Goal: Task Accomplishment & Management: Manage account settings

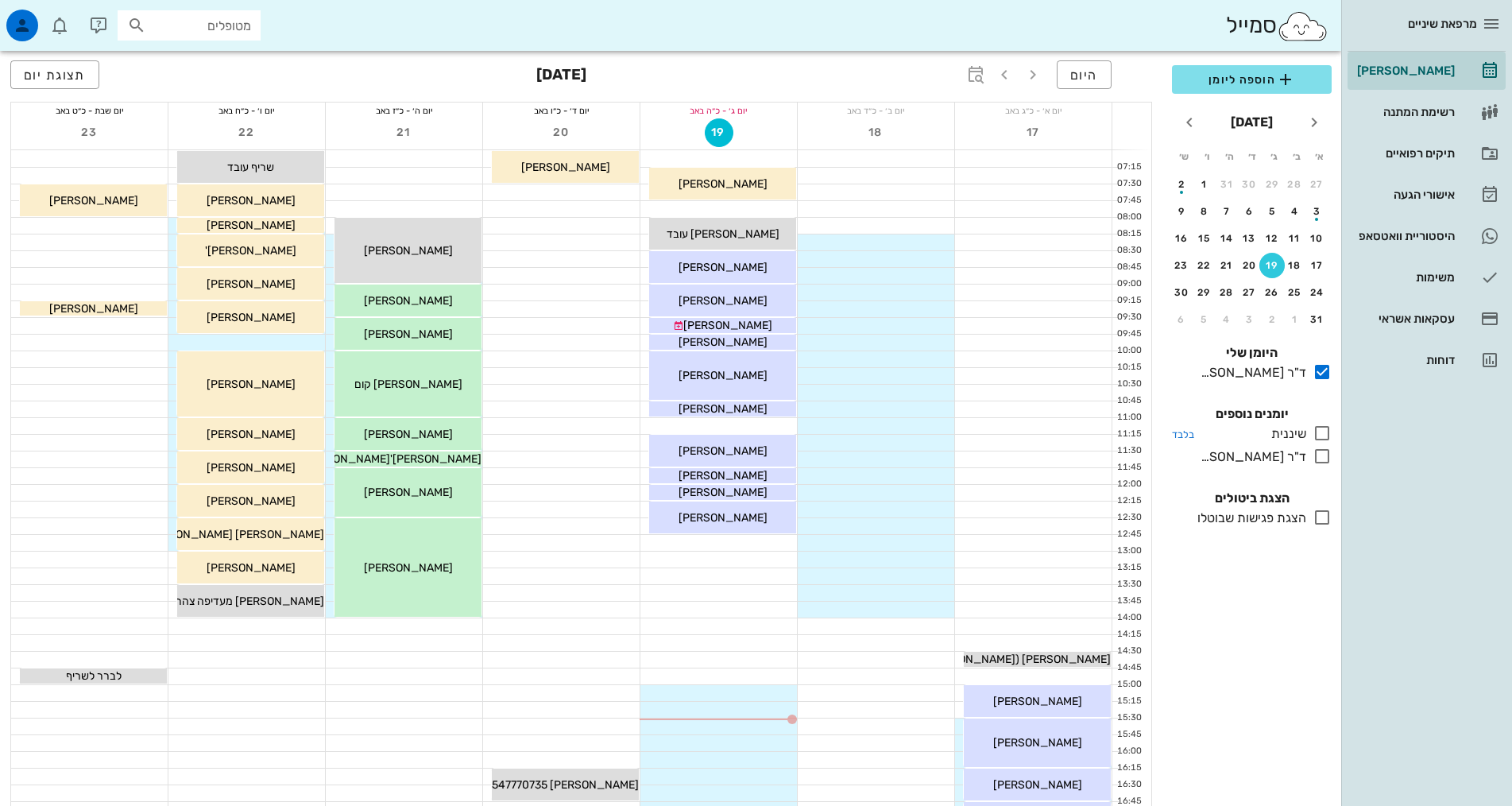
click at [1322, 432] on icon at bounding box center [1322, 433] width 19 height 19
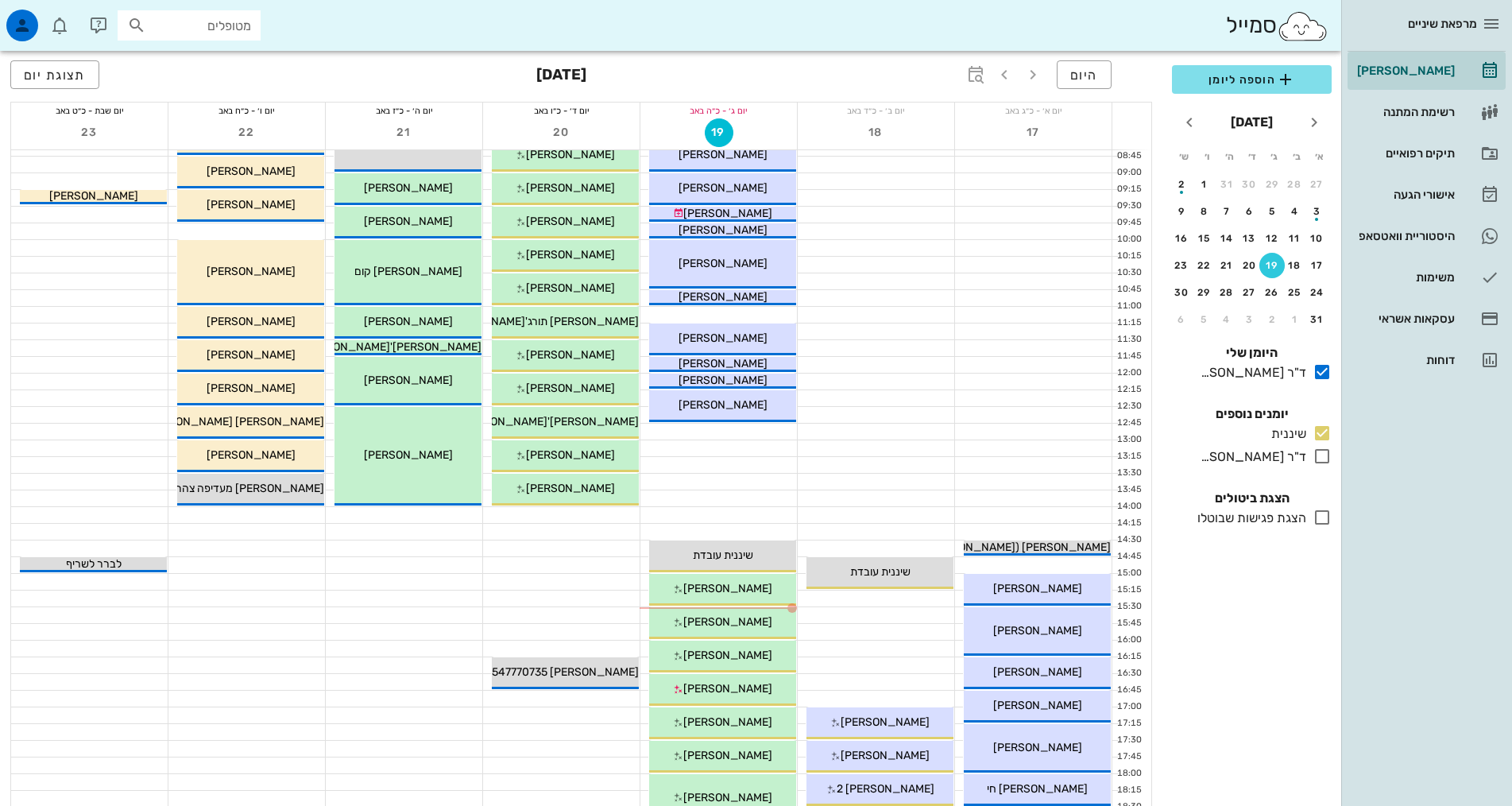
scroll to position [317, 0]
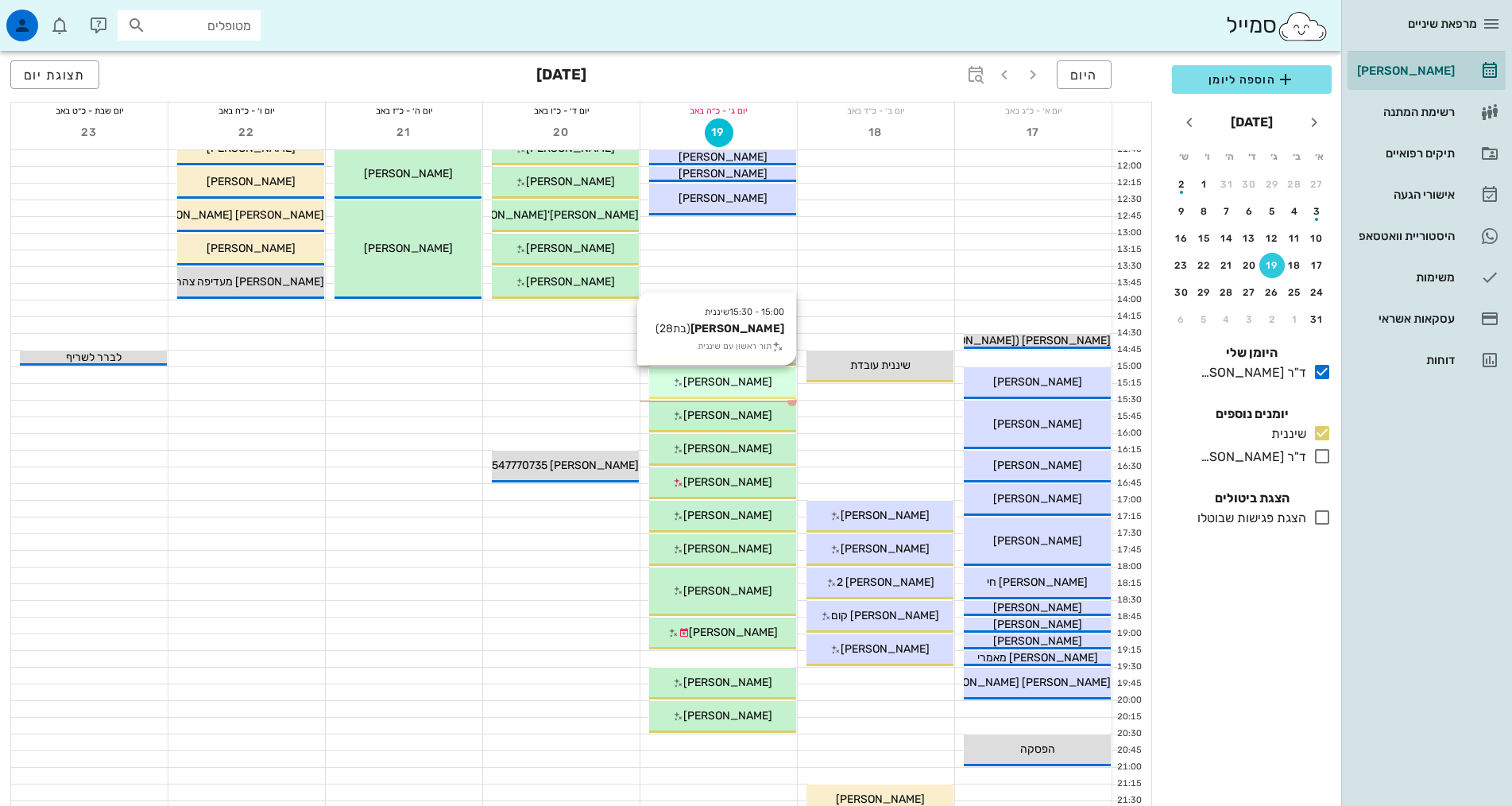
click at [765, 387] on div "[PERSON_NAME]" at bounding box center [723, 382] width 147 height 16
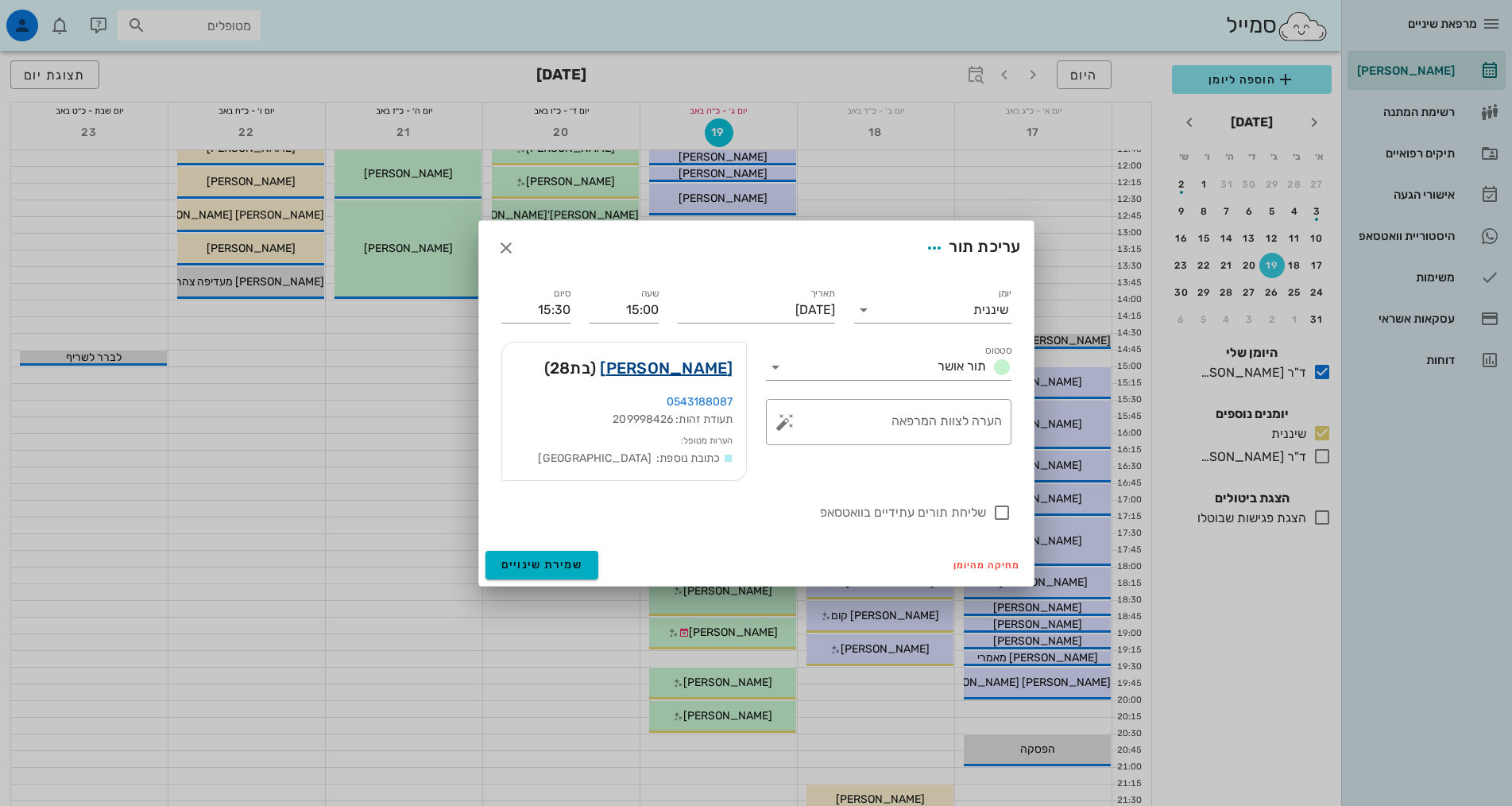
click at [689, 363] on link "[PERSON_NAME]" at bounding box center [666, 368] width 133 height 26
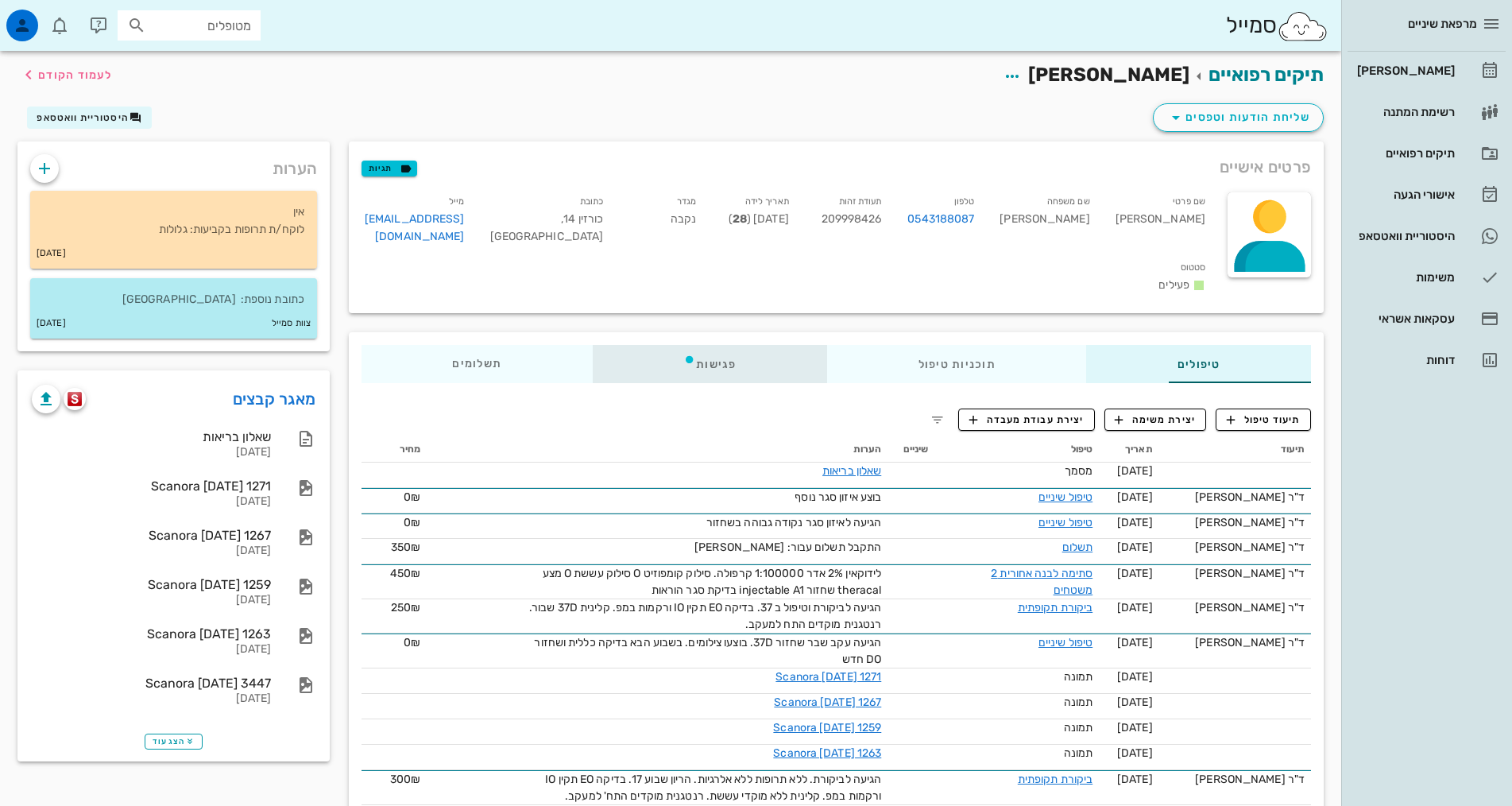
click at [619, 345] on div "פגישות" at bounding box center [710, 364] width 234 height 38
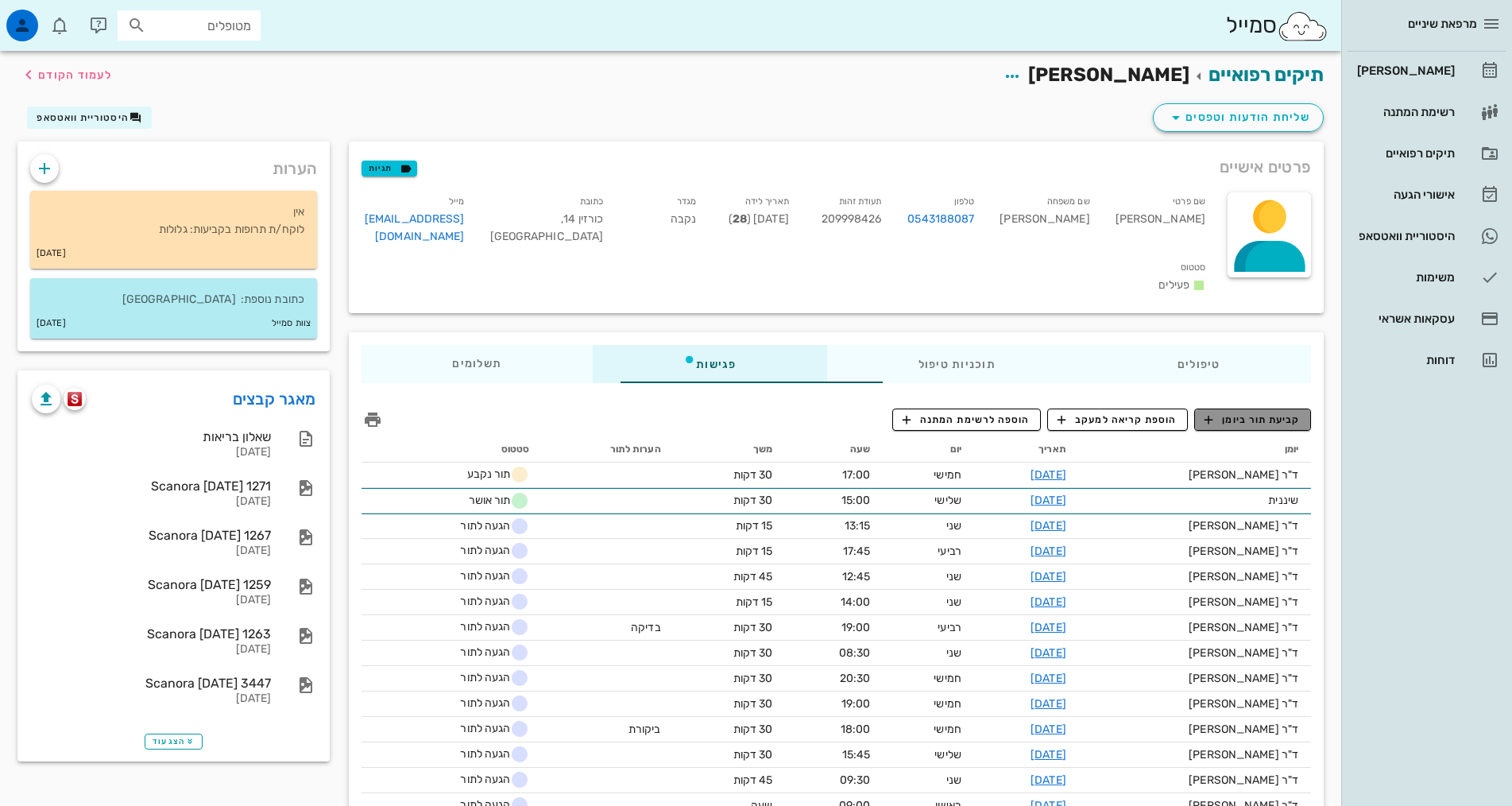
click at [1218, 413] on span "קביעת תור ביומן" at bounding box center [1252, 420] width 95 height 15
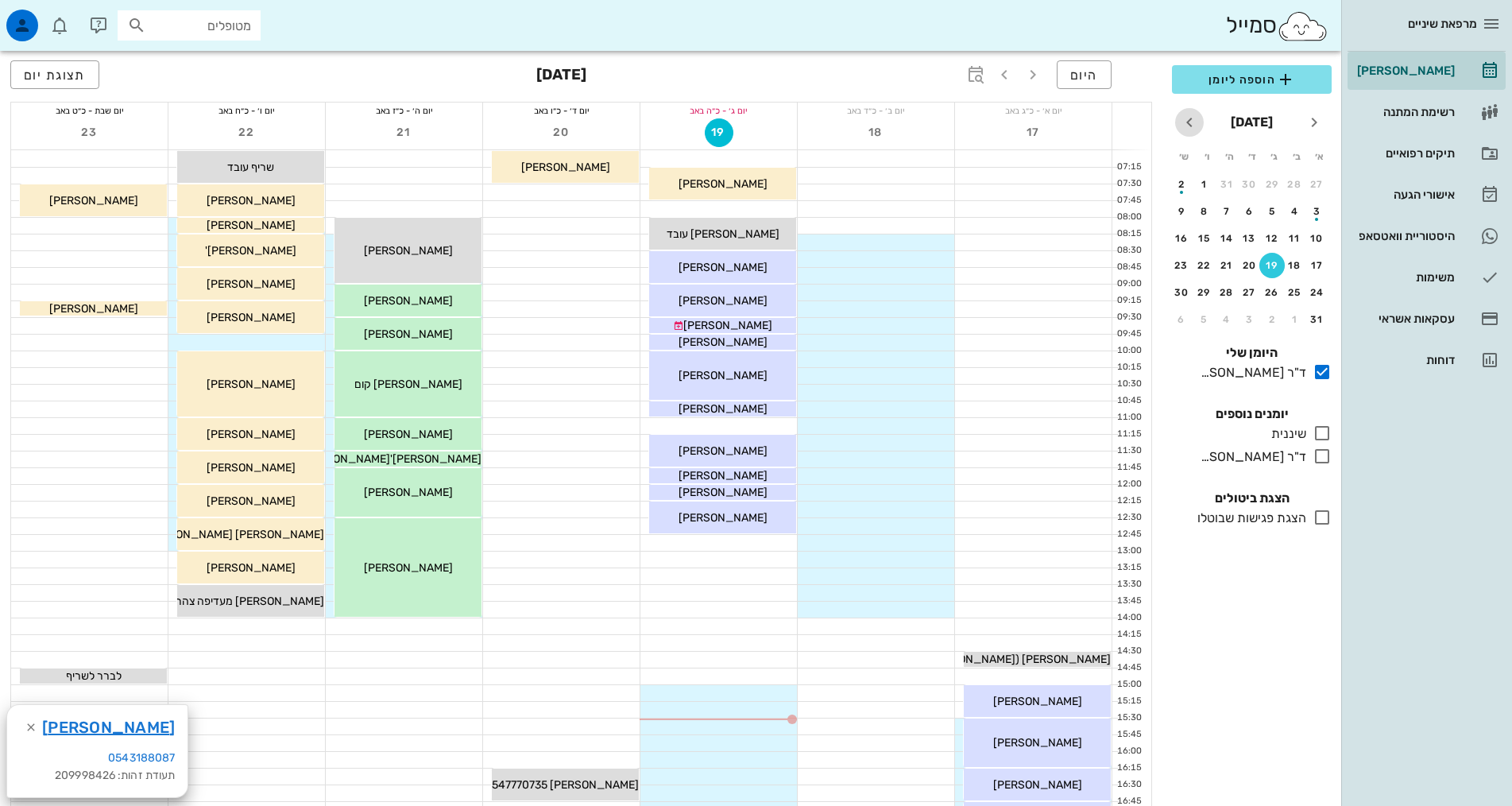
click at [1196, 124] on icon "חודש הבא" at bounding box center [1189, 122] width 19 height 19
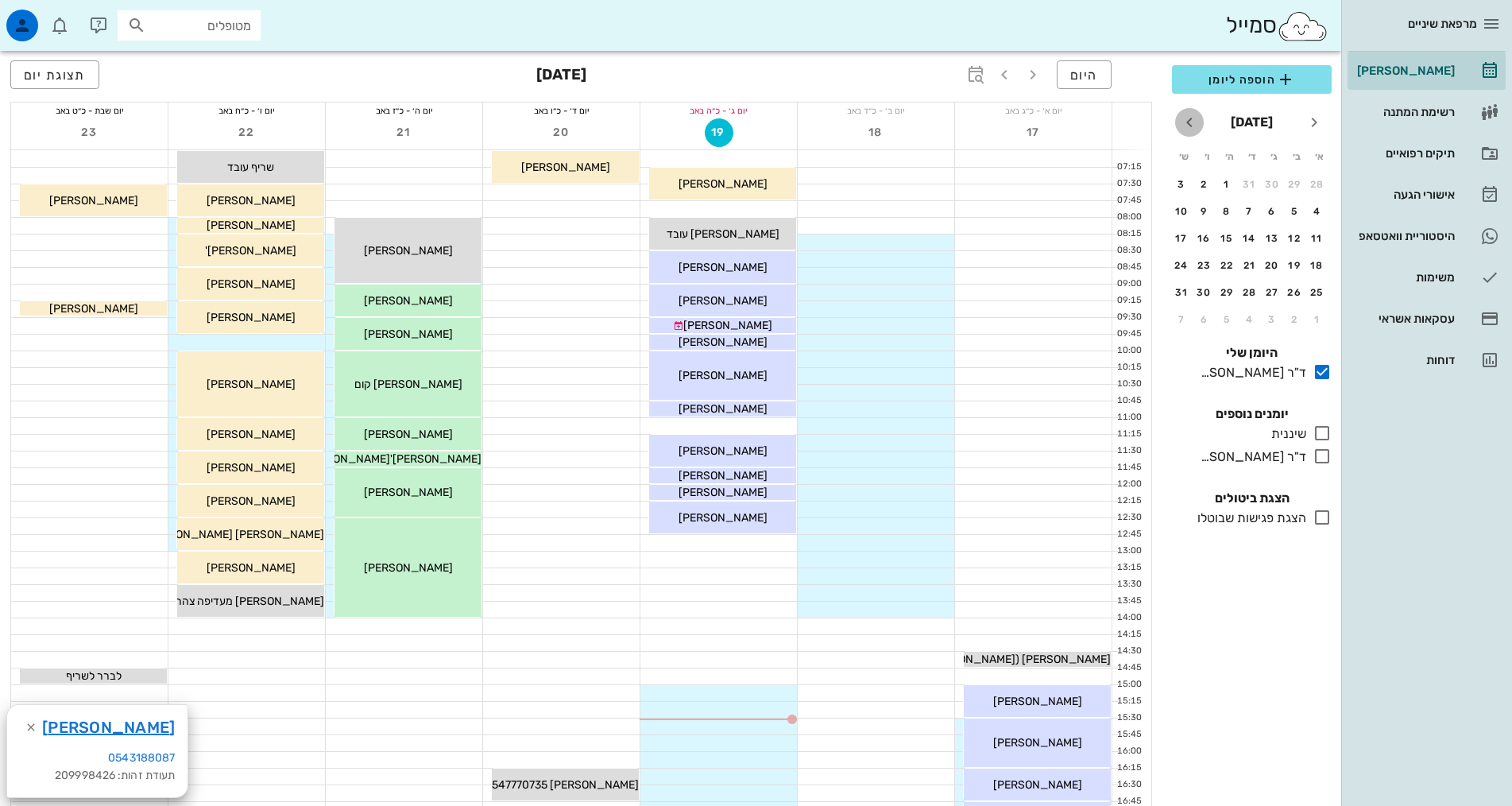
click at [1196, 124] on icon "חודש הבא" at bounding box center [1189, 122] width 19 height 19
click at [1191, 126] on icon "חודש הבא" at bounding box center [1189, 122] width 19 height 19
click at [1249, 205] on button "11" at bounding box center [1249, 211] width 26 height 26
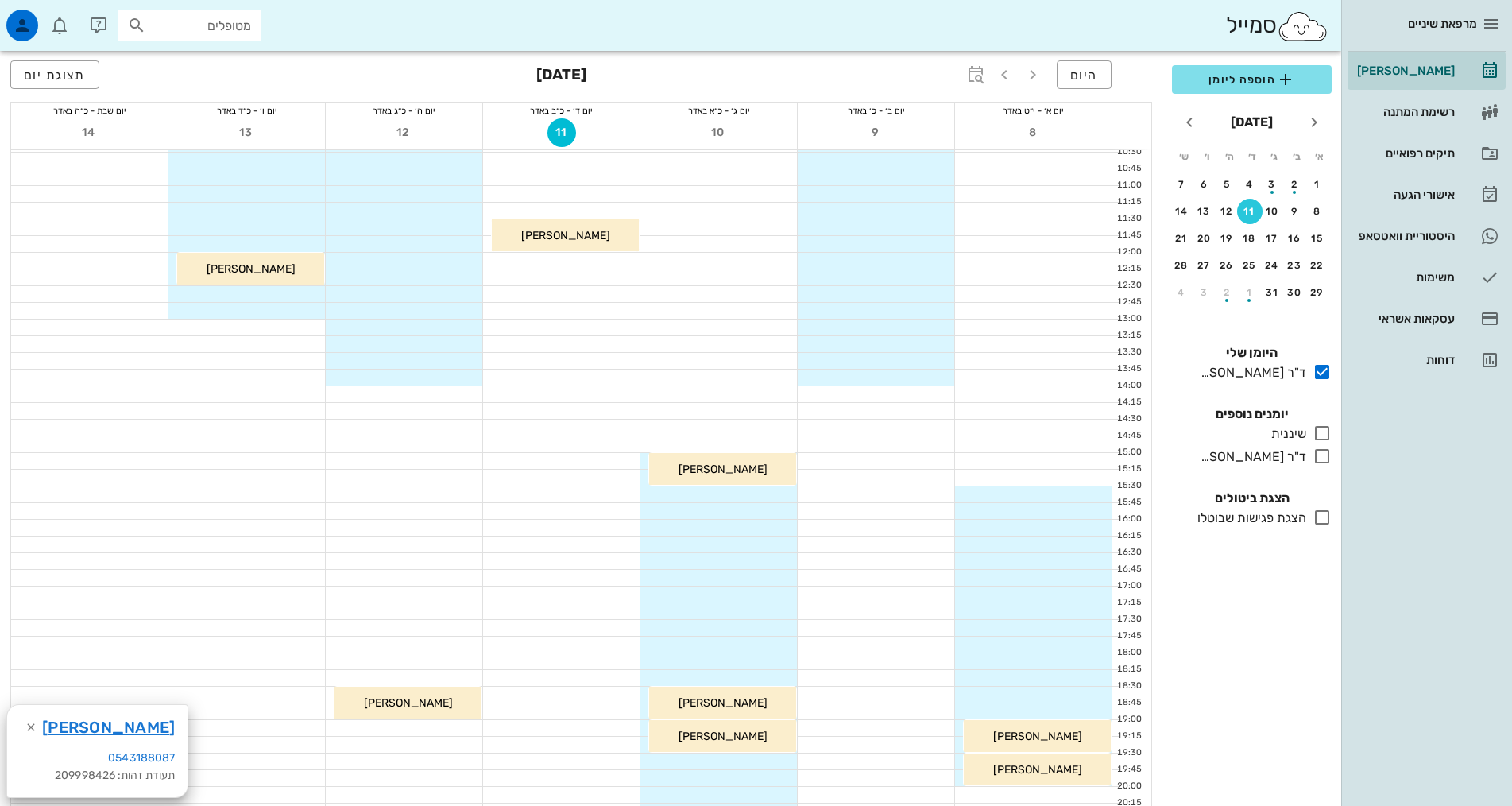
scroll to position [239, 0]
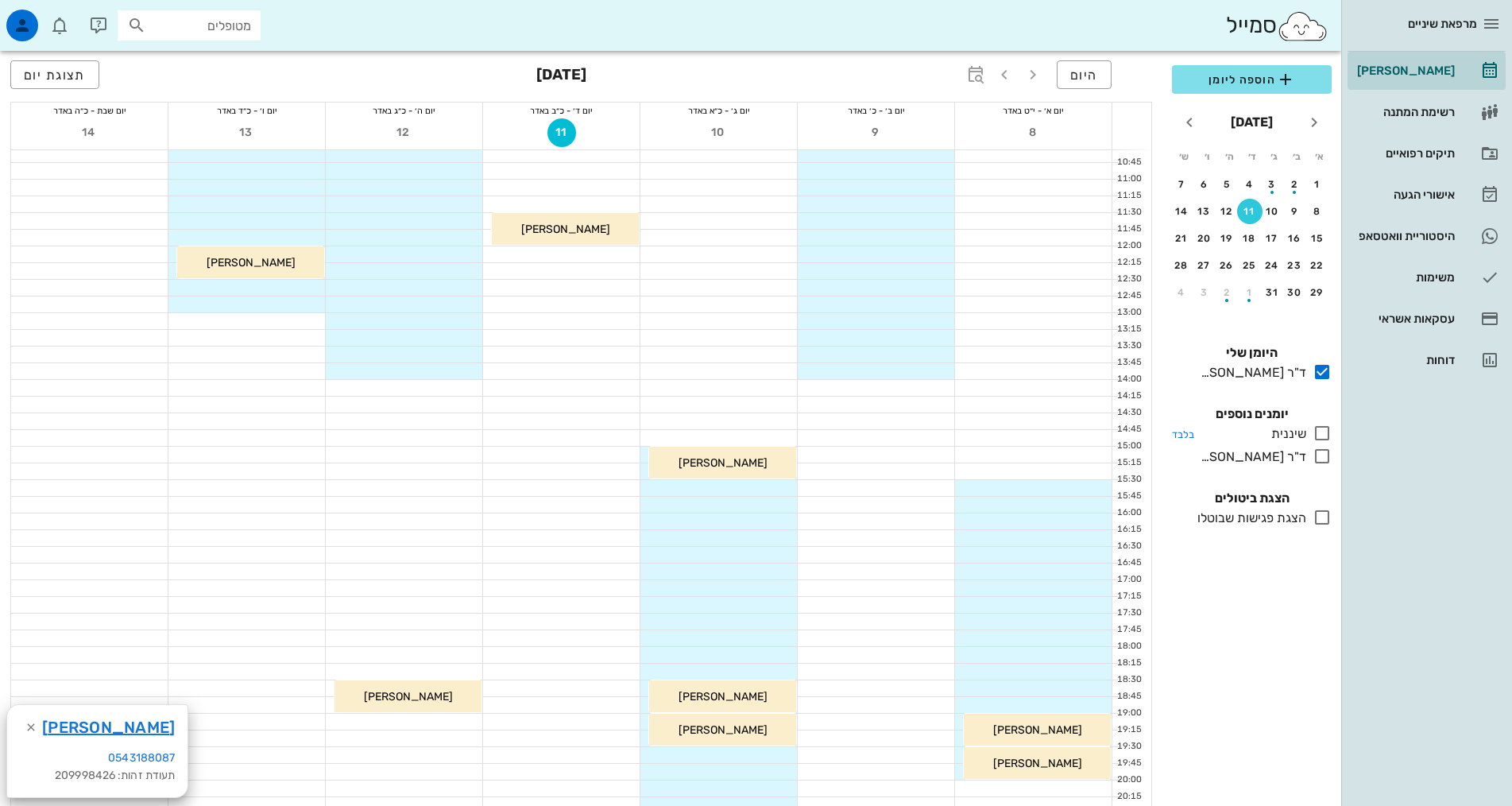
click at [1322, 431] on icon at bounding box center [1322, 433] width 19 height 19
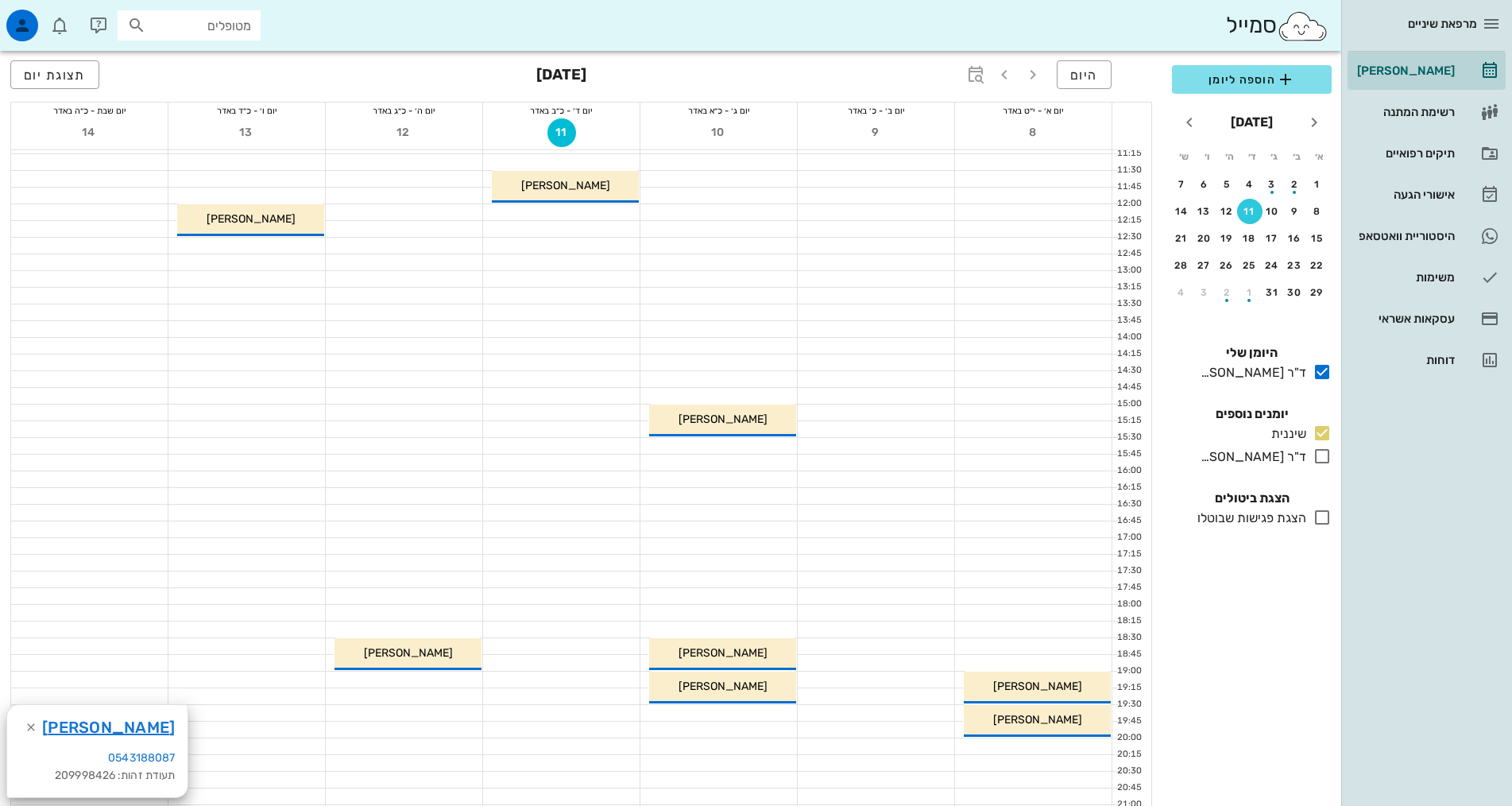
scroll to position [397, 0]
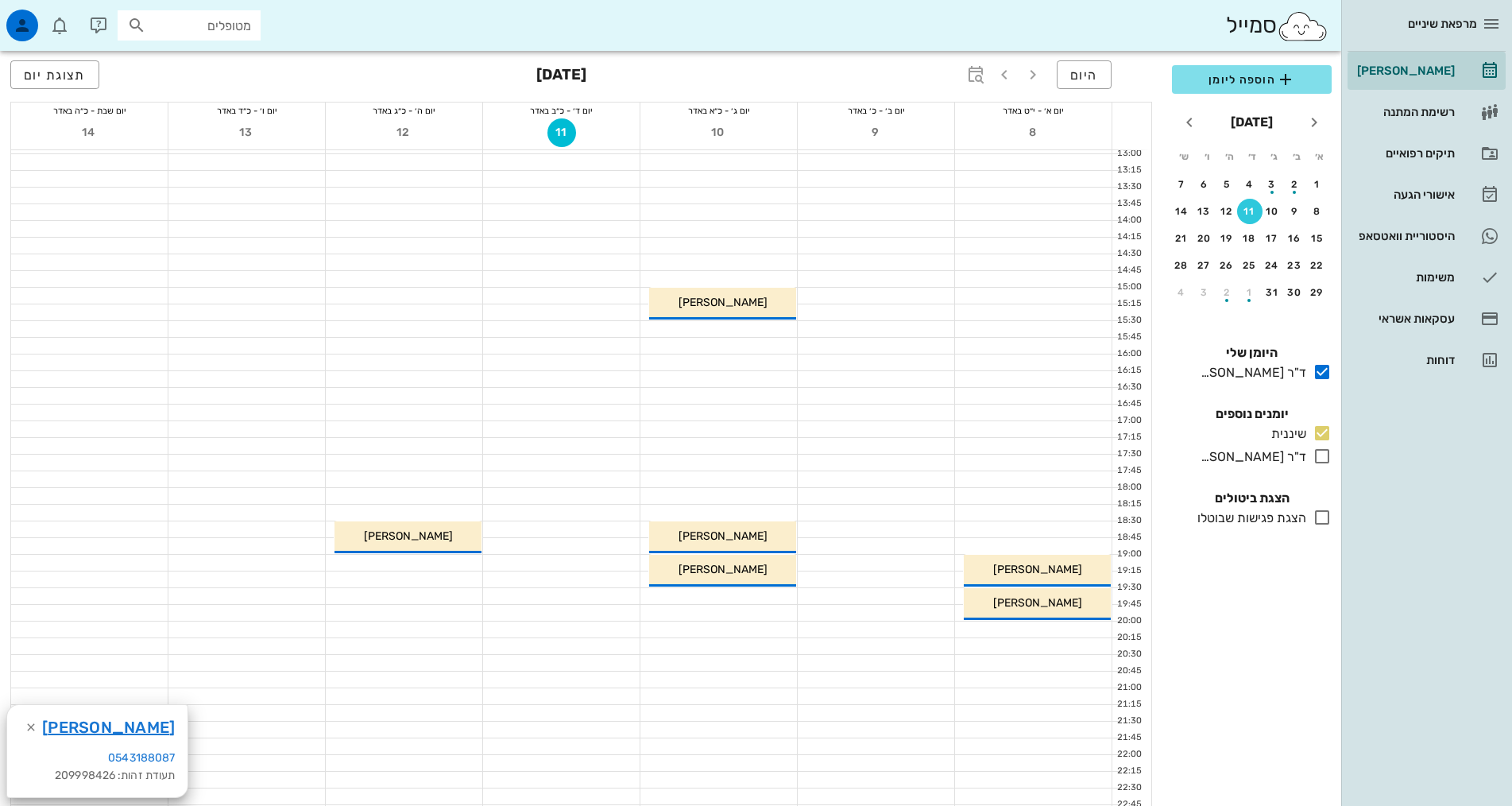
click at [773, 428] on div at bounding box center [718, 428] width 156 height 16
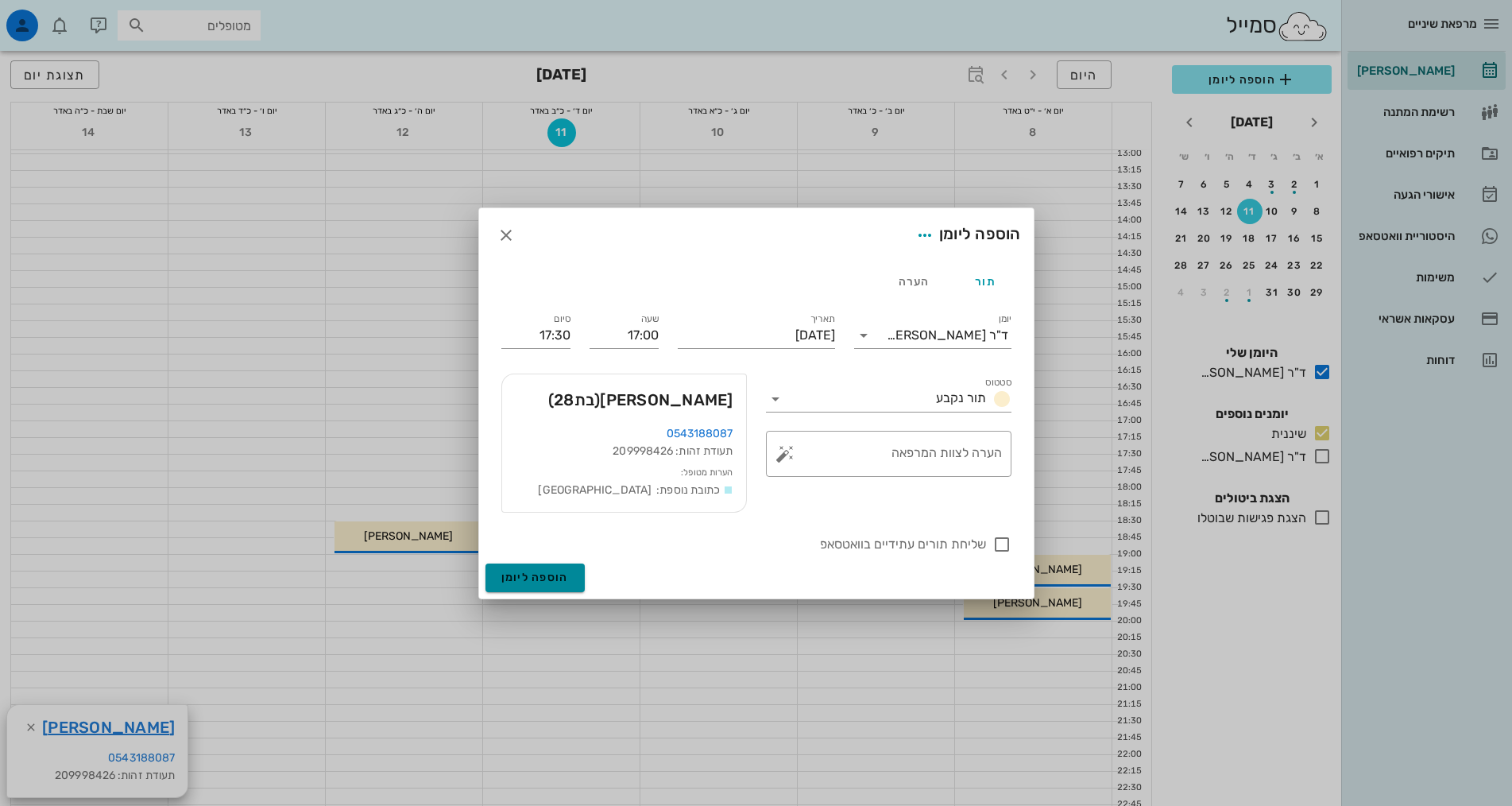
click at [544, 571] on button "הוספה ליומן" at bounding box center [535, 577] width 100 height 28
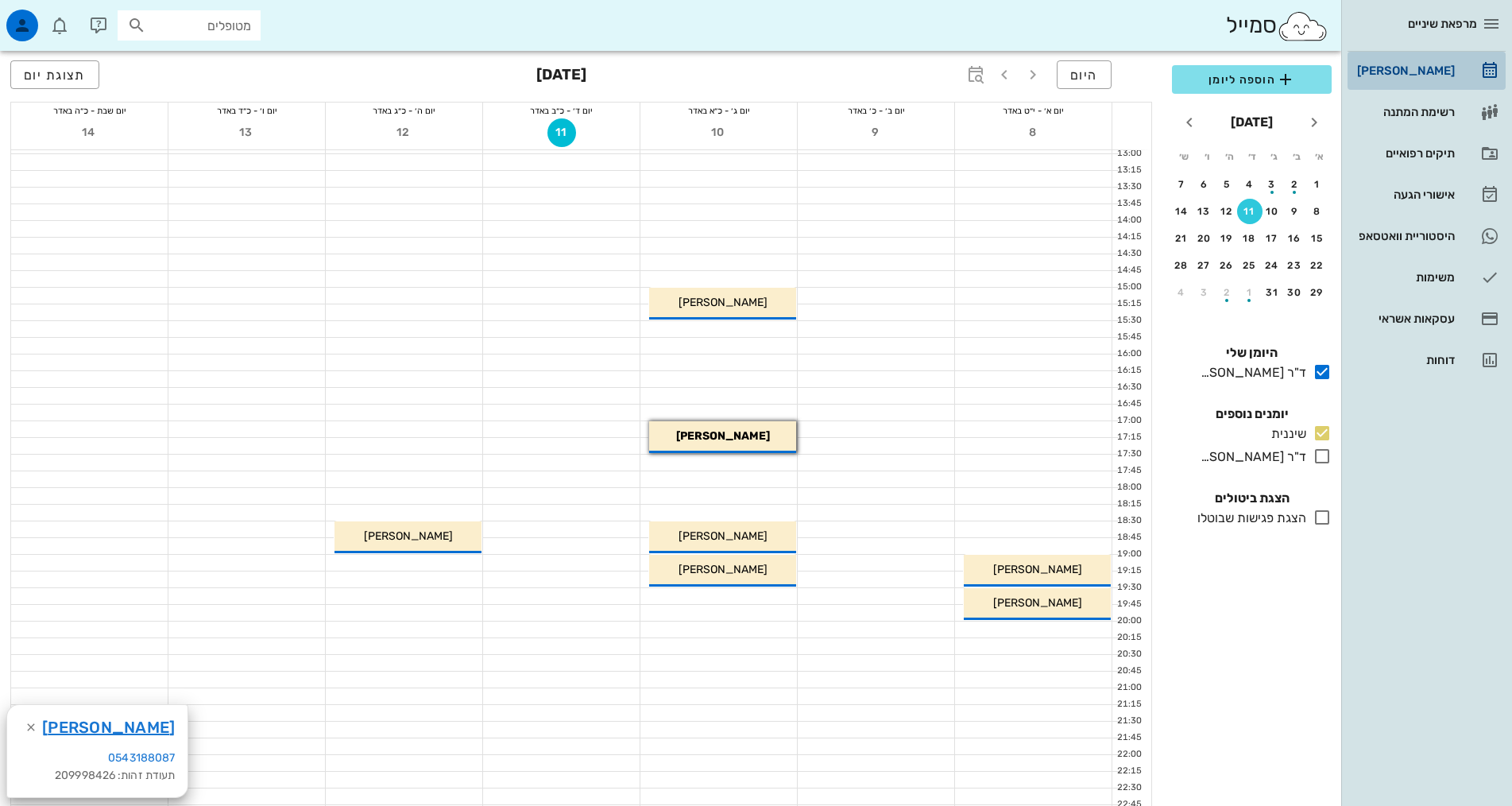
click at [1421, 76] on div "[PERSON_NAME]" at bounding box center [1404, 70] width 101 height 13
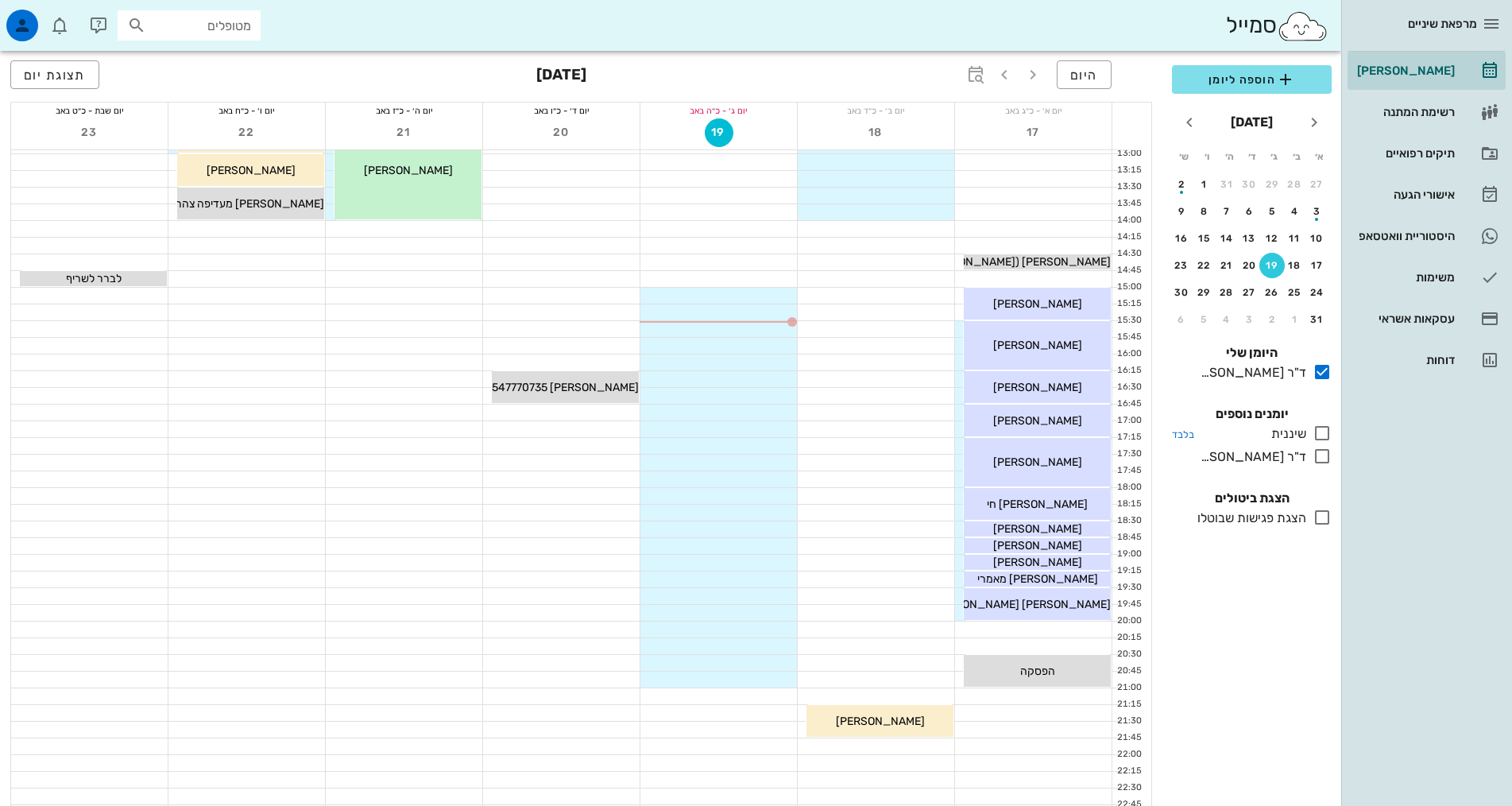
click at [1322, 435] on icon at bounding box center [1322, 433] width 19 height 19
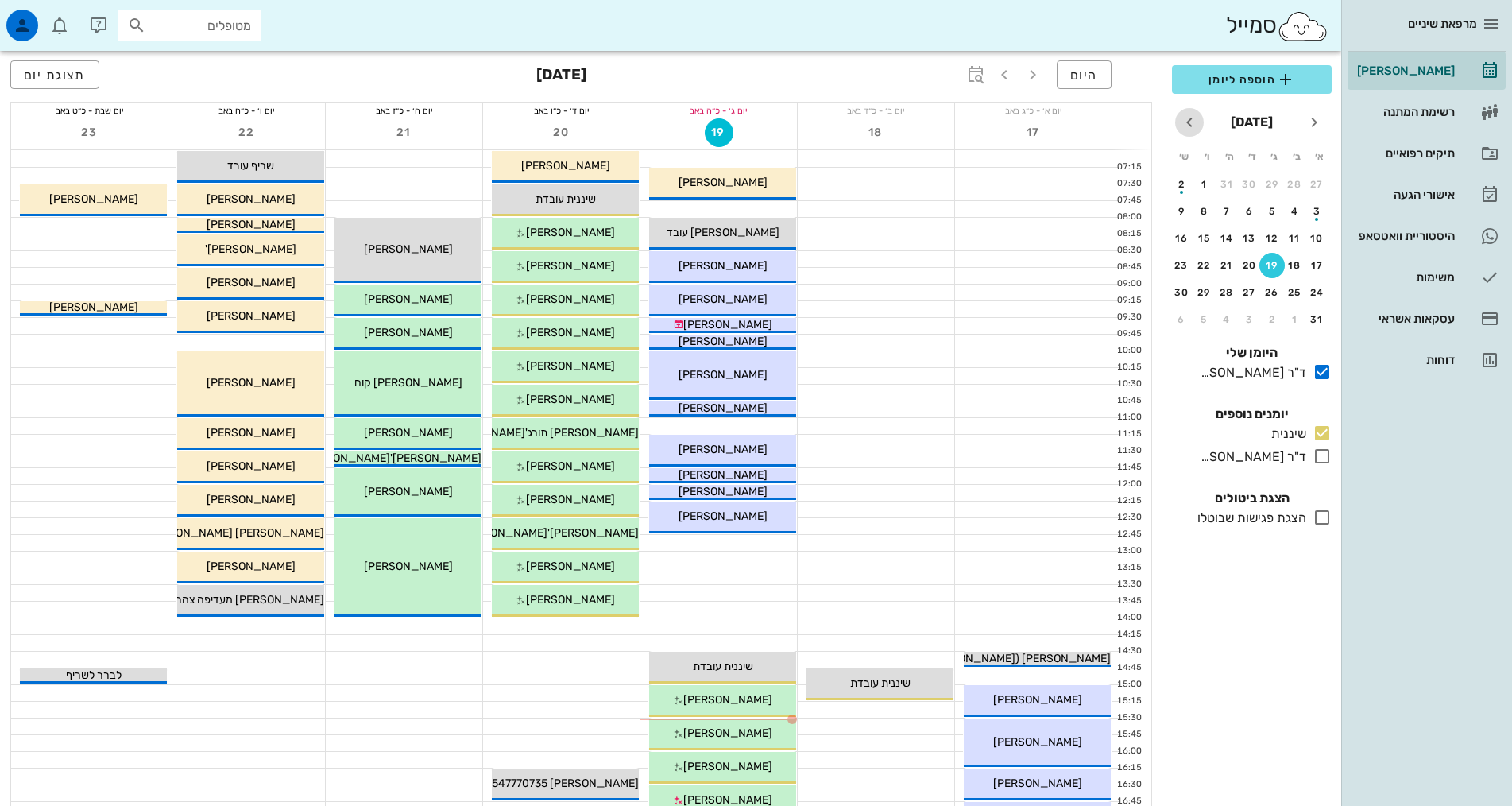
click at [1188, 119] on icon "חודש הבא" at bounding box center [1189, 122] width 19 height 19
click at [1249, 294] on div "button" at bounding box center [1249, 296] width 26 height 9
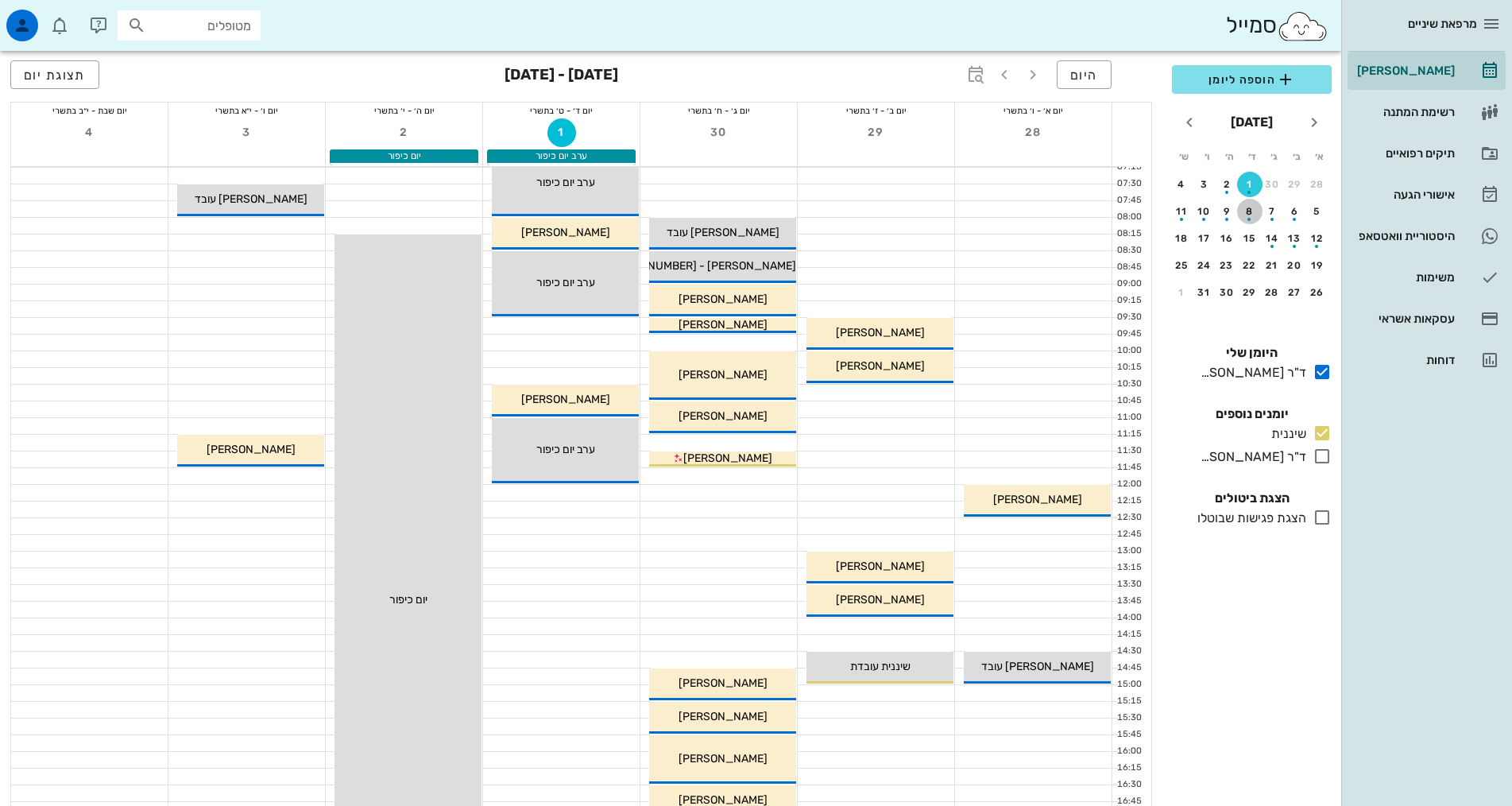
click at [1251, 216] on div "button" at bounding box center [1249, 215] width 26 height 9
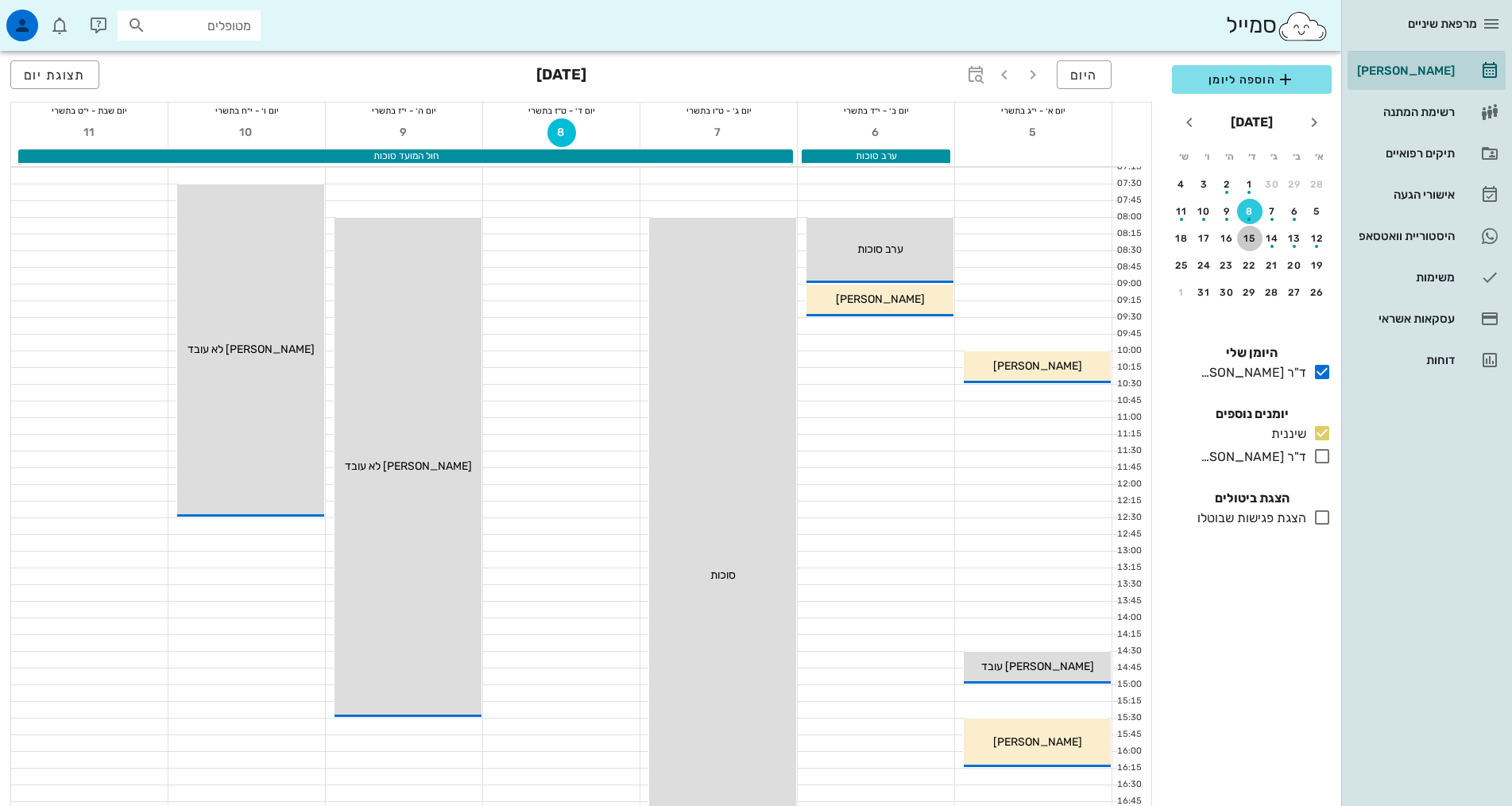
click at [1251, 239] on div "15" at bounding box center [1249, 239] width 26 height 11
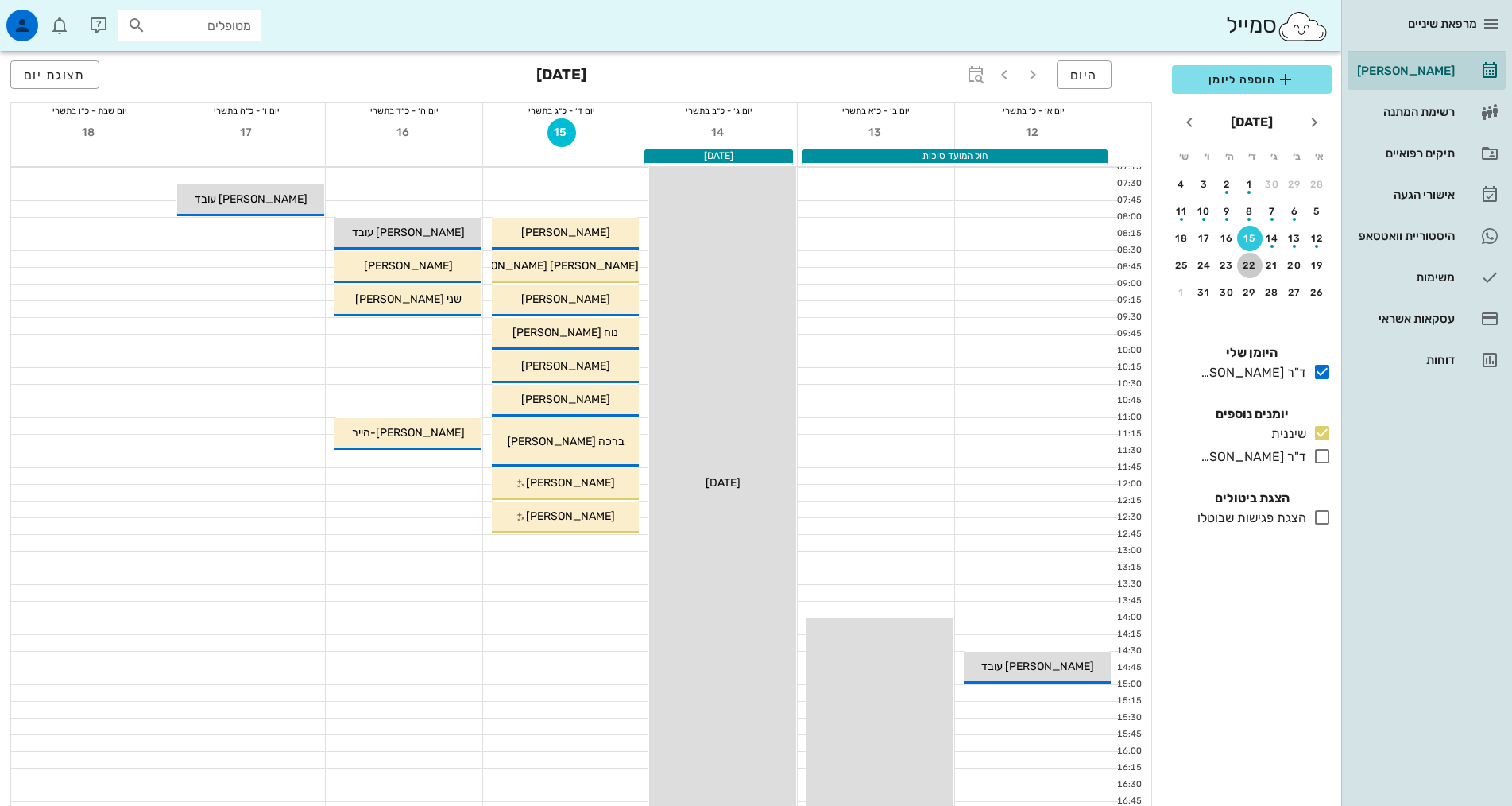
click at [1244, 266] on div "22" at bounding box center [1249, 265] width 26 height 11
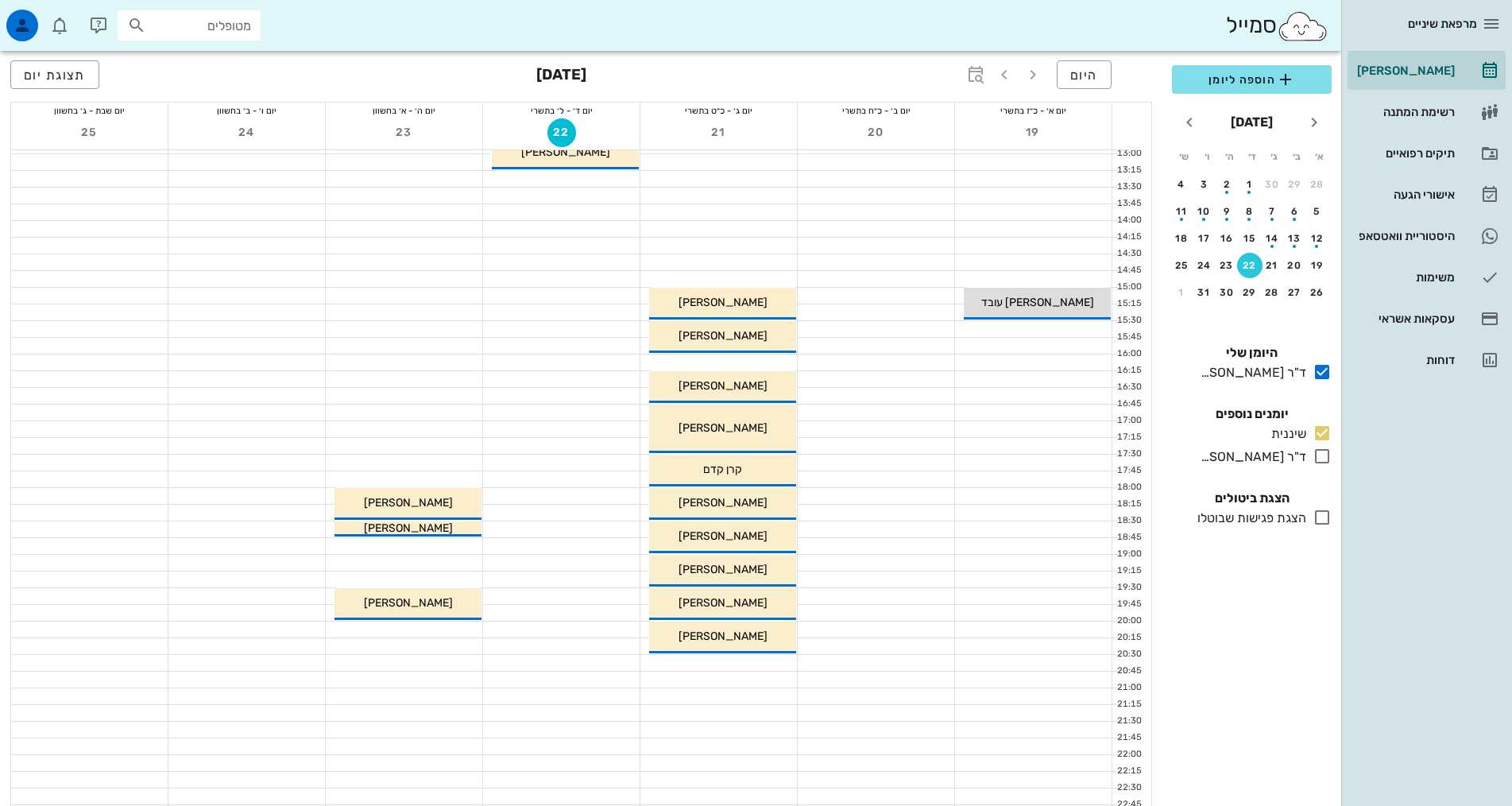
scroll to position [80, 0]
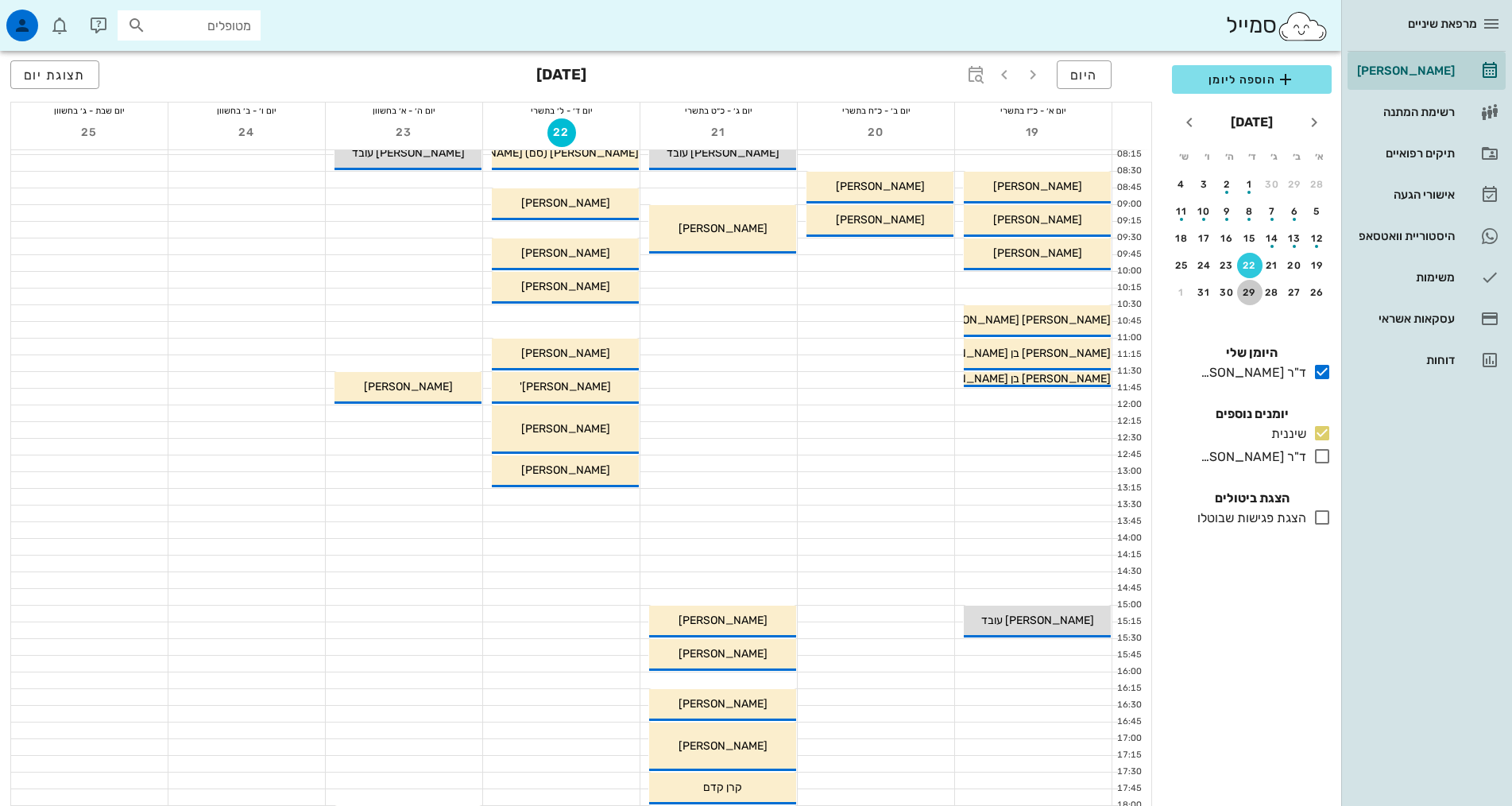
click at [1253, 293] on div "29" at bounding box center [1249, 293] width 26 height 11
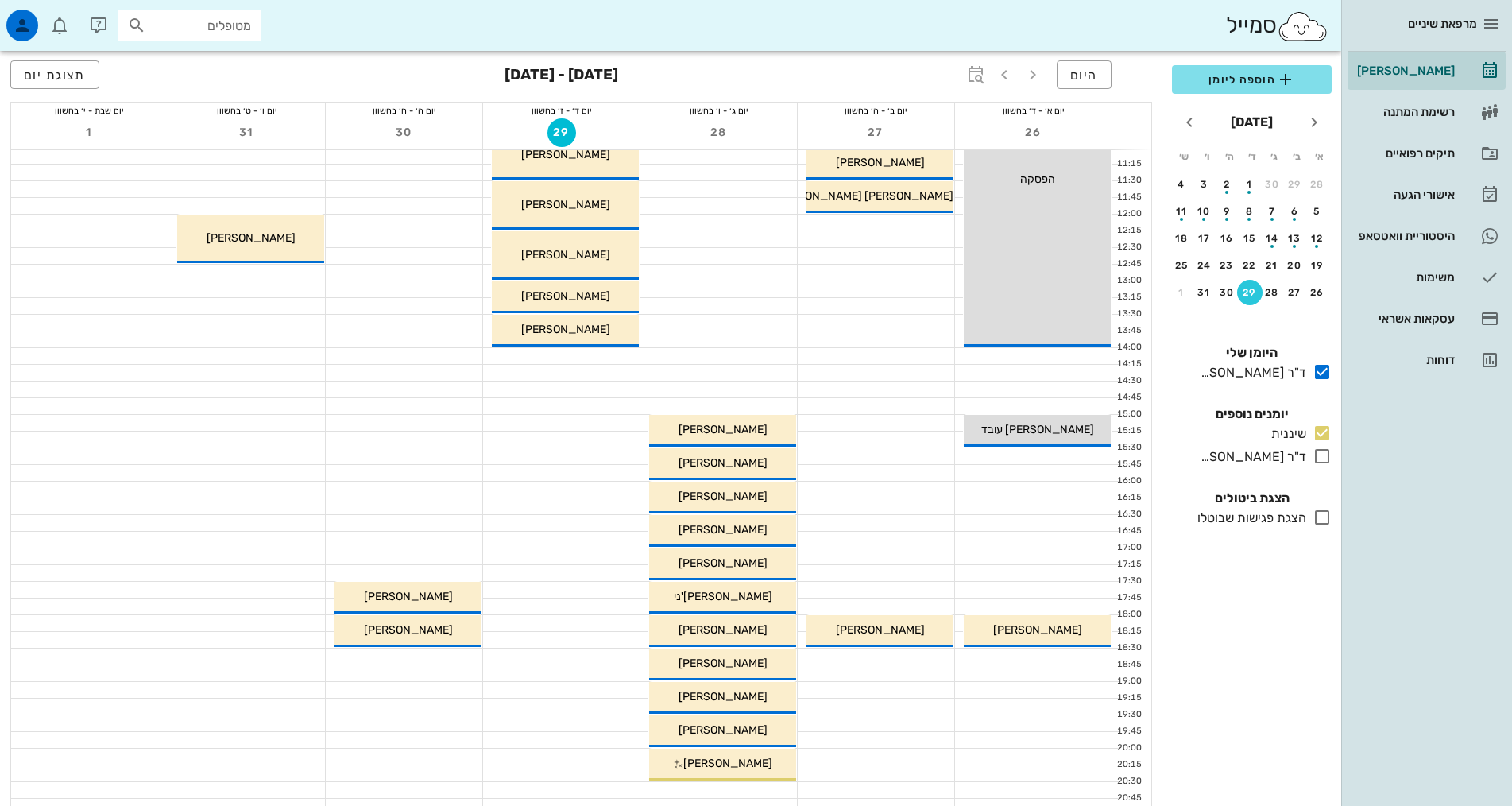
scroll to position [159, 0]
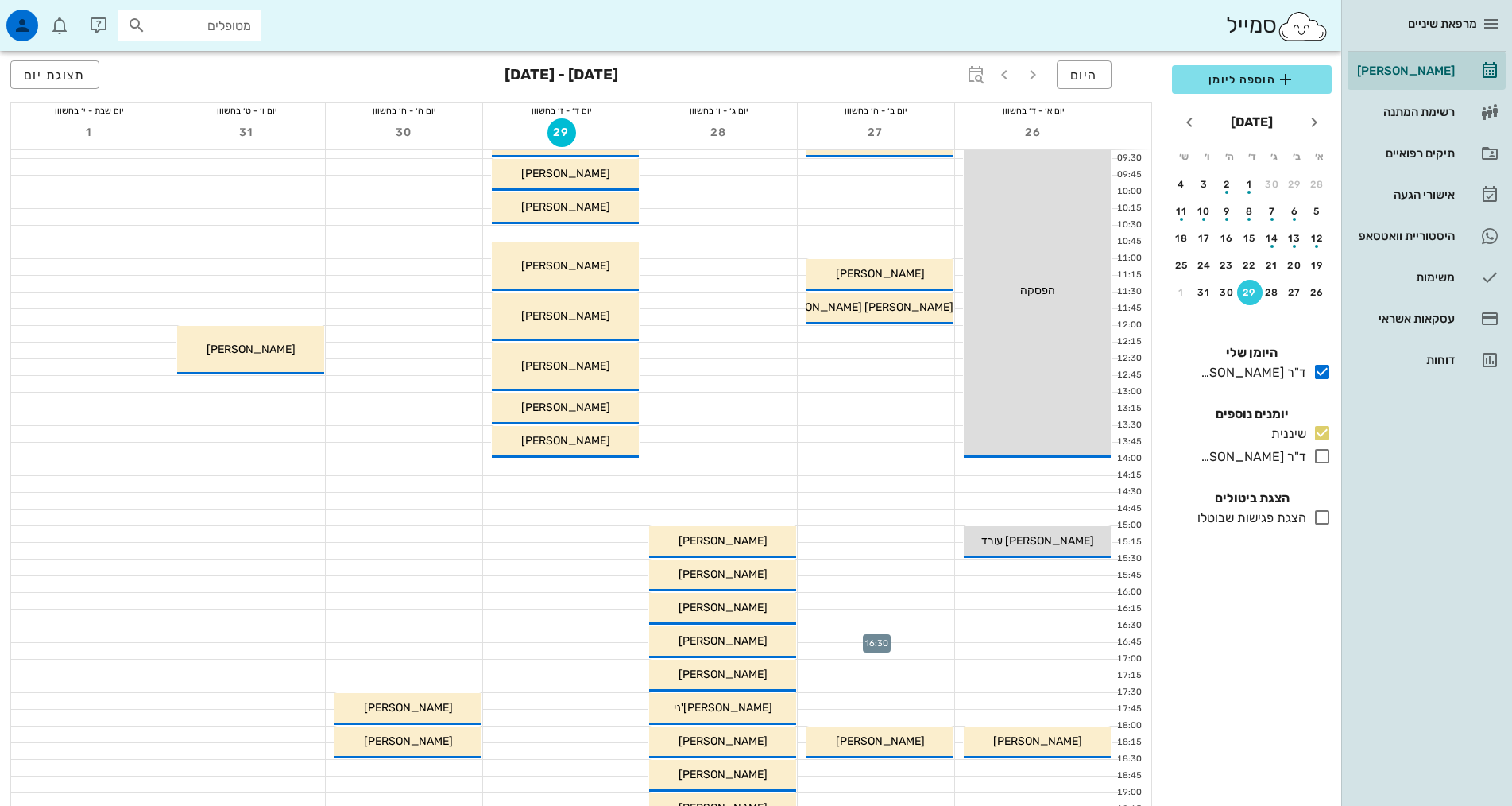
click at [902, 638] on div at bounding box center [875, 633] width 156 height 16
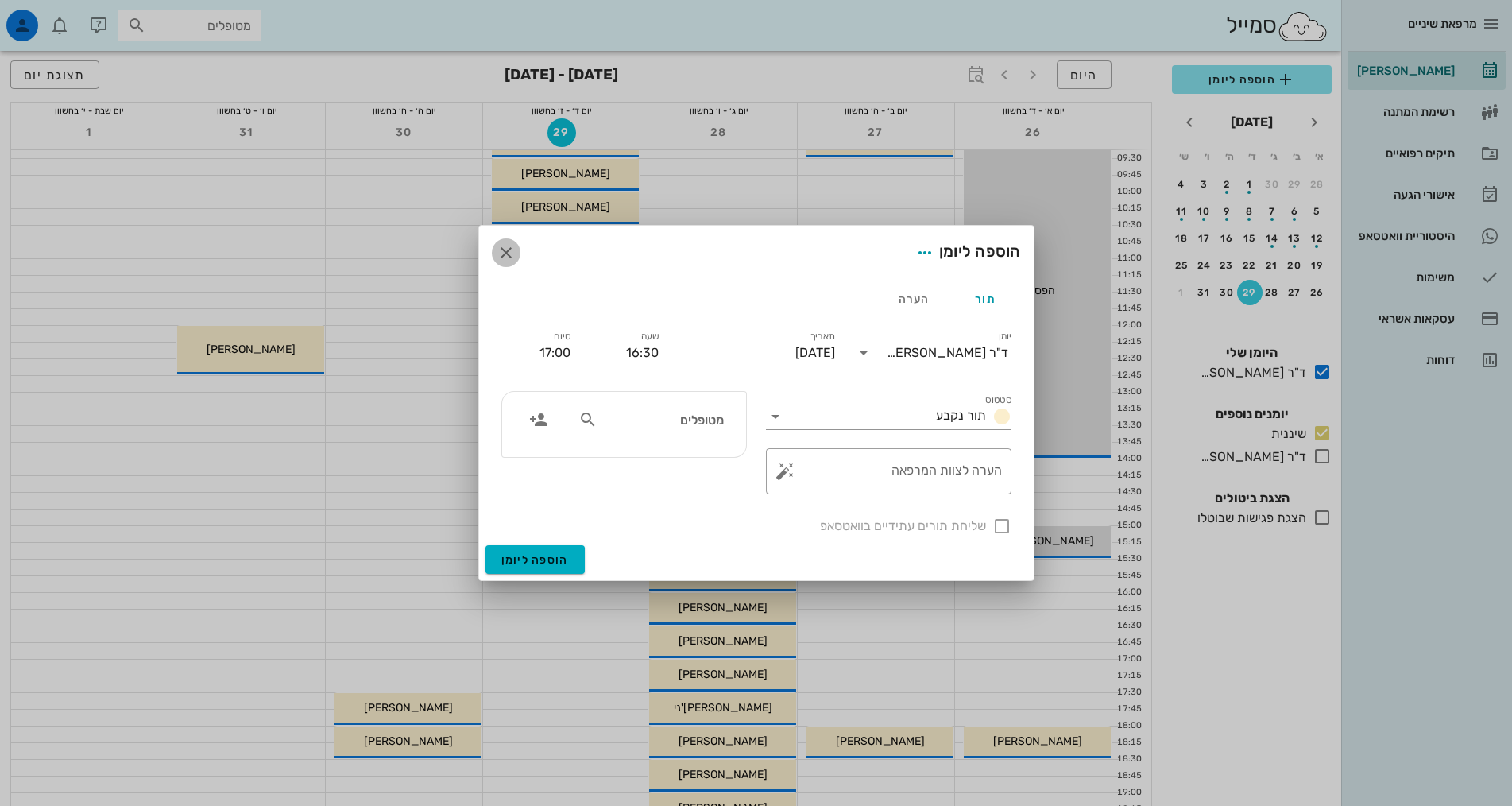
click at [509, 249] on icon "button" at bounding box center [506, 253] width 19 height 19
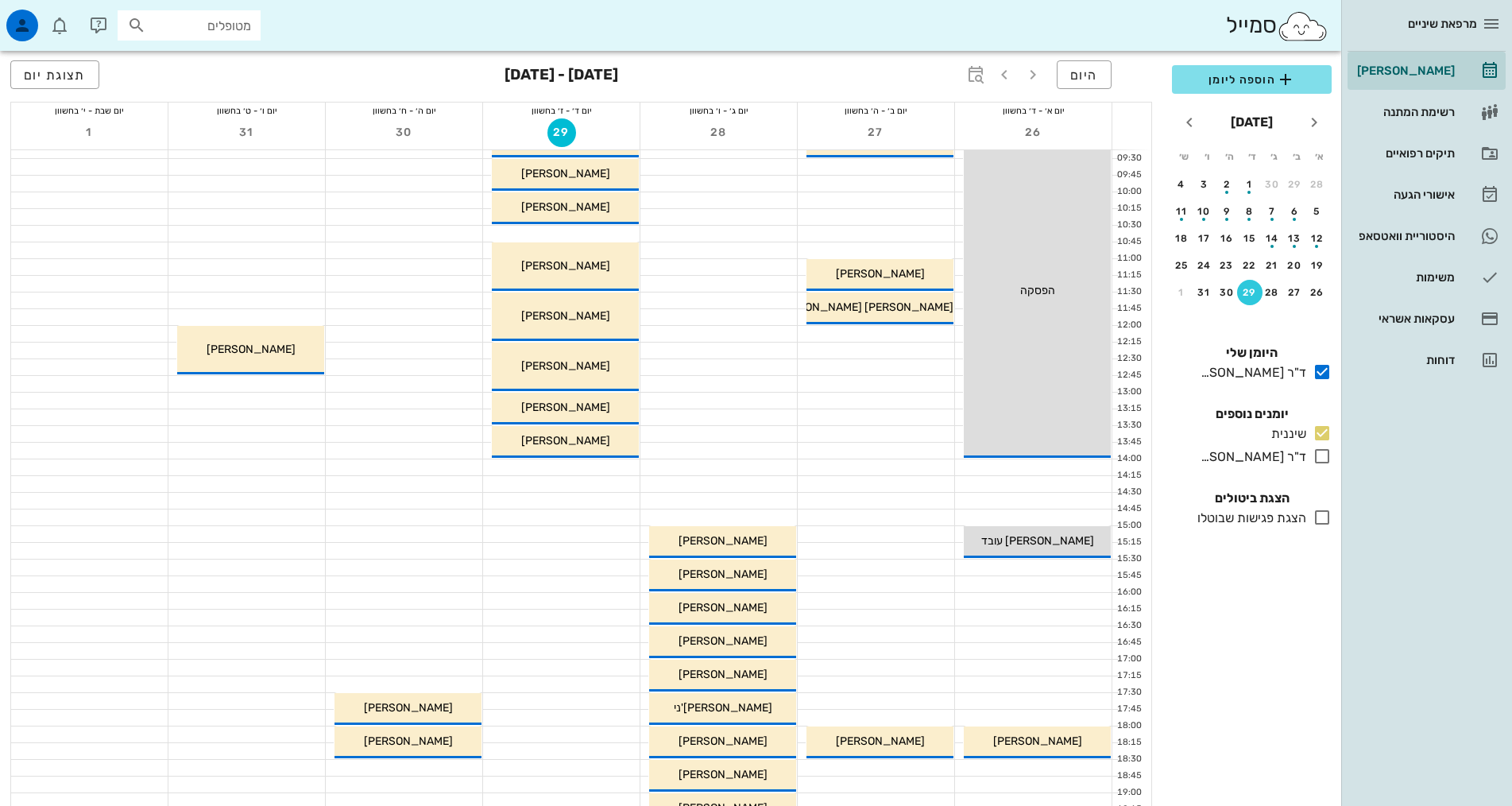
click at [925, 648] on div at bounding box center [875, 650] width 156 height 16
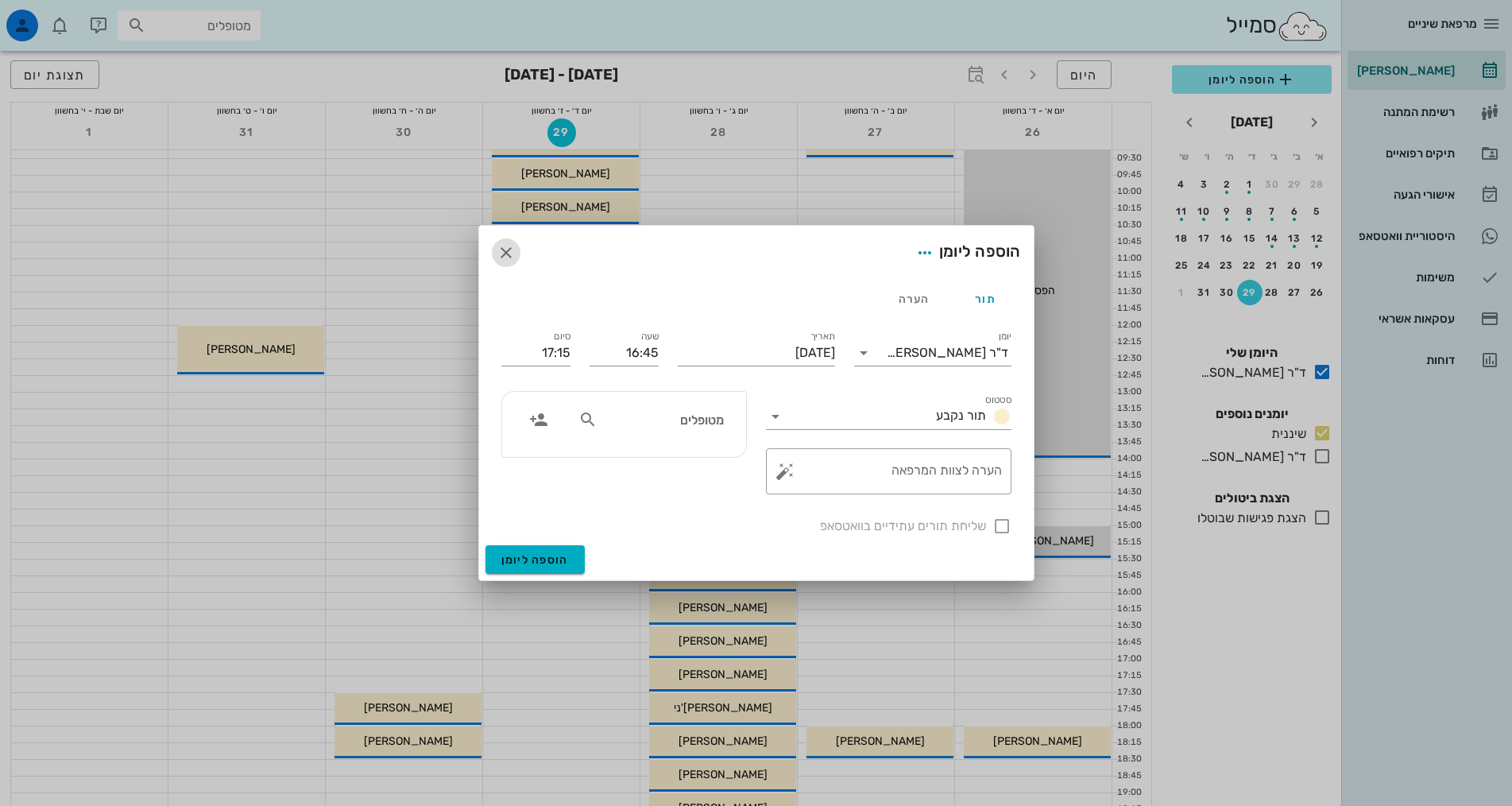
click at [510, 251] on icon "button" at bounding box center [506, 253] width 19 height 19
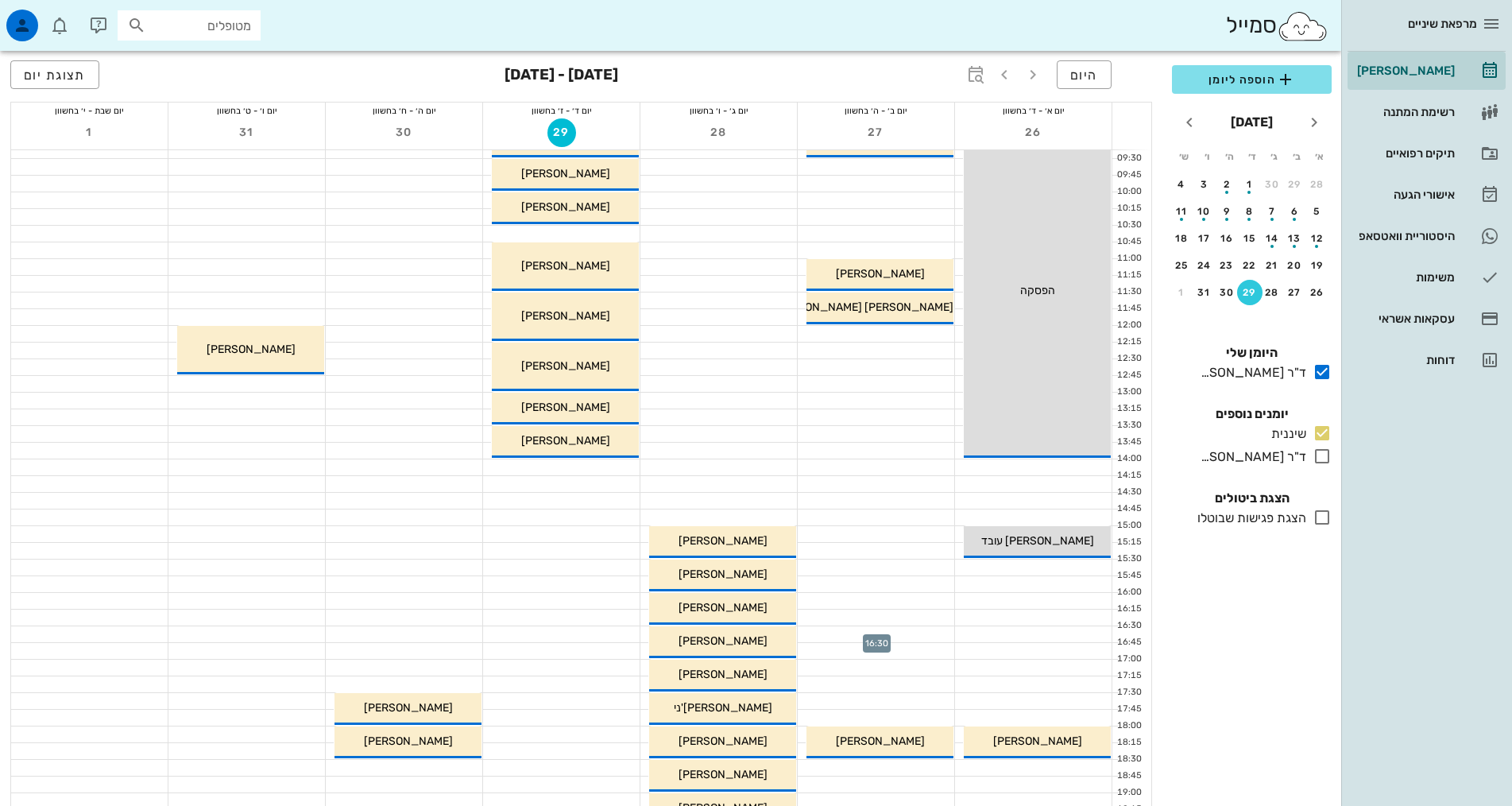
click at [899, 632] on div at bounding box center [875, 633] width 156 height 16
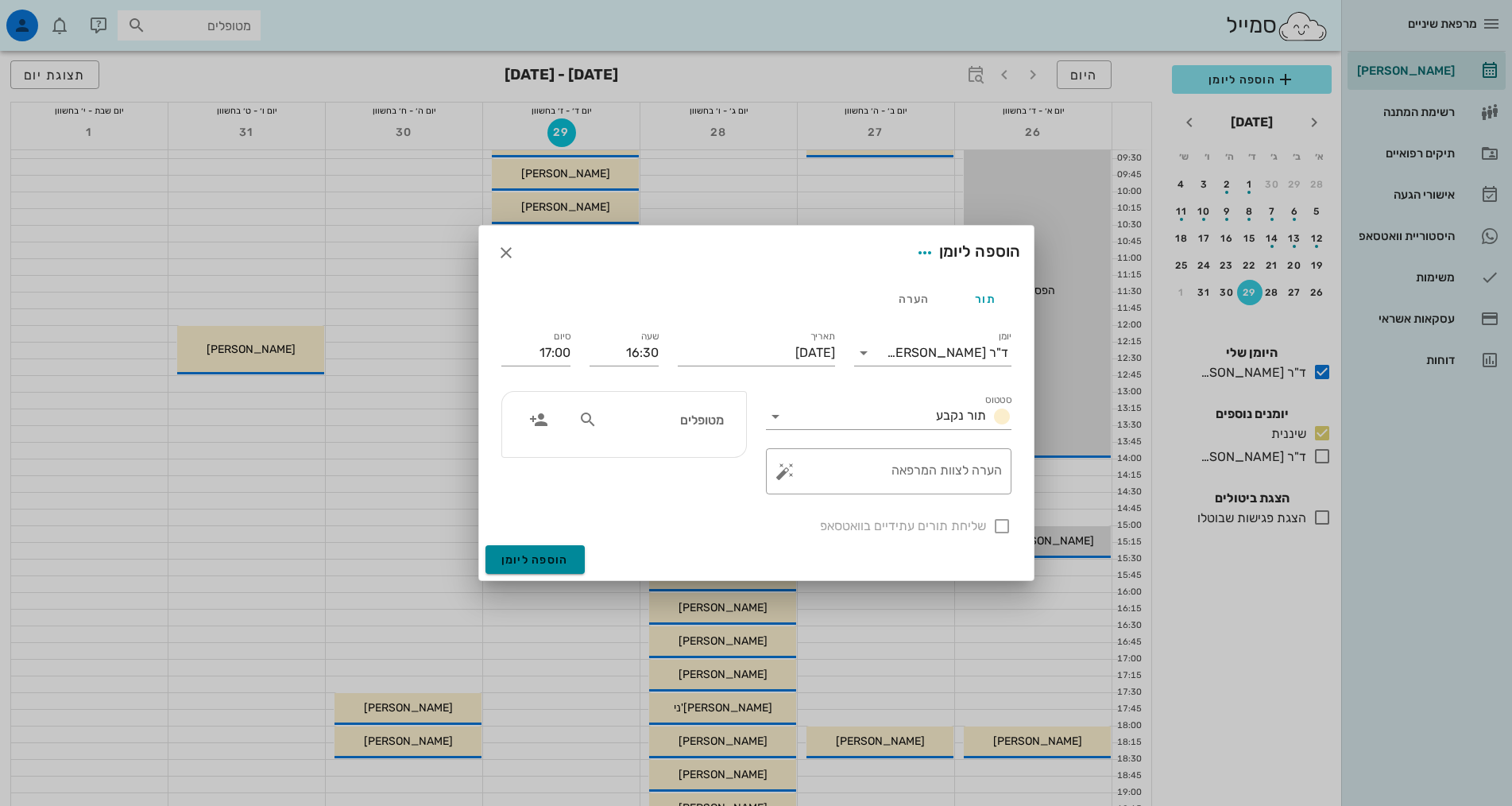
click at [506, 564] on span "הוספה ליומן" at bounding box center [535, 560] width 68 height 14
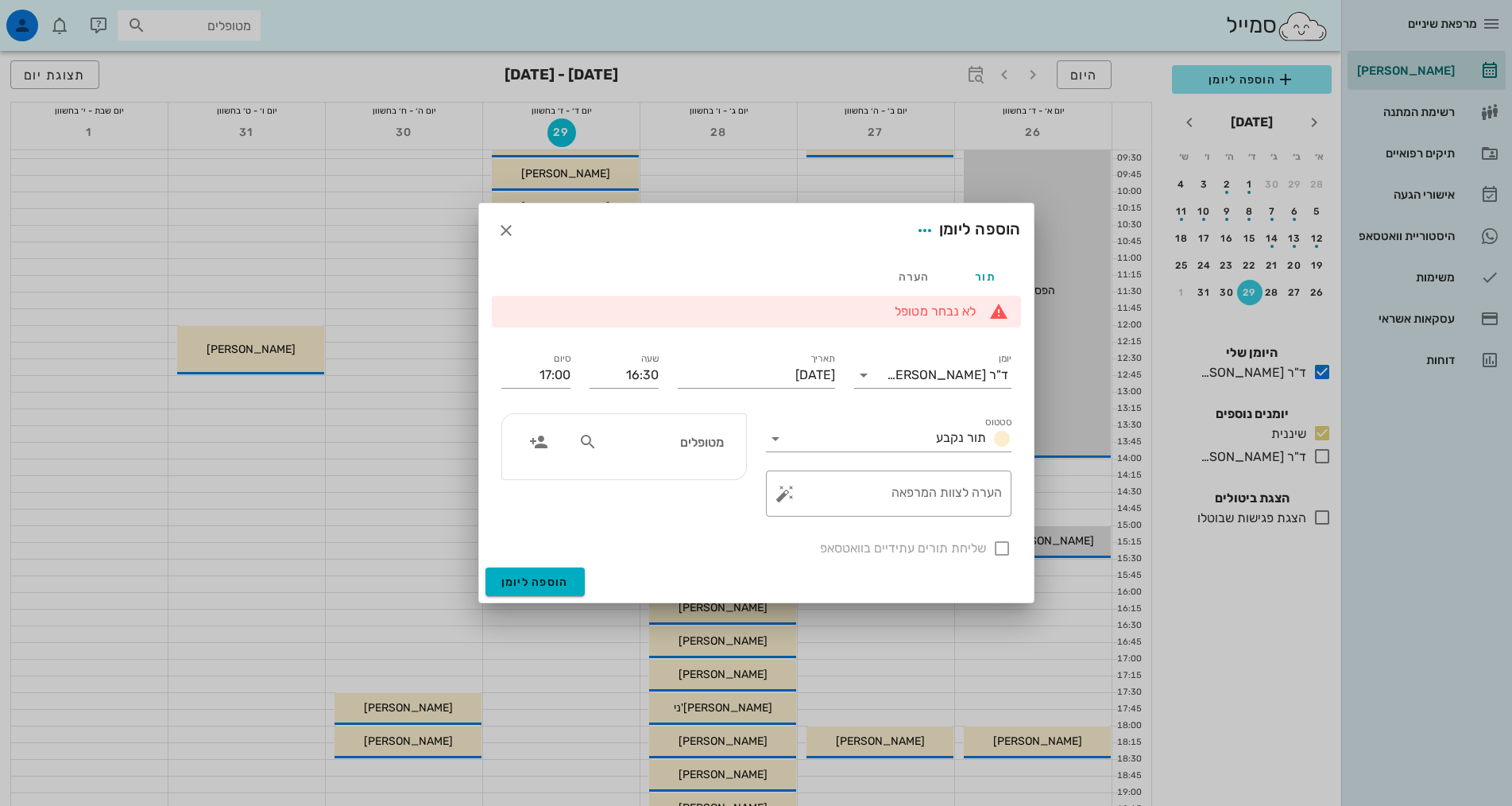
click at [588, 443] on icon at bounding box center [587, 442] width 19 height 19
click at [587, 438] on icon at bounding box center [587, 442] width 19 height 19
click at [540, 442] on icon "button" at bounding box center [538, 442] width 19 height 19
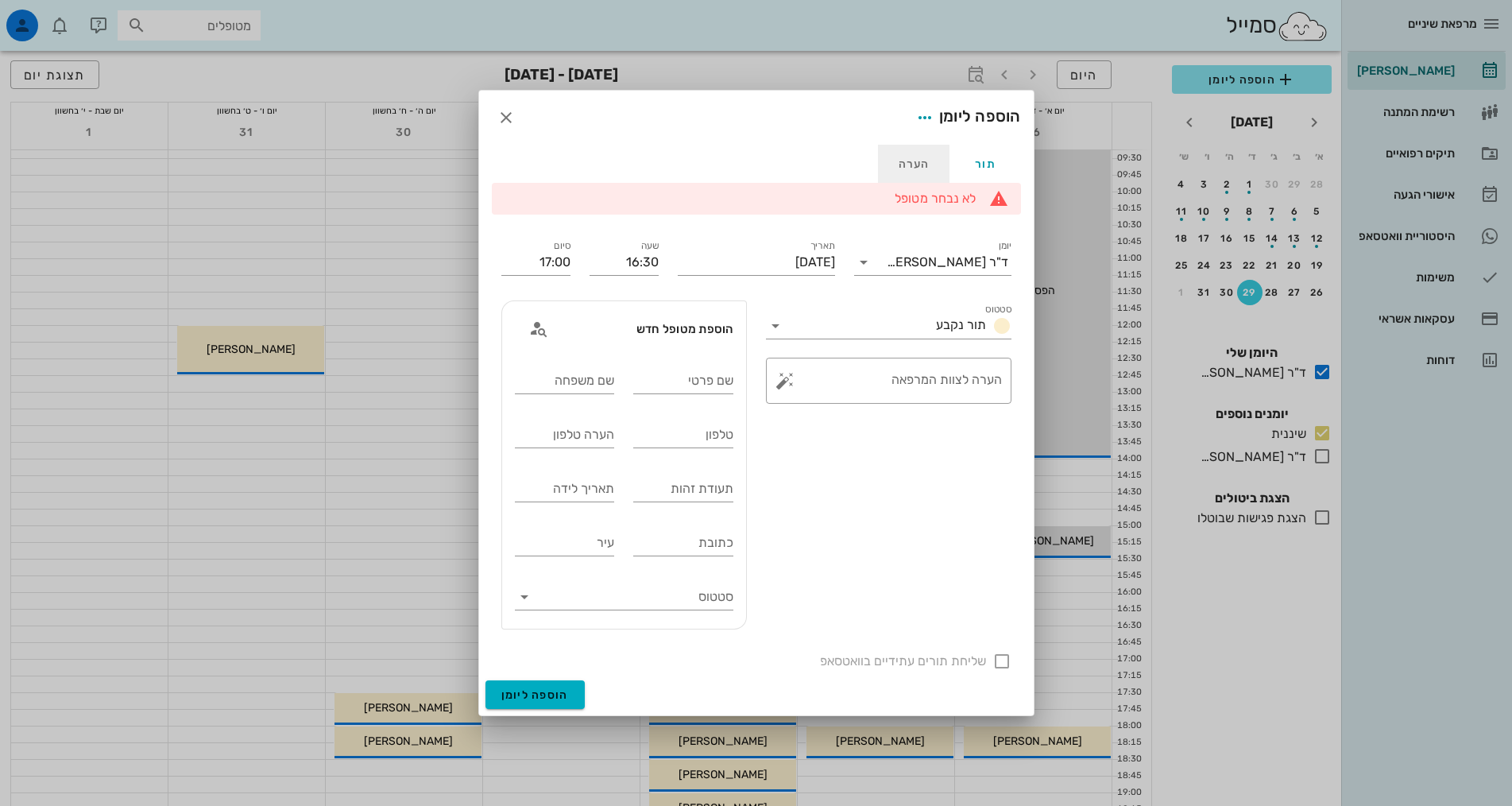
click at [917, 159] on div "הערה" at bounding box center [914, 164] width 71 height 38
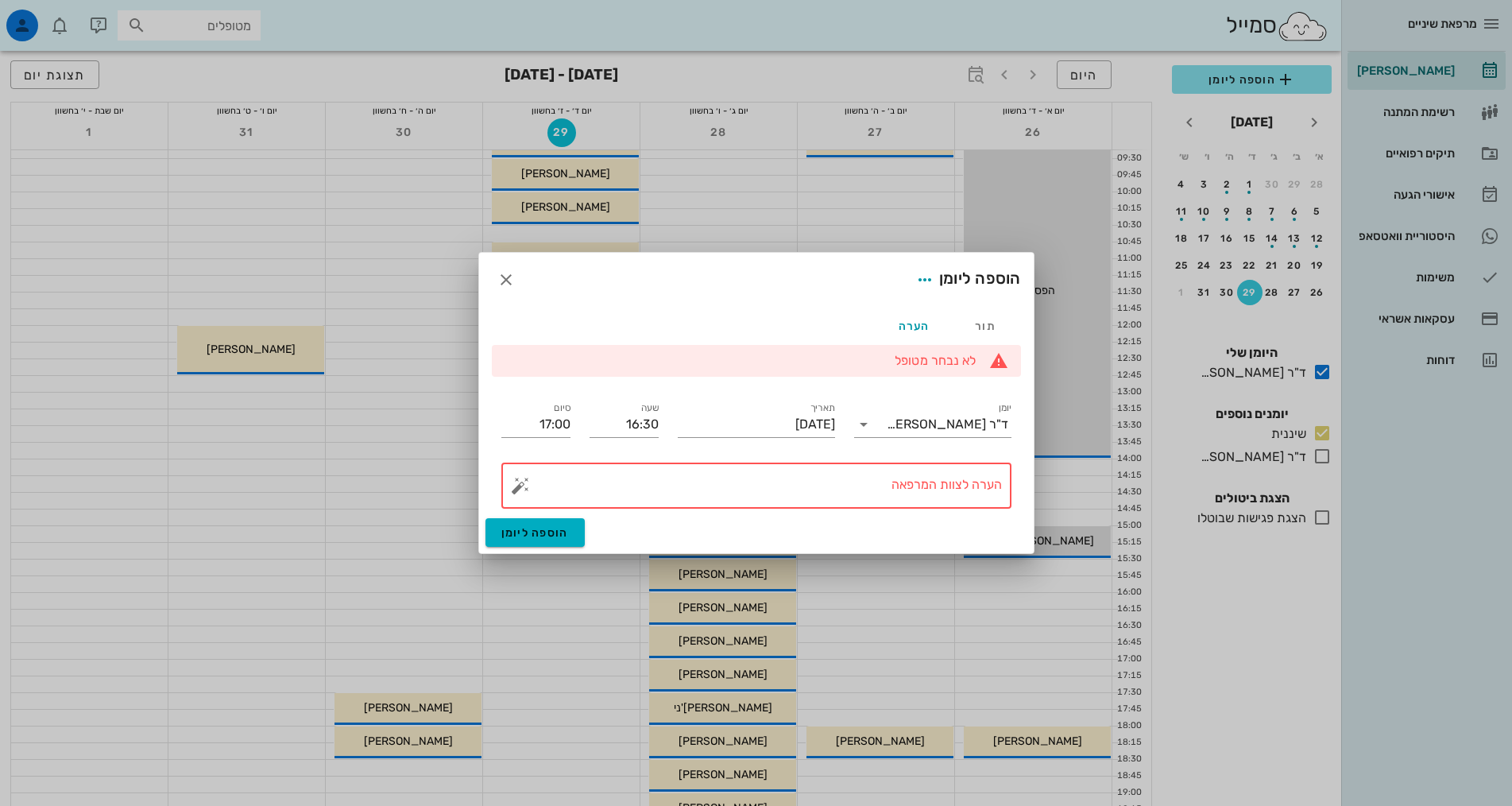
click at [965, 484] on textarea "הערה לצוות המרפאה" at bounding box center [762, 489] width 478 height 38
click at [749, 361] on li "לא נבחר מטופל" at bounding box center [749, 360] width 453 height 17
click at [947, 489] on textarea "הערה לצוות המרפאה" at bounding box center [762, 489] width 478 height 38
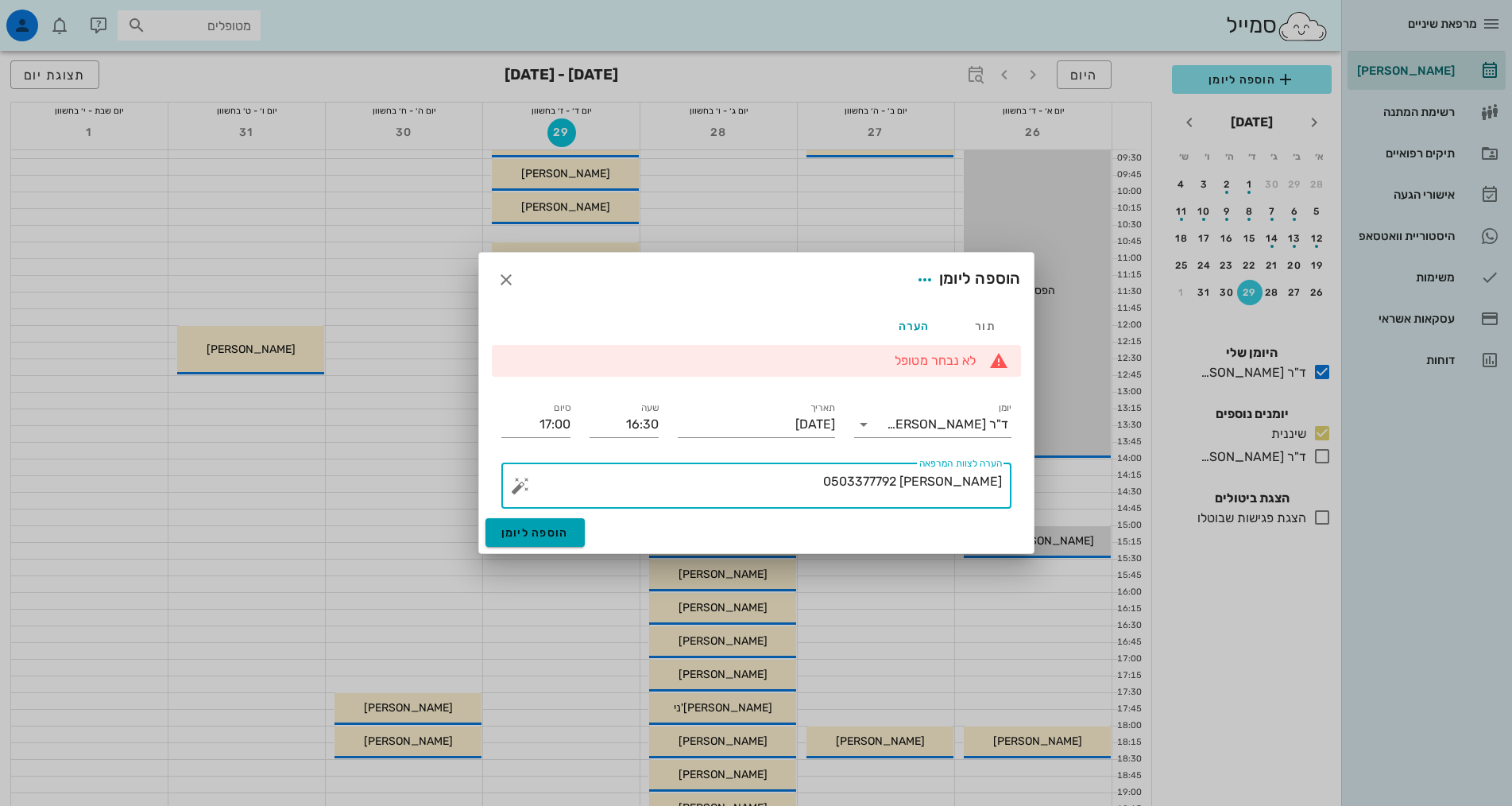
type textarea "[PERSON_NAME] 0503377792"
click at [560, 539] on span "הוספה ליומן" at bounding box center [535, 532] width 68 height 14
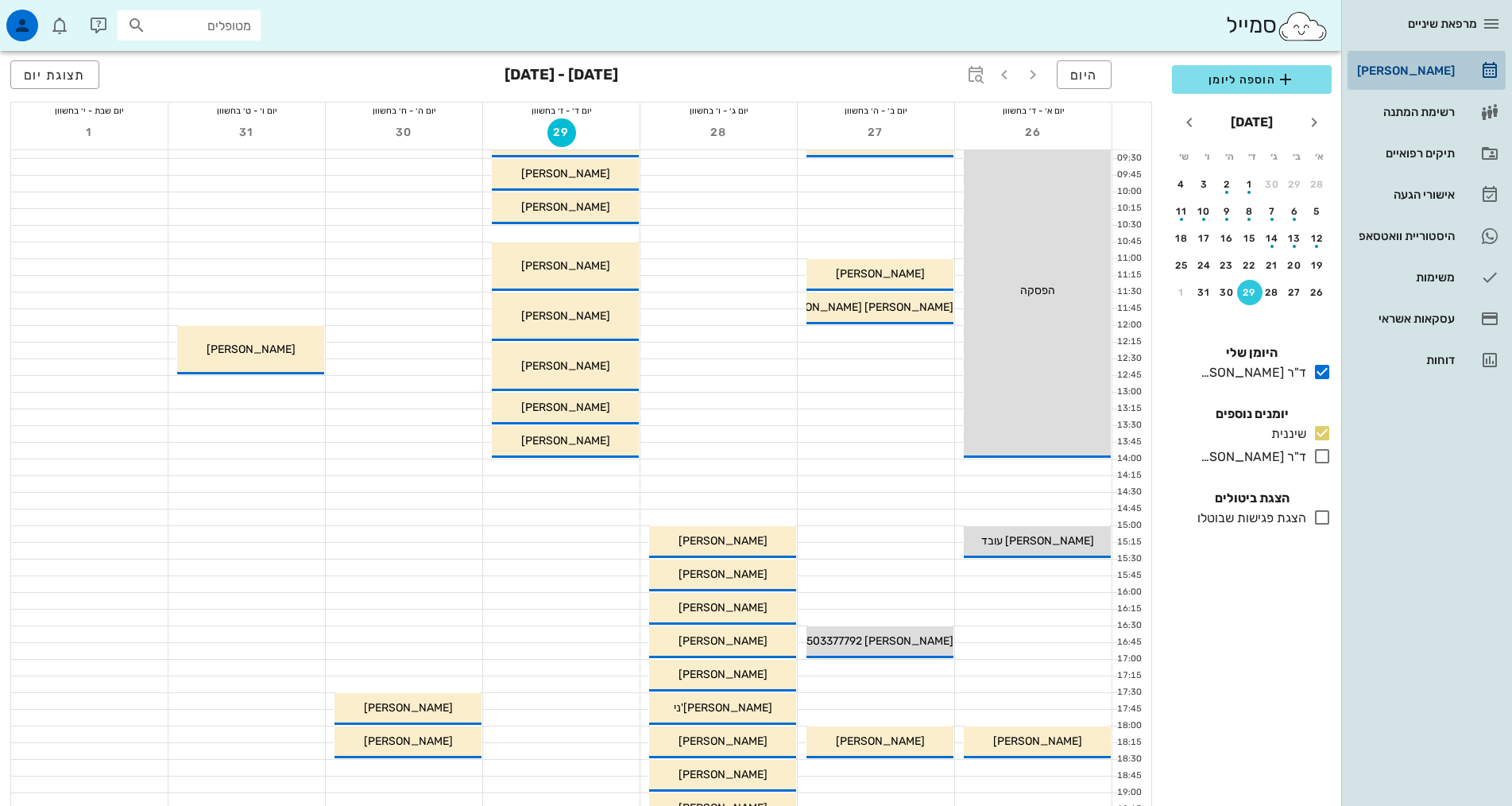
click at [1432, 70] on div "[PERSON_NAME]" at bounding box center [1404, 70] width 101 height 13
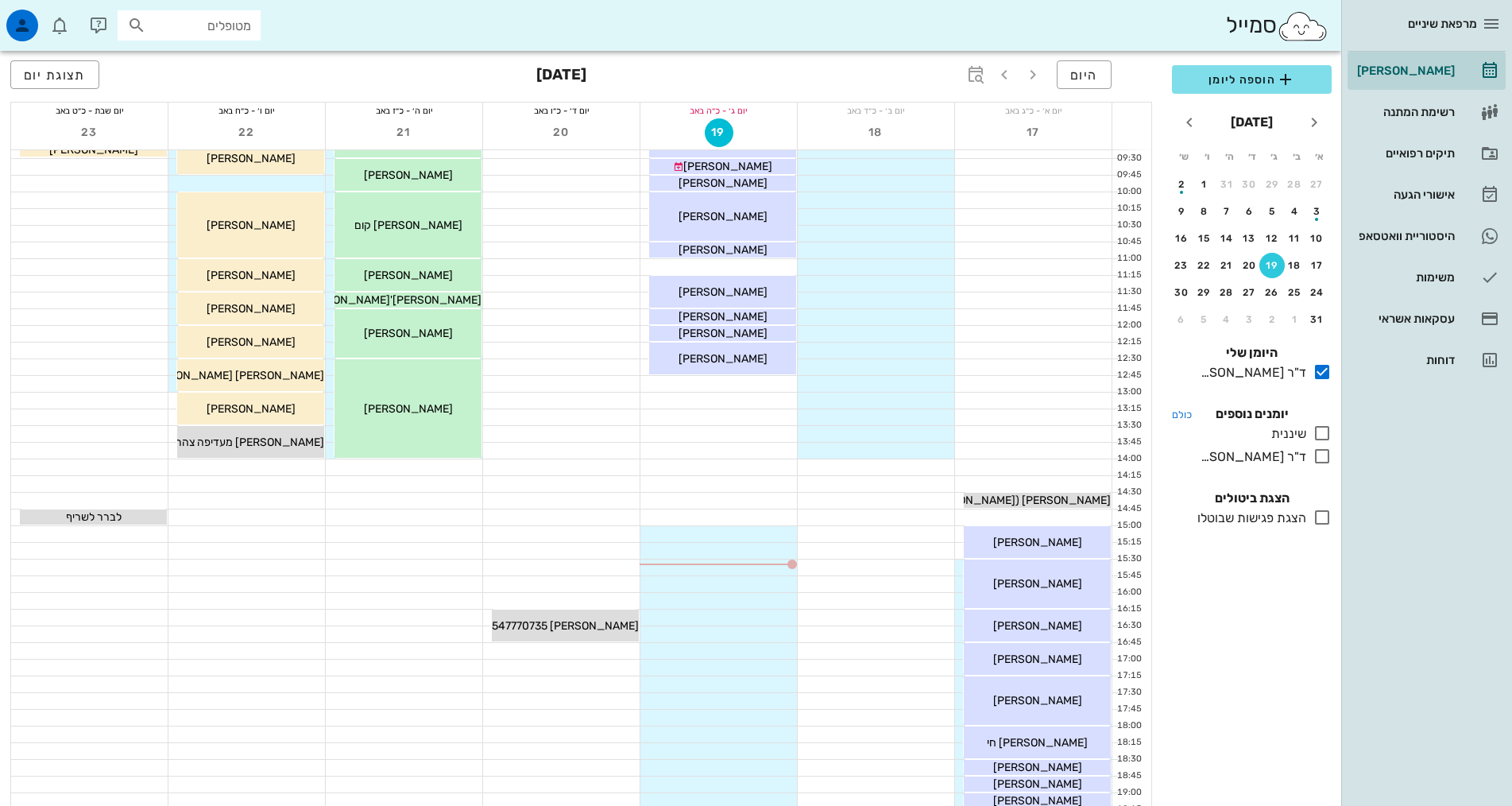
click at [1317, 432] on icon at bounding box center [1322, 433] width 19 height 19
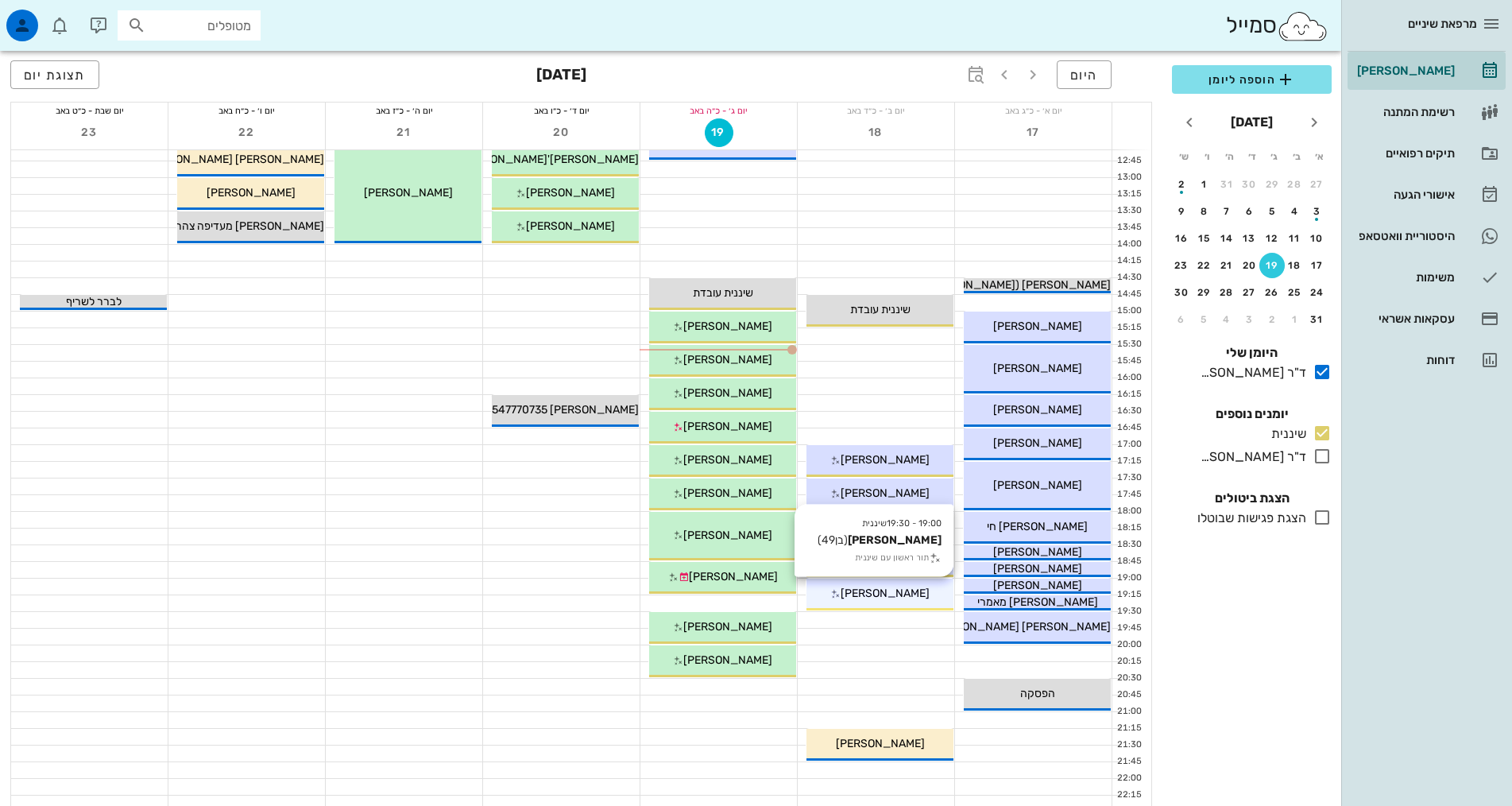
scroll to position [397, 0]
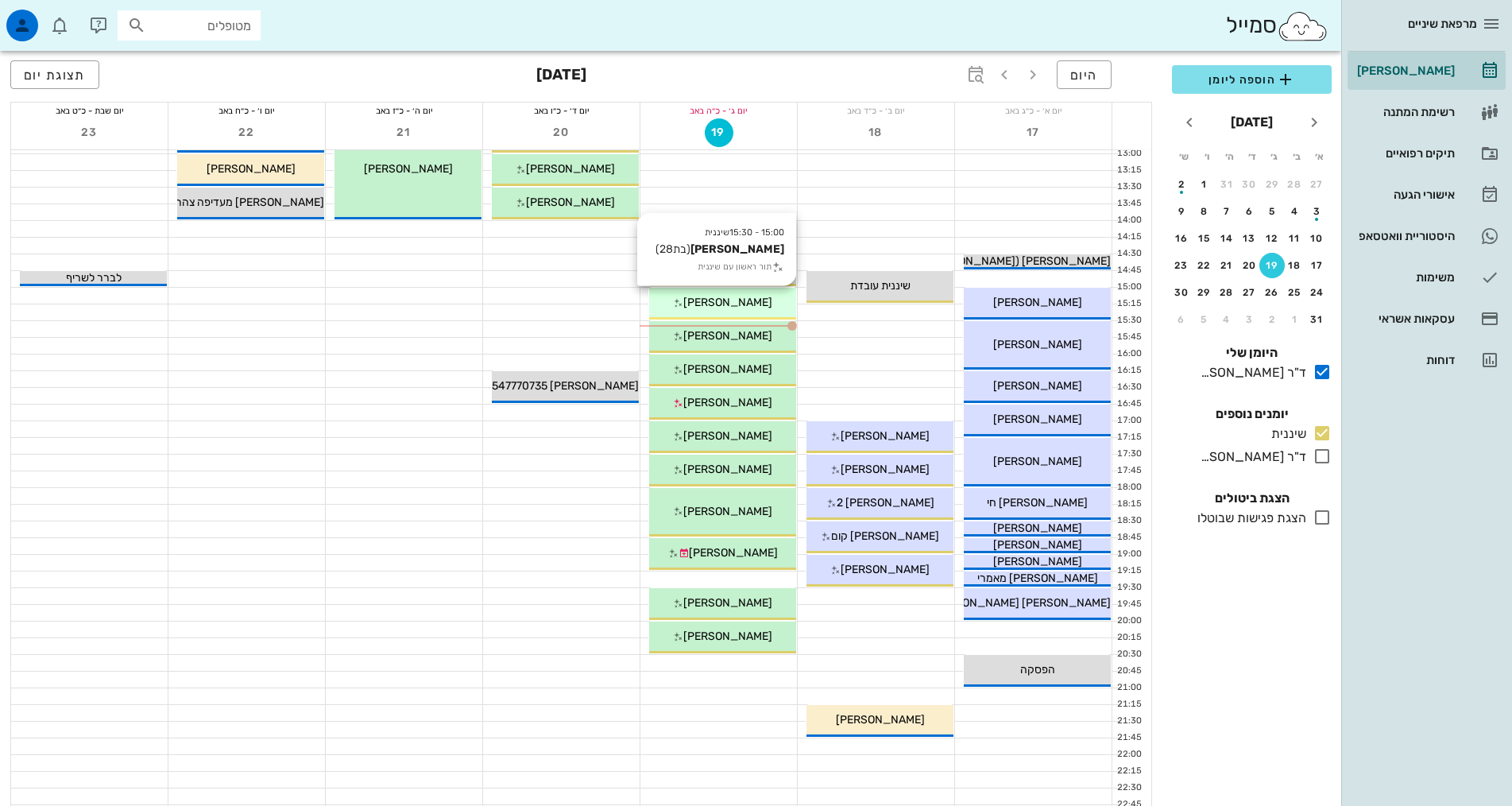
click at [742, 304] on span "[PERSON_NAME]" at bounding box center [727, 302] width 89 height 14
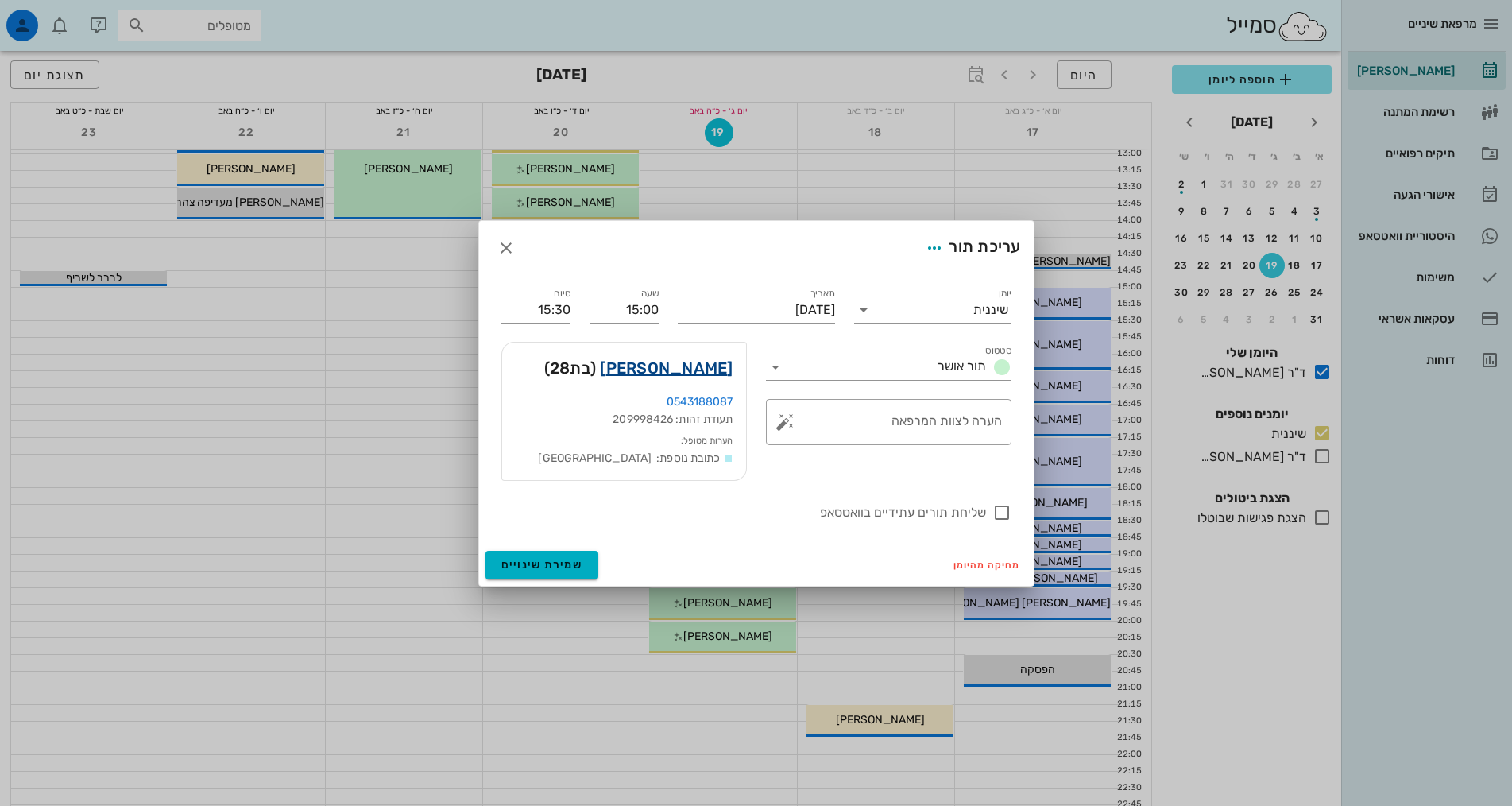
click at [685, 370] on link "[PERSON_NAME]" at bounding box center [666, 368] width 133 height 26
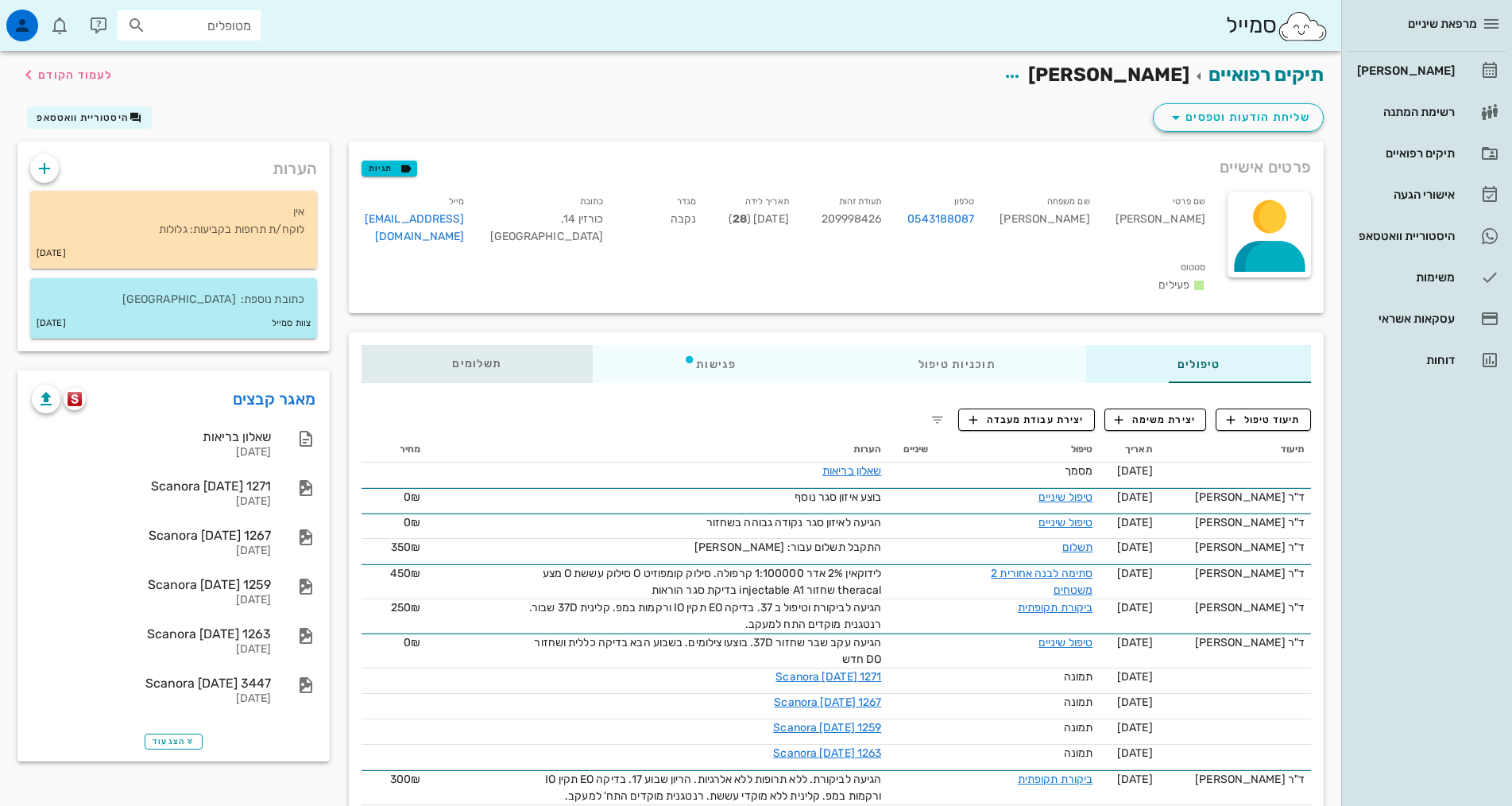
click at [452, 359] on span "תשלומים 0₪" at bounding box center [477, 364] width 49 height 11
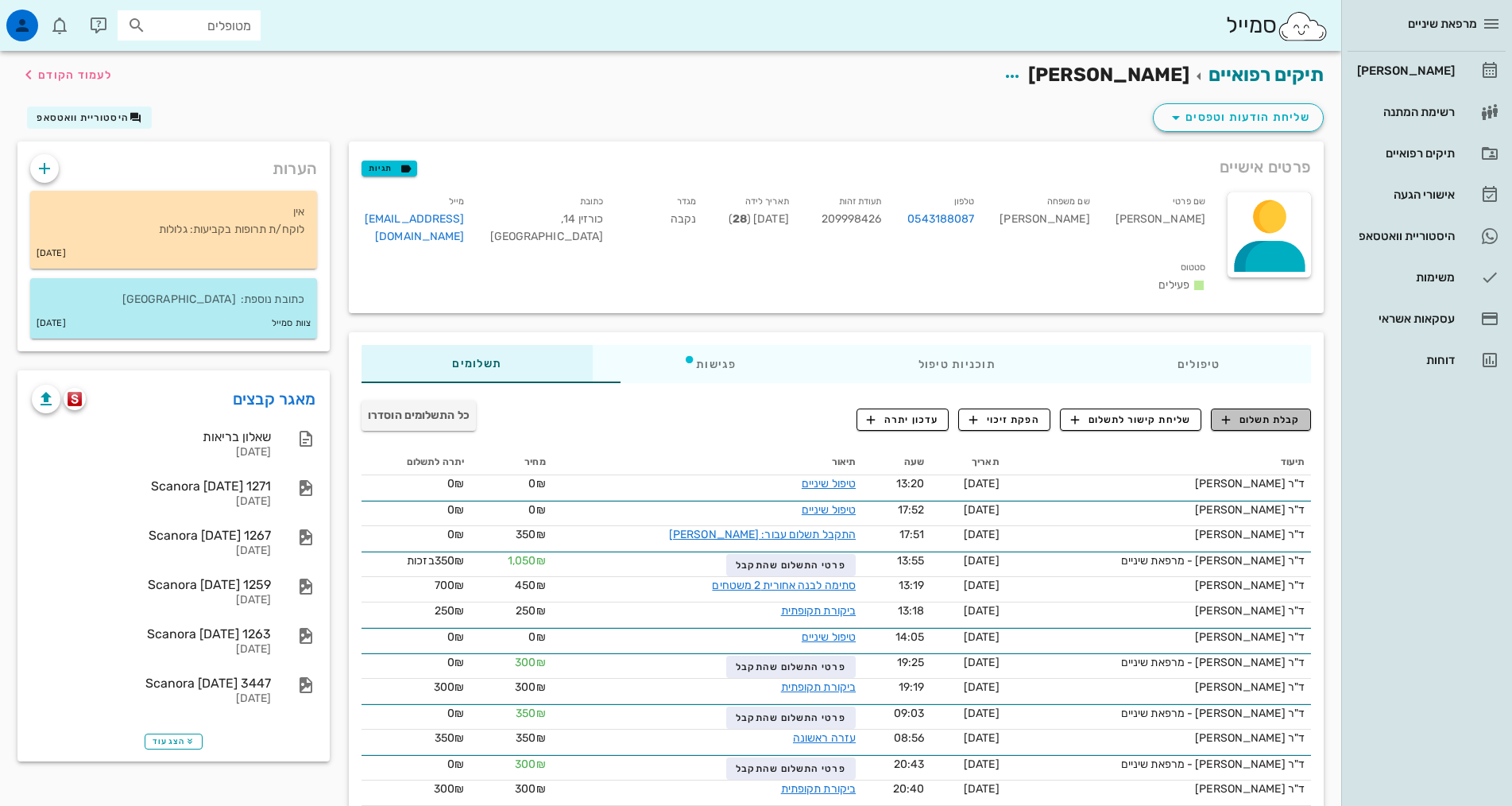
click at [1270, 413] on span "קבלת תשלום" at bounding box center [1261, 420] width 79 height 15
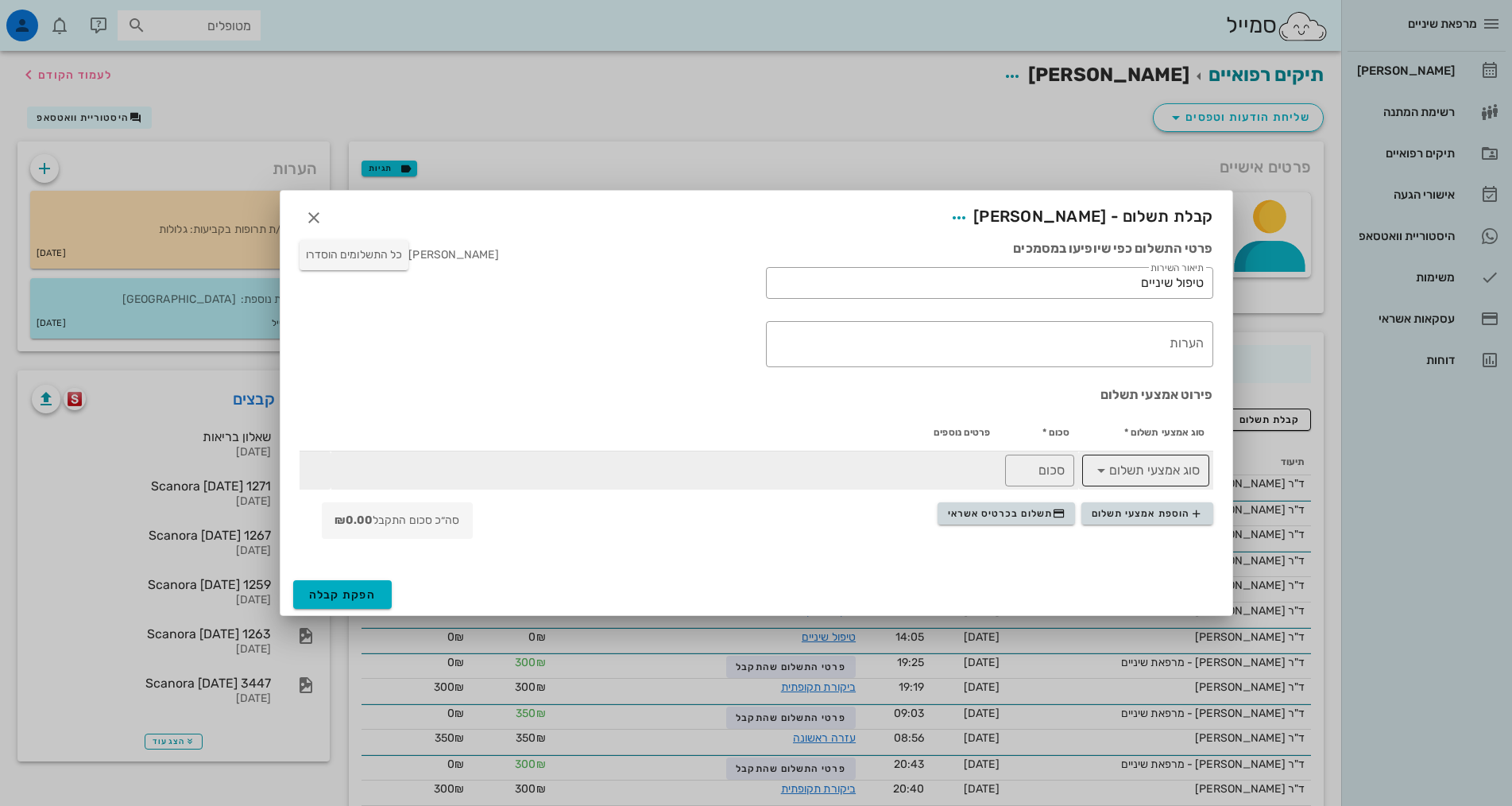
click at [1125, 467] on input "סוג אמצעי תשלום" at bounding box center [1157, 470] width 86 height 26
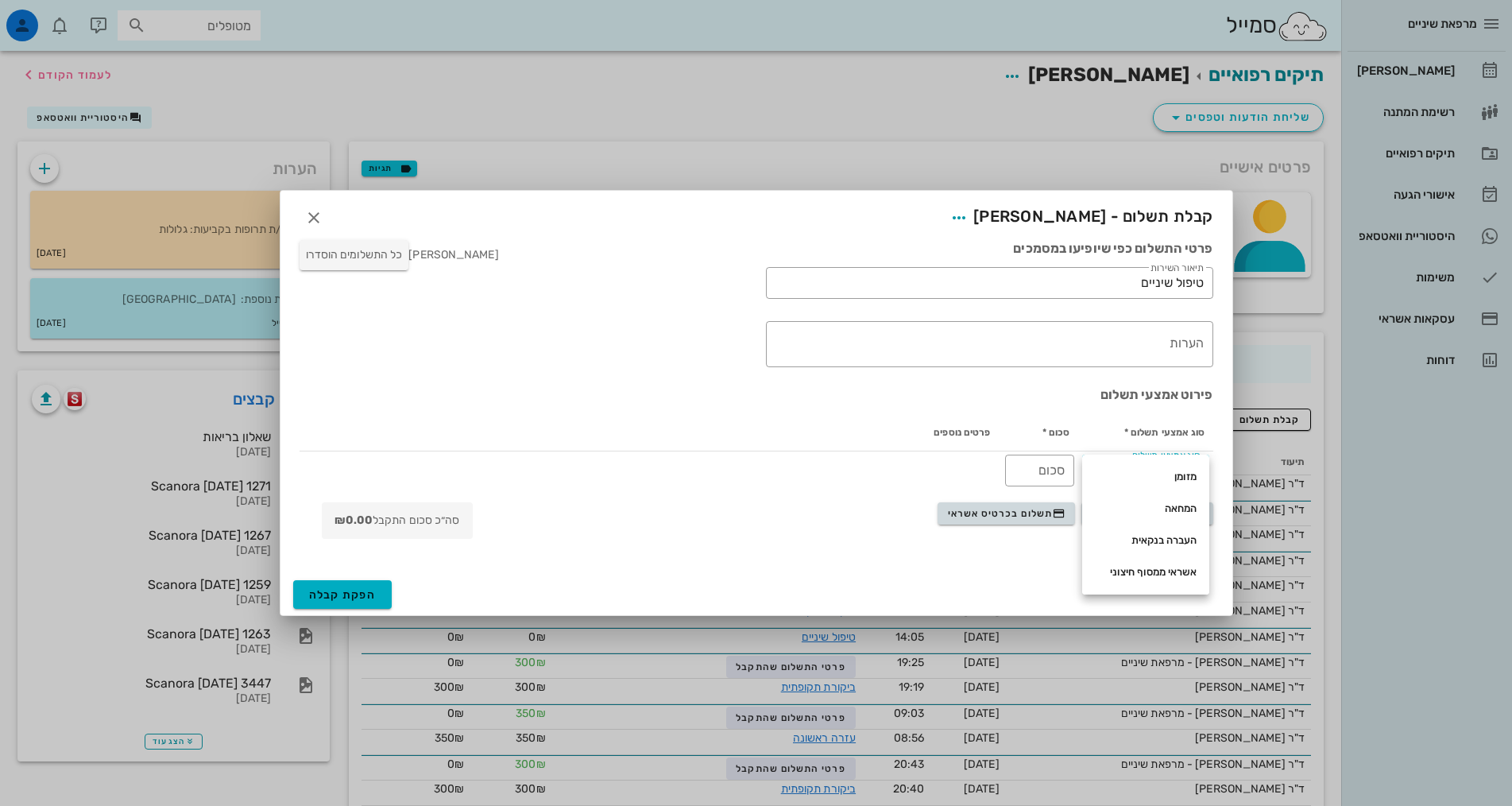
click at [850, 431] on th "פרטים נוספים" at bounding box center [665, 433] width 668 height 38
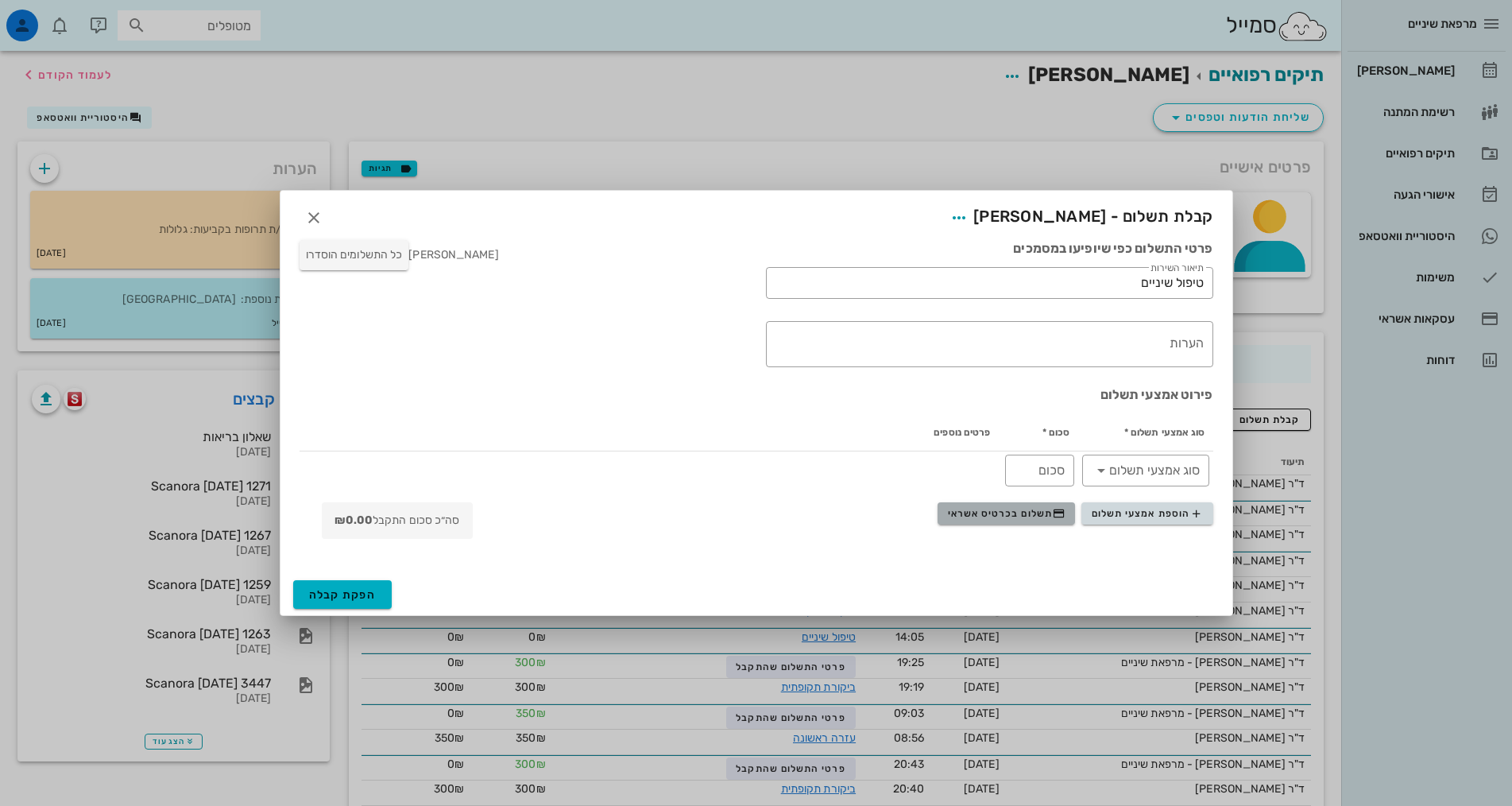
click at [1031, 517] on span "תשלום בכרטיס אשראי" at bounding box center [1006, 513] width 118 height 13
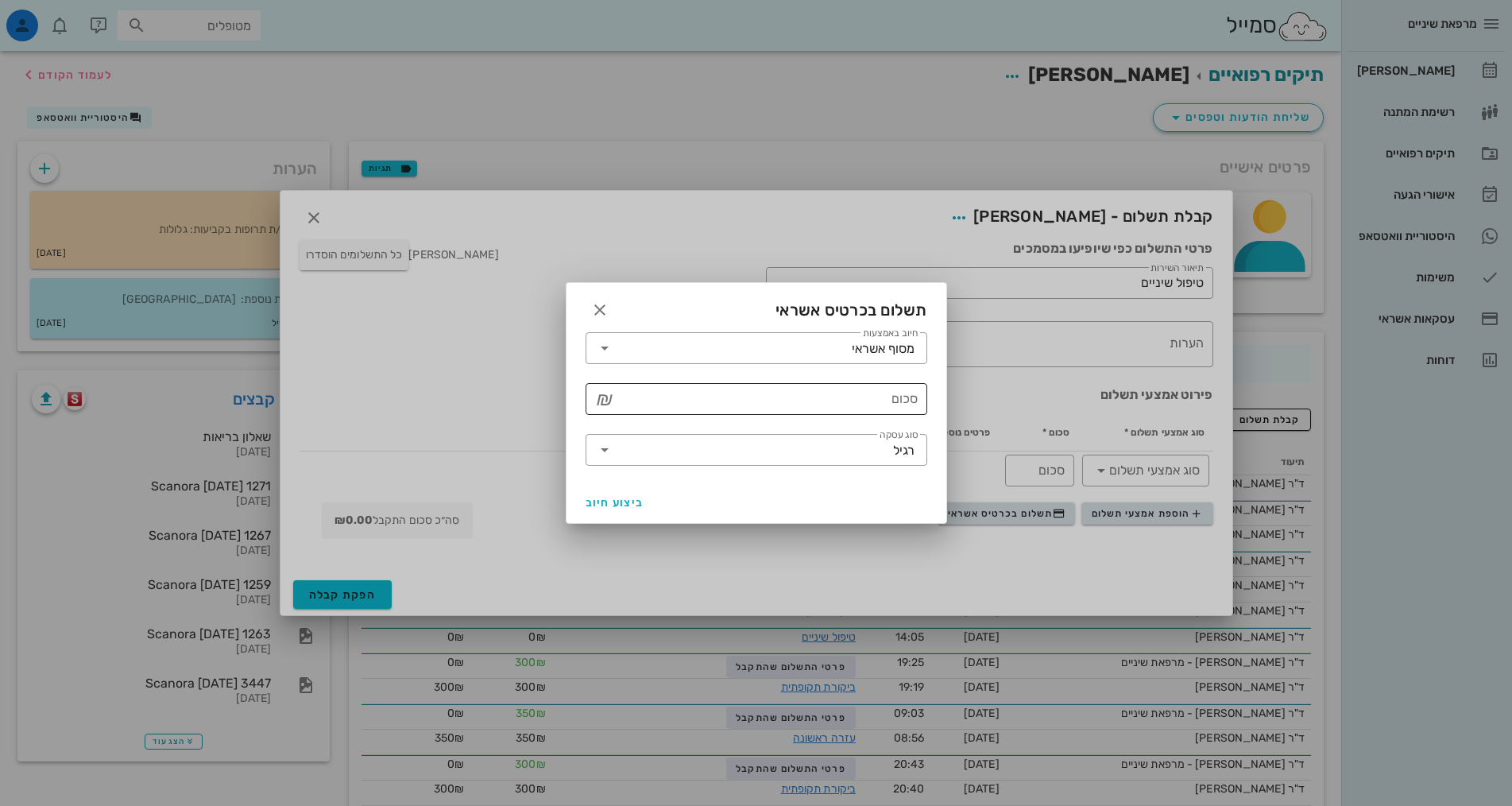
click at [913, 410] on input "סכום" at bounding box center [767, 399] width 300 height 26
type input "250"
click at [623, 501] on span "ביצוע חיוב" at bounding box center [615, 502] width 59 height 14
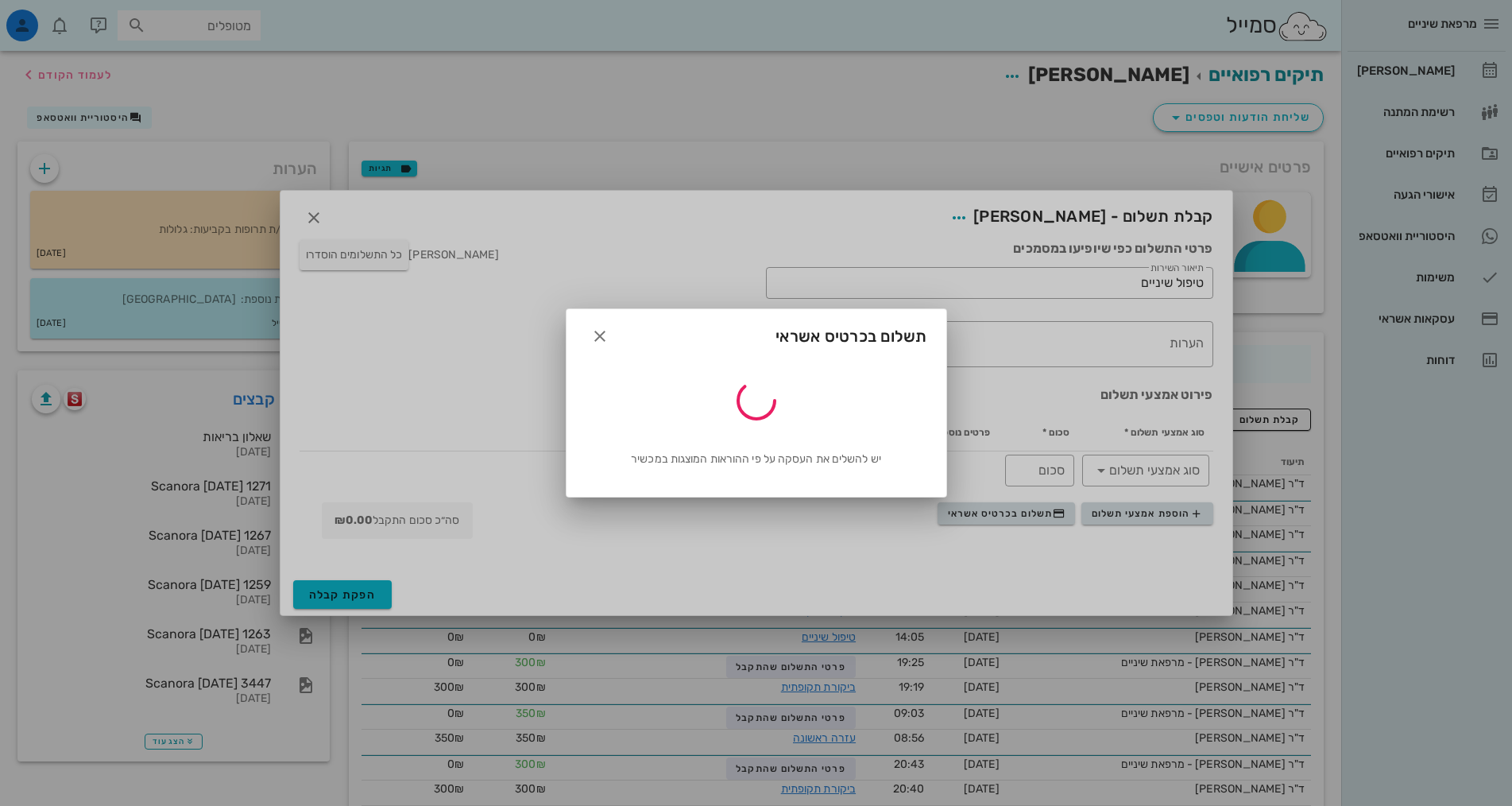
type input "250"
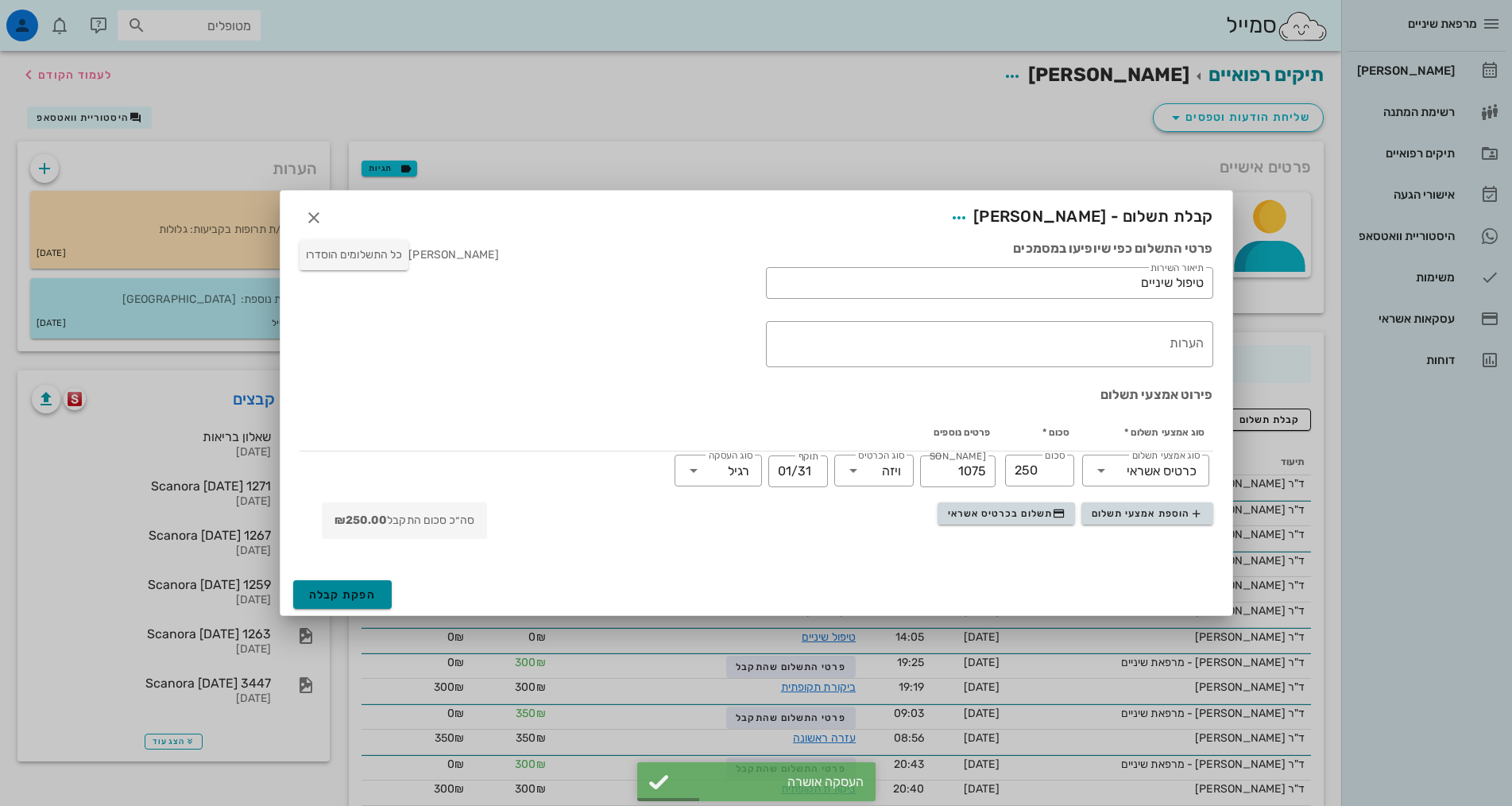
click at [371, 596] on span "הפקת קבלה" at bounding box center [343, 595] width 68 height 14
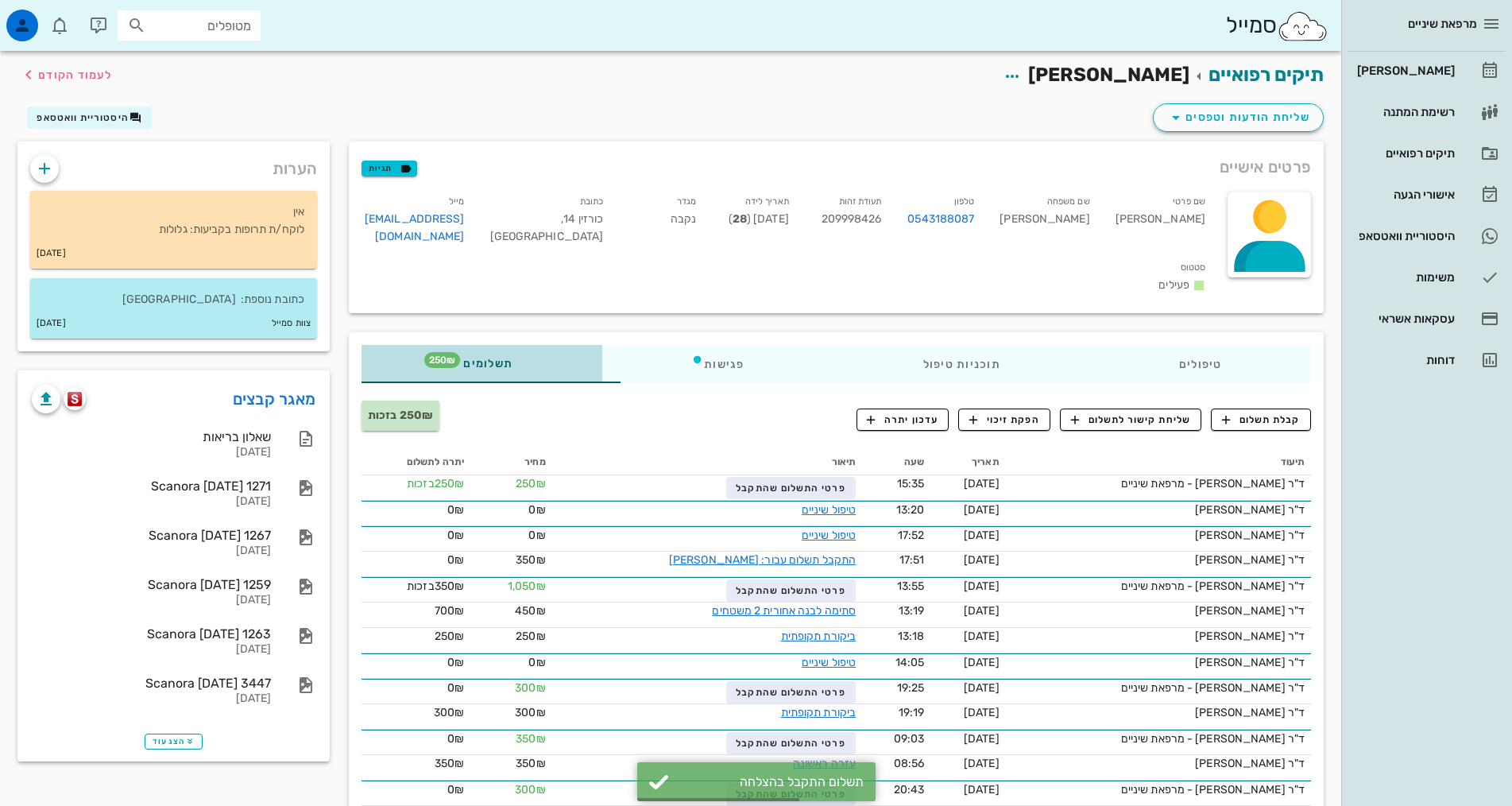
click at [451, 359] on span "תשלומים 250₪" at bounding box center [482, 364] width 62 height 11
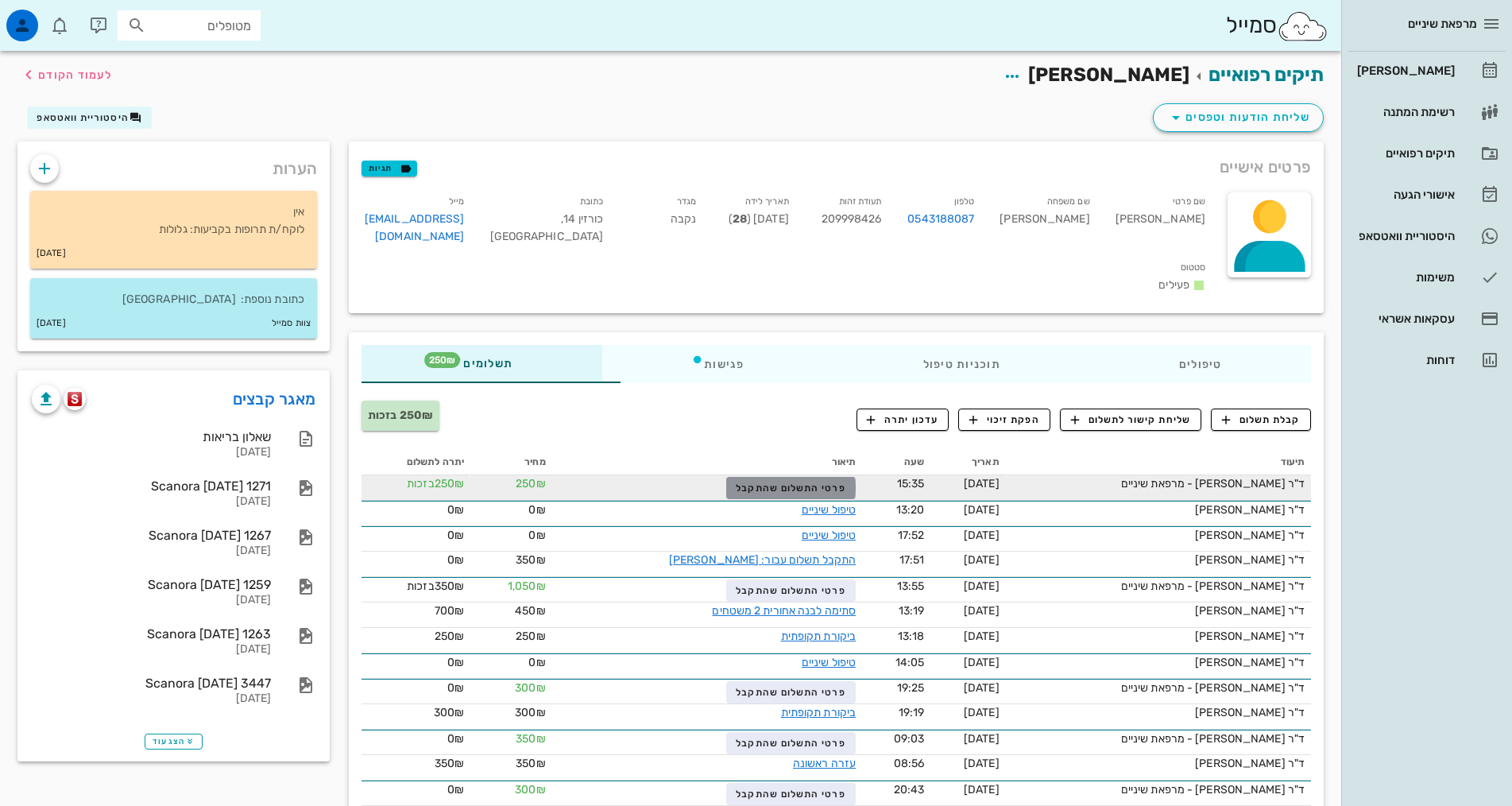
click at [726, 477] on button "פרטי התשלום שהתקבל" at bounding box center [791, 488] width 130 height 22
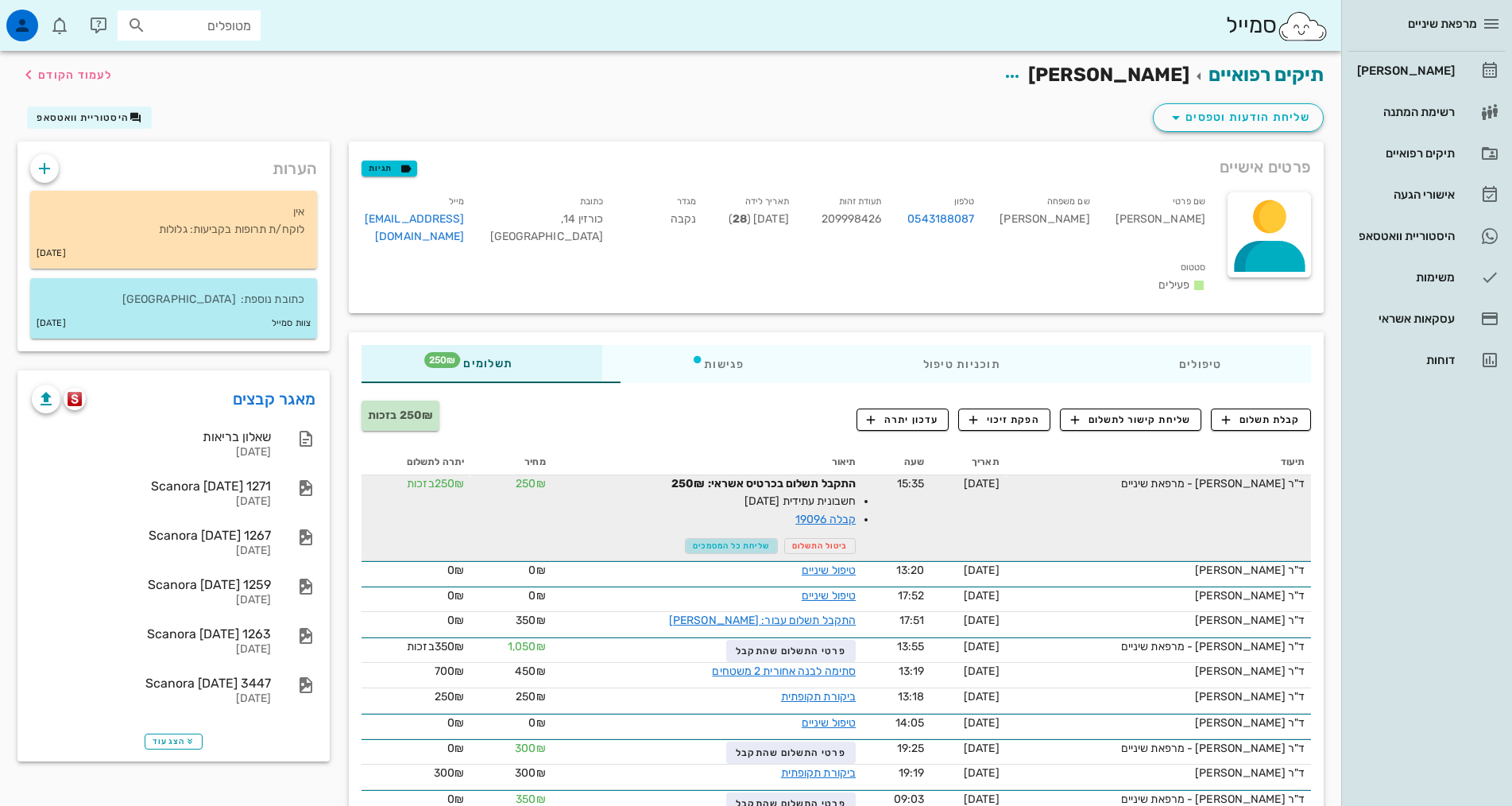
click at [692, 542] on span "שליחת כל המסמכים" at bounding box center [731, 546] width 77 height 9
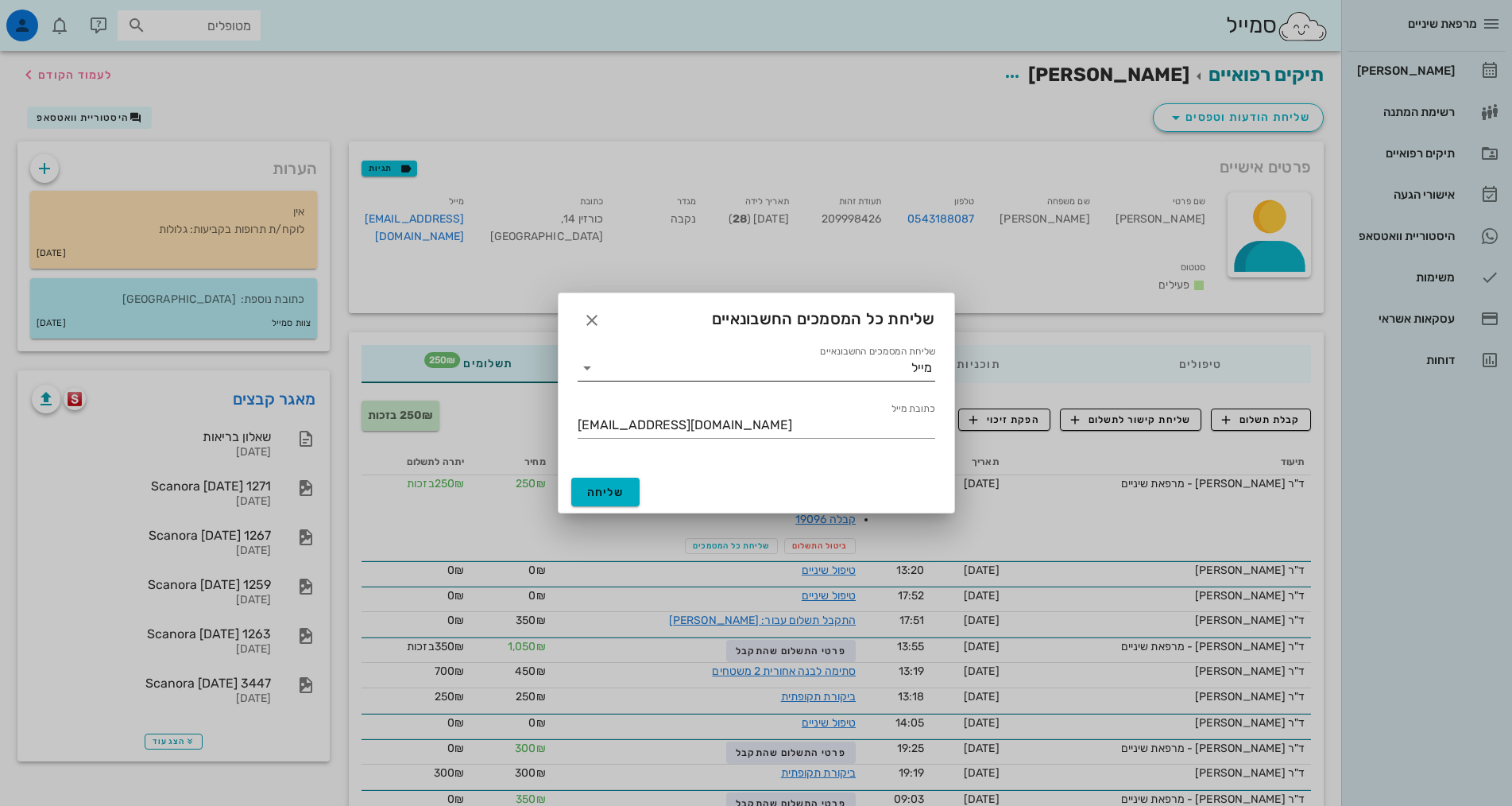
click at [867, 373] on input "שליחת המסמכים החשבונאיים" at bounding box center [756, 368] width 311 height 26
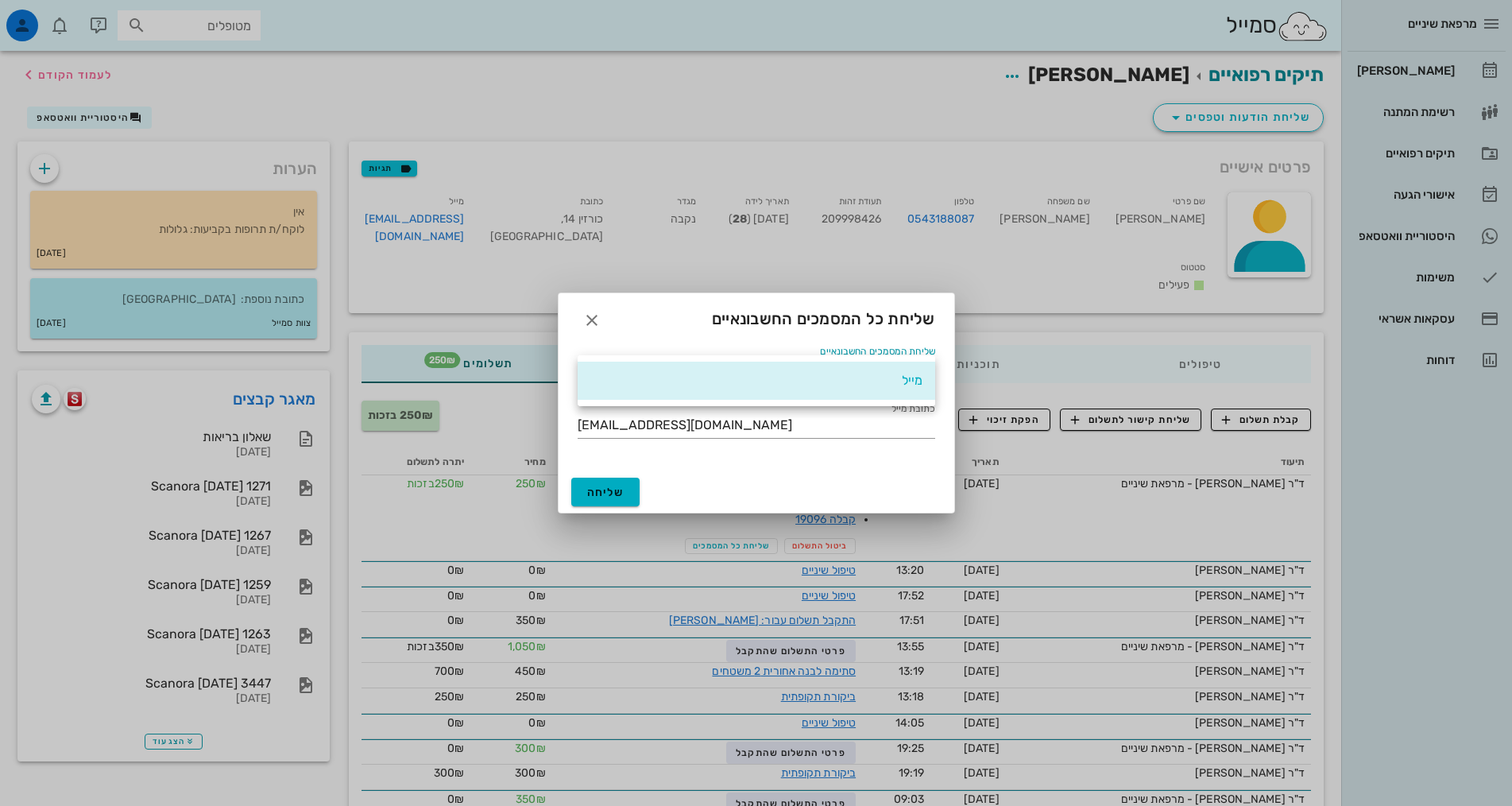
click at [880, 389] on div "מייל" at bounding box center [756, 380] width 332 height 34
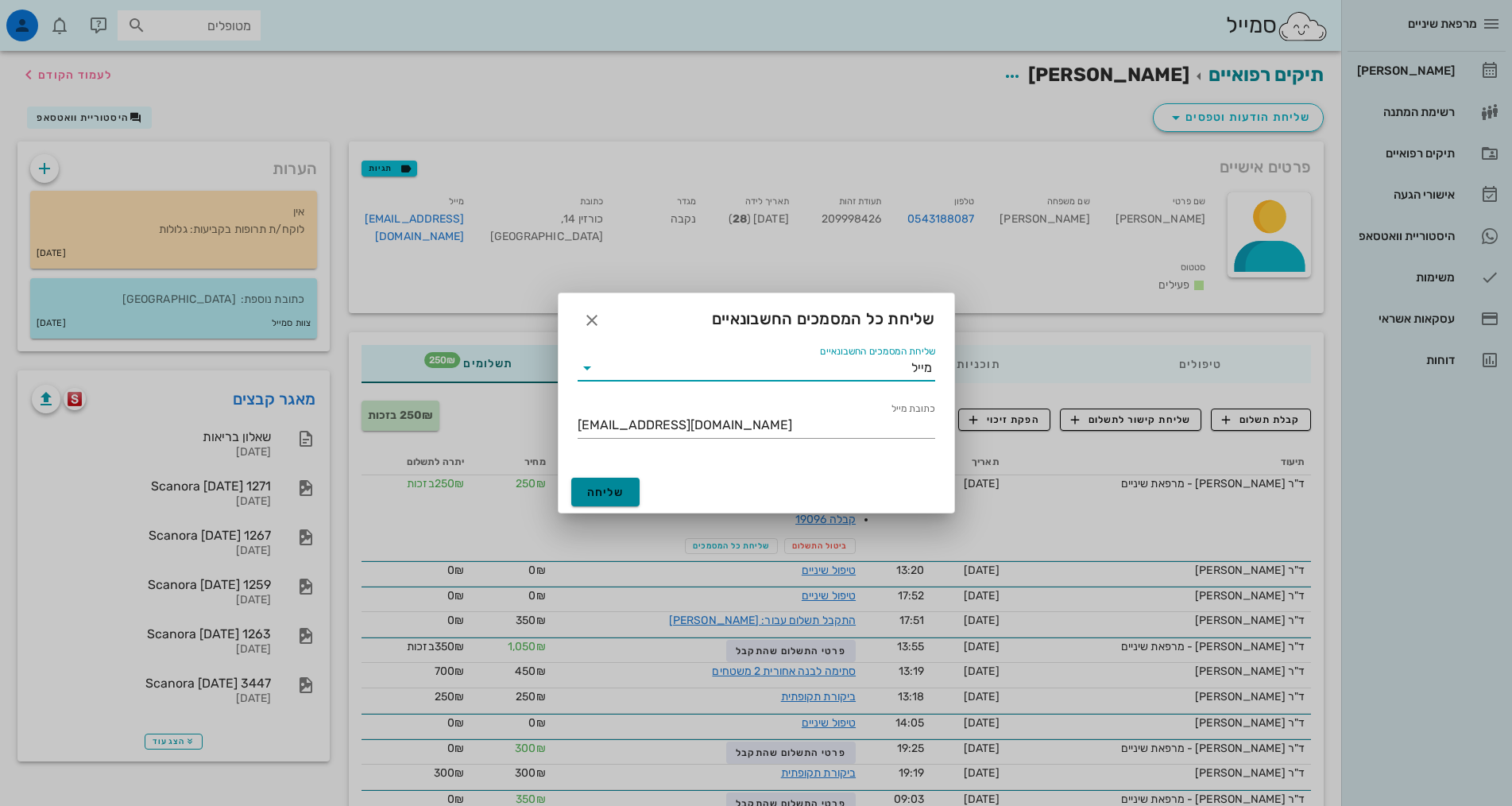
click at [593, 497] on span "שליחה" at bounding box center [606, 492] width 38 height 14
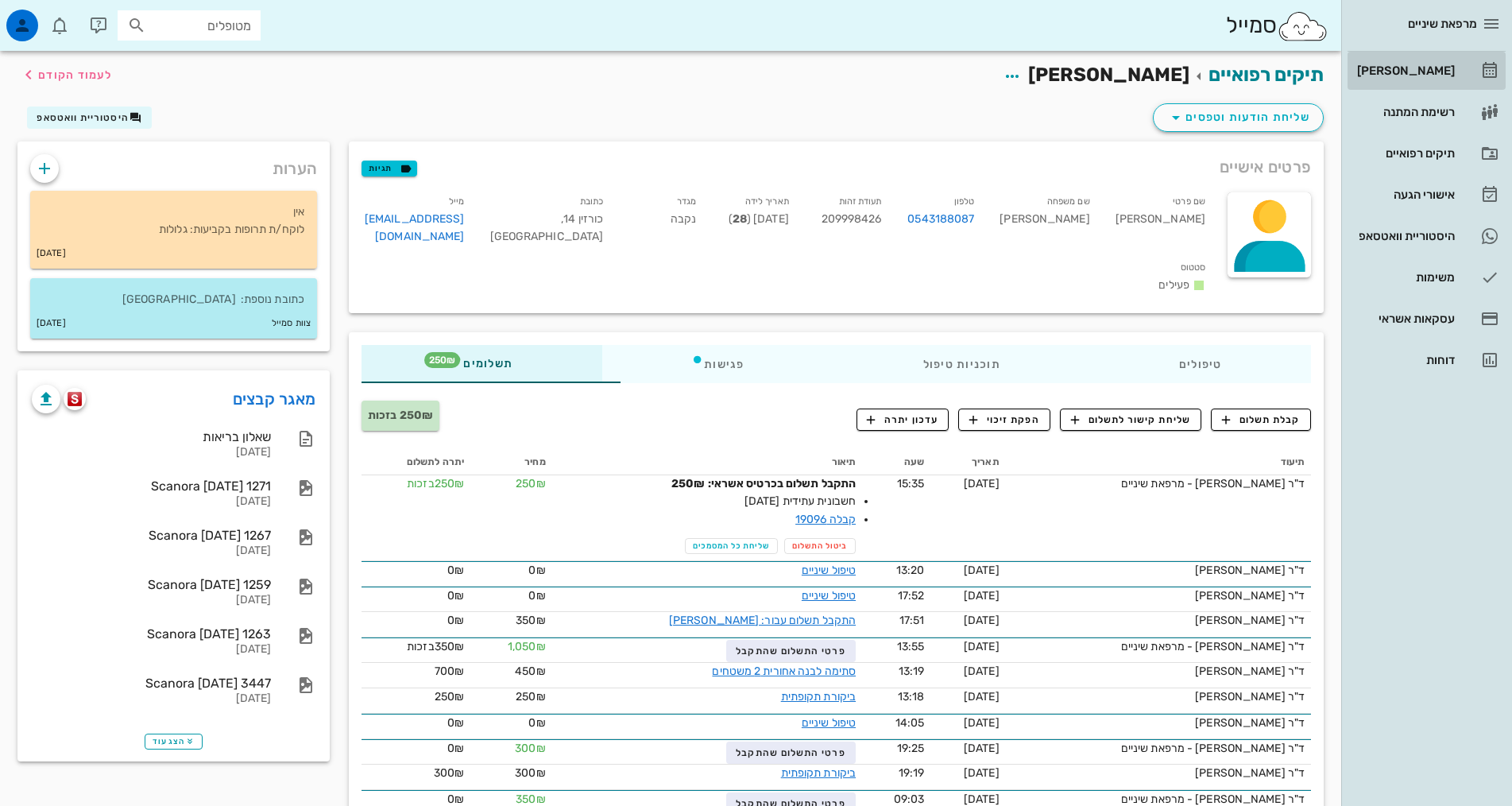
drag, startPoint x: 1467, startPoint y: 66, endPoint x: 1498, endPoint y: 45, distance: 37.4
click at [1467, 66] on link "[PERSON_NAME]" at bounding box center [1426, 70] width 158 height 38
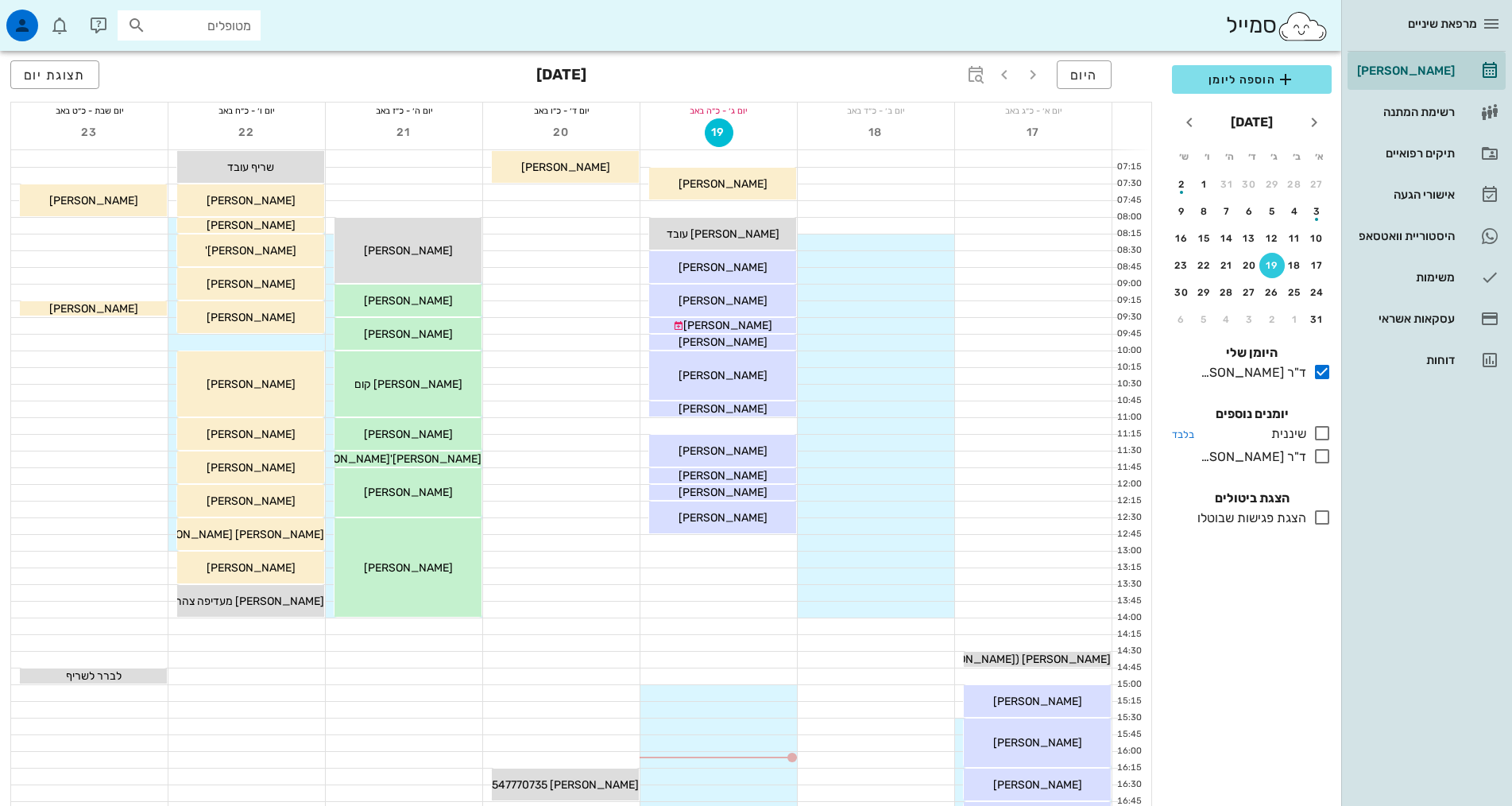
click at [1322, 431] on icon at bounding box center [1322, 433] width 19 height 19
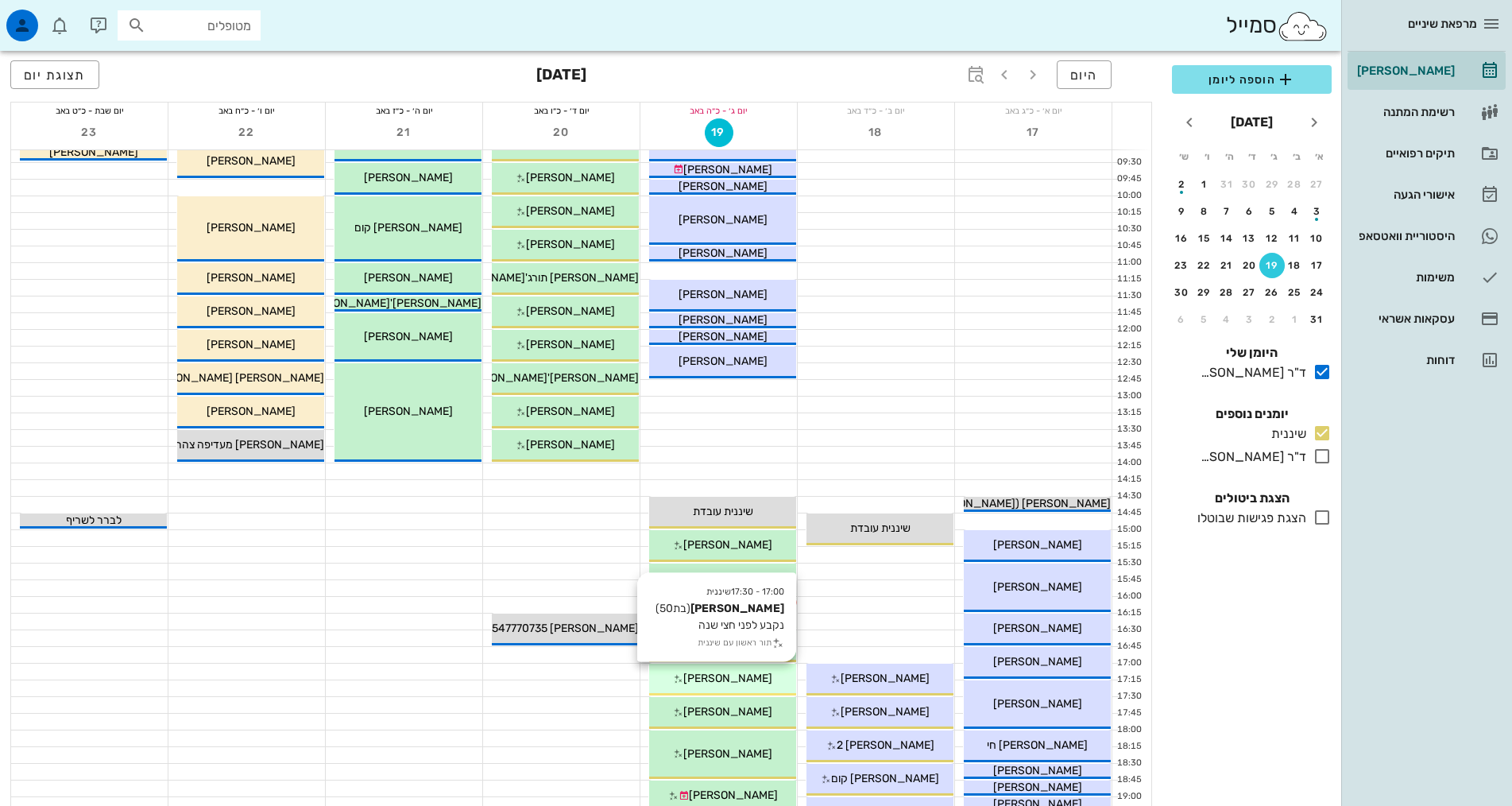
scroll to position [317, 0]
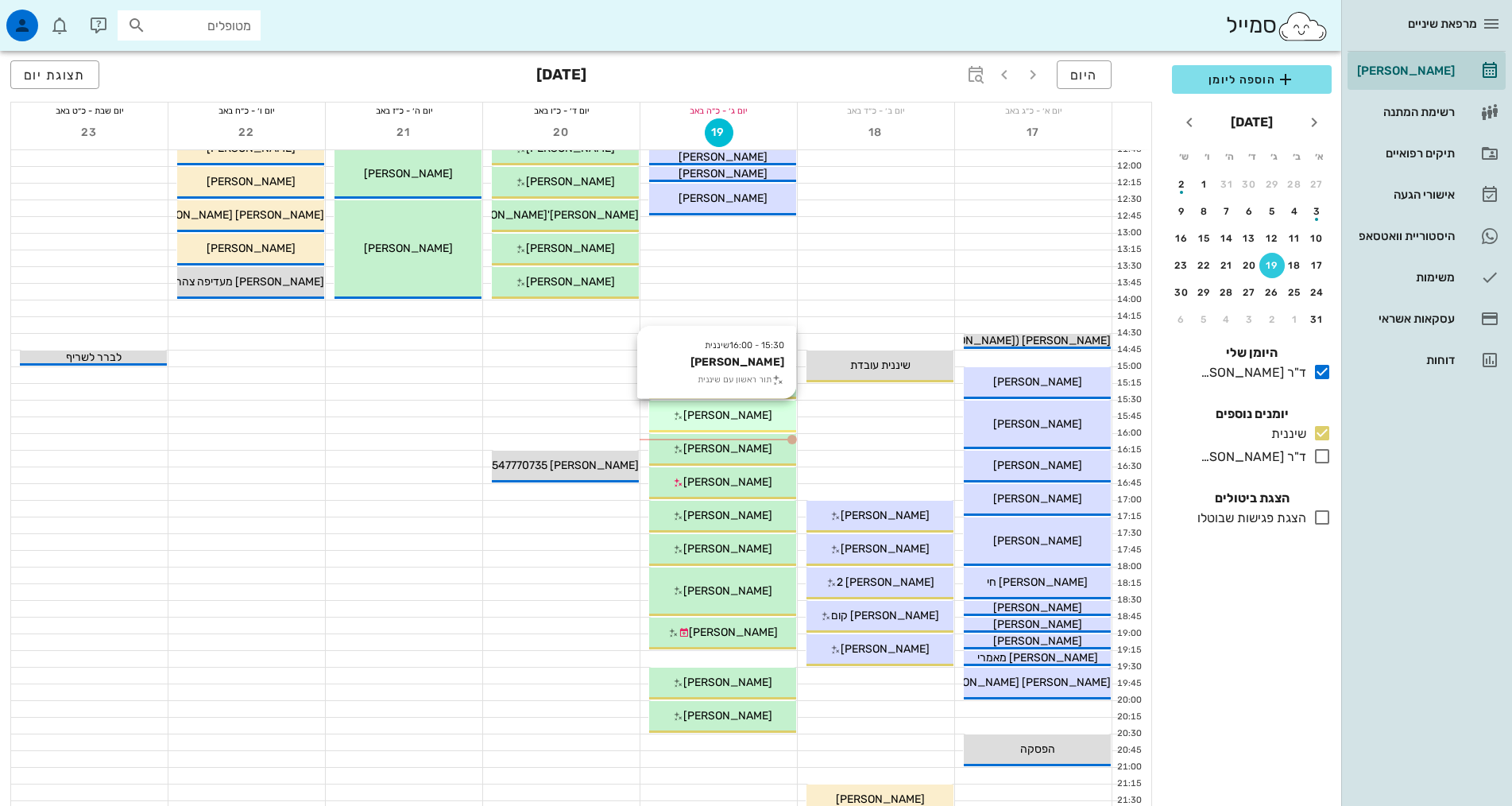
click at [773, 426] on div "15:30 - 16:00 שיננית [PERSON_NAME] תור ראשון עם שיננית [PERSON_NAME]" at bounding box center [723, 416] width 147 height 32
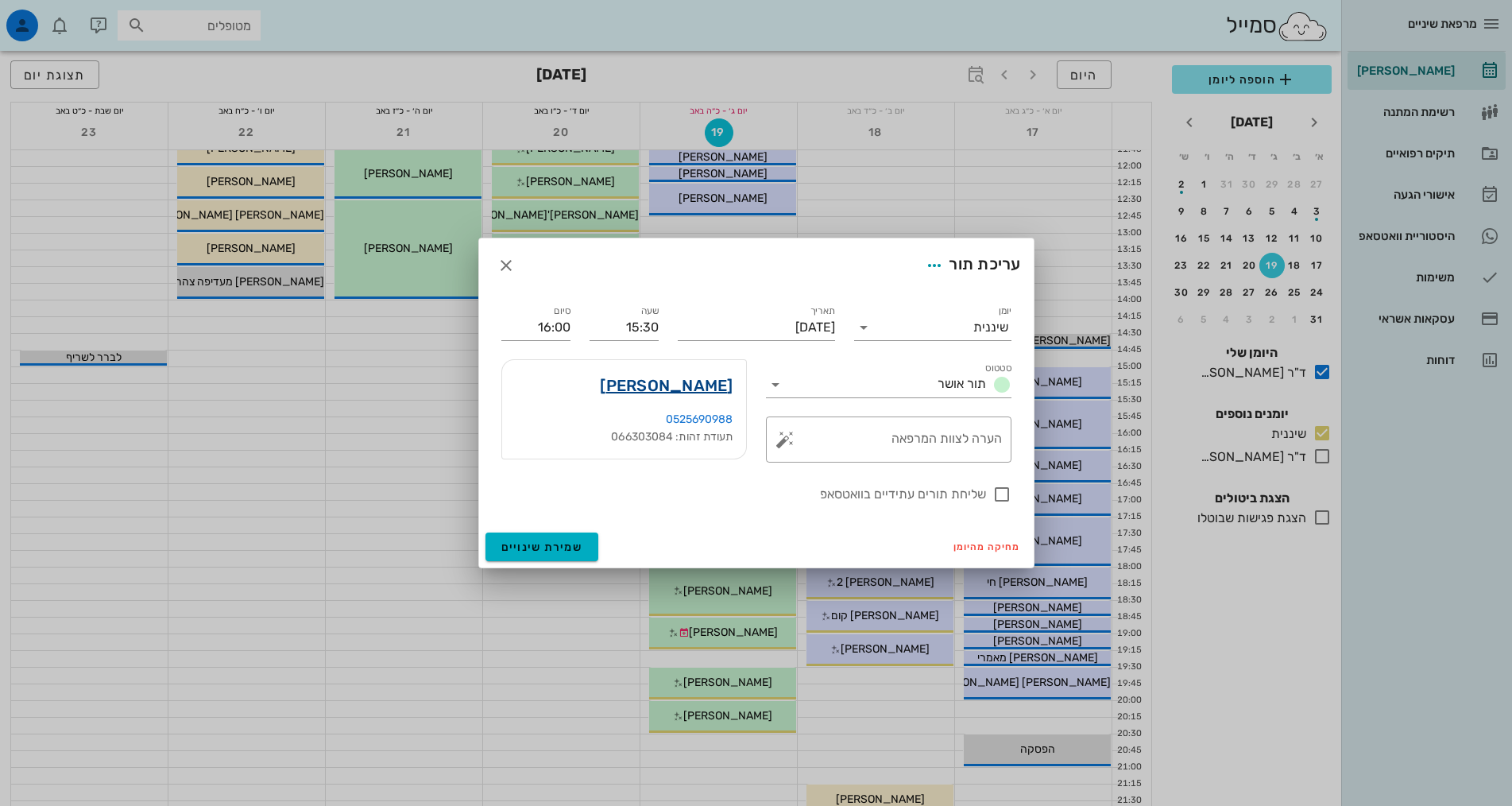
click at [710, 387] on link "[PERSON_NAME]" at bounding box center [666, 385] width 133 height 26
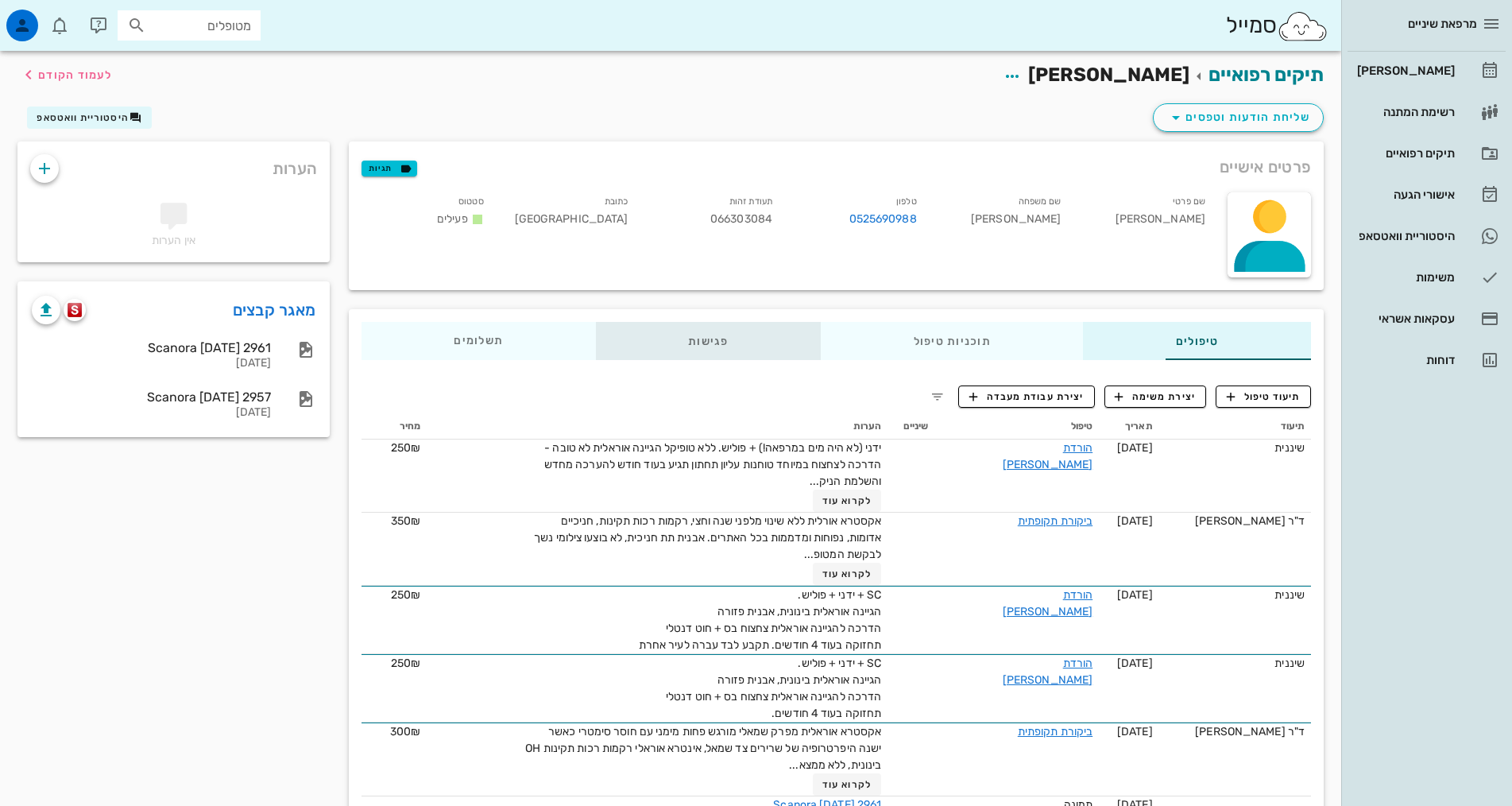
click at [616, 355] on div "פגישות" at bounding box center [708, 341] width 225 height 38
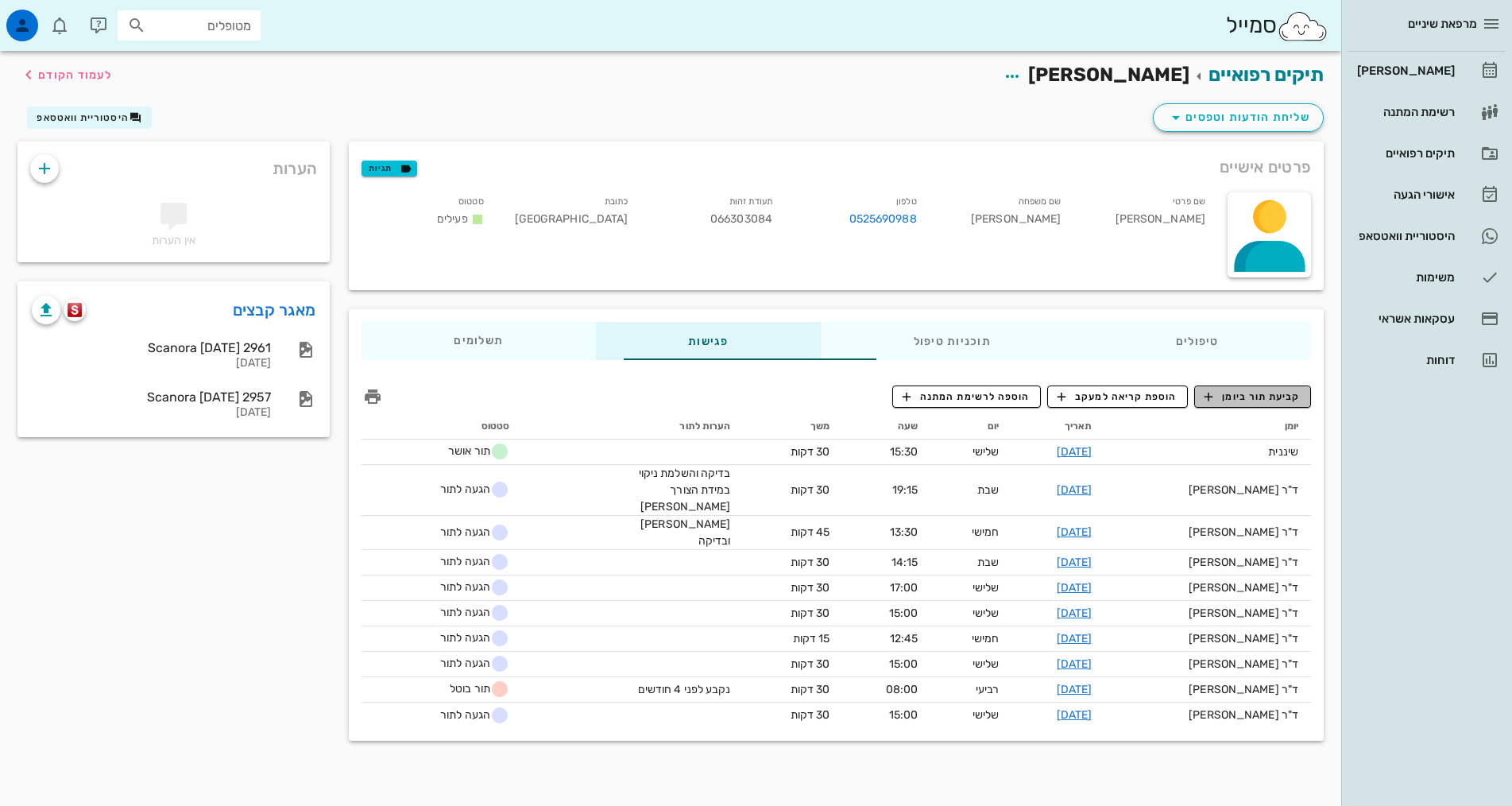
click at [1261, 398] on span "קביעת תור ביומן" at bounding box center [1252, 397] width 95 height 15
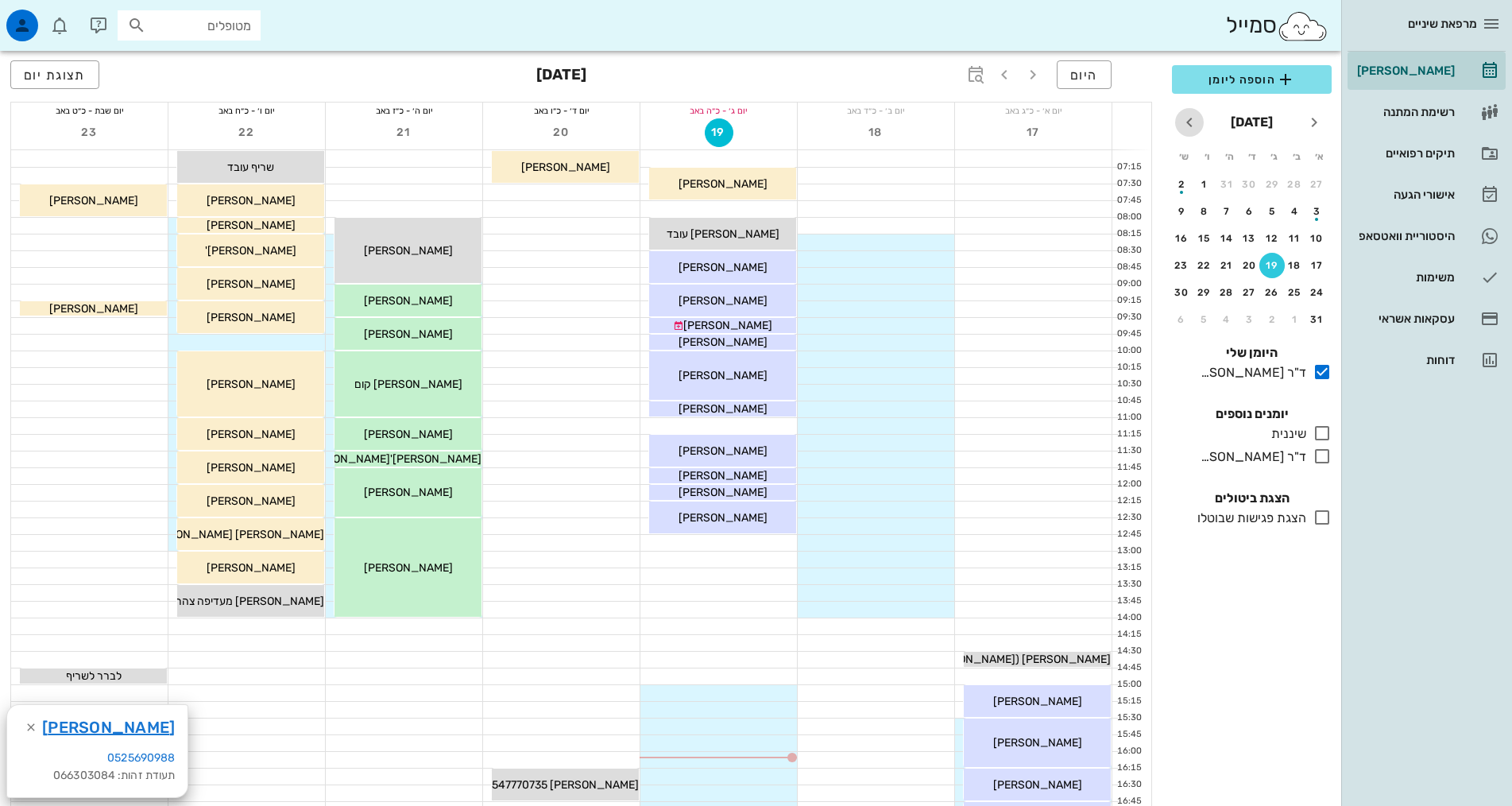
click at [1195, 120] on icon "חודש הבא" at bounding box center [1189, 122] width 19 height 19
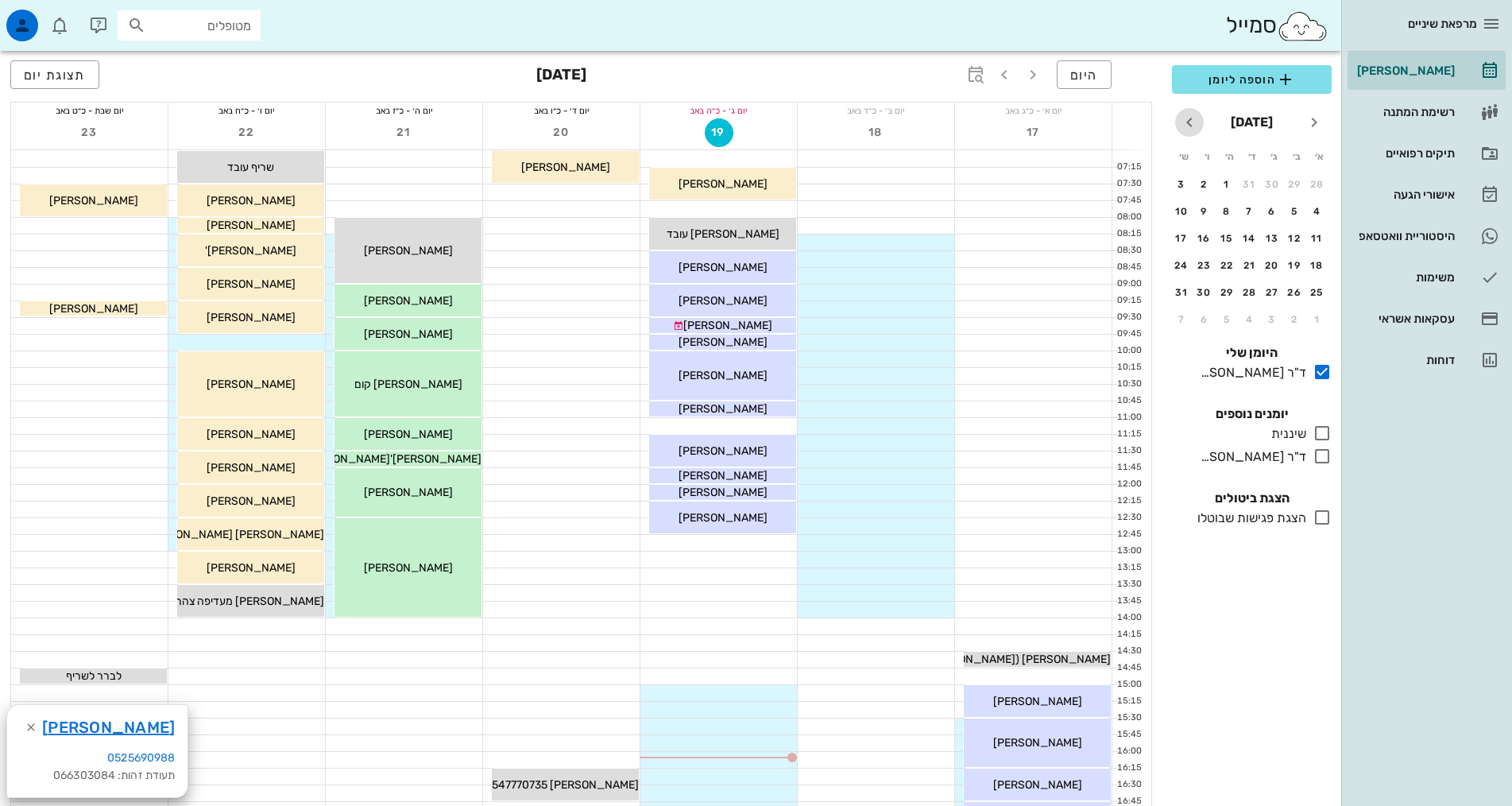
click at [1195, 120] on icon "חודש הבא" at bounding box center [1189, 122] width 19 height 19
click at [1249, 264] on div "25" at bounding box center [1249, 265] width 26 height 11
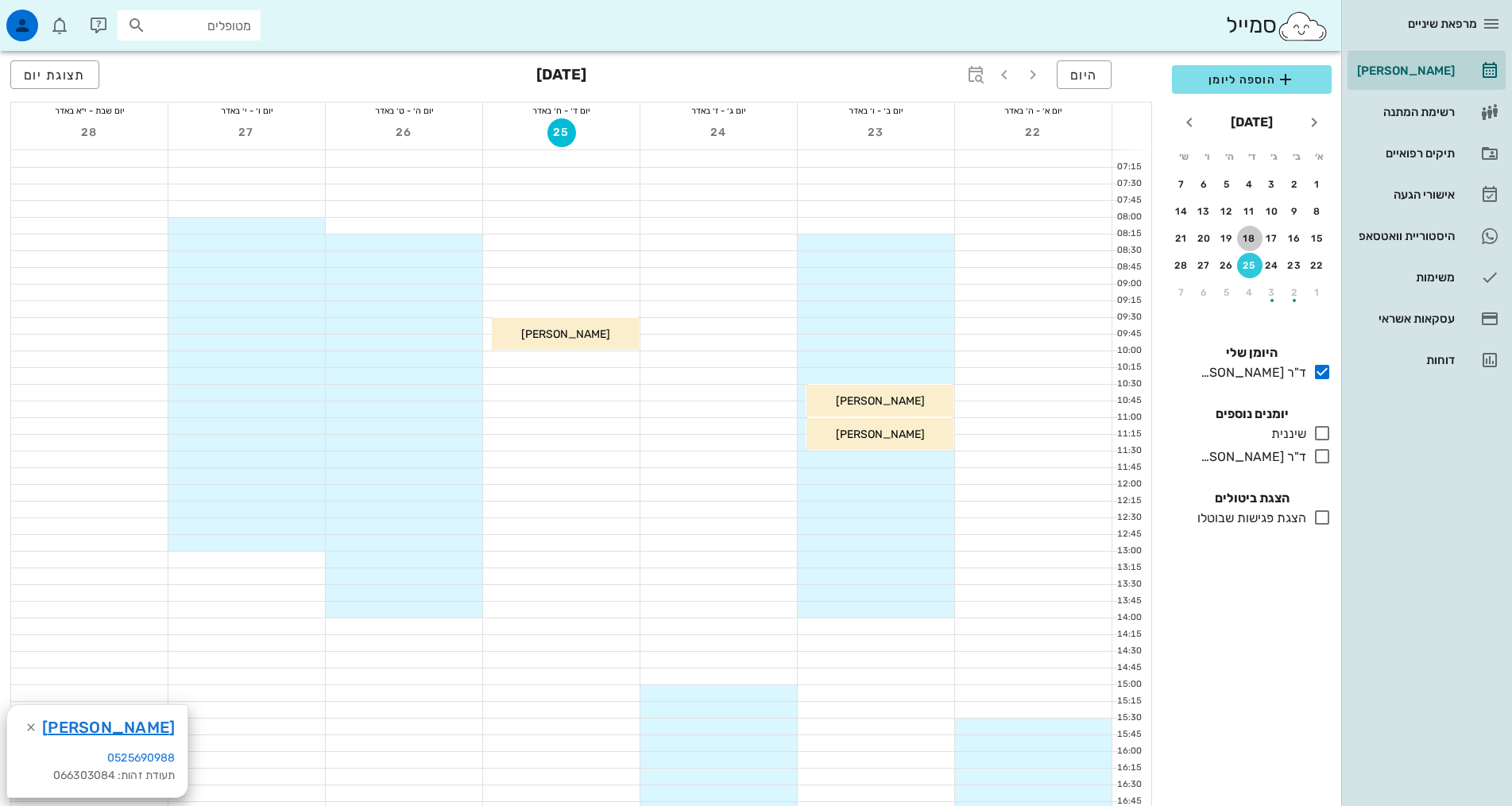
click at [1249, 233] on div "18" at bounding box center [1249, 239] width 26 height 11
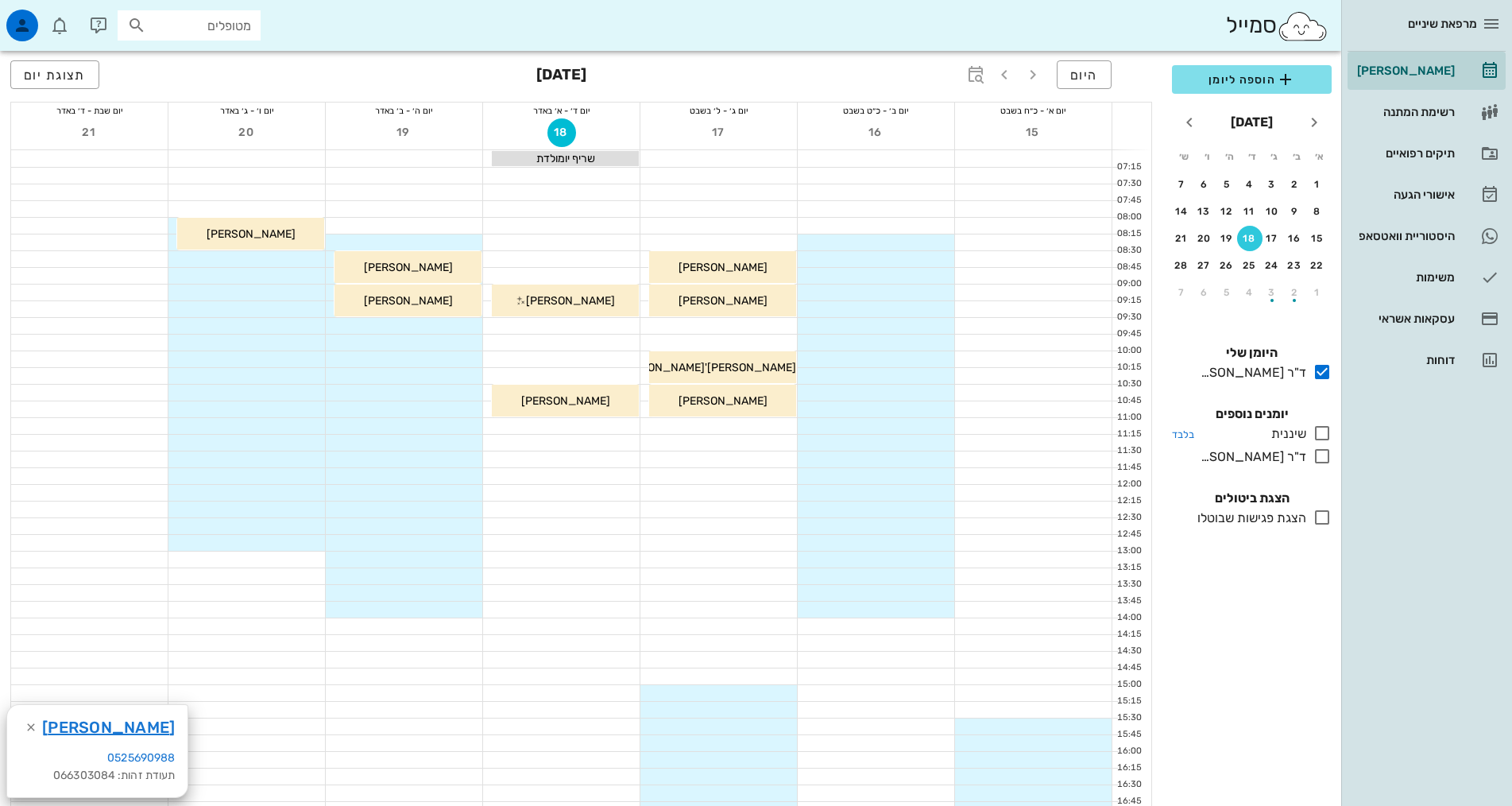
click at [1326, 433] on icon at bounding box center [1322, 433] width 19 height 19
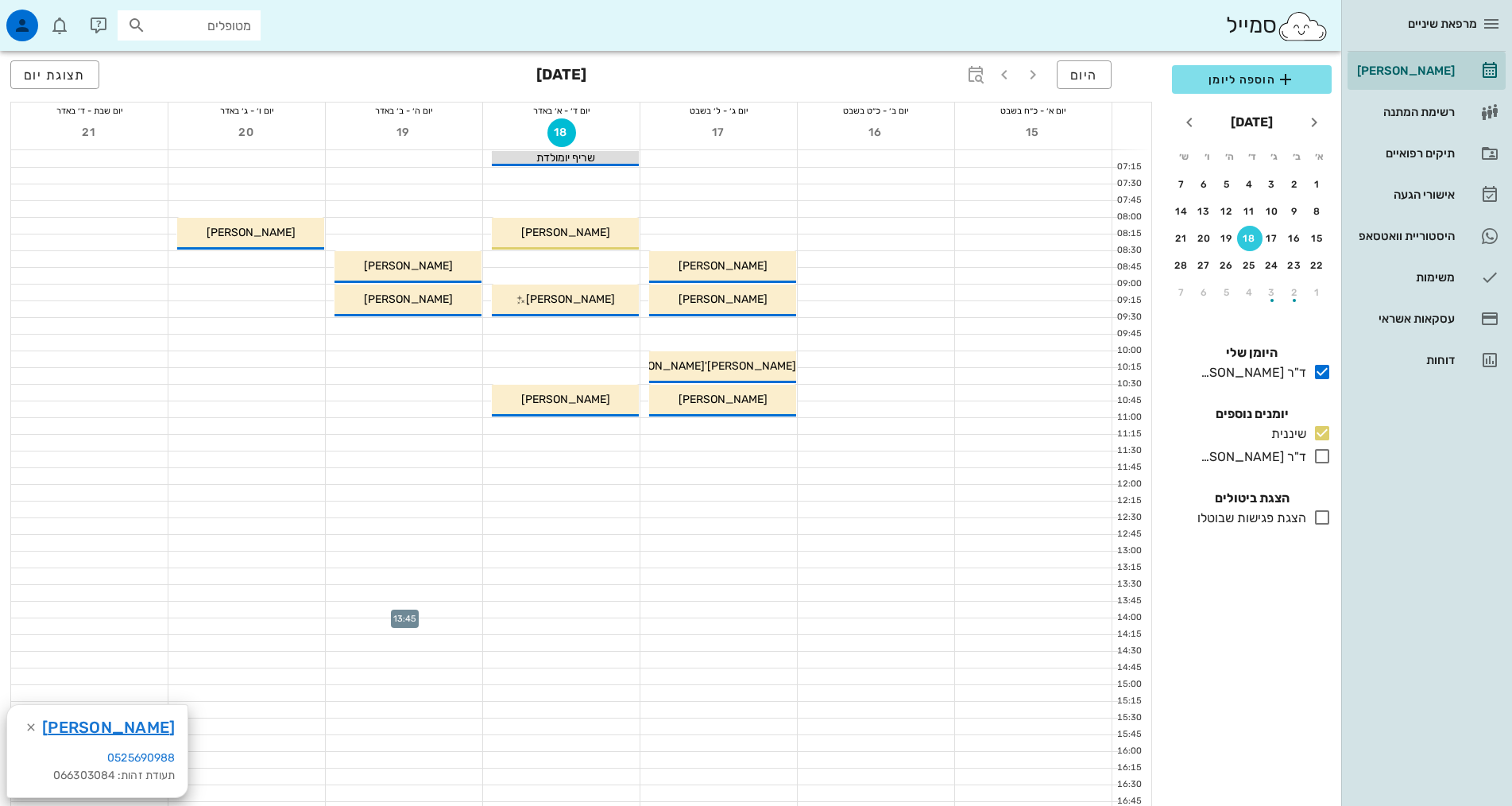
click at [441, 607] on div at bounding box center [403, 609] width 156 height 16
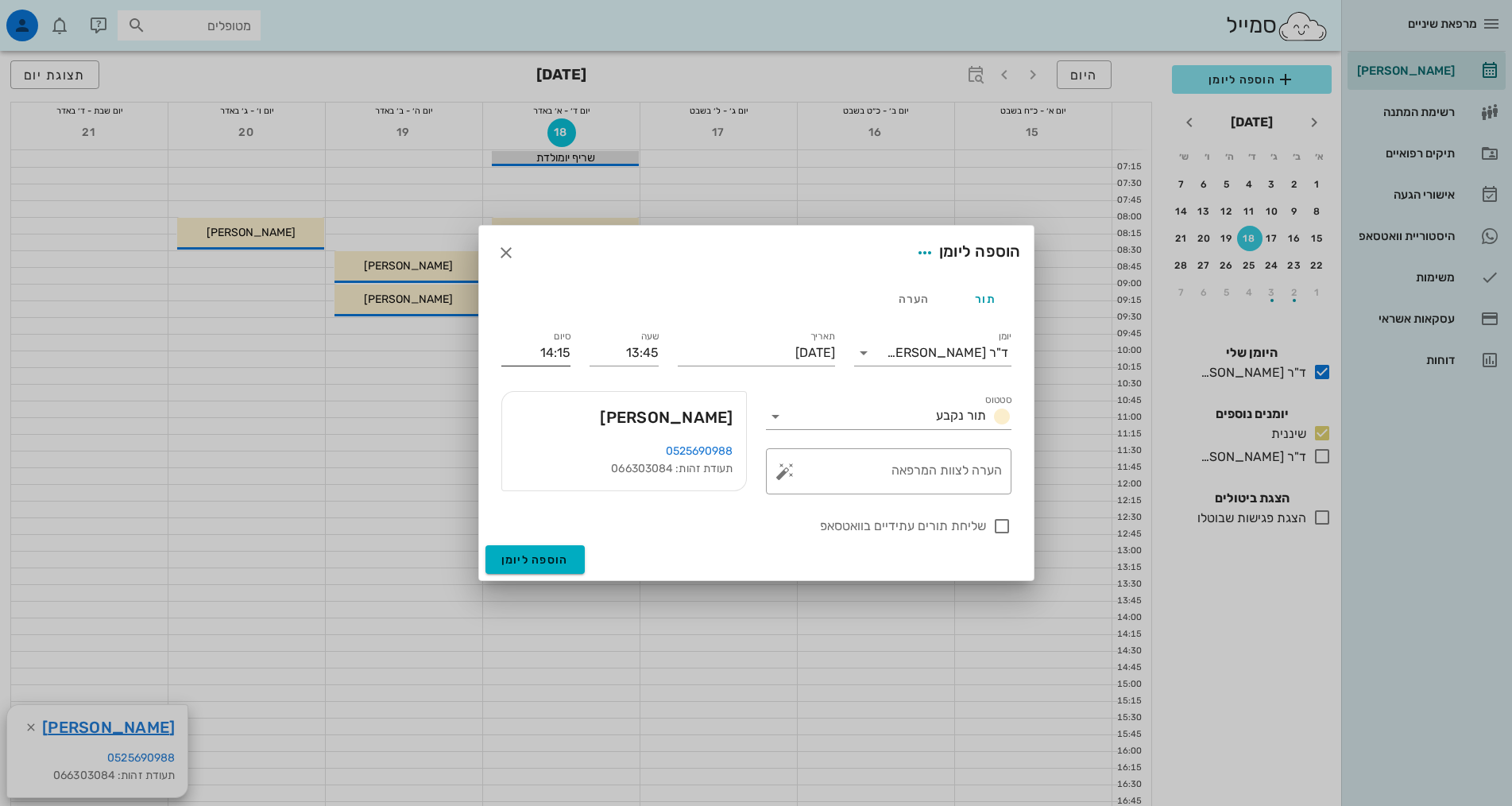
click at [555, 348] on input "14:15" at bounding box center [536, 353] width 70 height 26
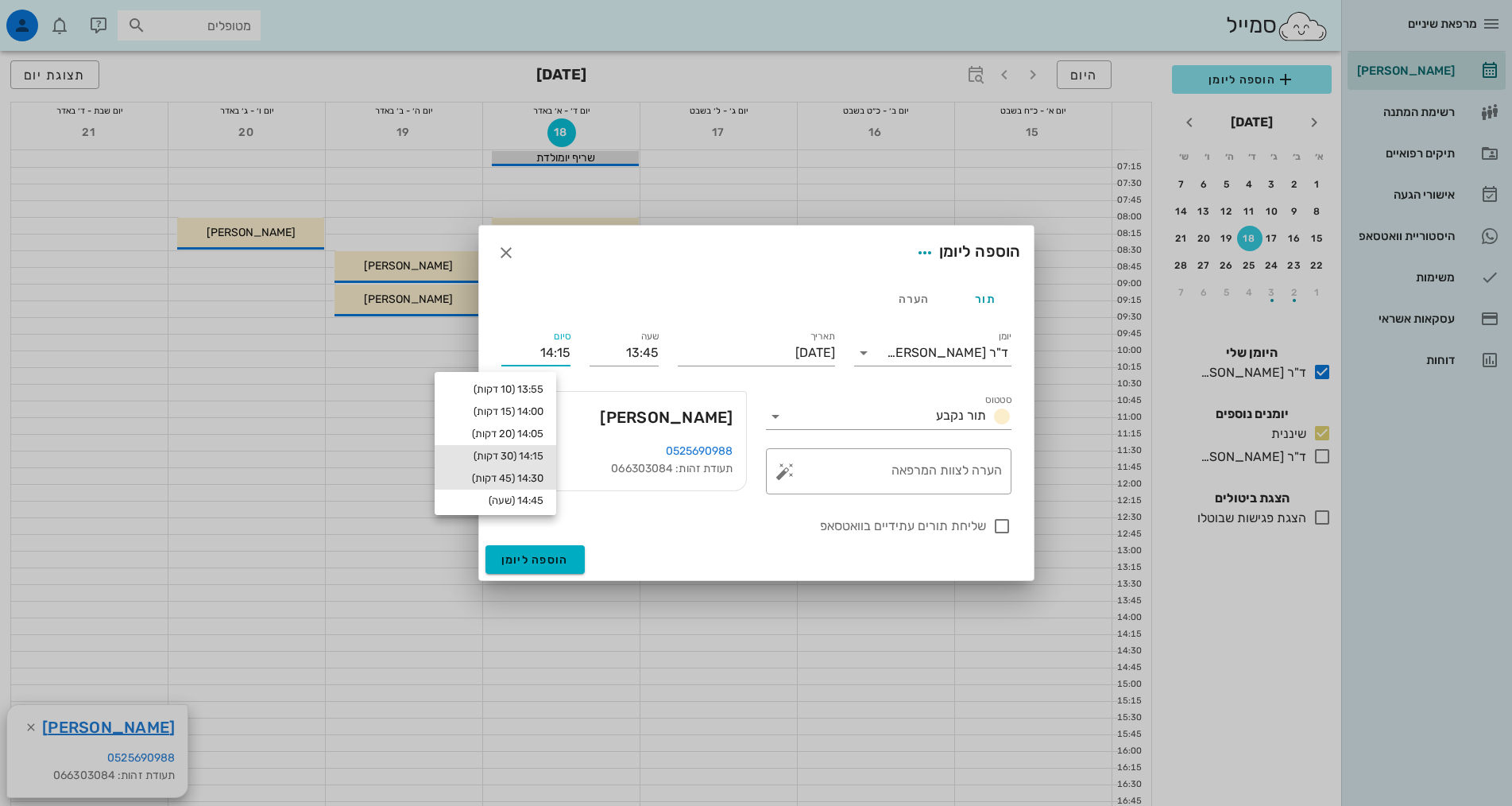
drag, startPoint x: 542, startPoint y: 473, endPoint x: 559, endPoint y: 475, distance: 17.1
click at [542, 473] on div "14:30 (45 דקות)" at bounding box center [495, 478] width 96 height 13
type input "14:30"
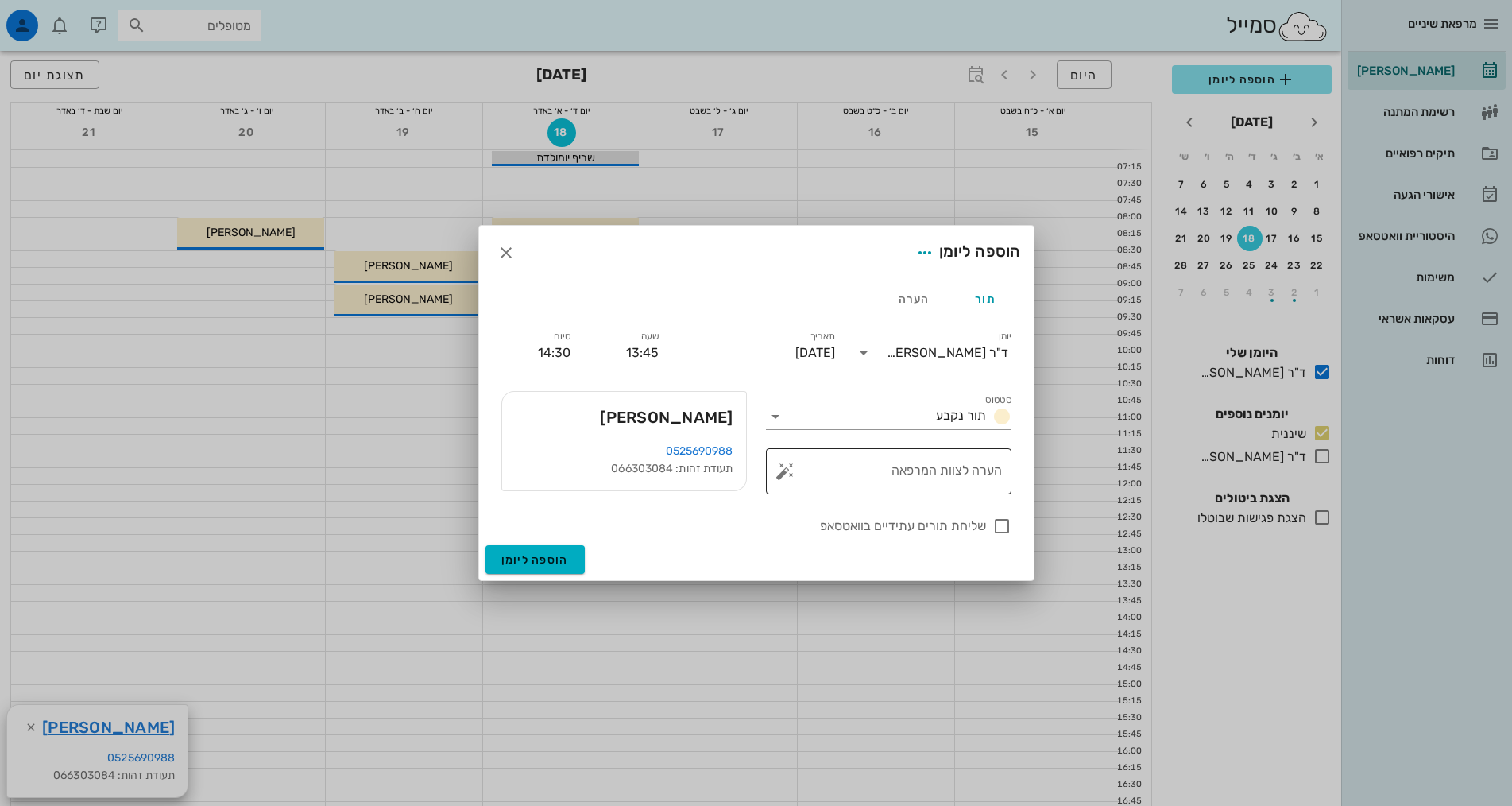
click at [898, 468] on textarea "הערה לצוות המרפאה" at bounding box center [895, 476] width 214 height 38
type textarea "בדיקה וניקוי עם [PERSON_NAME]"
click at [528, 547] on button "הוספה ליומן" at bounding box center [535, 559] width 100 height 28
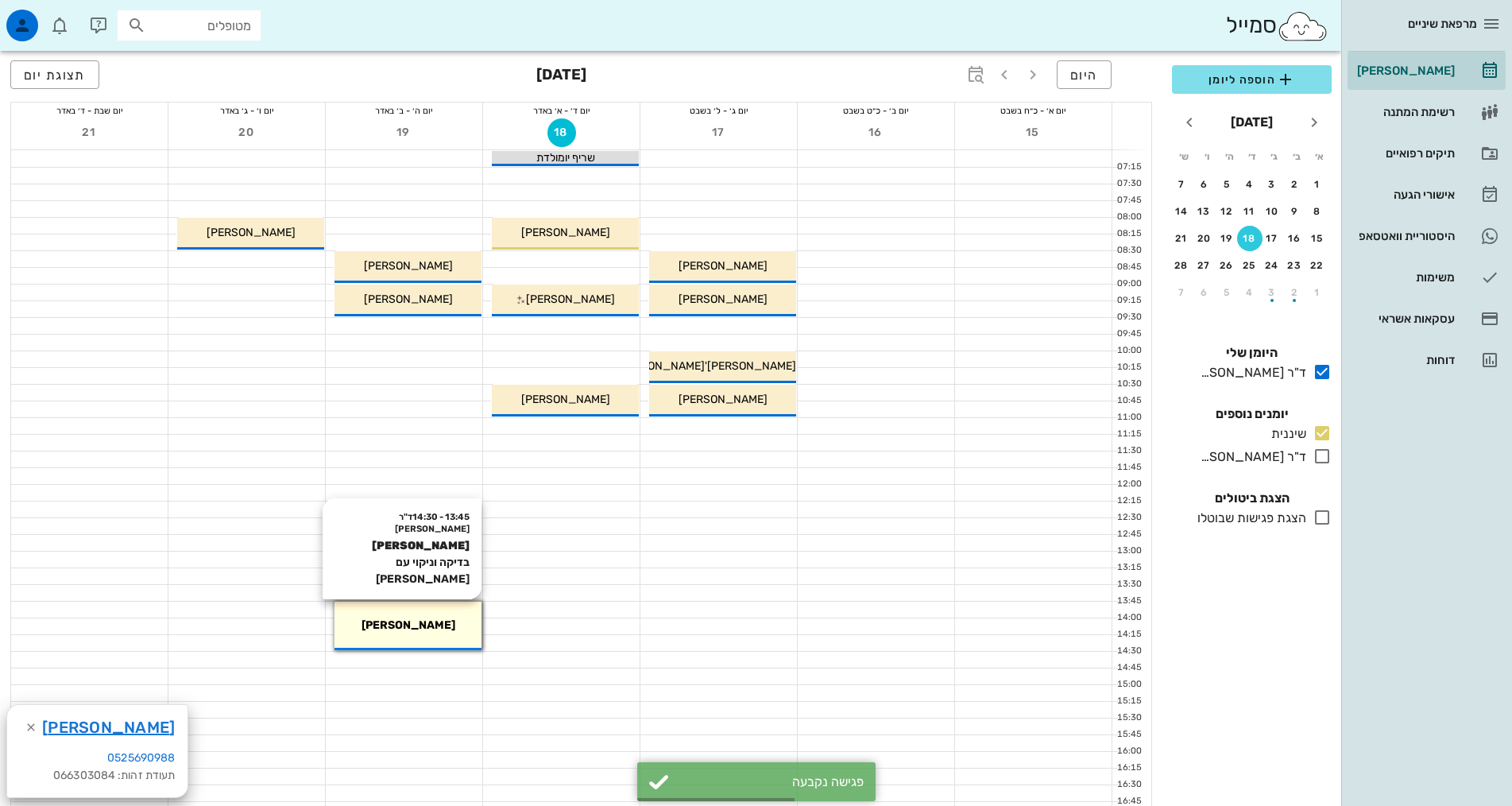
click at [434, 632] on div "[PERSON_NAME]" at bounding box center [408, 625] width 147 height 16
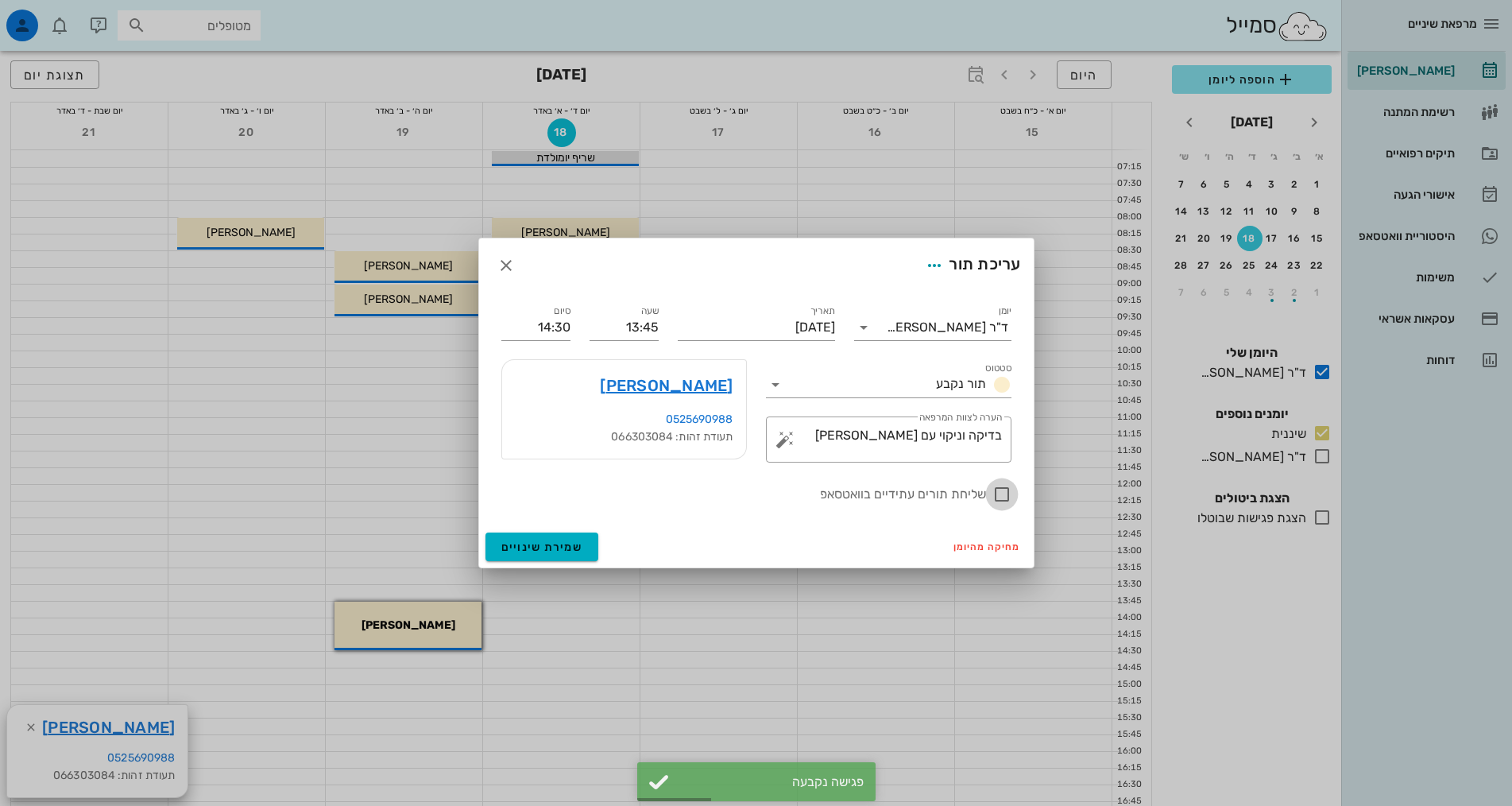
click at [999, 501] on div at bounding box center [1003, 495] width 27 height 27
checkbox input "true"
click at [549, 553] on span "שמירת שינויים" at bounding box center [542, 547] width 81 height 14
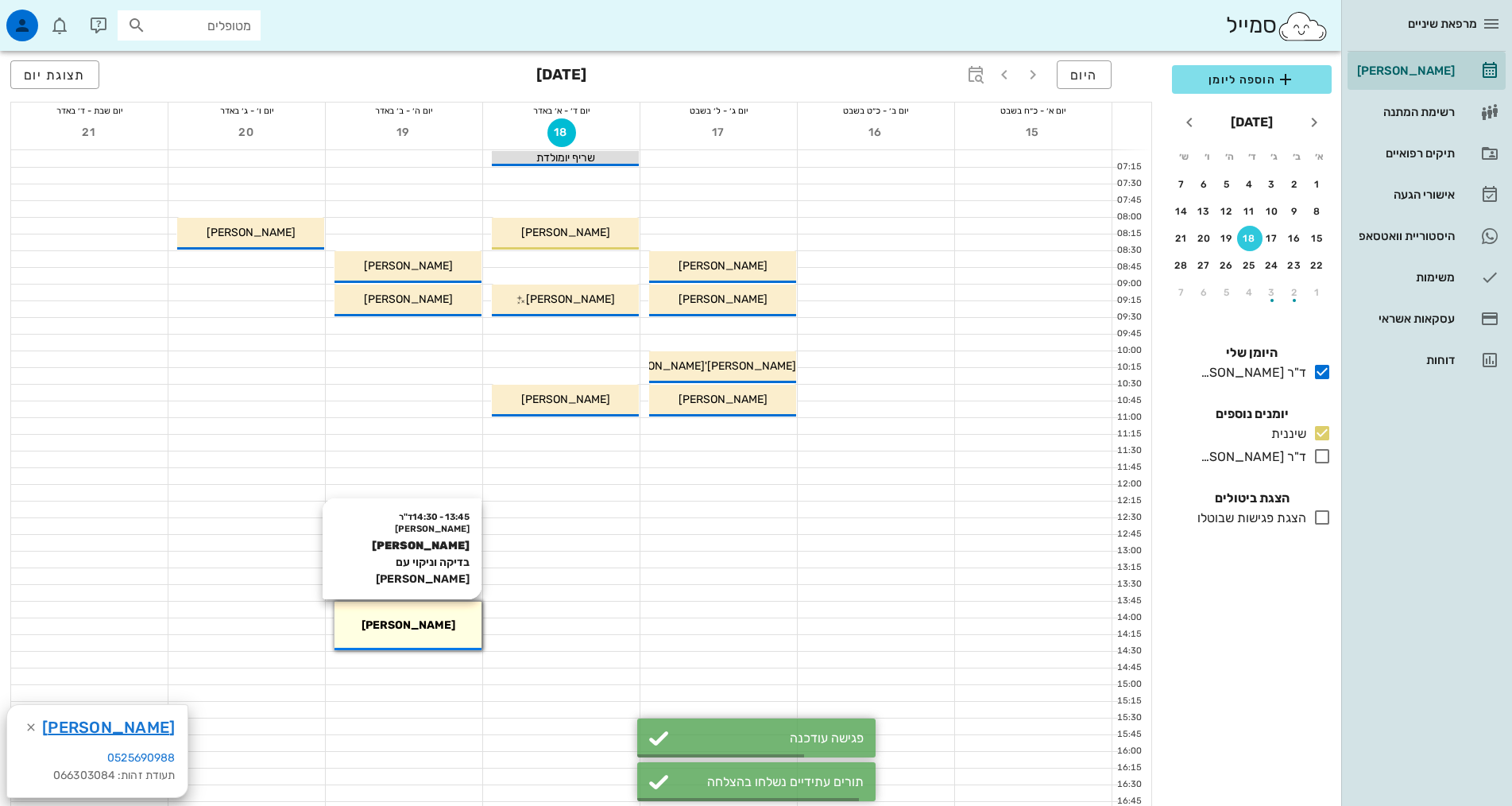
click at [413, 616] on div "13:45 - 14:30 ד"ר [PERSON_NAME] [PERSON_NAME] בדיקה וניקוי עם [PERSON_NAME]" at bounding box center [408, 626] width 147 height 48
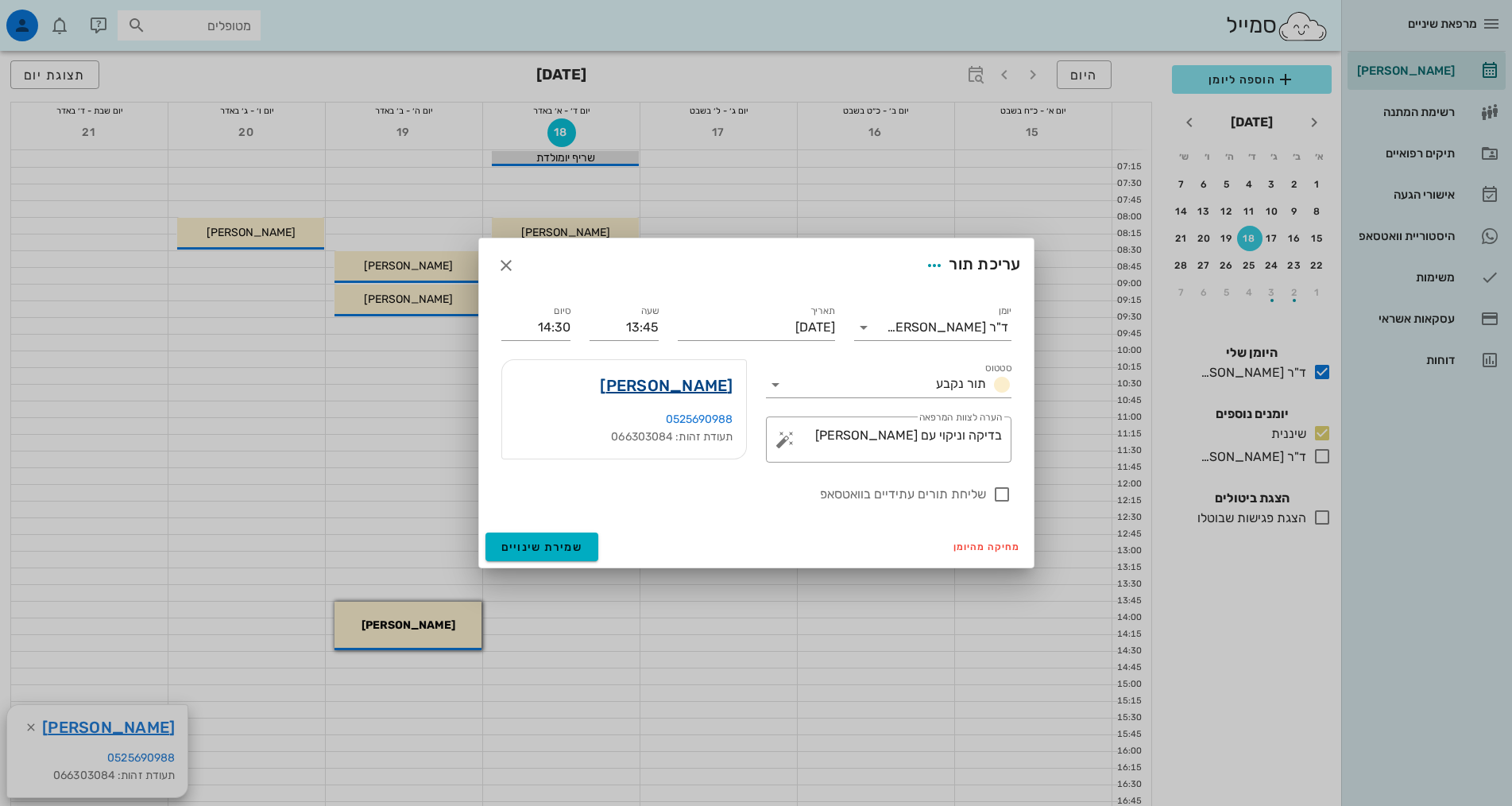
click at [702, 384] on link "[PERSON_NAME]" at bounding box center [666, 385] width 133 height 26
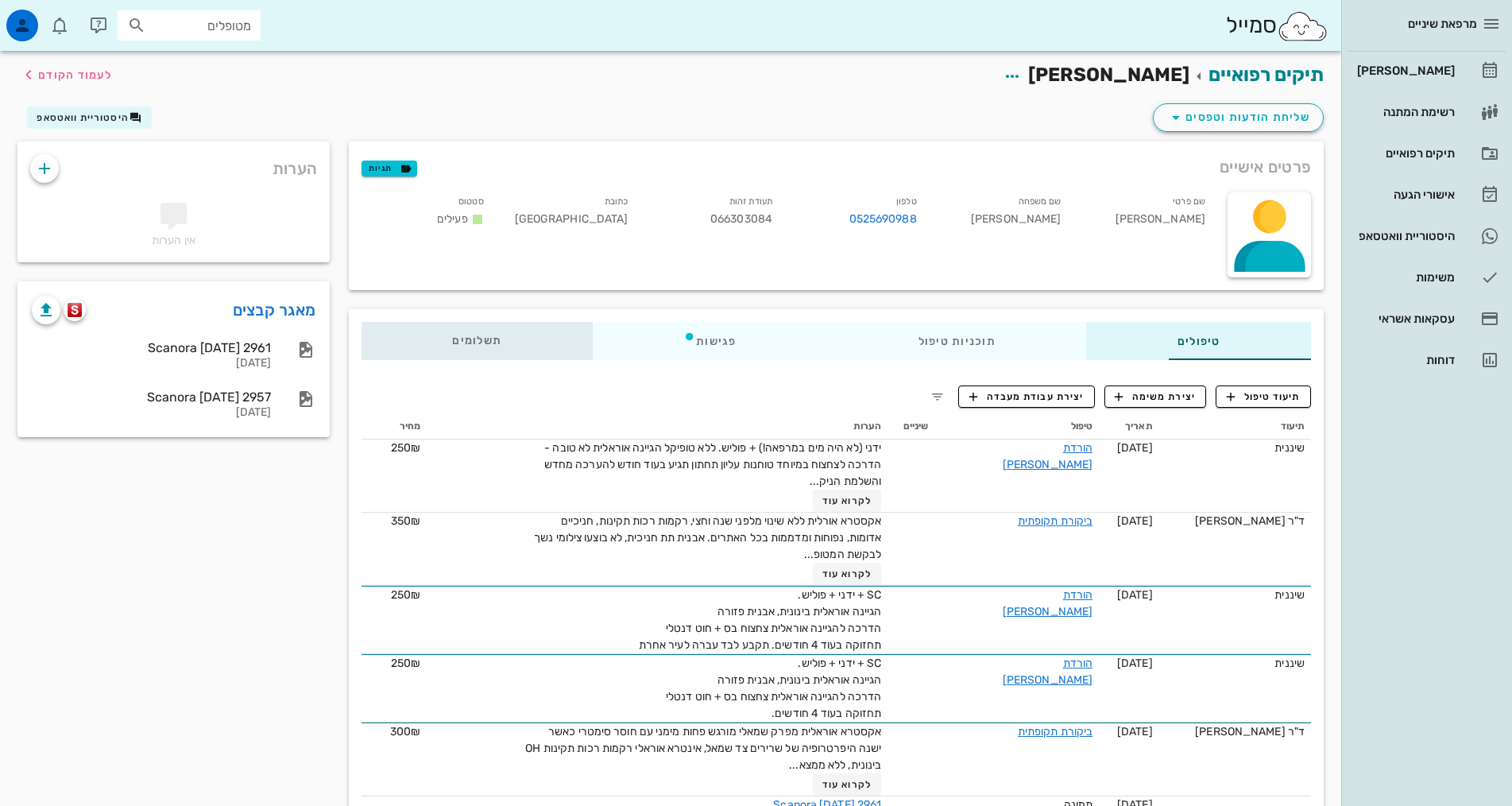
click at [385, 349] on div "תשלומים 0₪" at bounding box center [477, 341] width 231 height 38
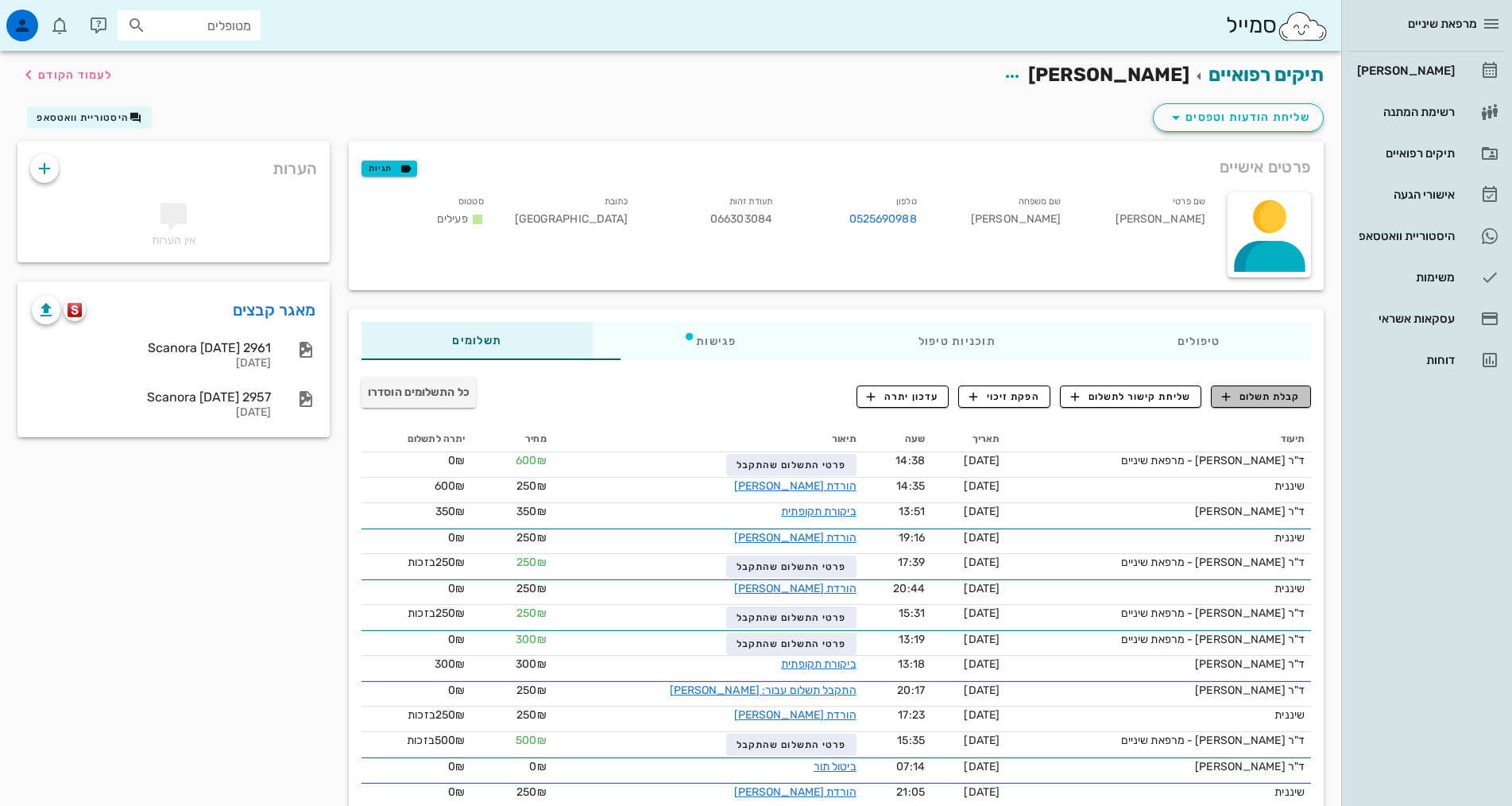
click at [1276, 393] on span "קבלת תשלום" at bounding box center [1261, 397] width 79 height 15
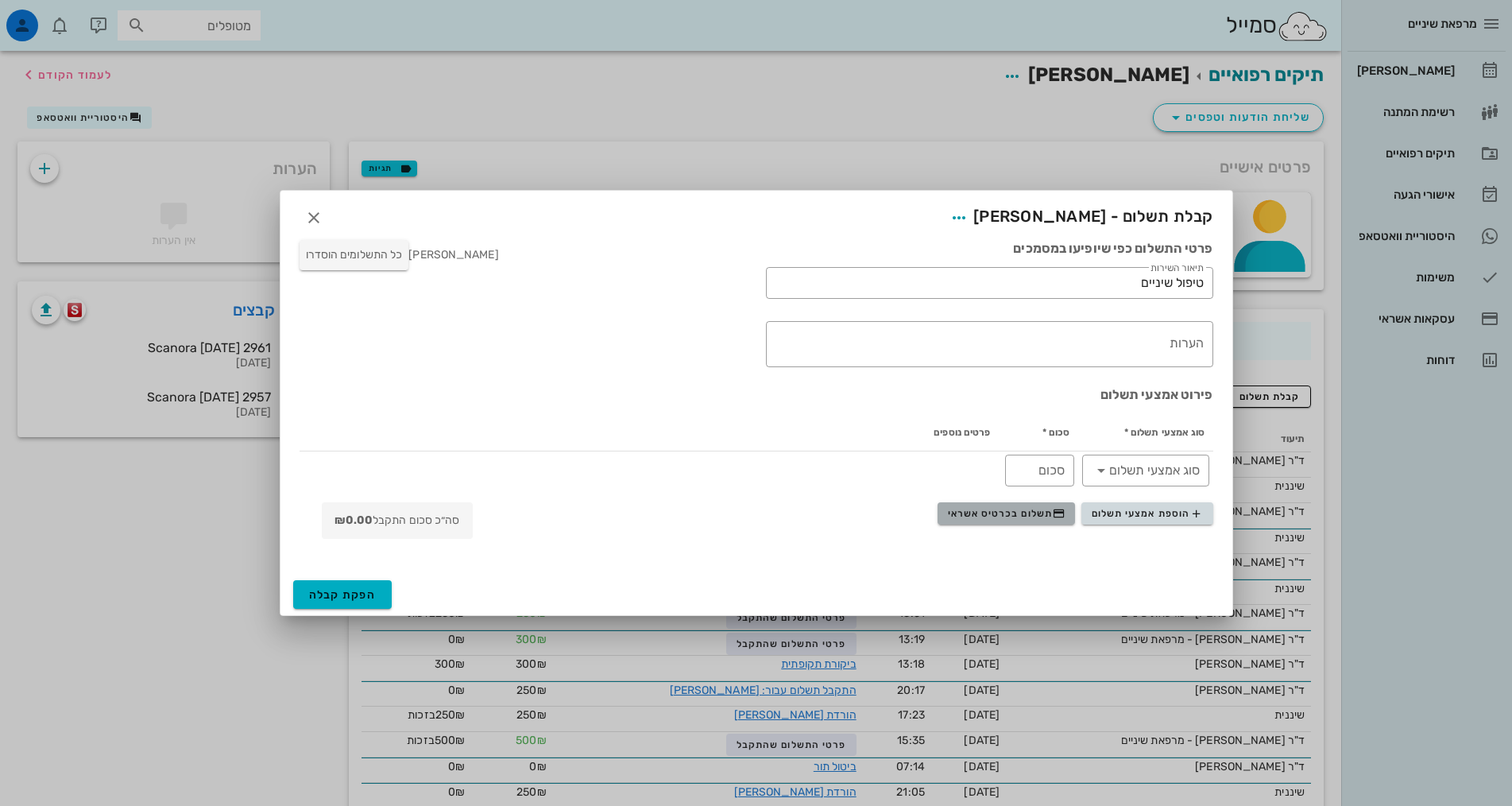
click at [1015, 510] on span "תשלום בכרטיס אשראי" at bounding box center [1006, 513] width 118 height 13
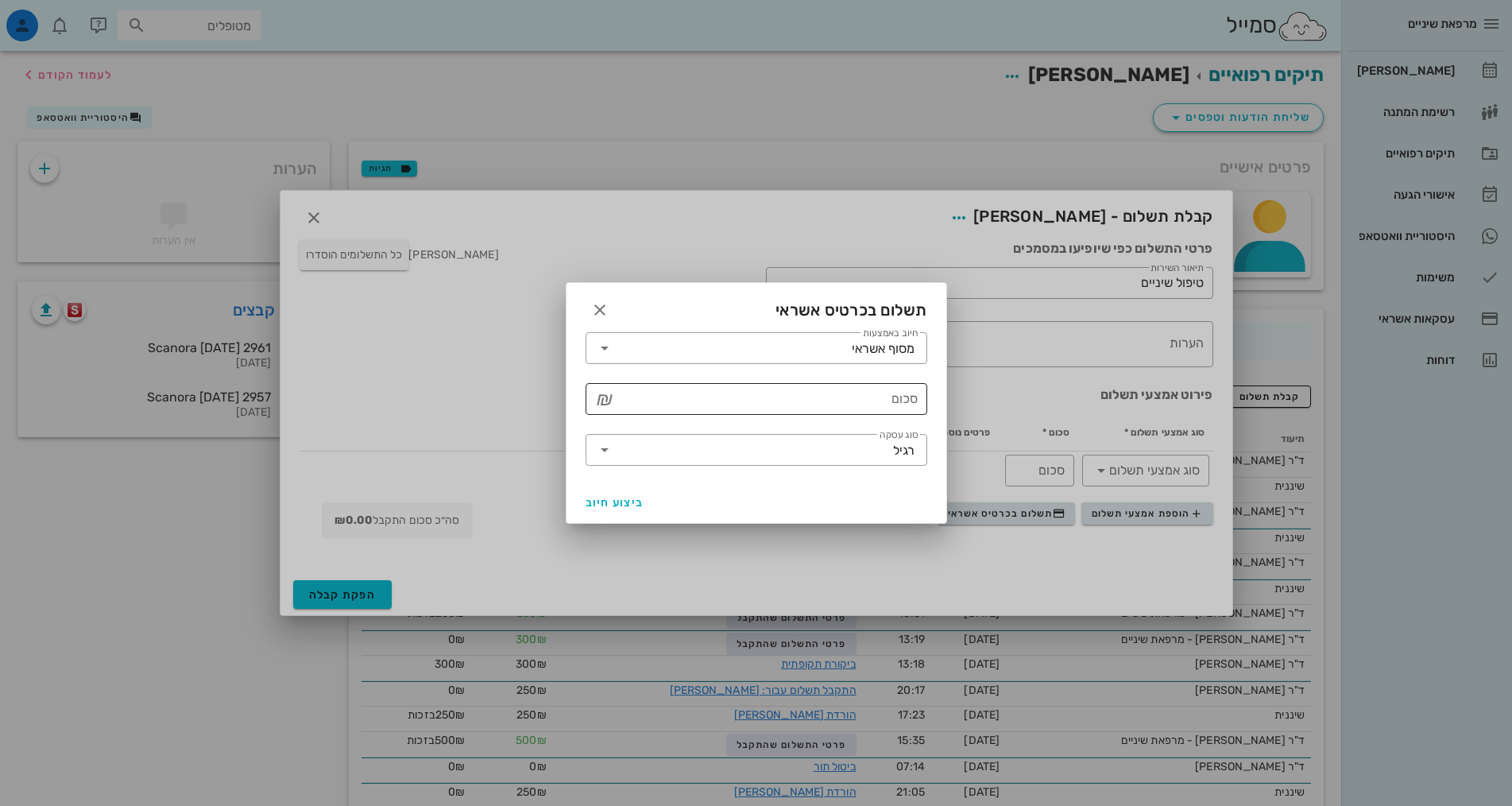
click at [884, 400] on input "סכום" at bounding box center [767, 399] width 300 height 26
type input "250"
click at [586, 500] on span "ביצוע חיוב" at bounding box center [615, 502] width 59 height 14
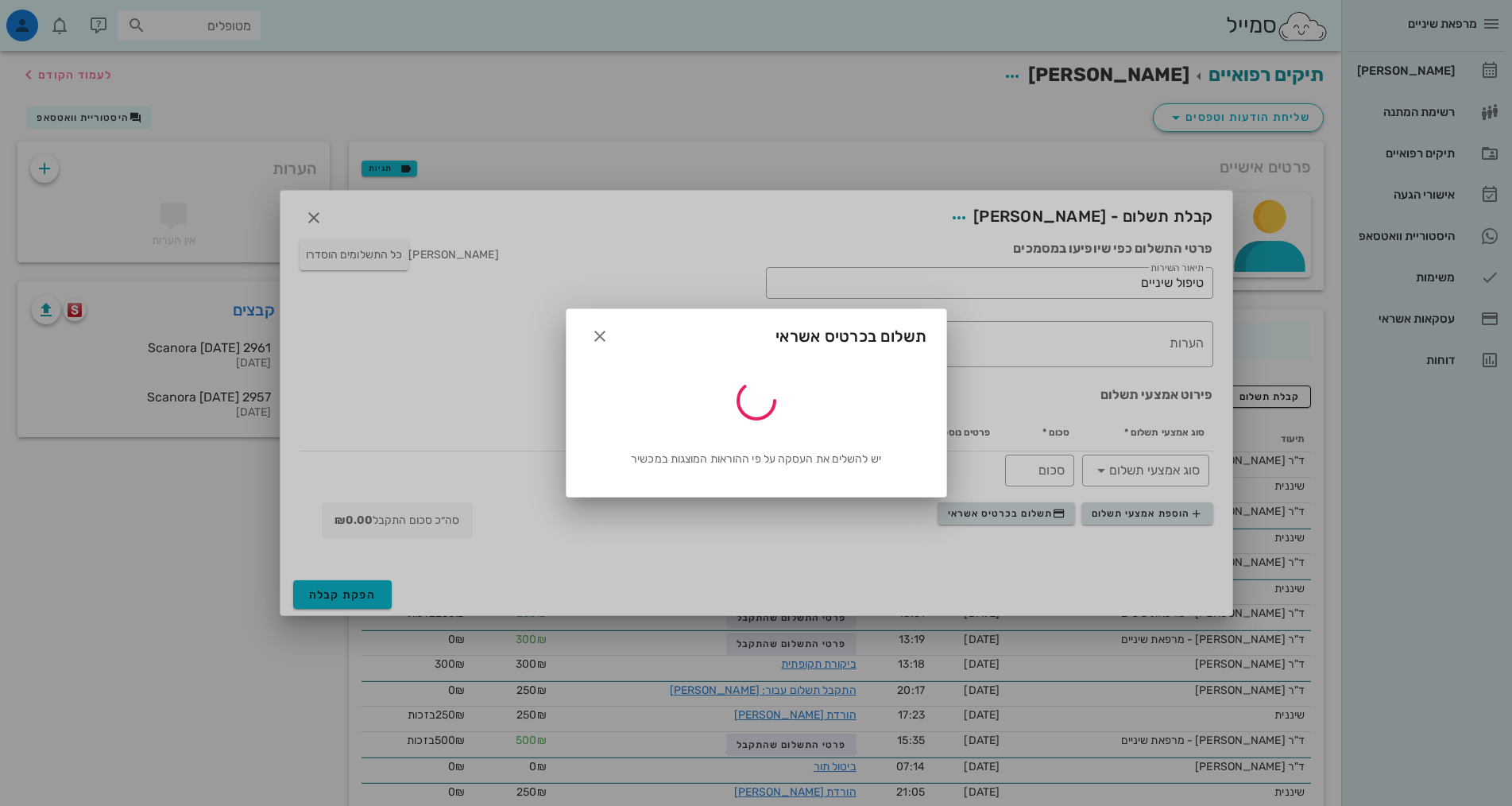
type input "250"
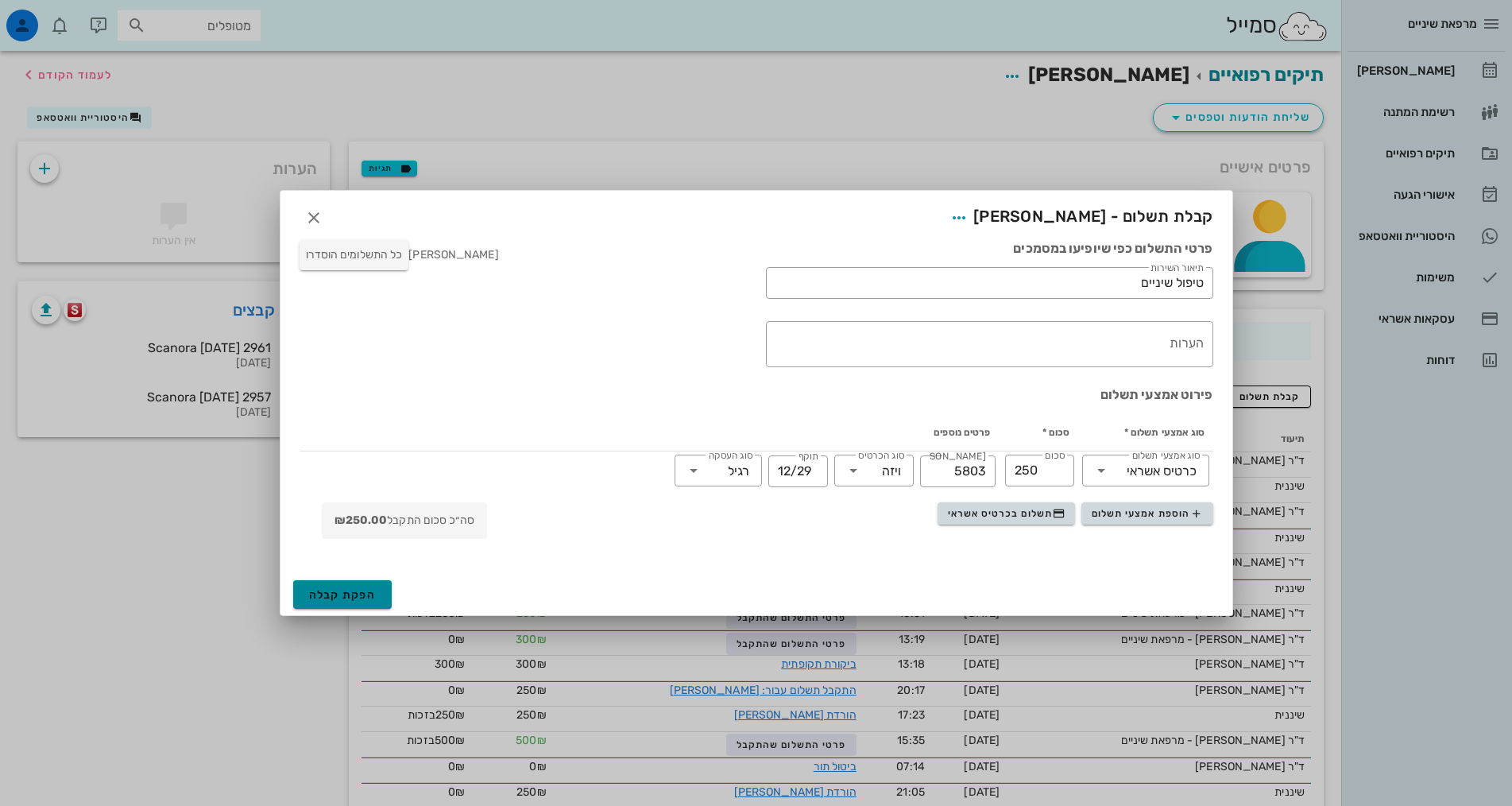
click at [359, 593] on span "הפקת קבלה" at bounding box center [343, 595] width 68 height 14
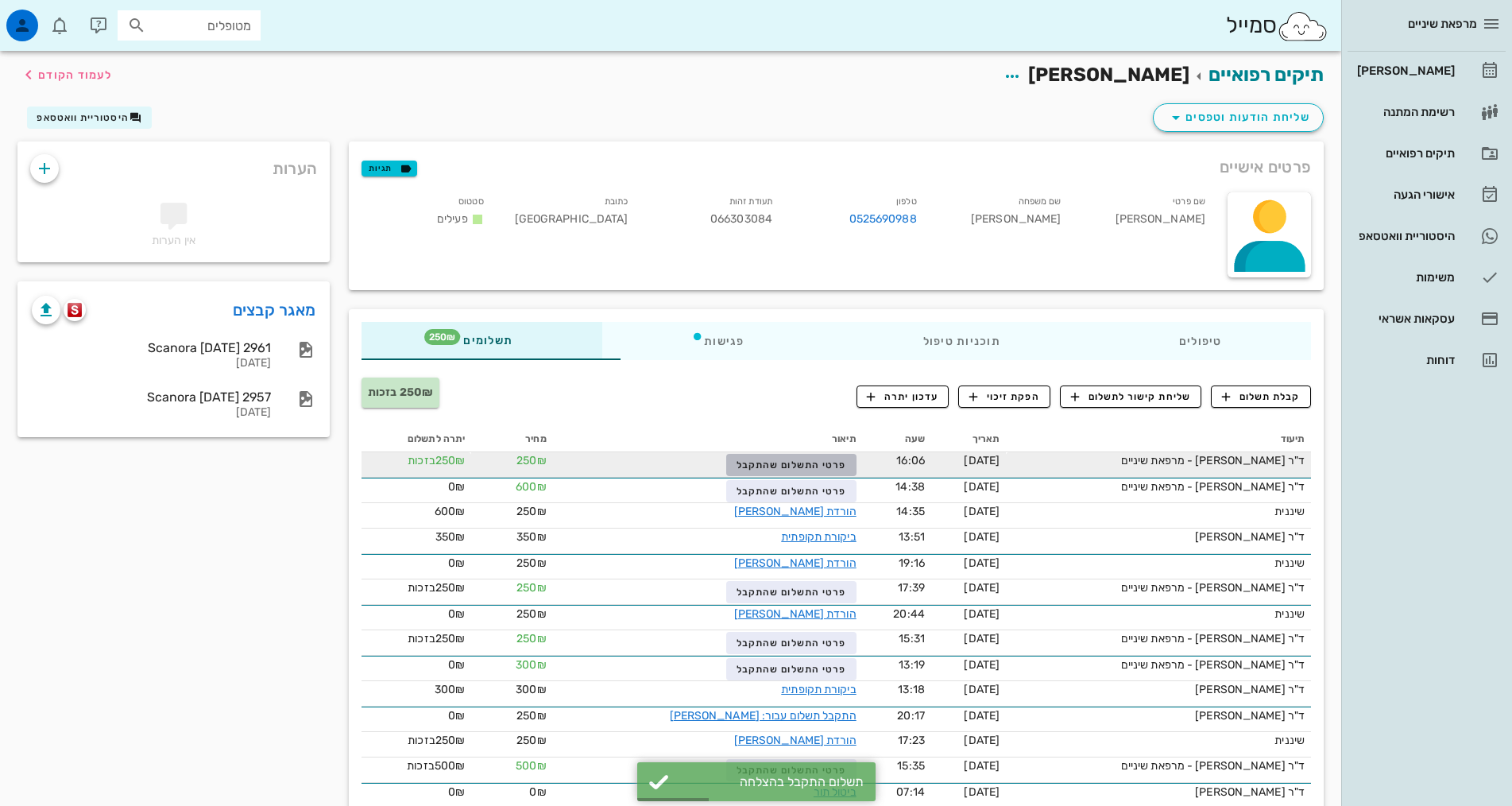
click at [761, 466] on span "פרטי התשלום שהתקבל" at bounding box center [791, 465] width 110 height 11
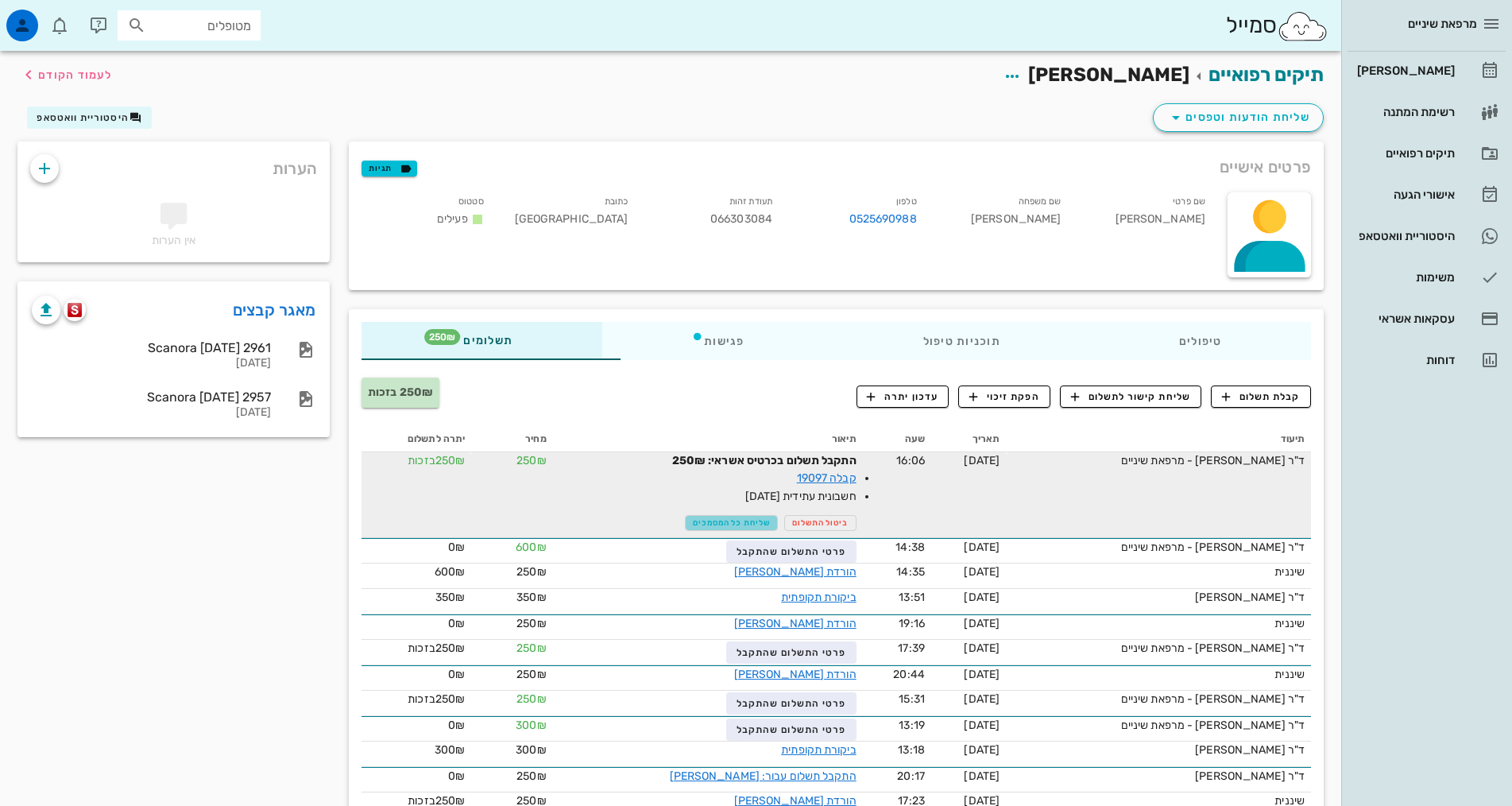
click at [709, 523] on span "שליחת כל המסמכים" at bounding box center [731, 522] width 77 height 9
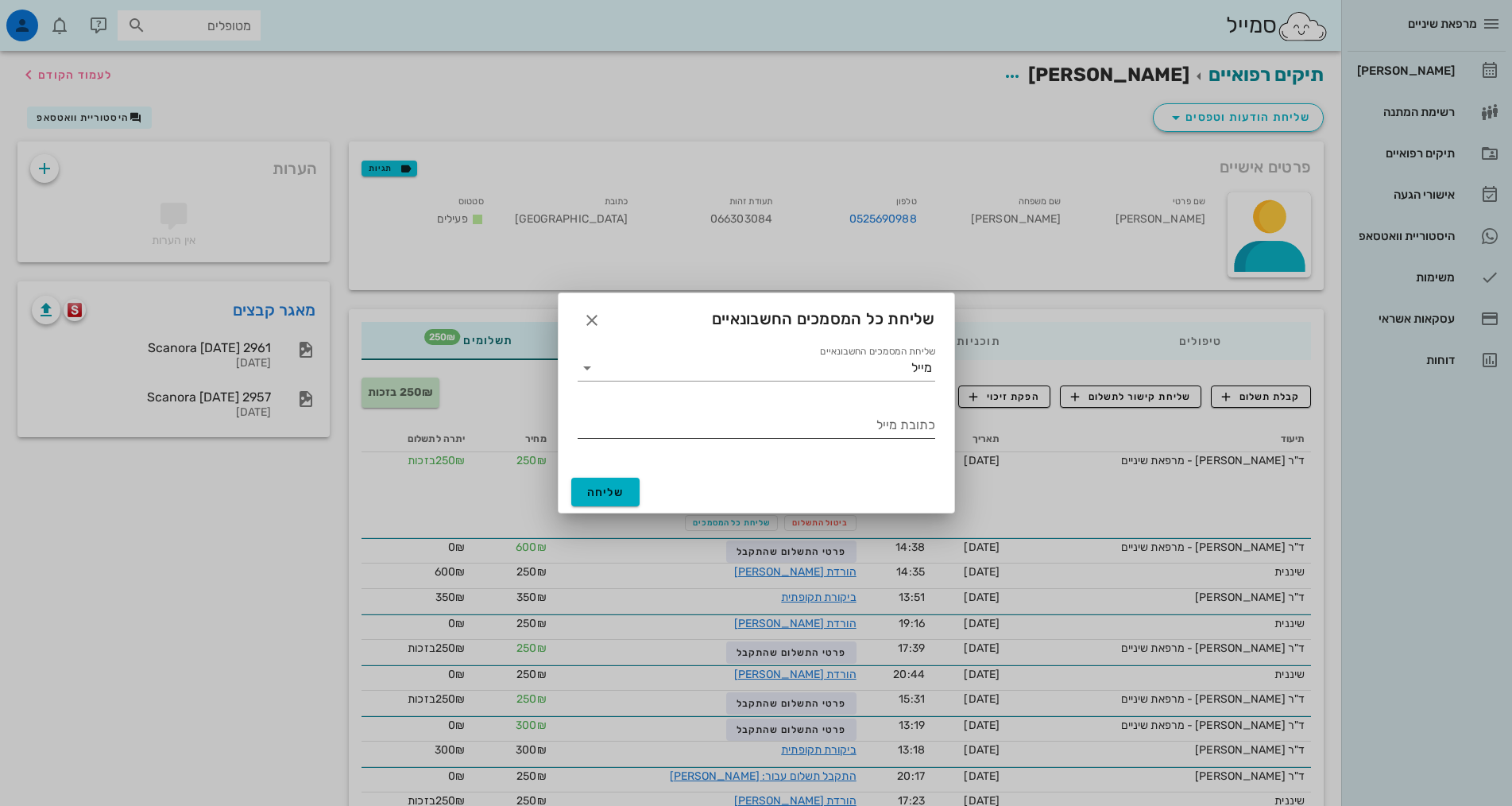
click at [895, 431] on input "כתובת מייל" at bounding box center [756, 425] width 358 height 26
click at [886, 366] on input "שליחת המסמכים החשבונאיים" at bounding box center [756, 368] width 311 height 26
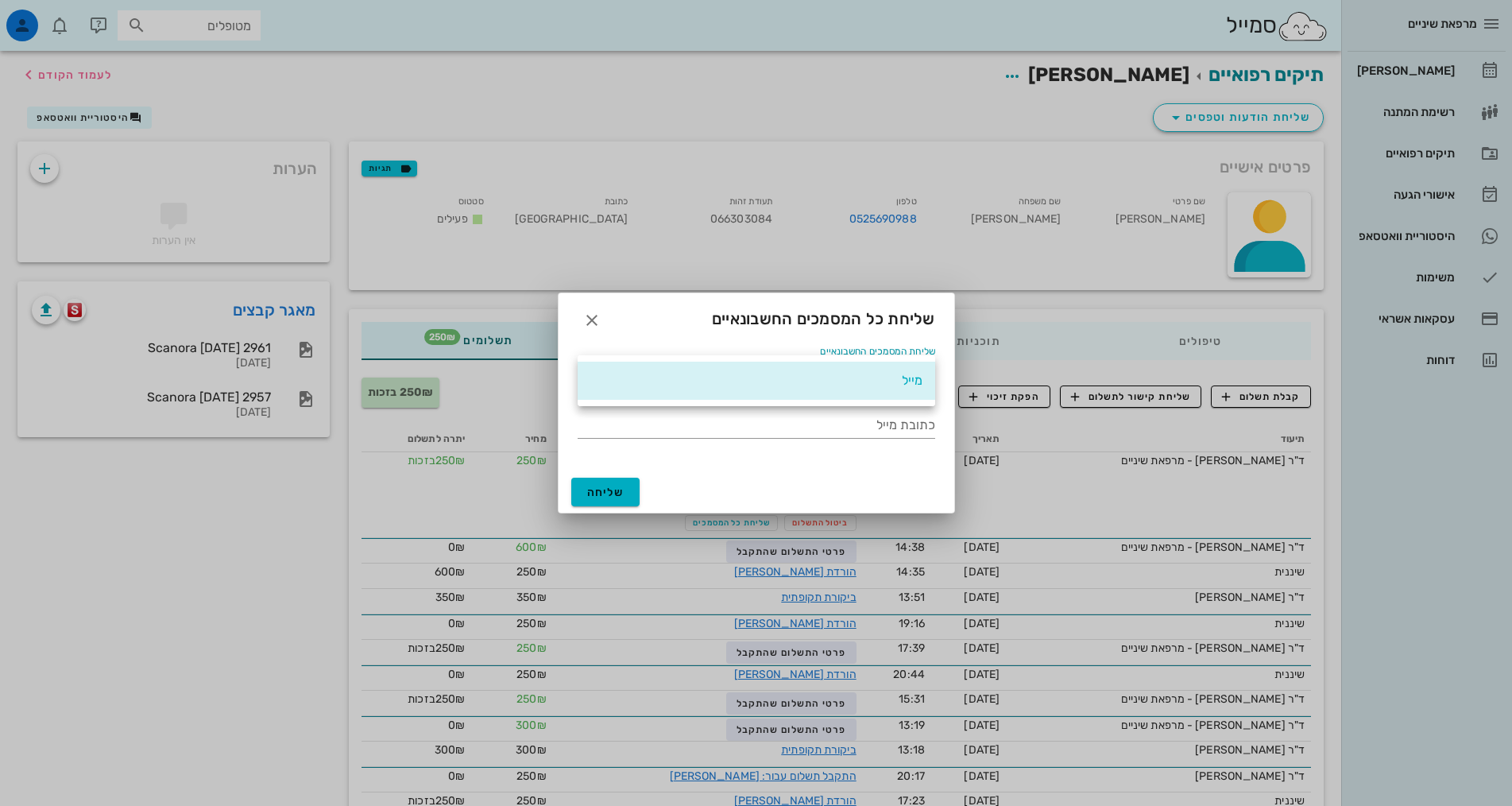
click at [886, 366] on div "מייל" at bounding box center [756, 380] width 332 height 34
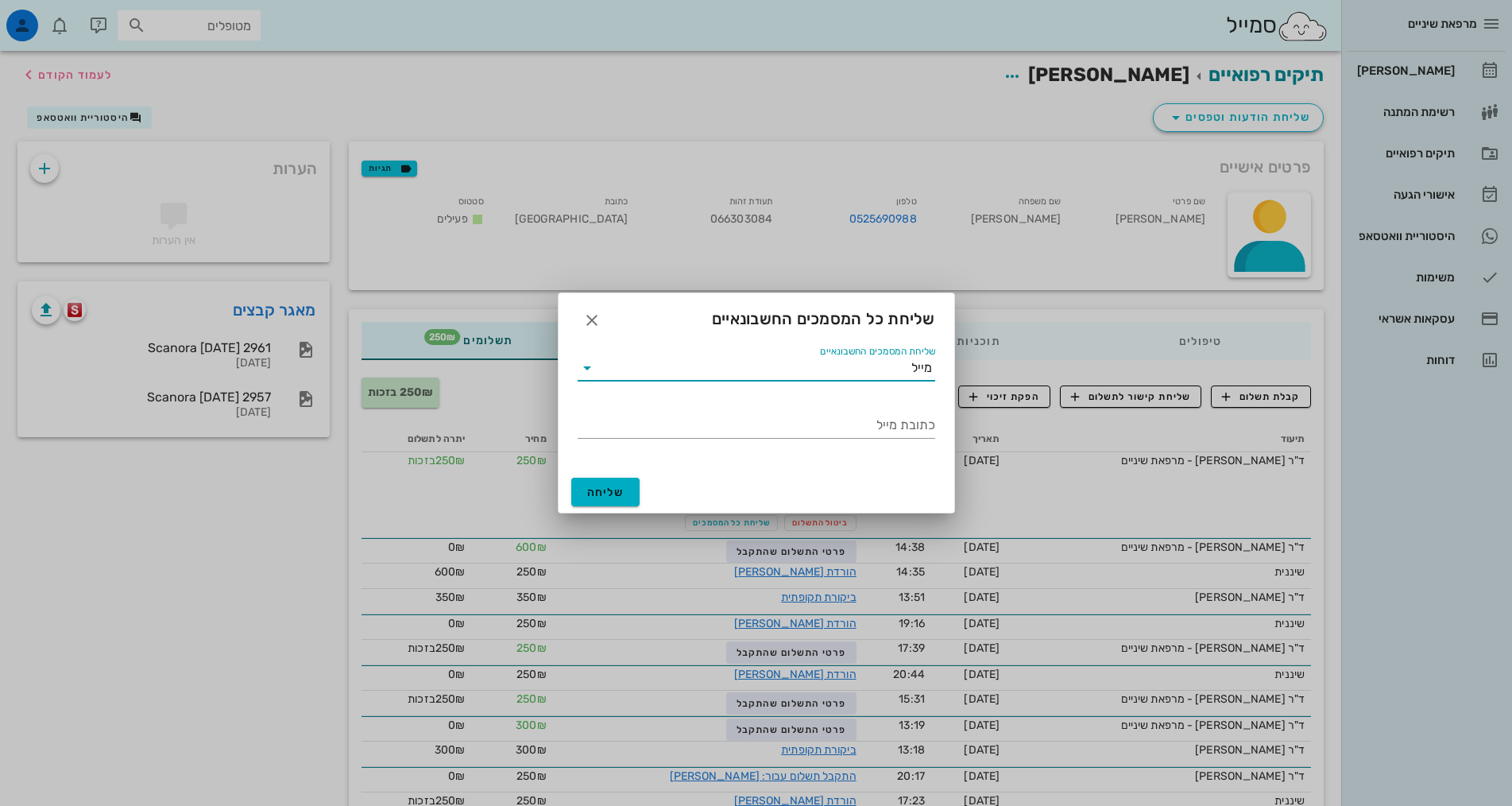
click at [886, 367] on input "שליחת המסמכים החשבונאיים" at bounding box center [756, 368] width 311 height 26
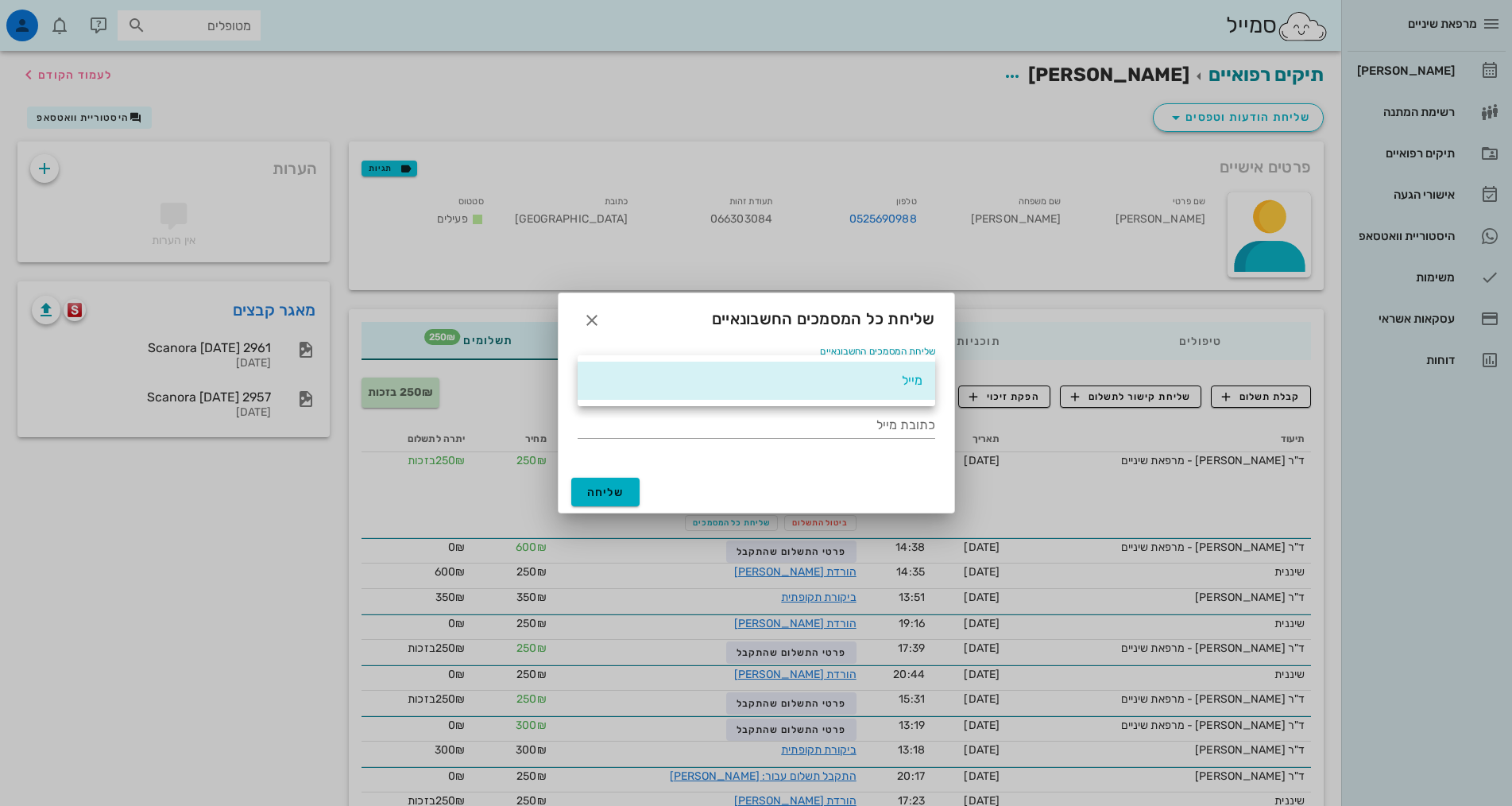
click at [795, 366] on div "מייל" at bounding box center [756, 380] width 332 height 34
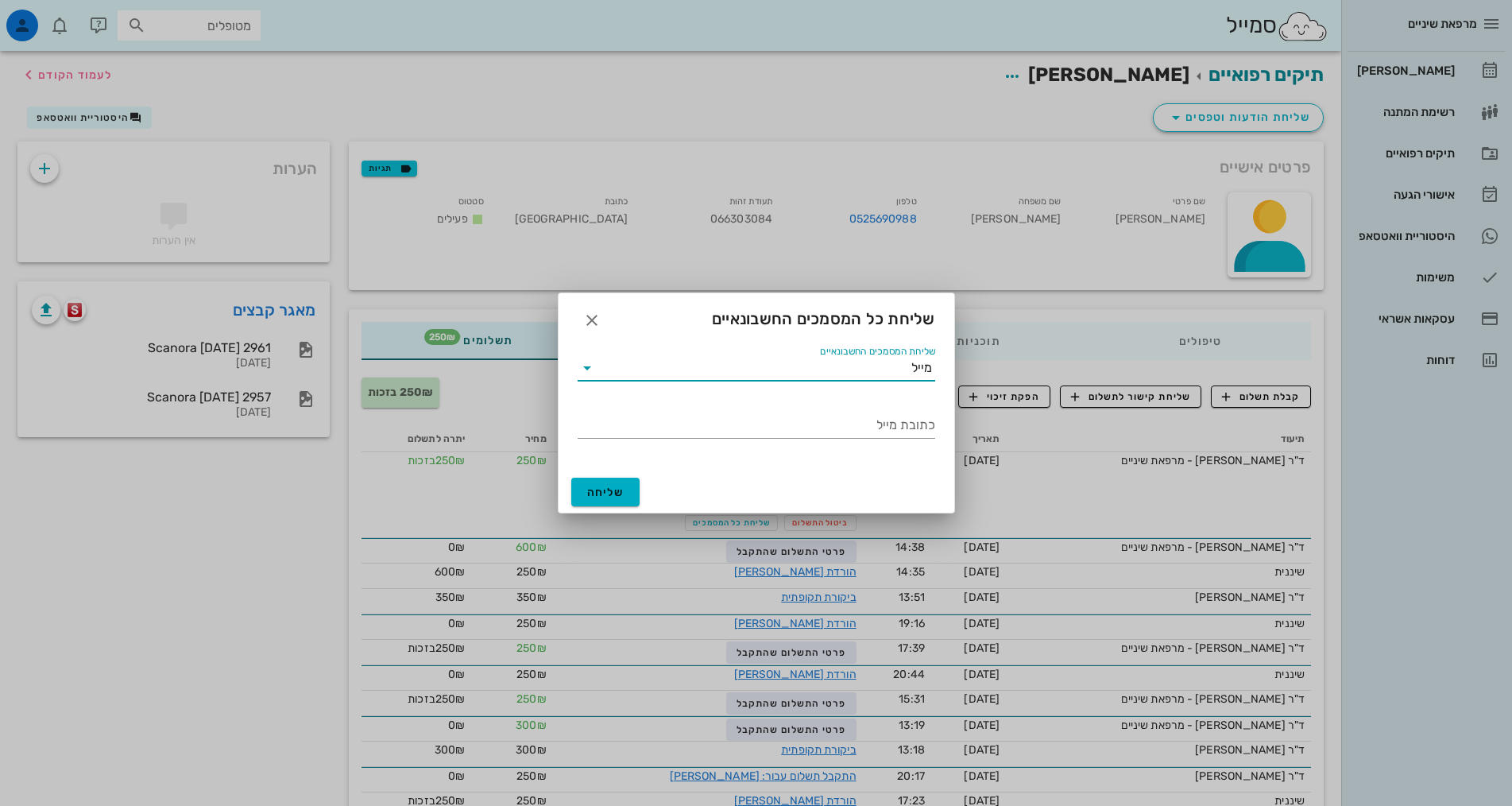
click at [589, 363] on icon at bounding box center [586, 368] width 19 height 19
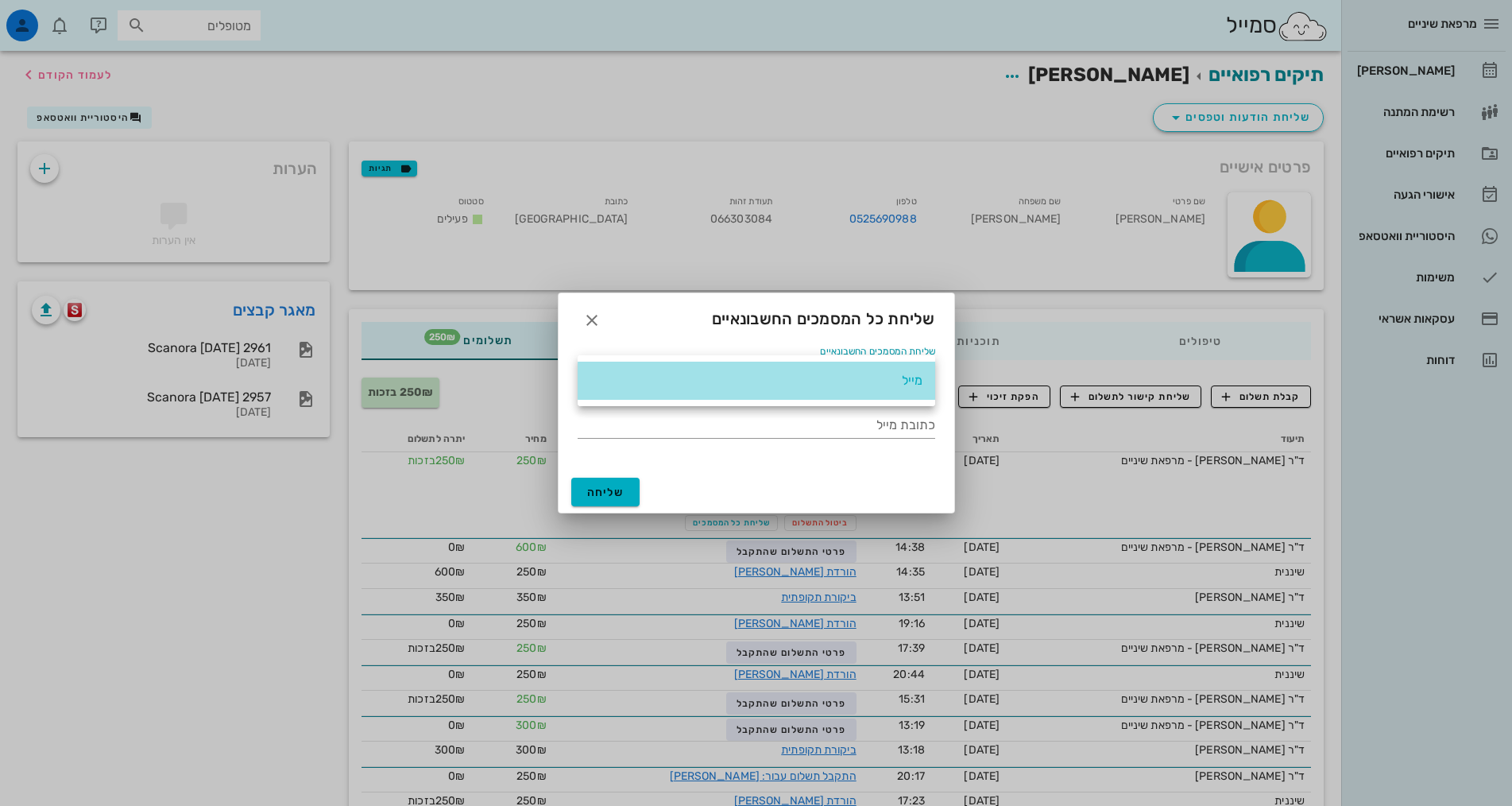
click at [589, 363] on div "מייל" at bounding box center [756, 381] width 358 height 38
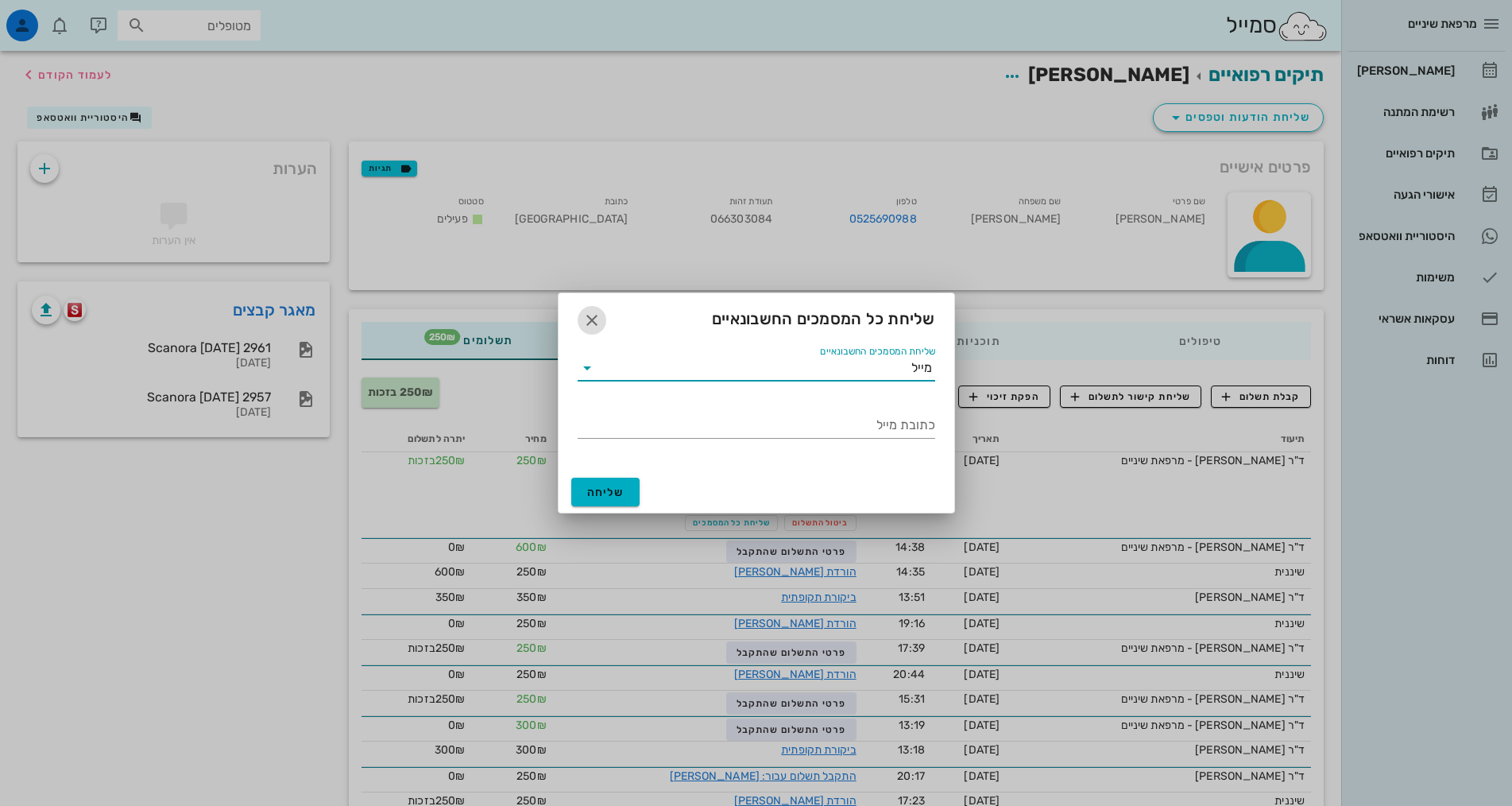
click at [593, 317] on icon "button" at bounding box center [592, 320] width 19 height 19
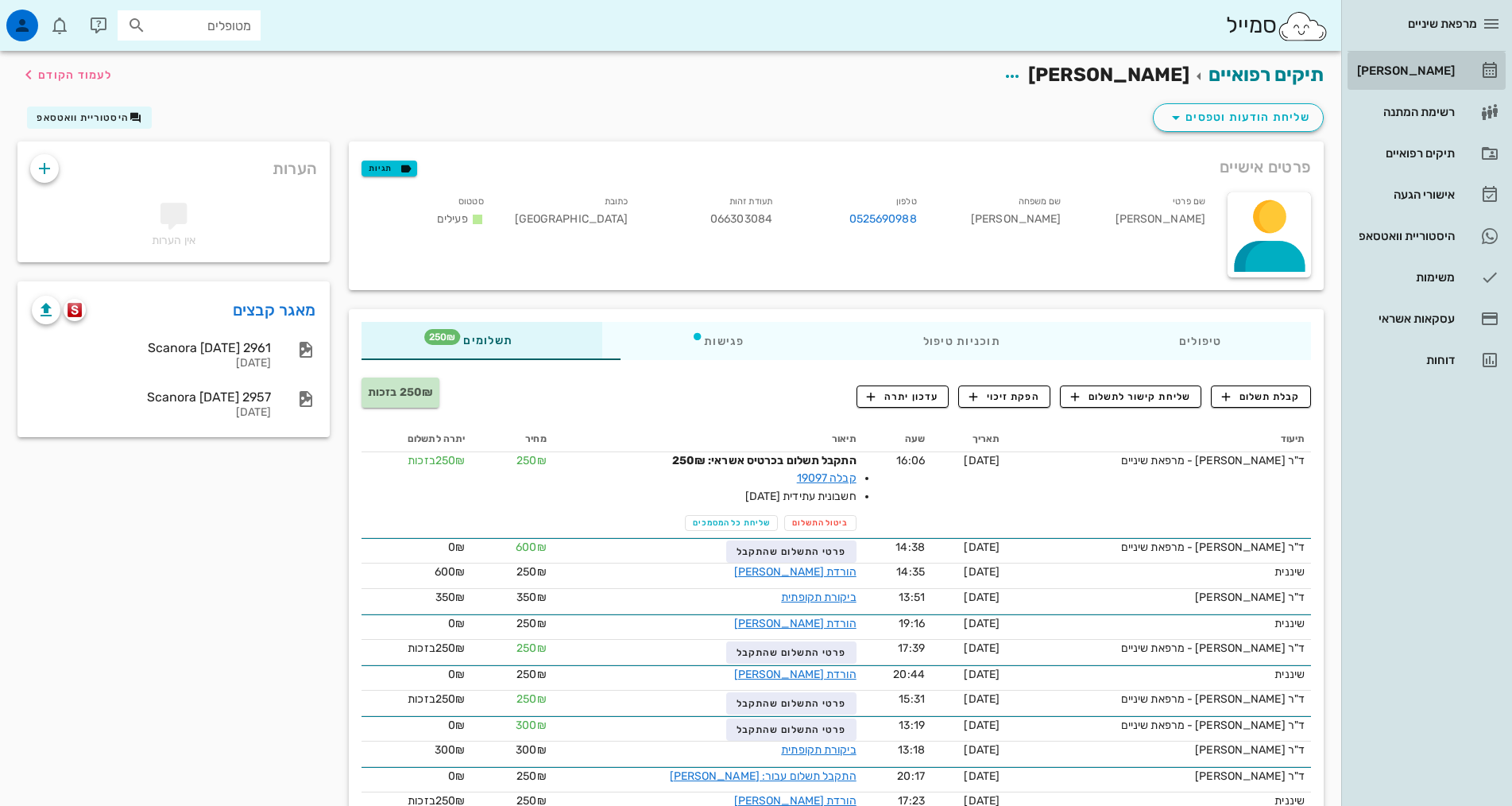
click at [1438, 63] on div "[PERSON_NAME]" at bounding box center [1404, 70] width 101 height 26
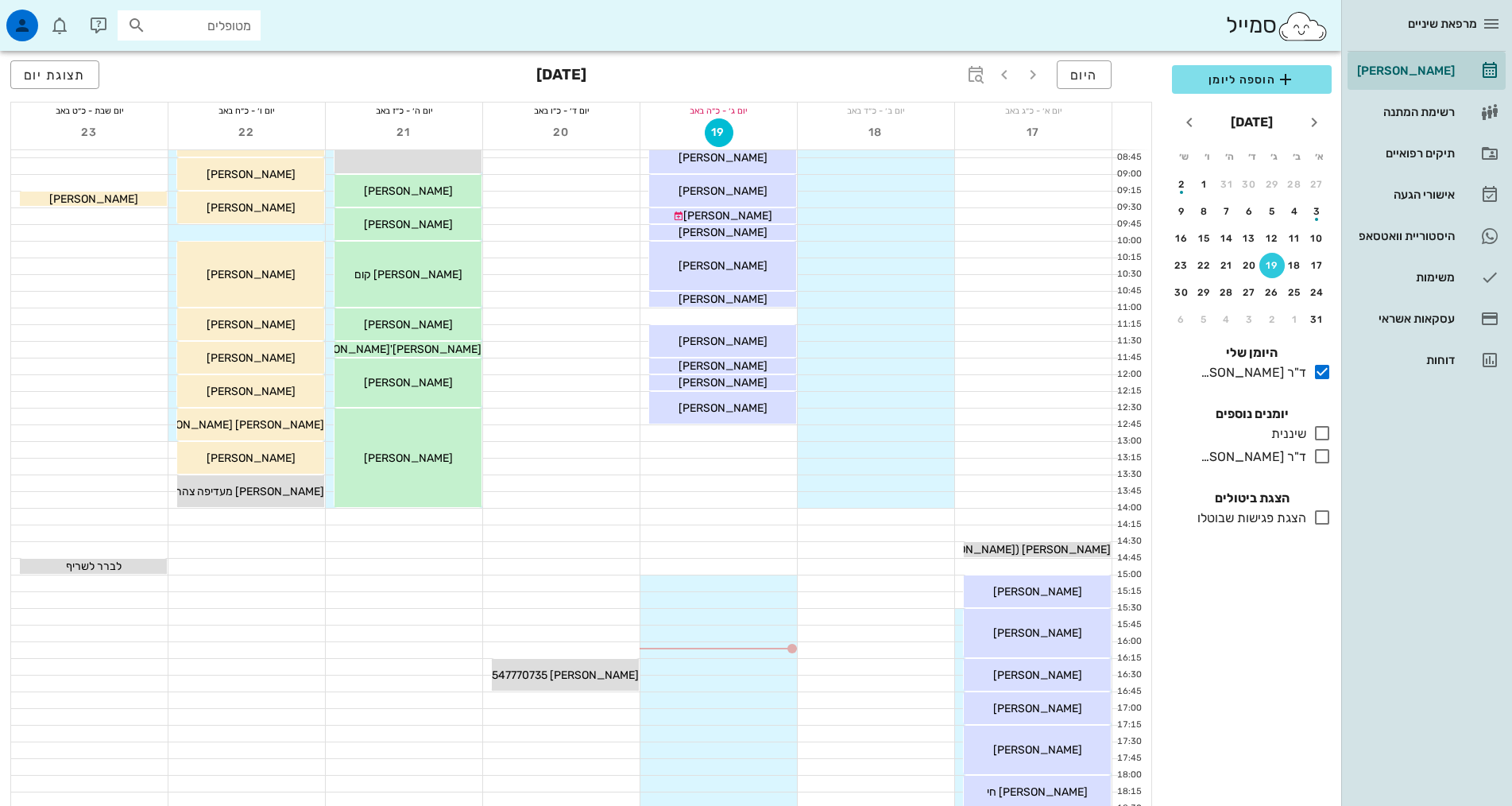
scroll to position [239, 0]
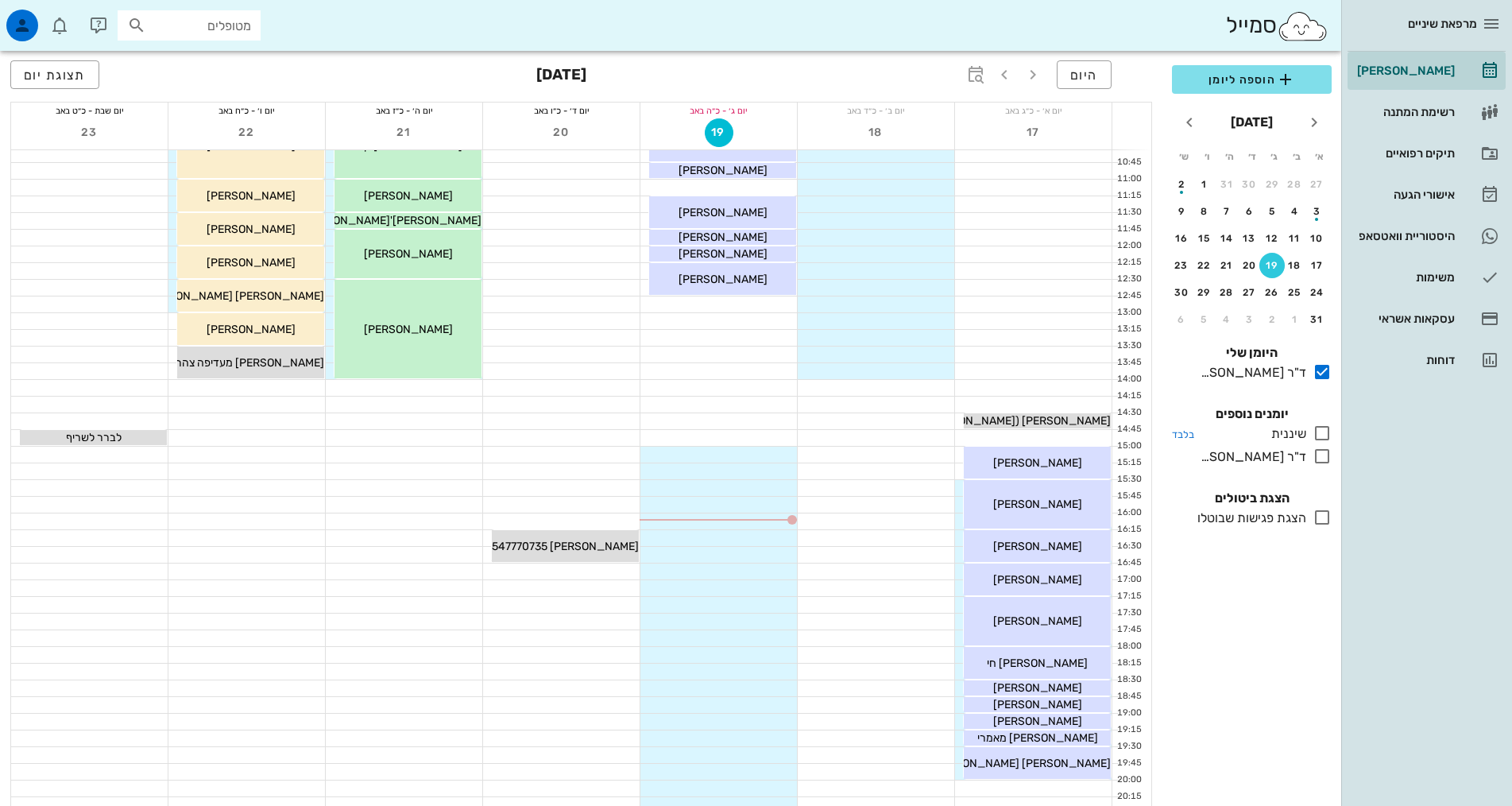
click at [1322, 435] on icon at bounding box center [1322, 433] width 19 height 19
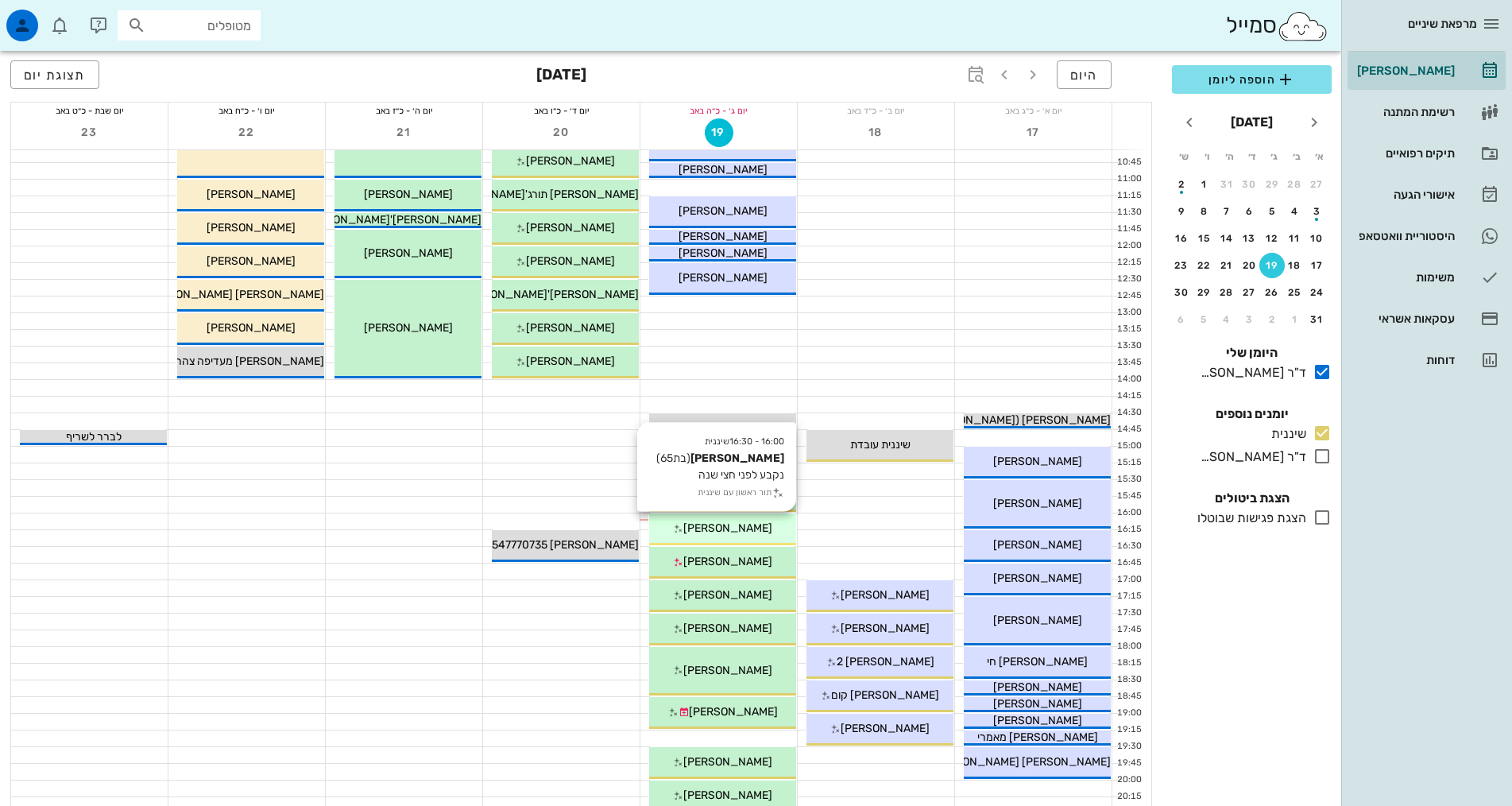
click at [749, 530] on span "[PERSON_NAME]" at bounding box center [727, 528] width 89 height 14
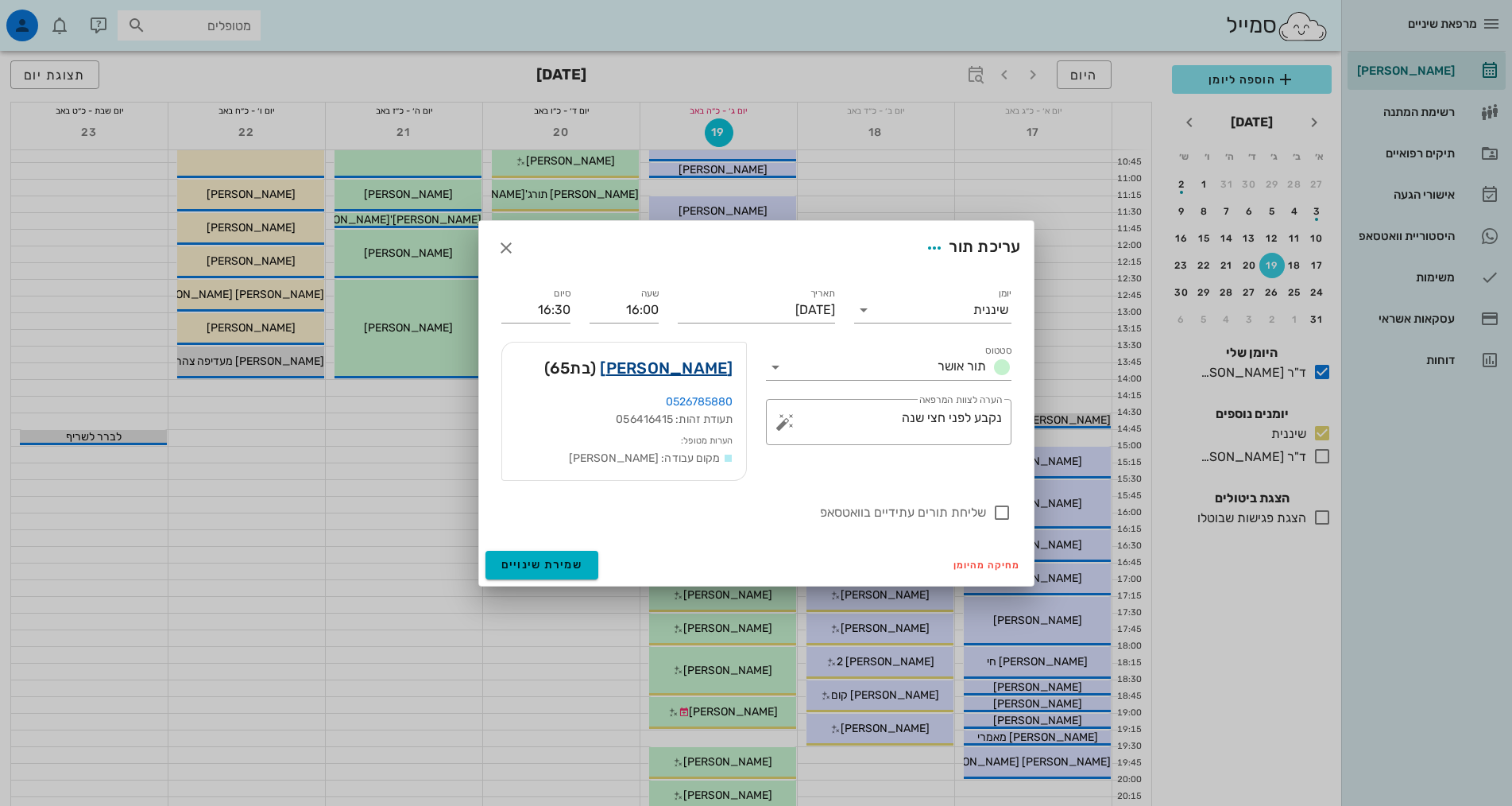
click at [684, 371] on link "[PERSON_NAME]" at bounding box center [666, 368] width 133 height 26
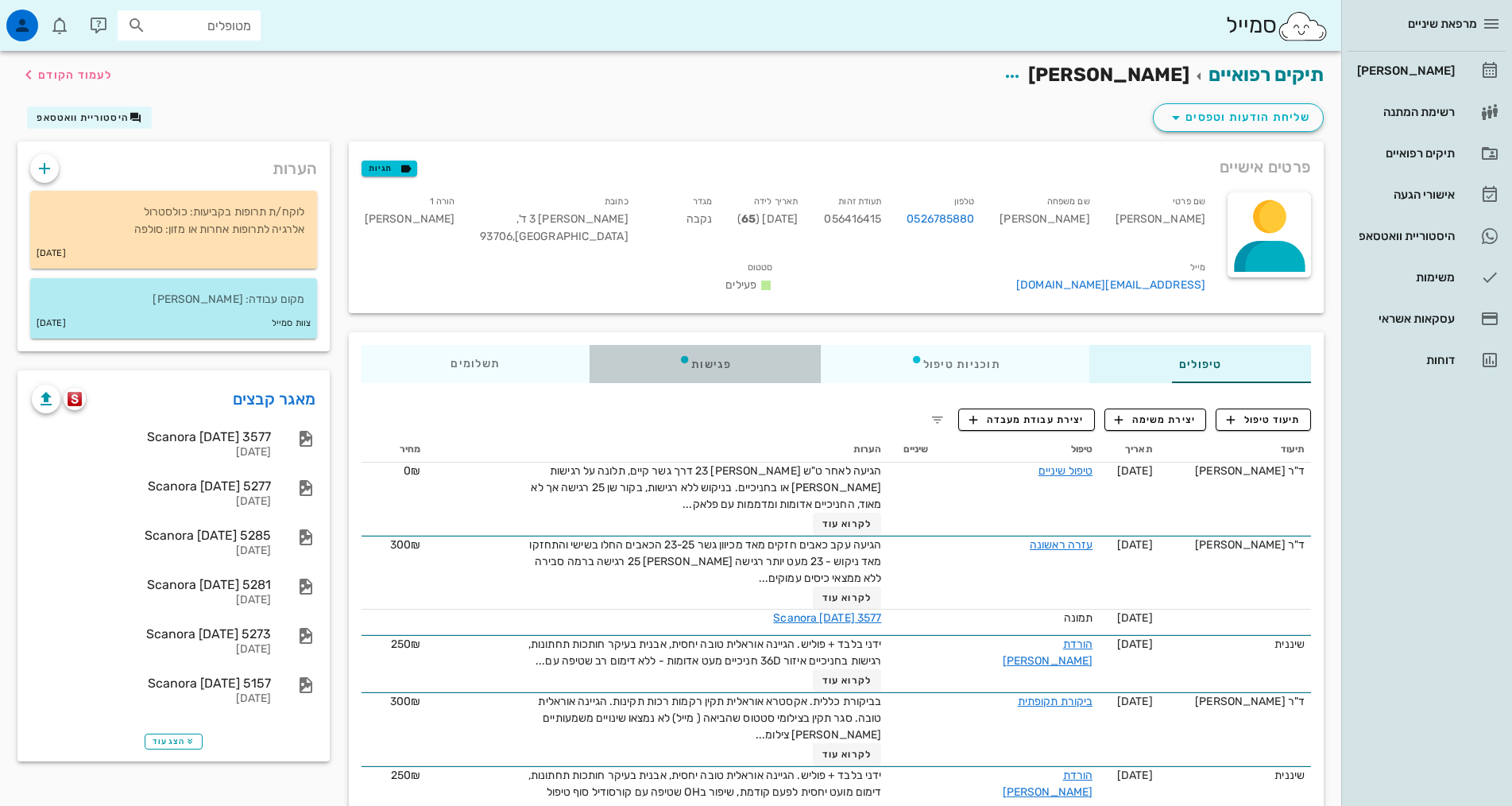
click at [634, 347] on div "פגישות" at bounding box center [705, 364] width 231 height 38
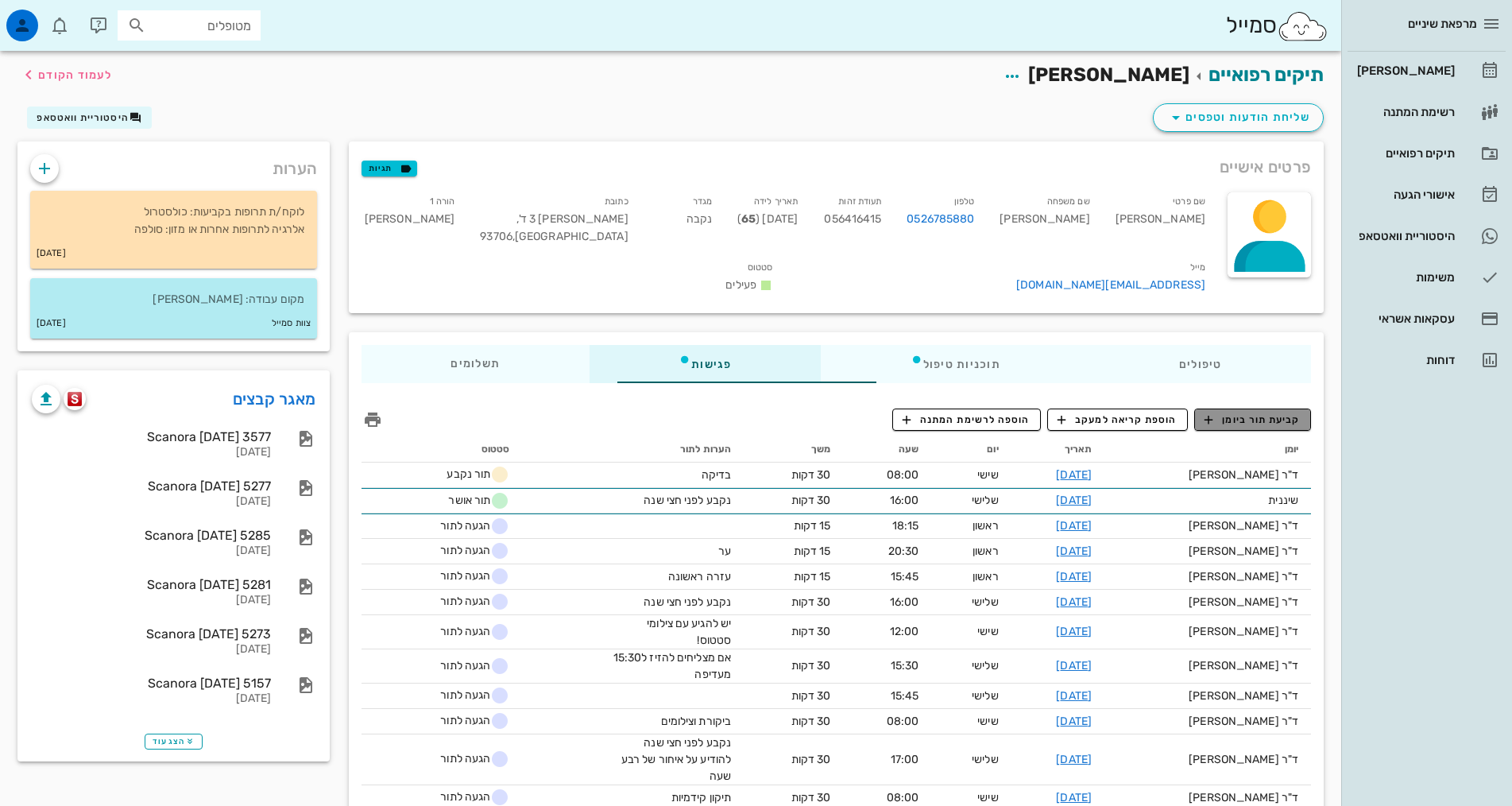
click at [1302, 408] on button "קביעת תור ביומן" at bounding box center [1253, 419] width 117 height 22
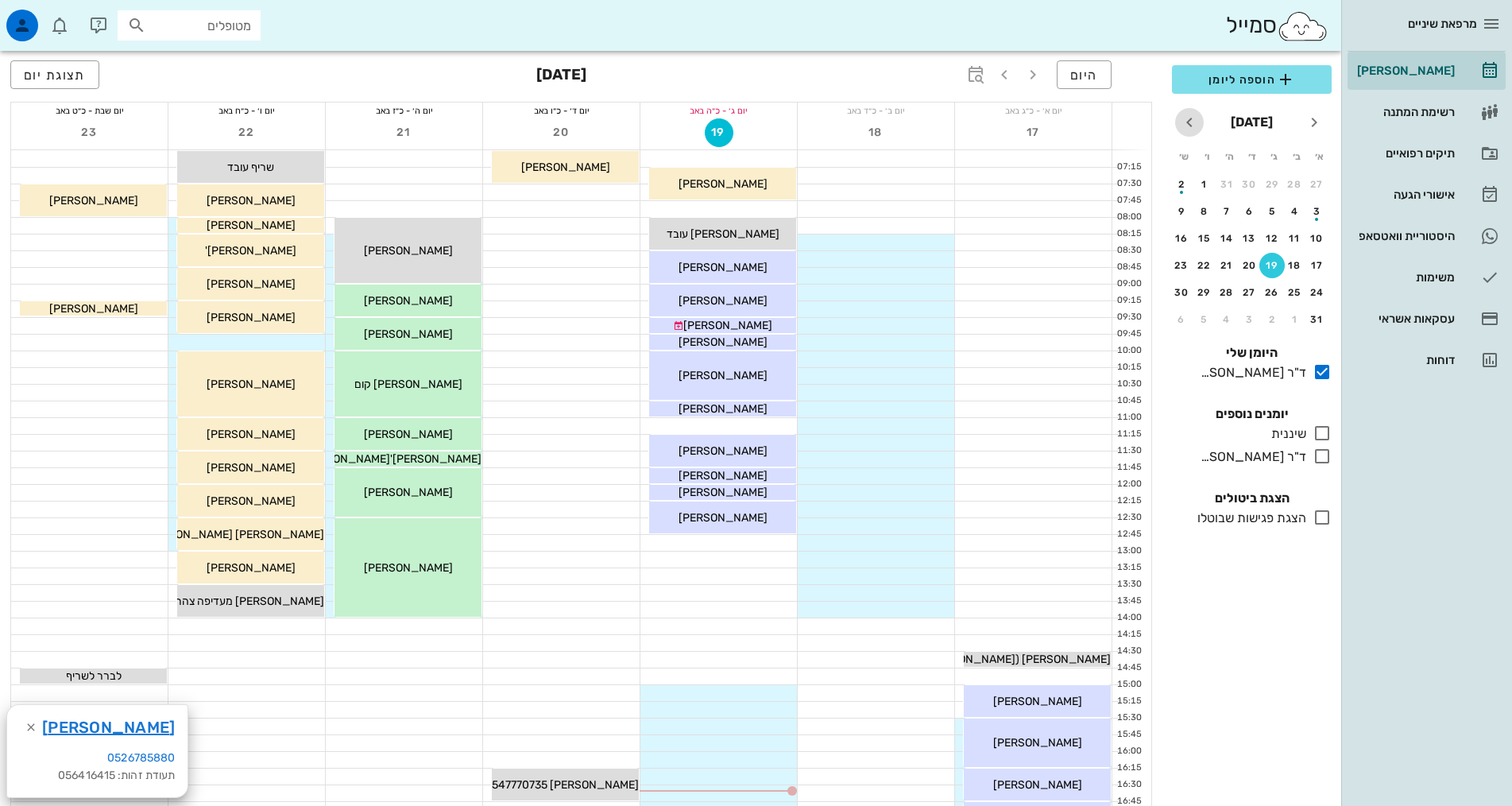
click at [1189, 115] on icon "חודש הבא" at bounding box center [1189, 122] width 19 height 19
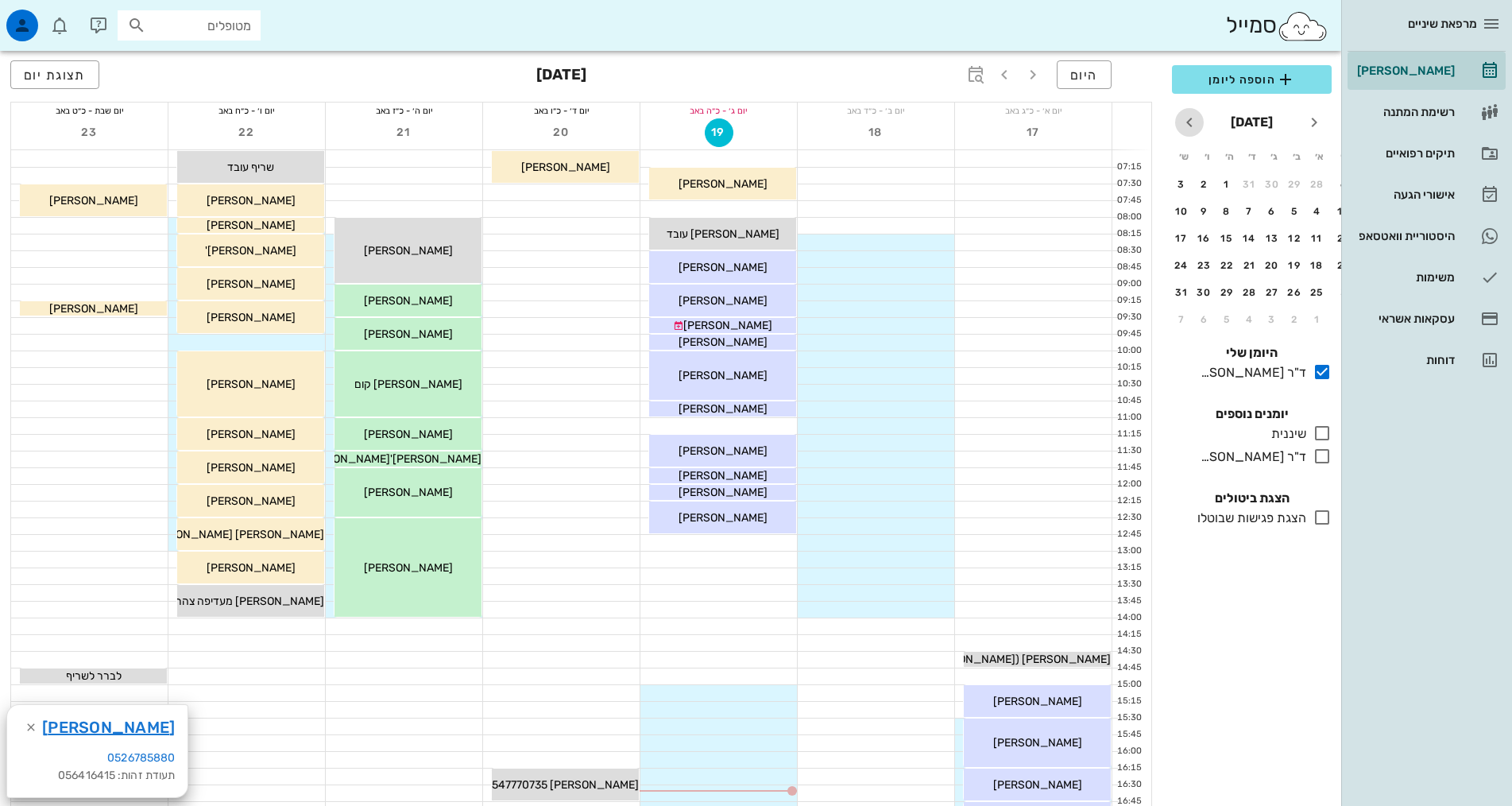
click at [1189, 115] on icon "חודש הבא" at bounding box center [1189, 122] width 19 height 19
click at [1241, 236] on div "18" at bounding box center [1249, 239] width 26 height 11
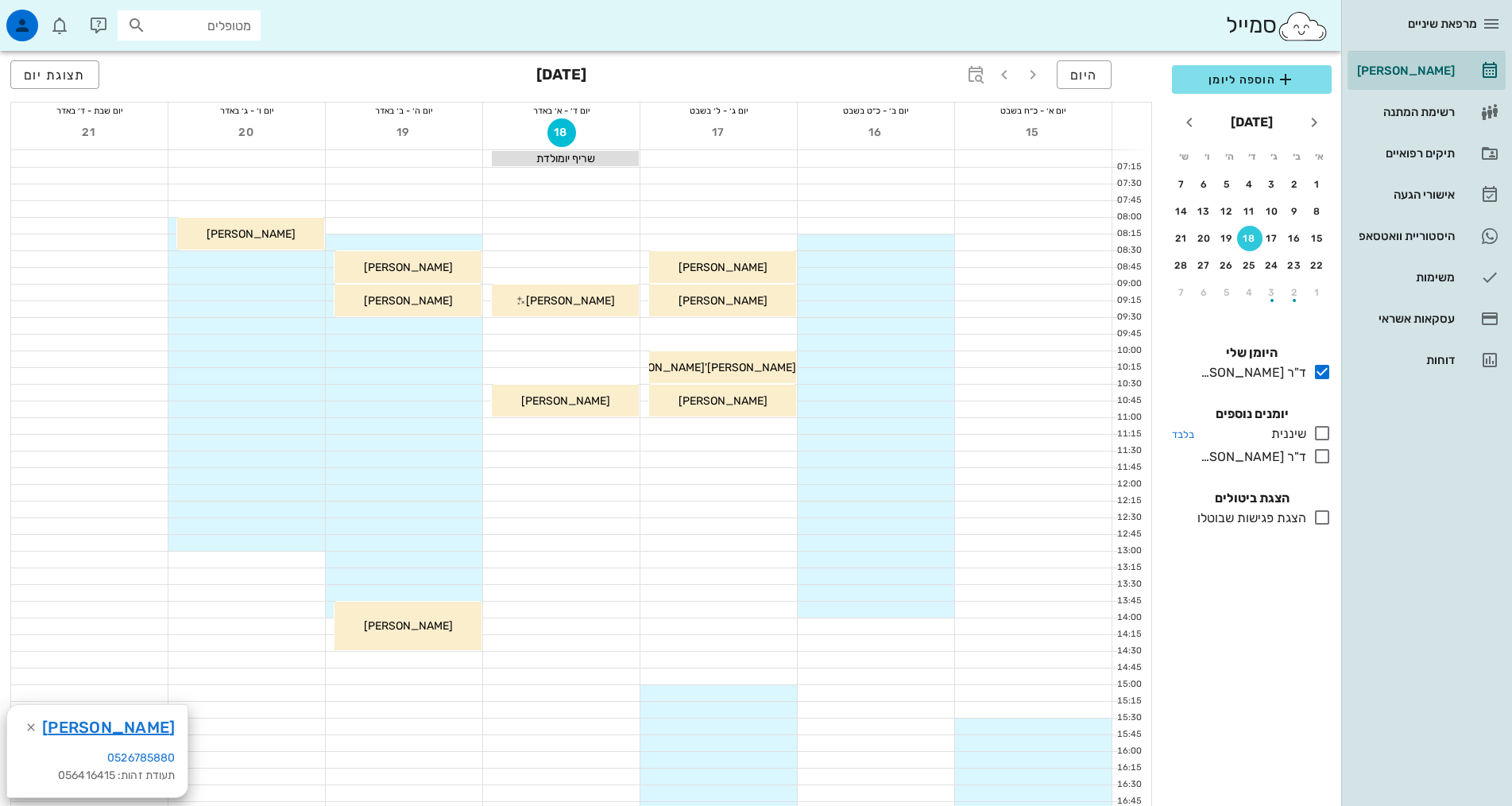
click at [1318, 433] on icon at bounding box center [1322, 433] width 19 height 19
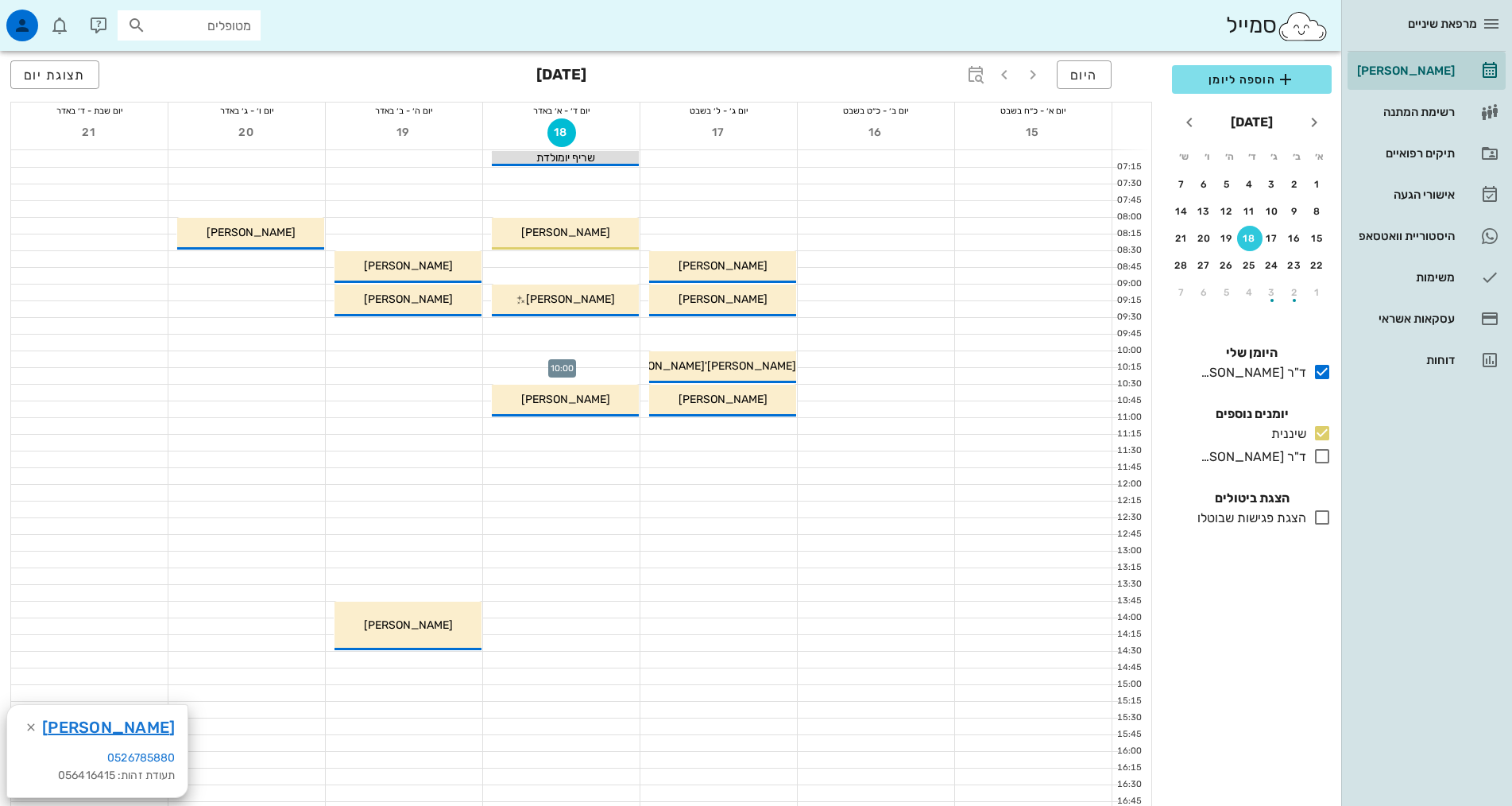
click at [572, 358] on div at bounding box center [561, 359] width 156 height 16
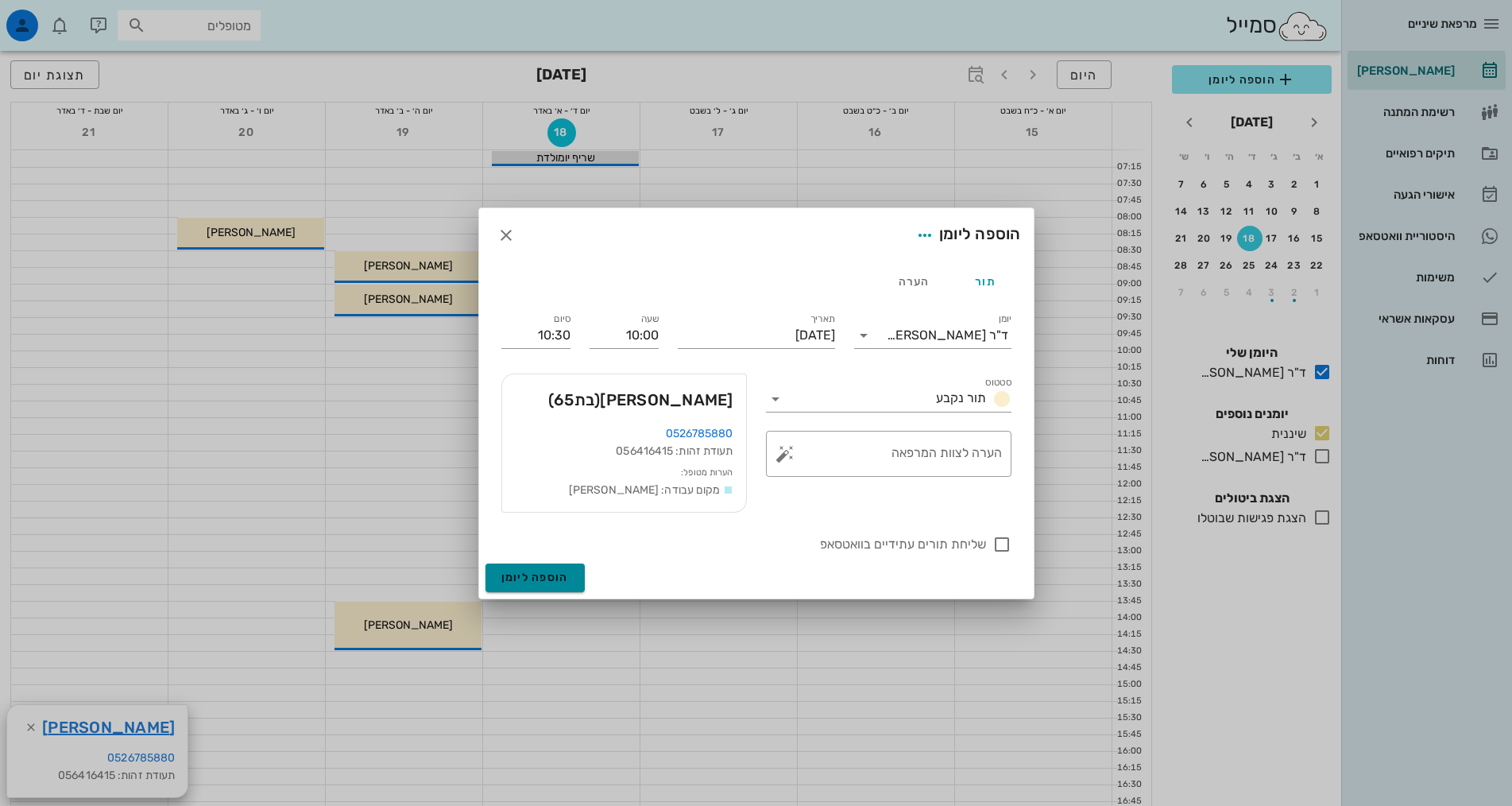
click at [557, 579] on span "הוספה ליומן" at bounding box center [535, 577] width 68 height 14
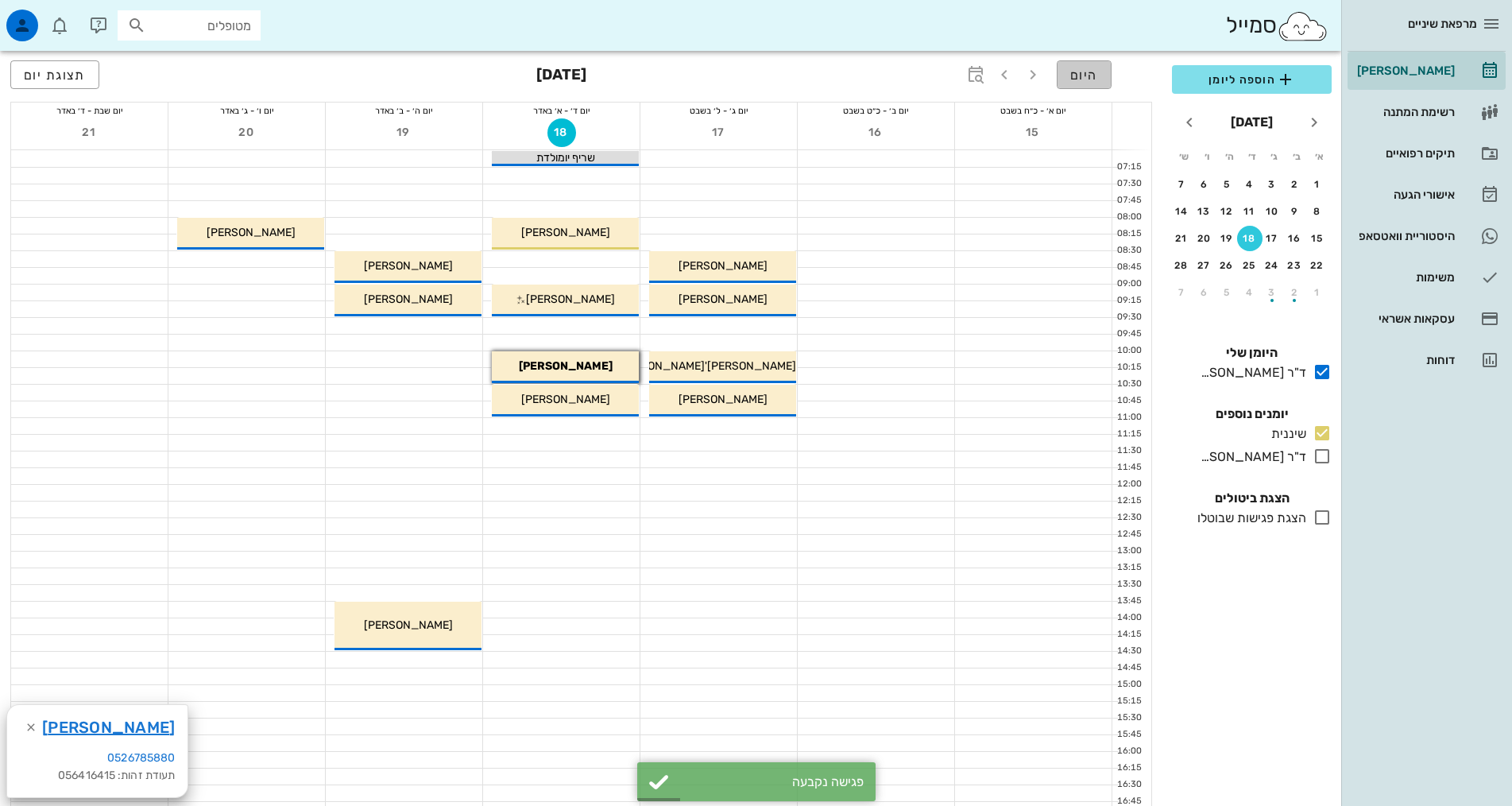
click at [1094, 70] on span "היום" at bounding box center [1084, 75] width 27 height 16
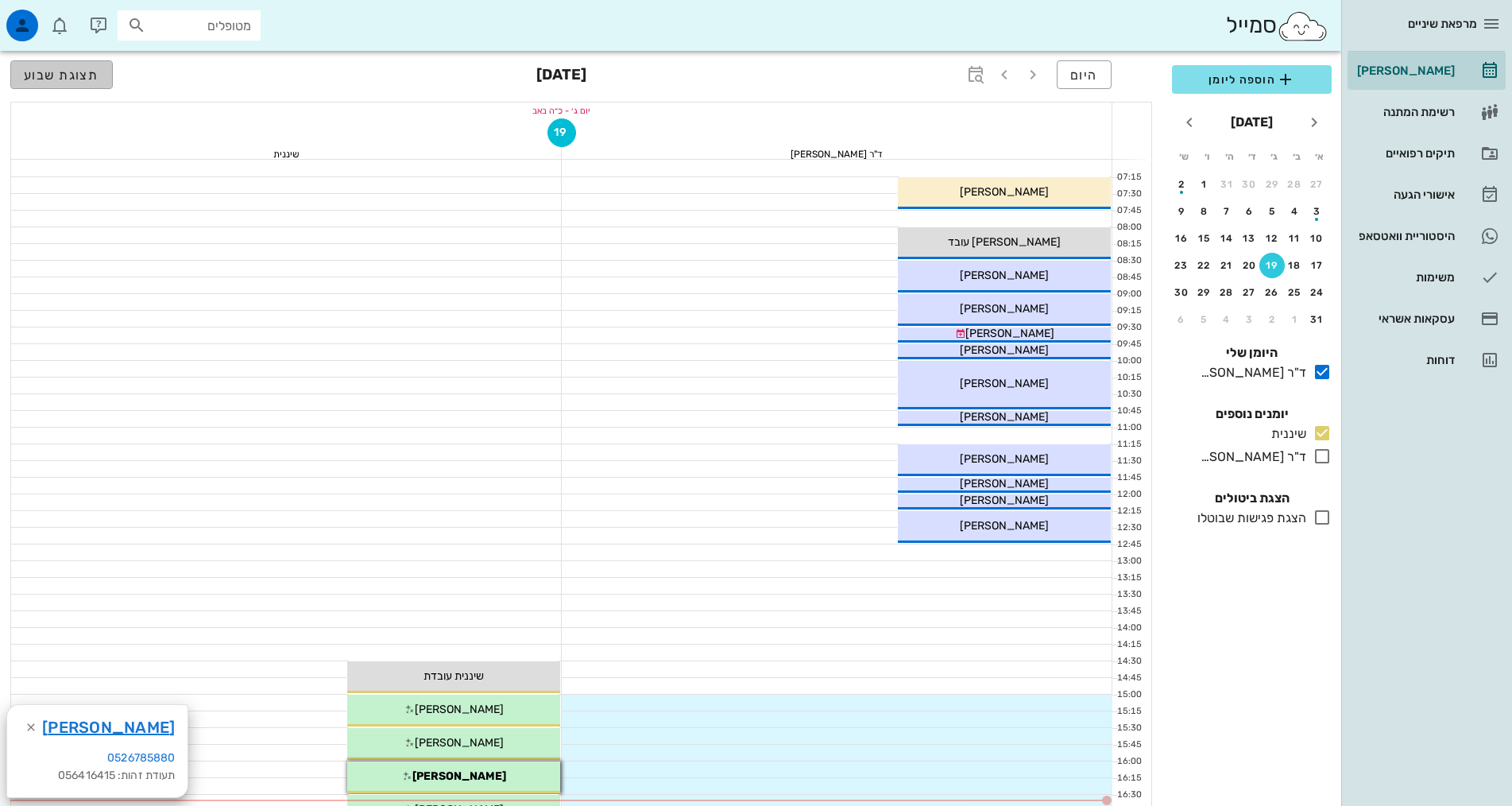
click at [31, 72] on span "תצוגת שבוע" at bounding box center [61, 75] width 76 height 16
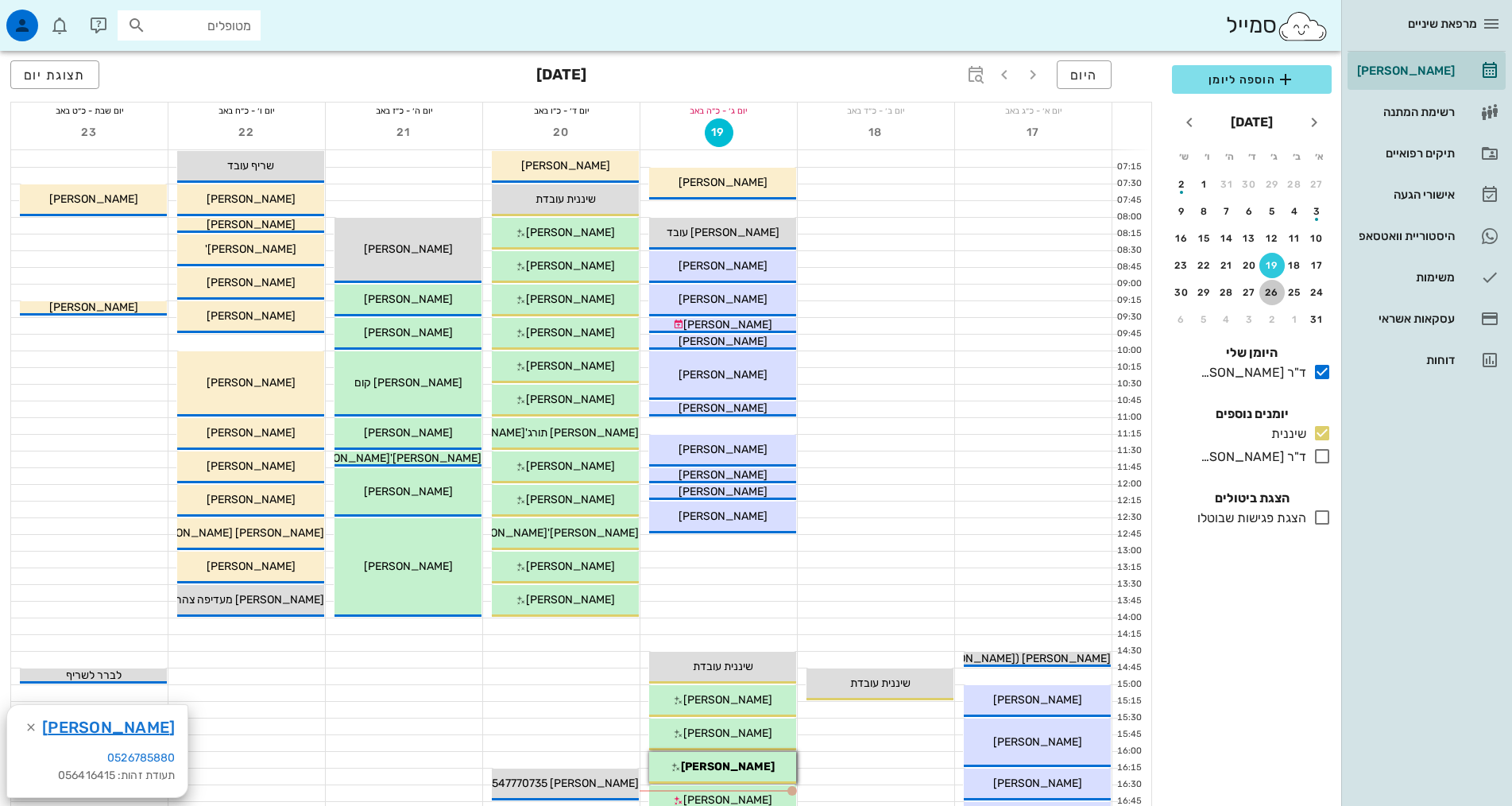
click at [1278, 296] on div "26" at bounding box center [1272, 293] width 26 height 11
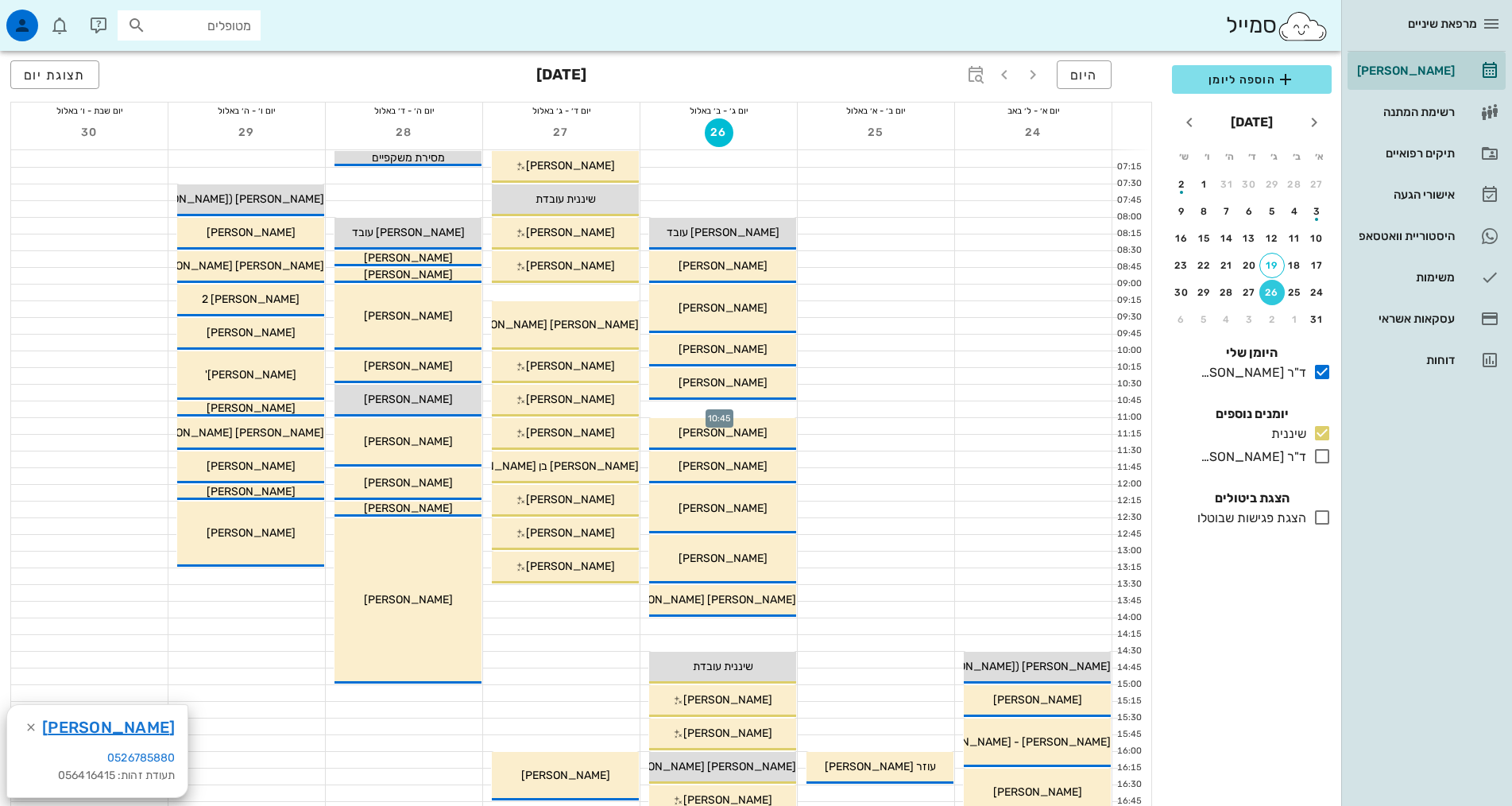
click at [771, 411] on div at bounding box center [718, 409] width 156 height 16
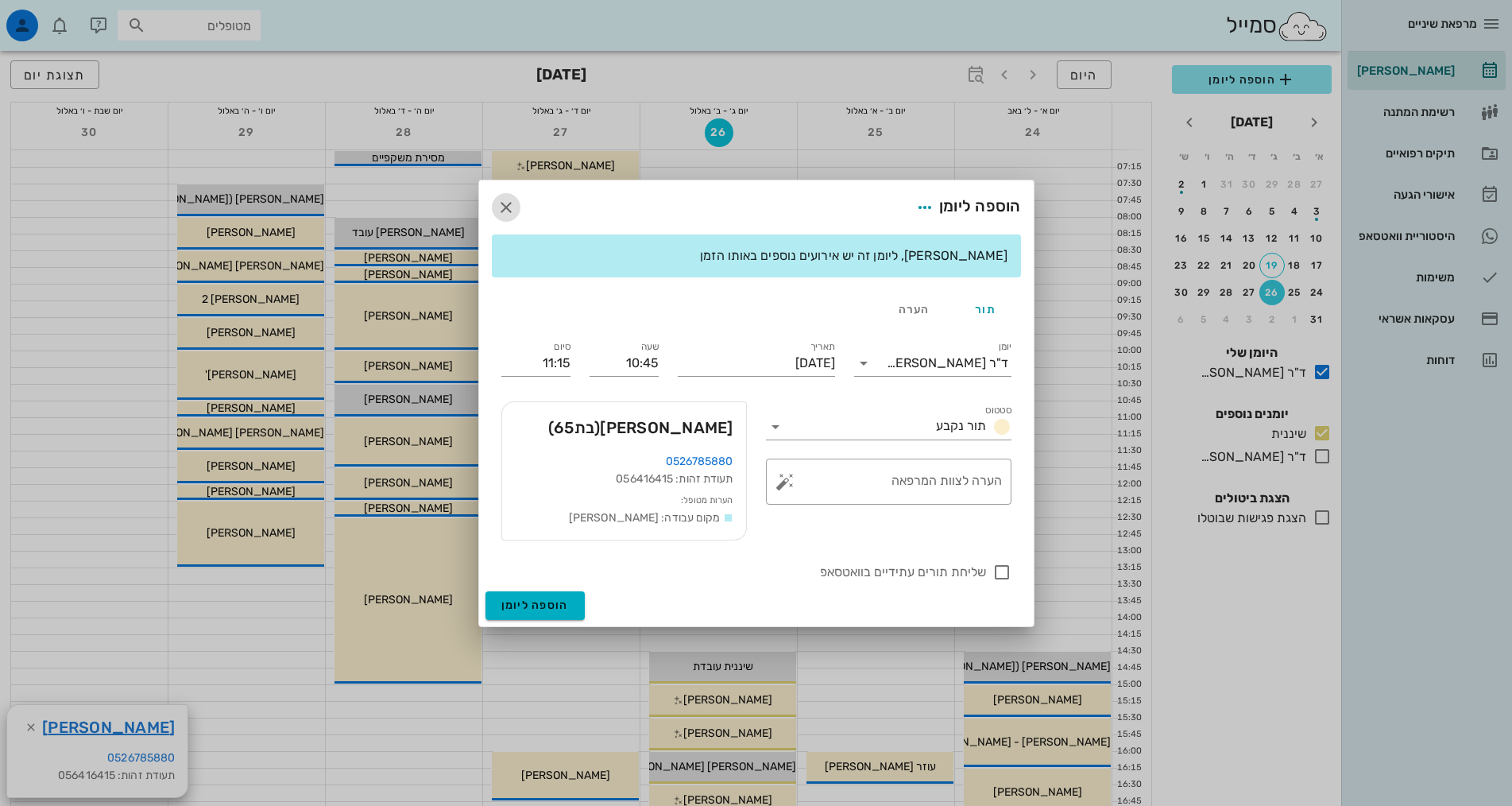
click at [499, 209] on icon "button" at bounding box center [506, 207] width 19 height 19
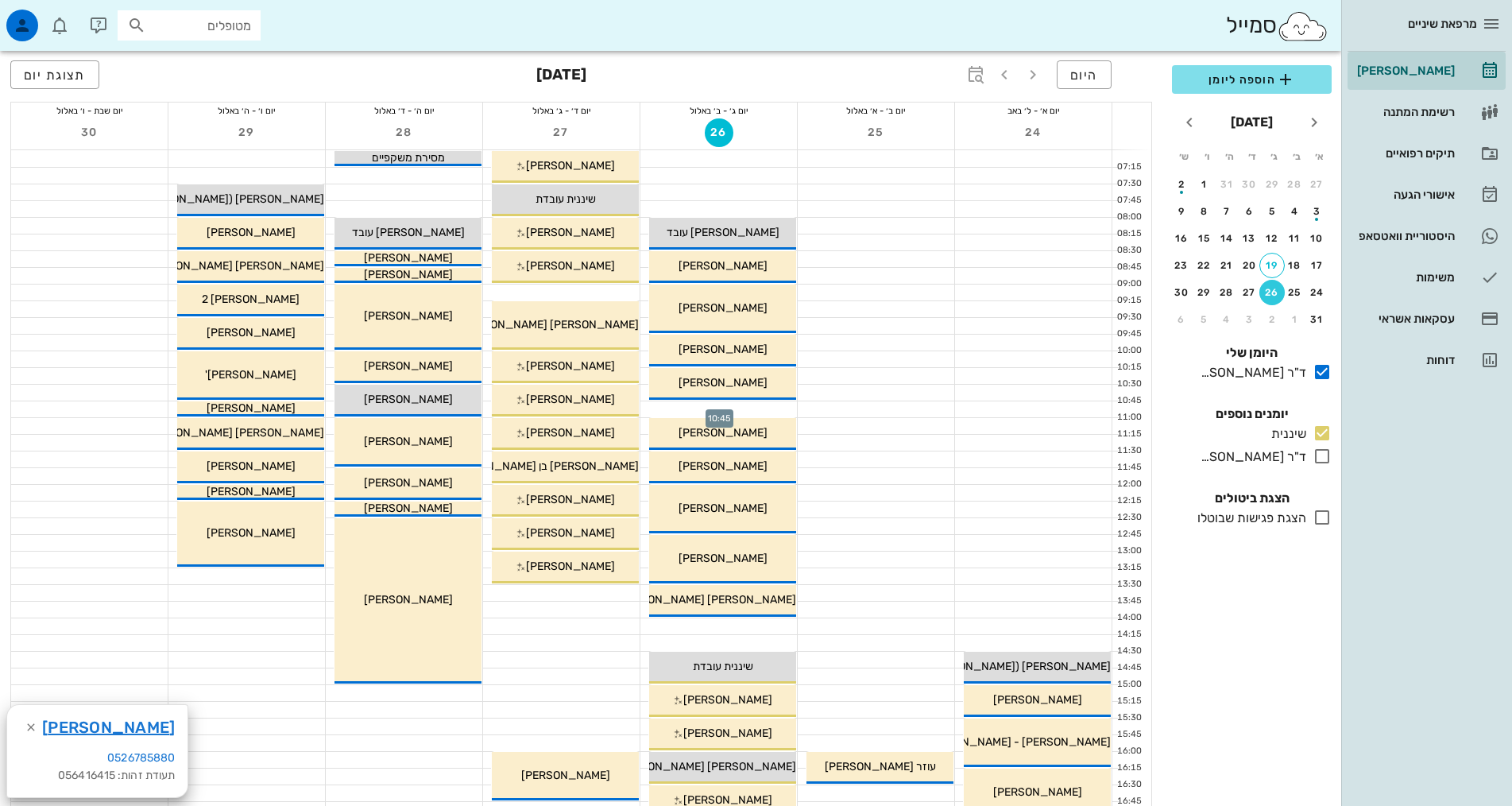
click at [692, 407] on div at bounding box center [718, 409] width 156 height 16
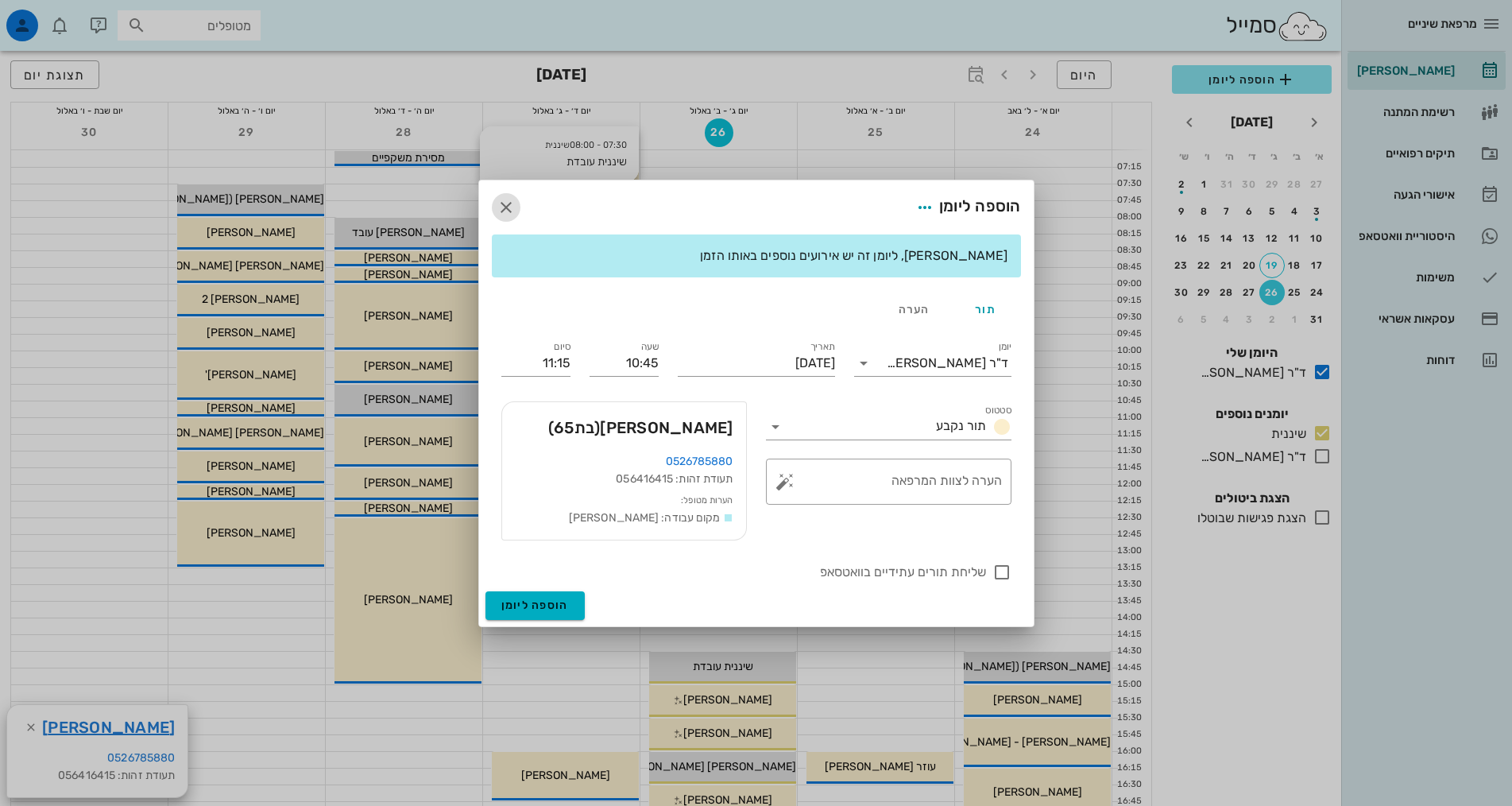
click at [499, 206] on icon "button" at bounding box center [506, 207] width 19 height 19
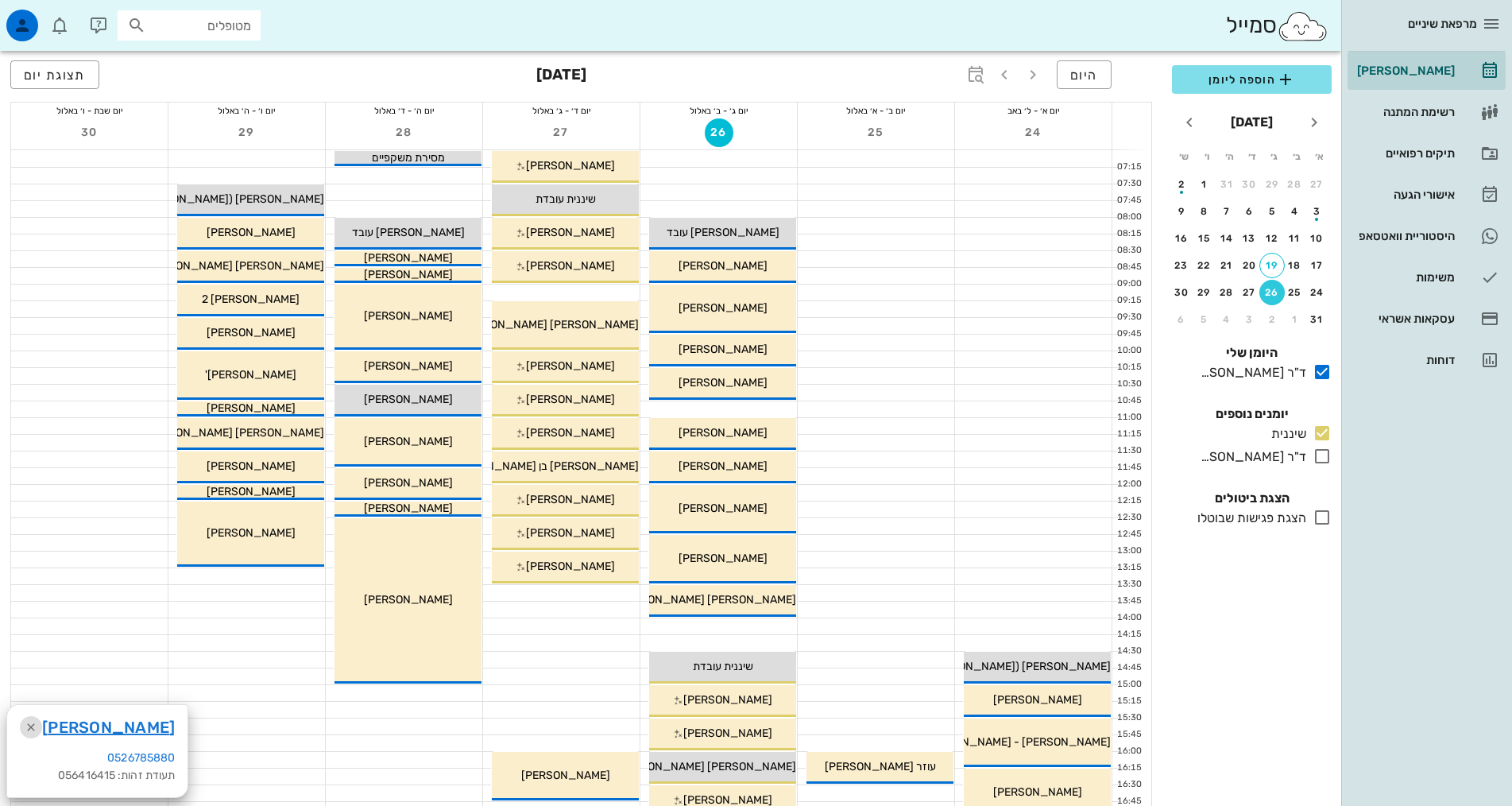
click at [30, 725] on icon "button" at bounding box center [30, 726] width 19 height 19
click at [749, 408] on div at bounding box center [718, 409] width 156 height 16
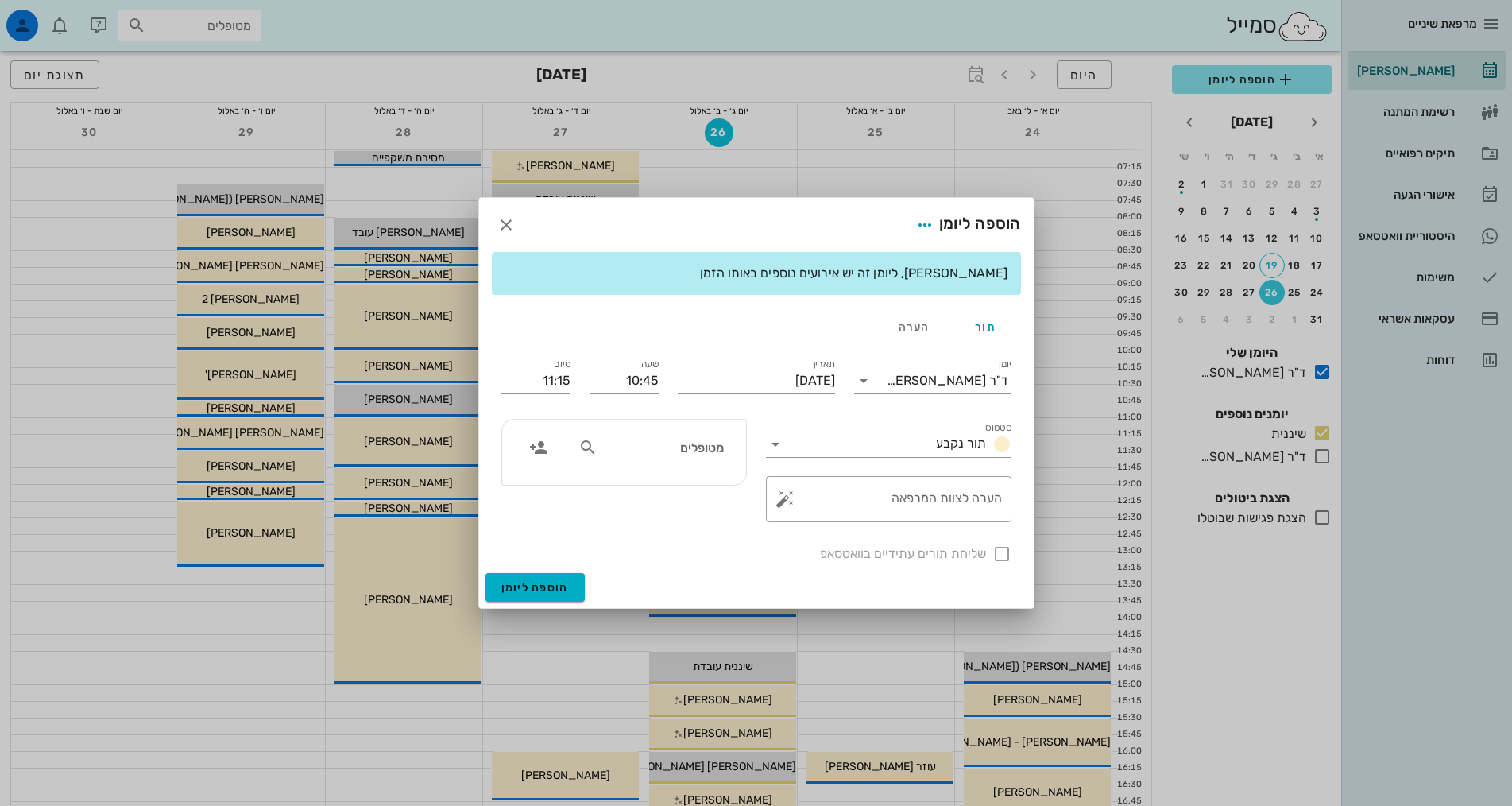
click at [649, 443] on input "מטופלים" at bounding box center [662, 447] width 123 height 21
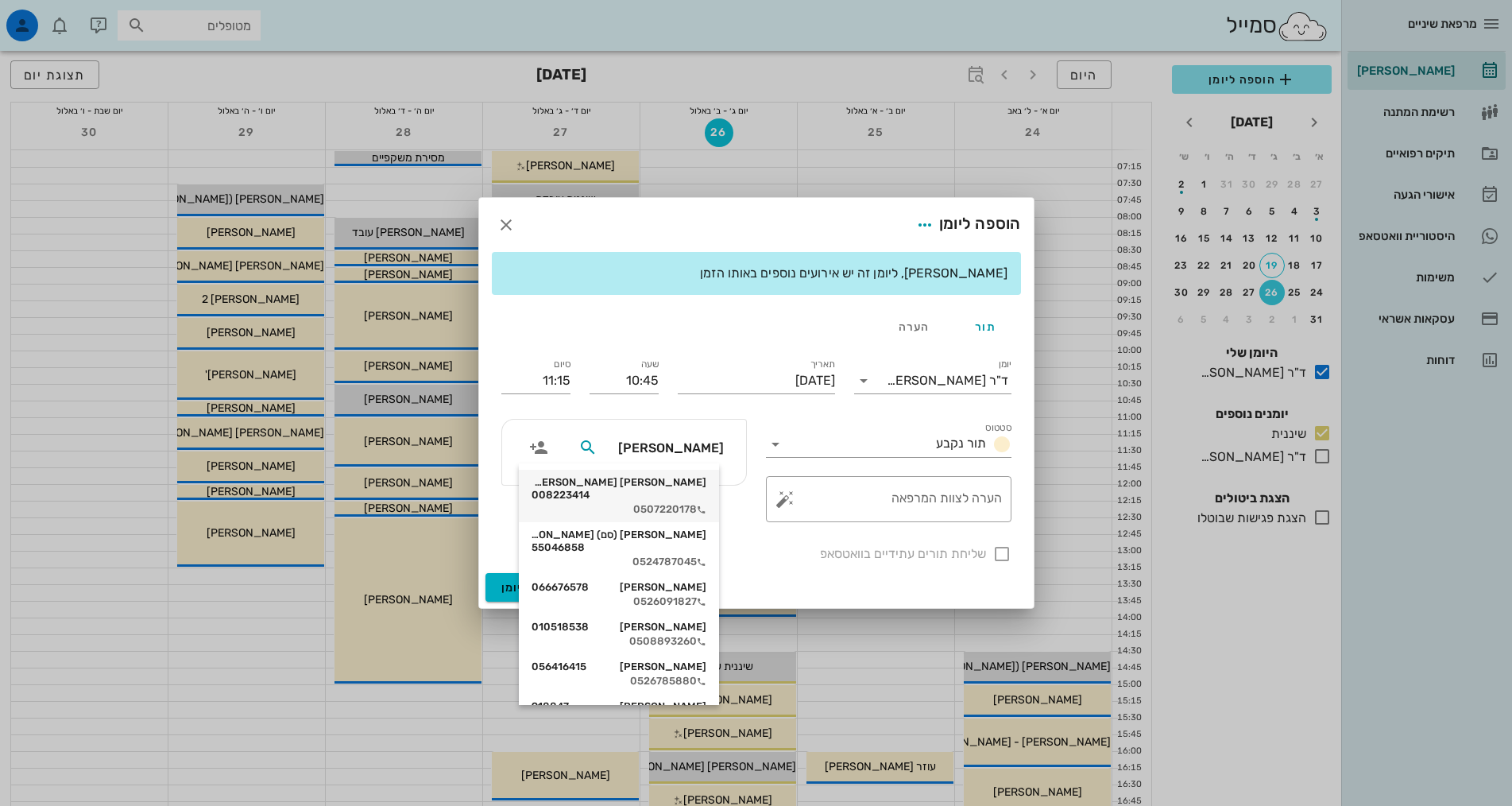
type input "[PERSON_NAME]"
click at [669, 555] on div "0524787045" at bounding box center [618, 562] width 175 height 13
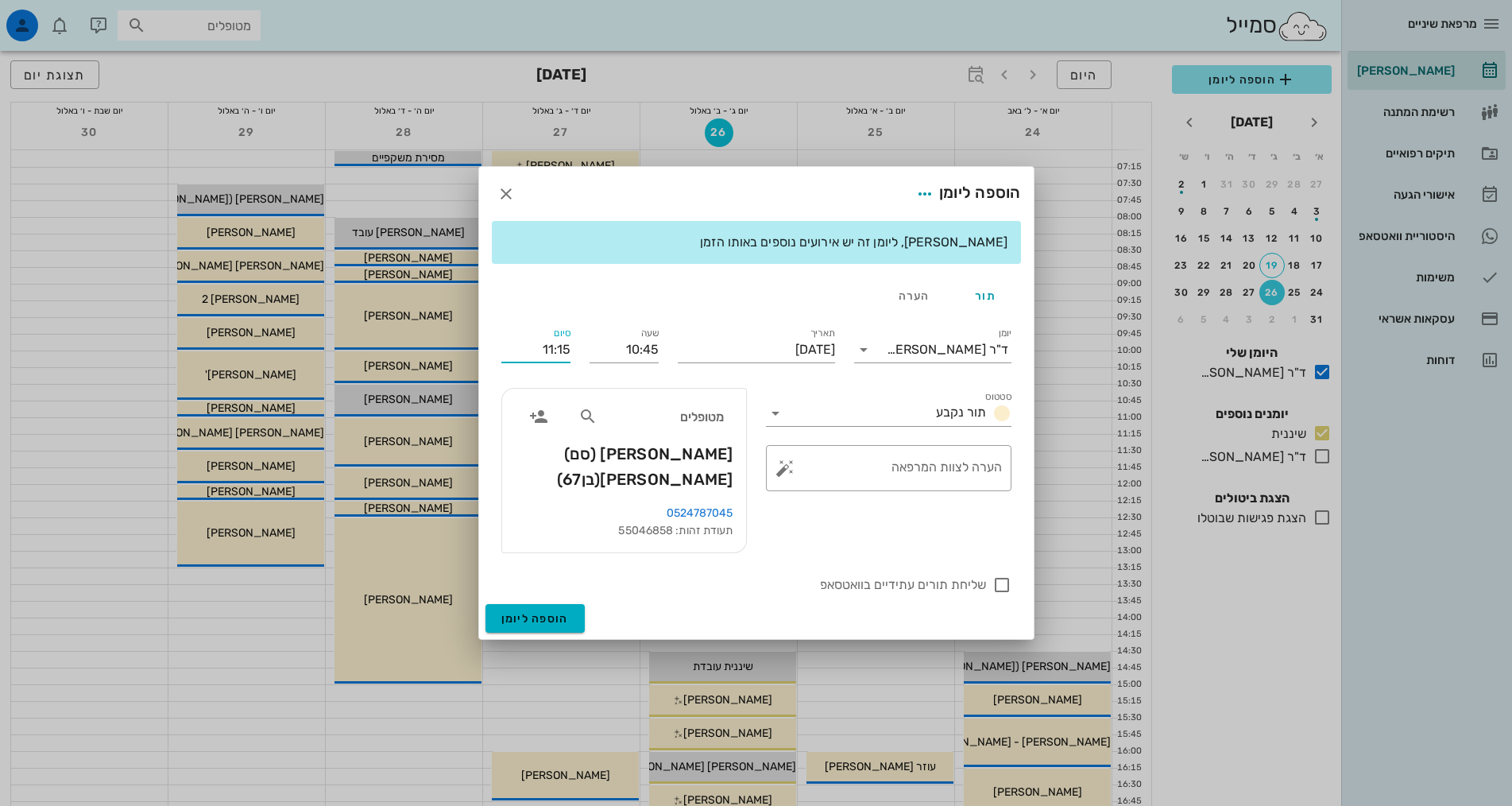
click at [548, 357] on input "11:15" at bounding box center [536, 349] width 70 height 26
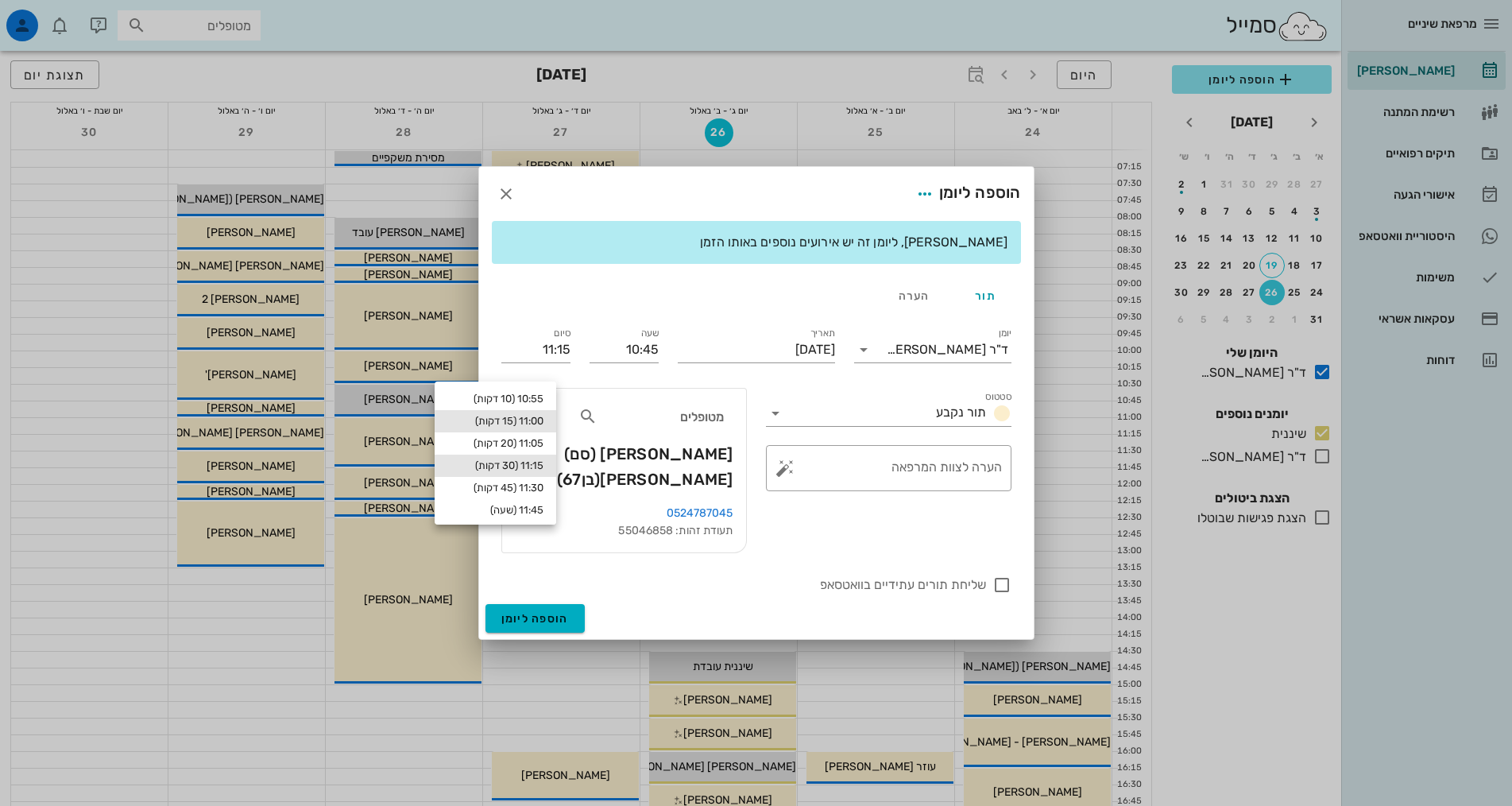
click at [543, 422] on div "11:00 (15 דקות)" at bounding box center [495, 421] width 96 height 13
type input "11:00"
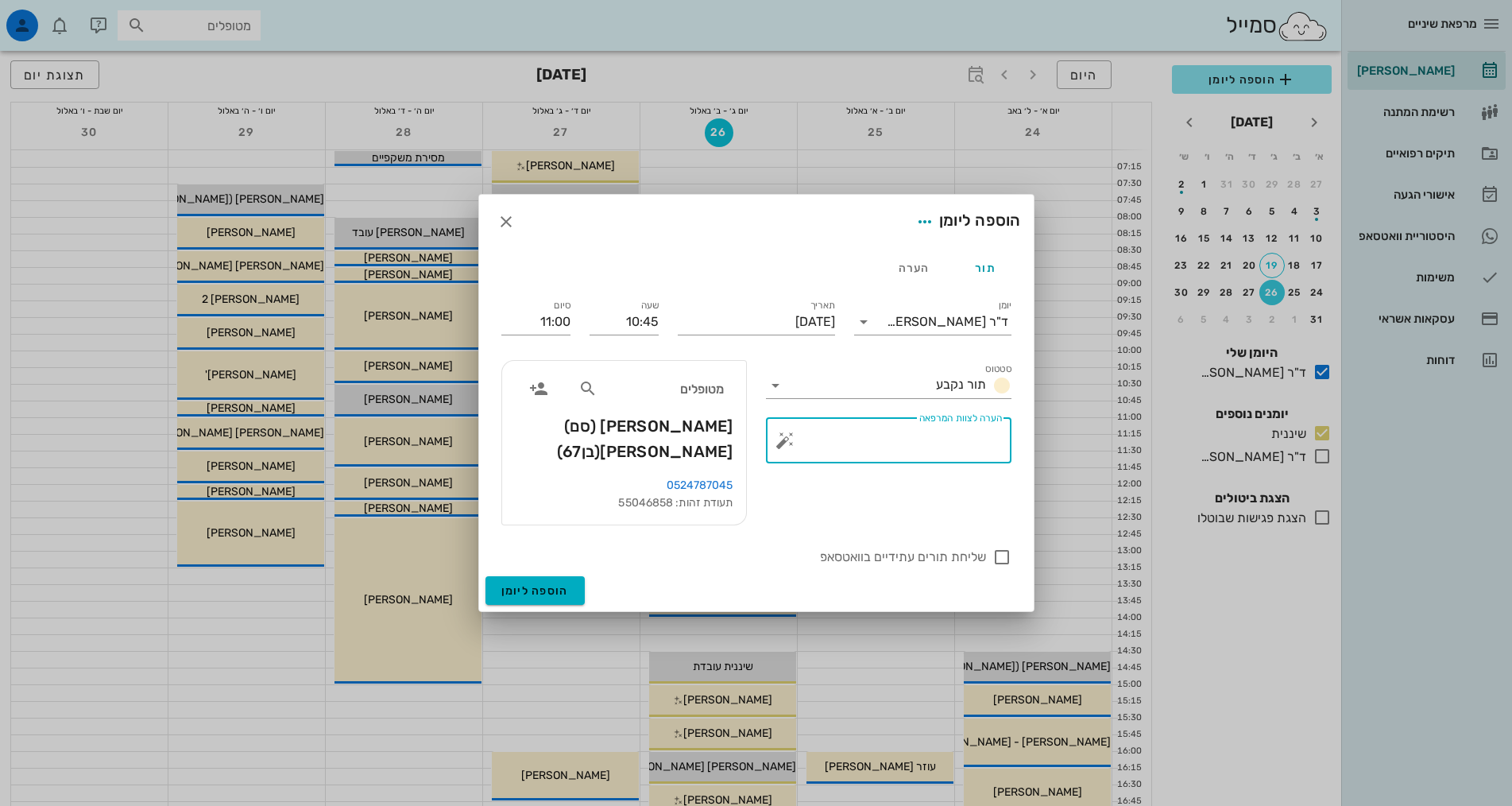
click at [899, 459] on textarea "הערה לצוות המרפאה" at bounding box center [895, 445] width 214 height 38
type textarea "בדיקה"
click at [515, 584] on span "הוספה ליומן" at bounding box center [535, 590] width 68 height 14
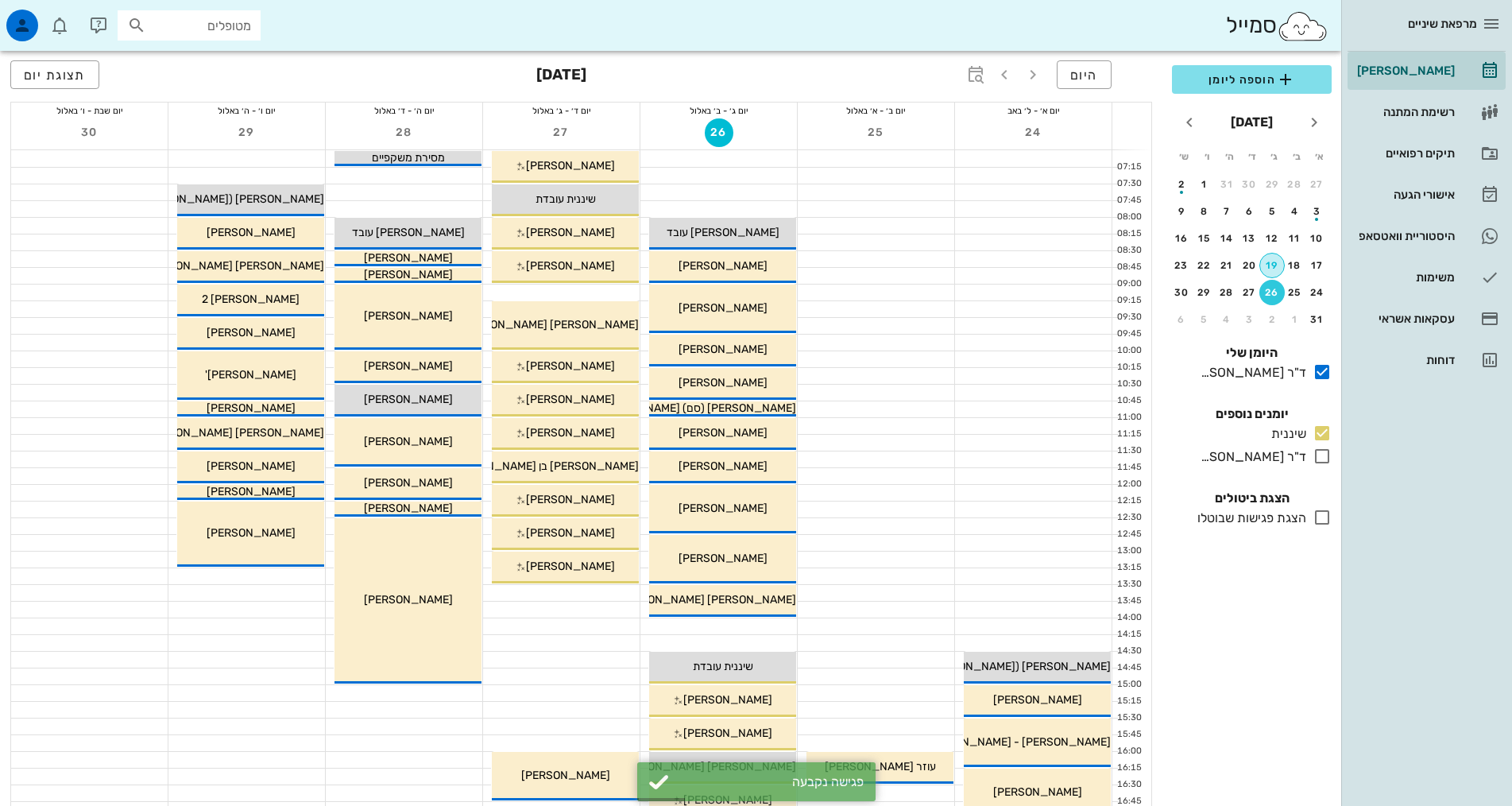
click at [1271, 269] on div "19" at bounding box center [1272, 265] width 24 height 11
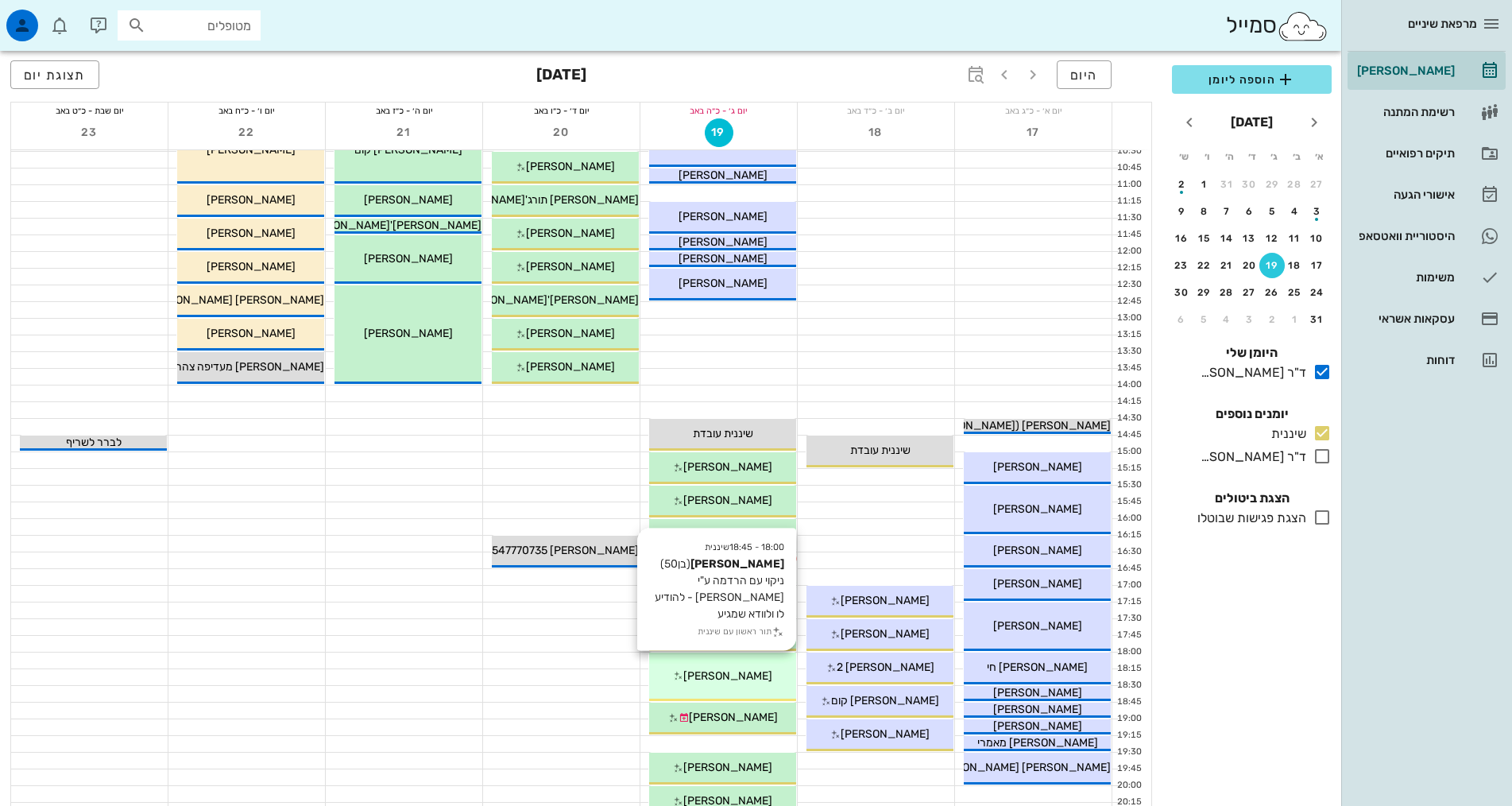
scroll to position [239, 0]
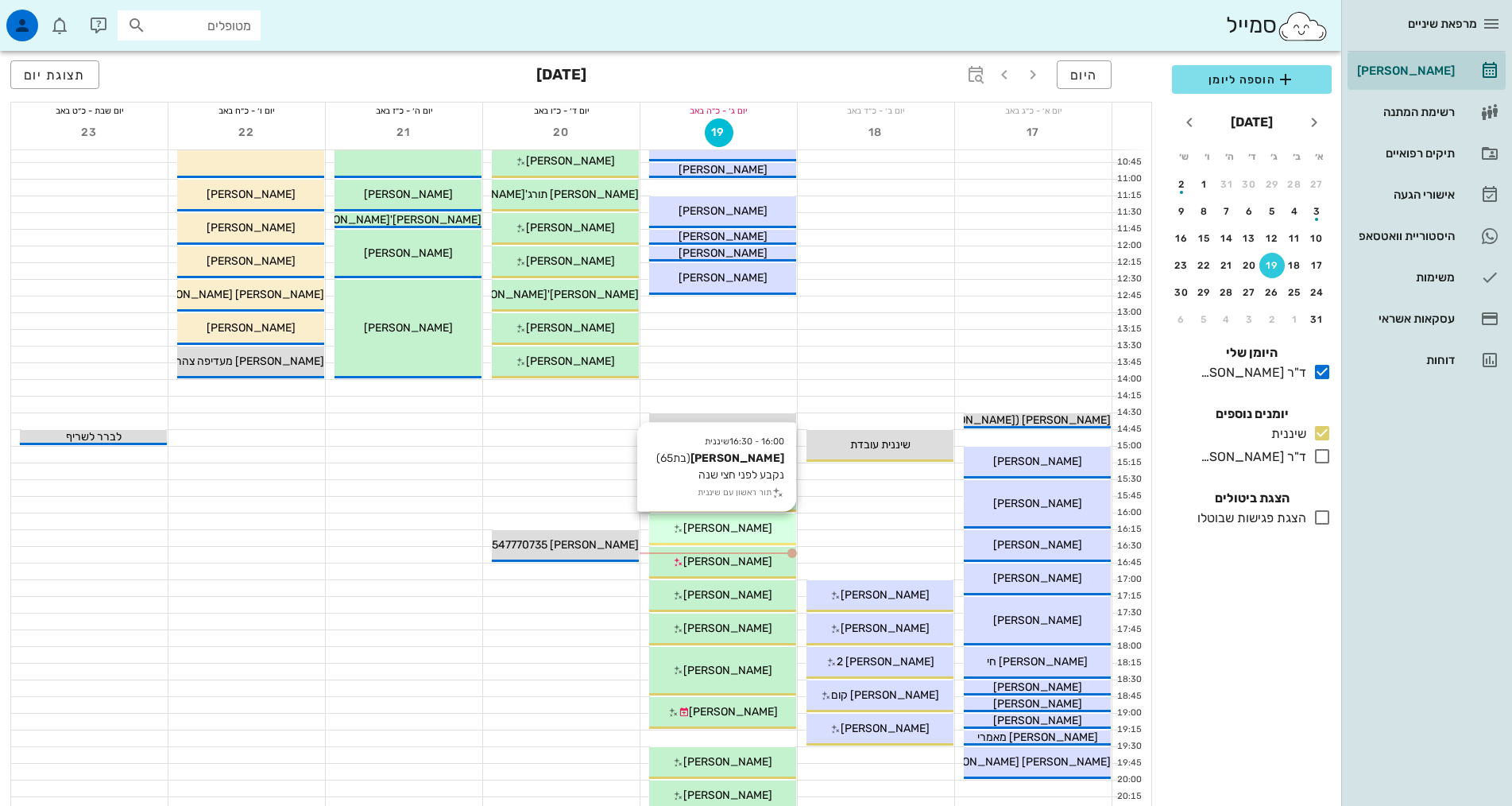
click at [737, 534] on span "[PERSON_NAME]" at bounding box center [727, 528] width 89 height 14
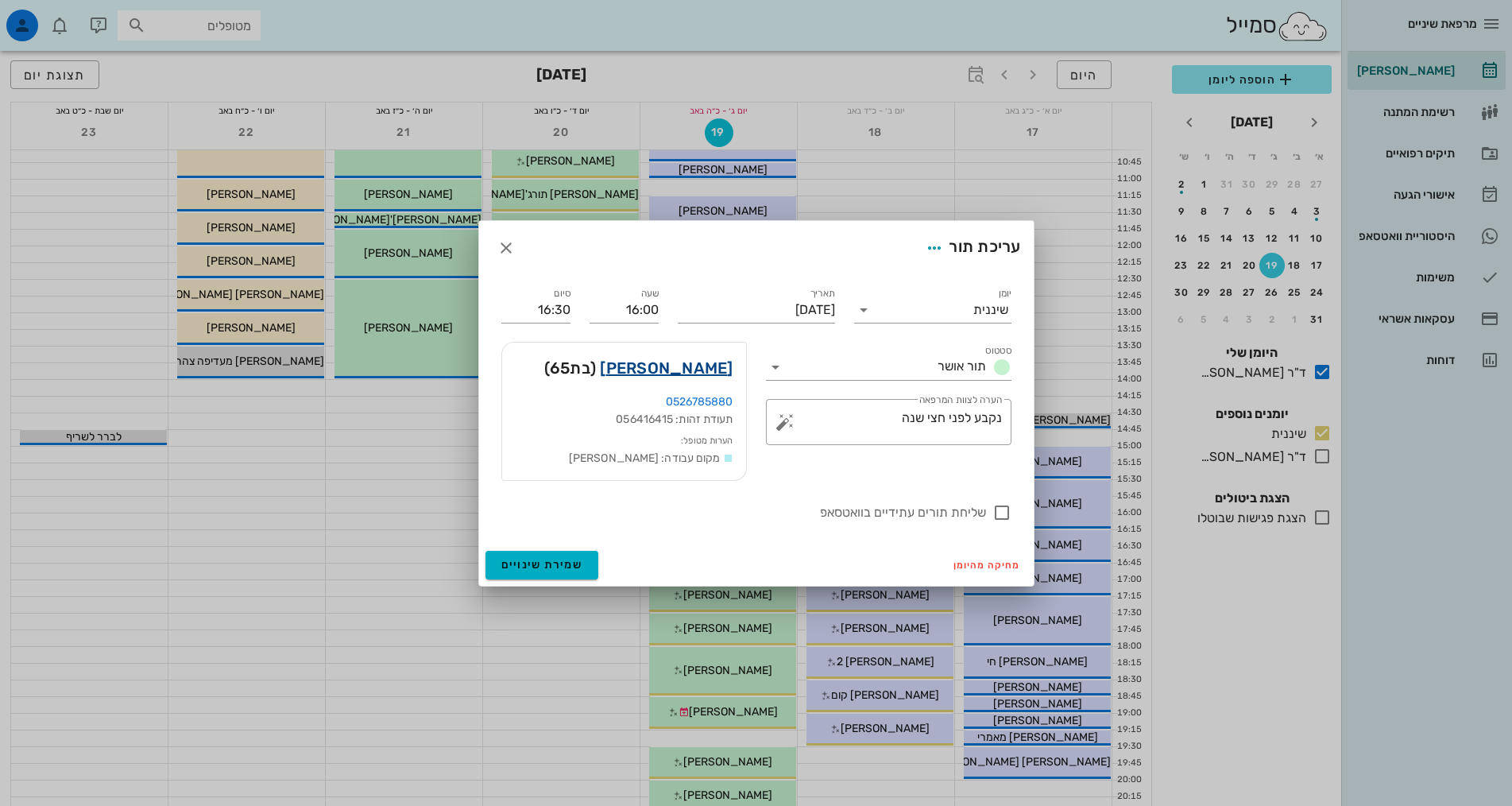
click at [699, 372] on link "[PERSON_NAME]" at bounding box center [666, 368] width 133 height 26
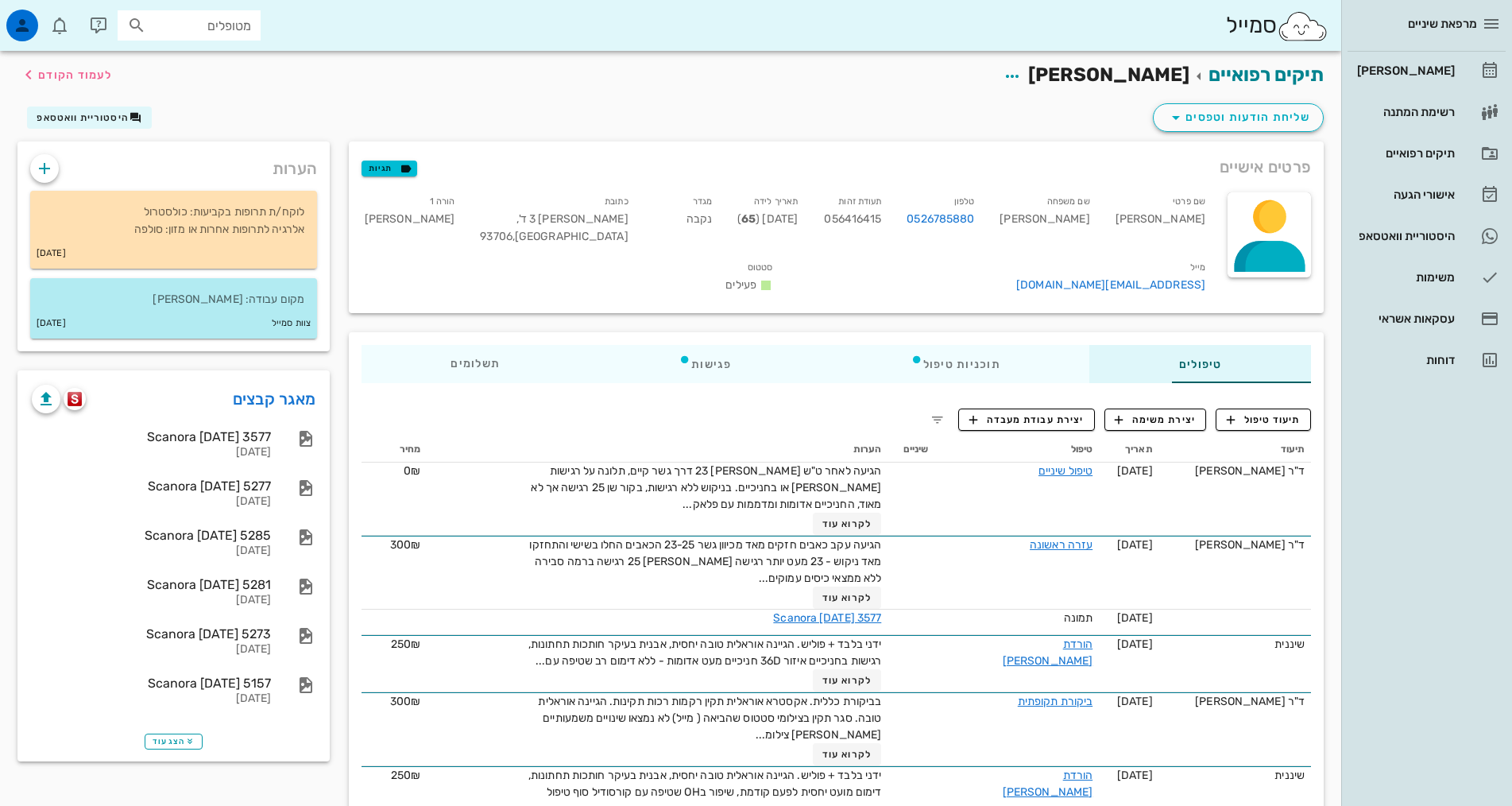
click at [481, 367] on div "טיפולים תוכניות טיפול פגישות תשלומים 0₪" at bounding box center [836, 363] width 975 height 63
click at [361, 345] on div "תשלומים 0₪" at bounding box center [475, 364] width 228 height 38
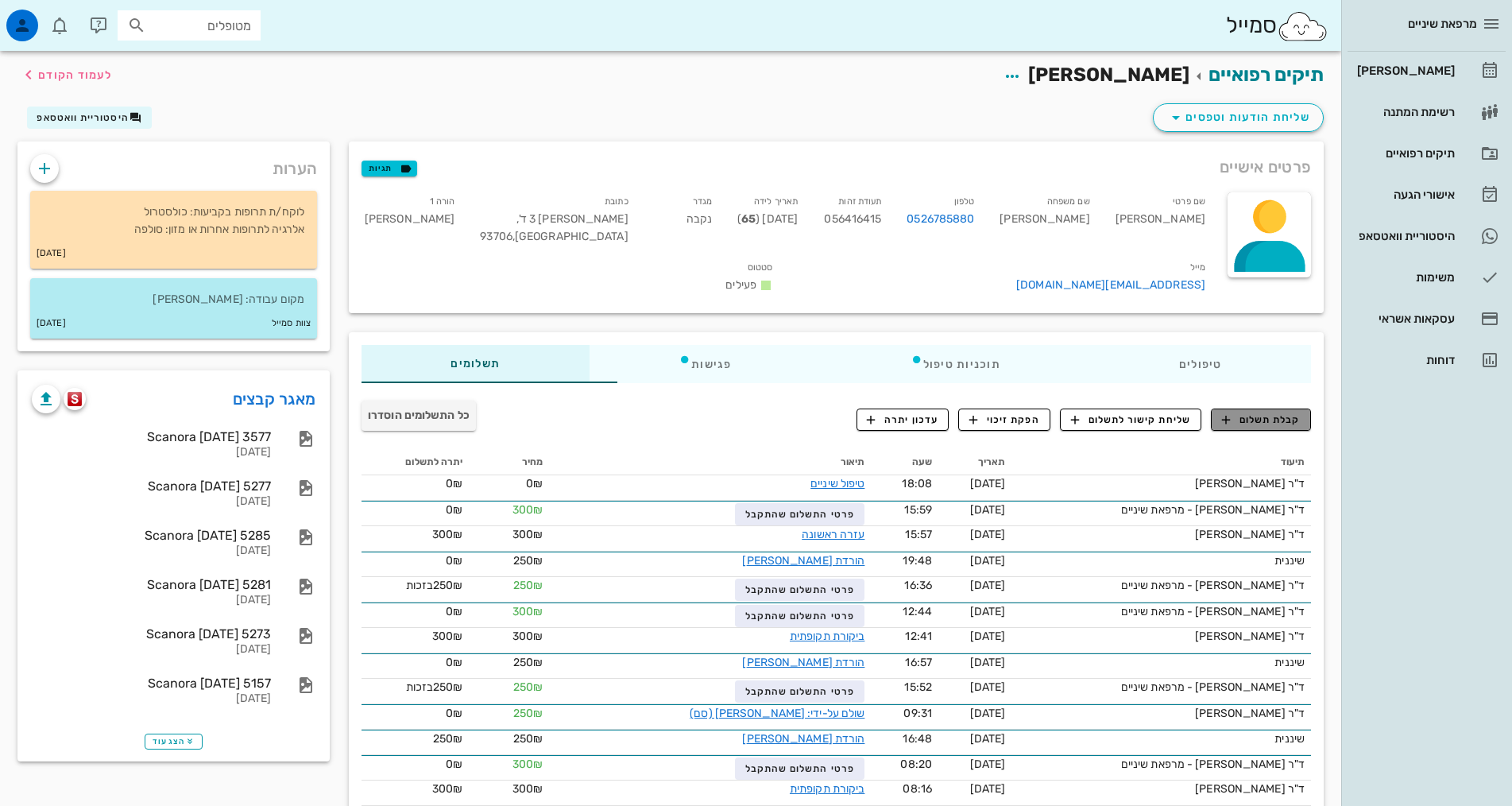
click at [1245, 413] on span "קבלת תשלום" at bounding box center [1261, 420] width 79 height 15
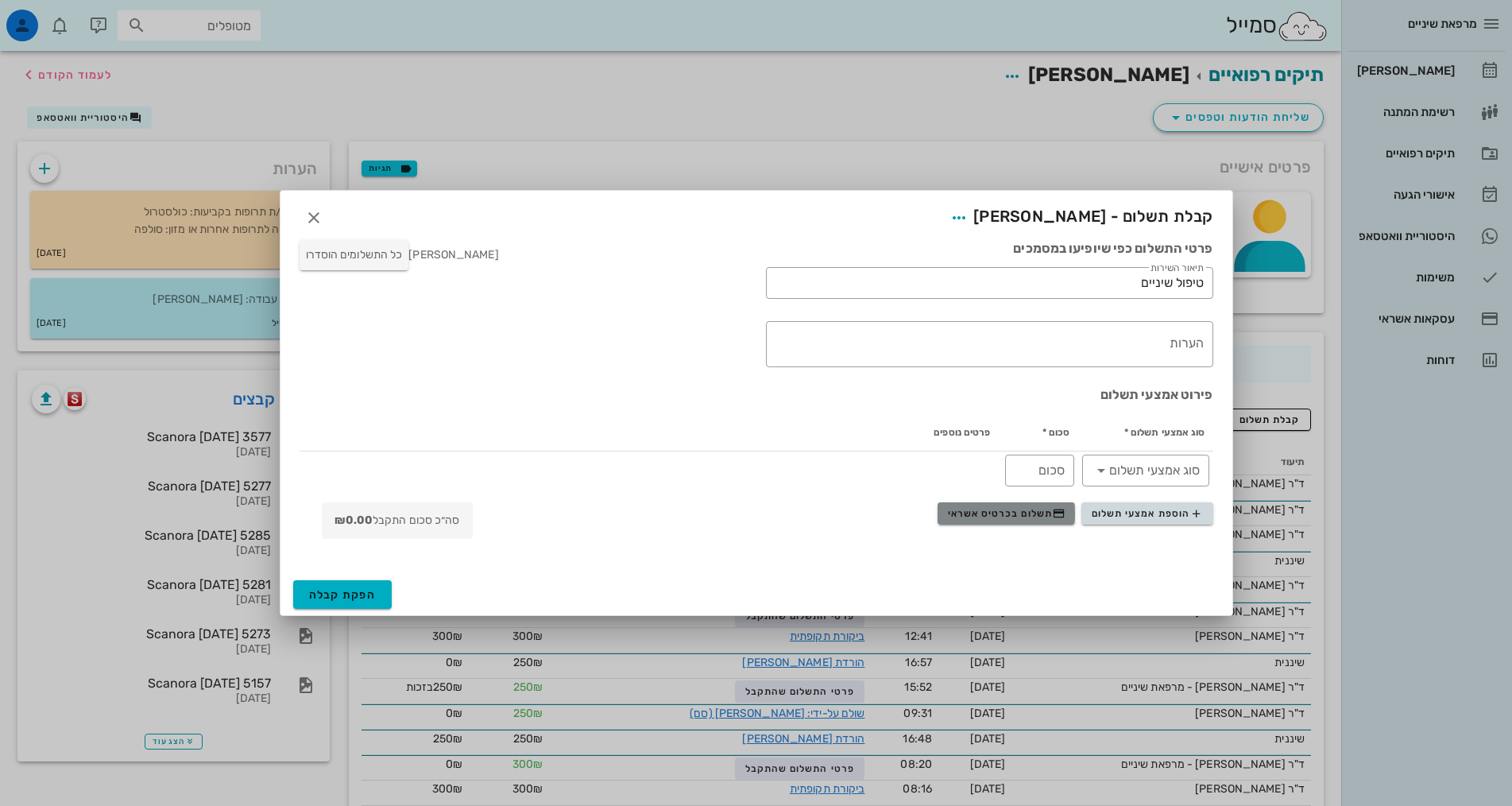
click at [1032, 517] on span "תשלום בכרטיס אשראי" at bounding box center [1006, 513] width 118 height 13
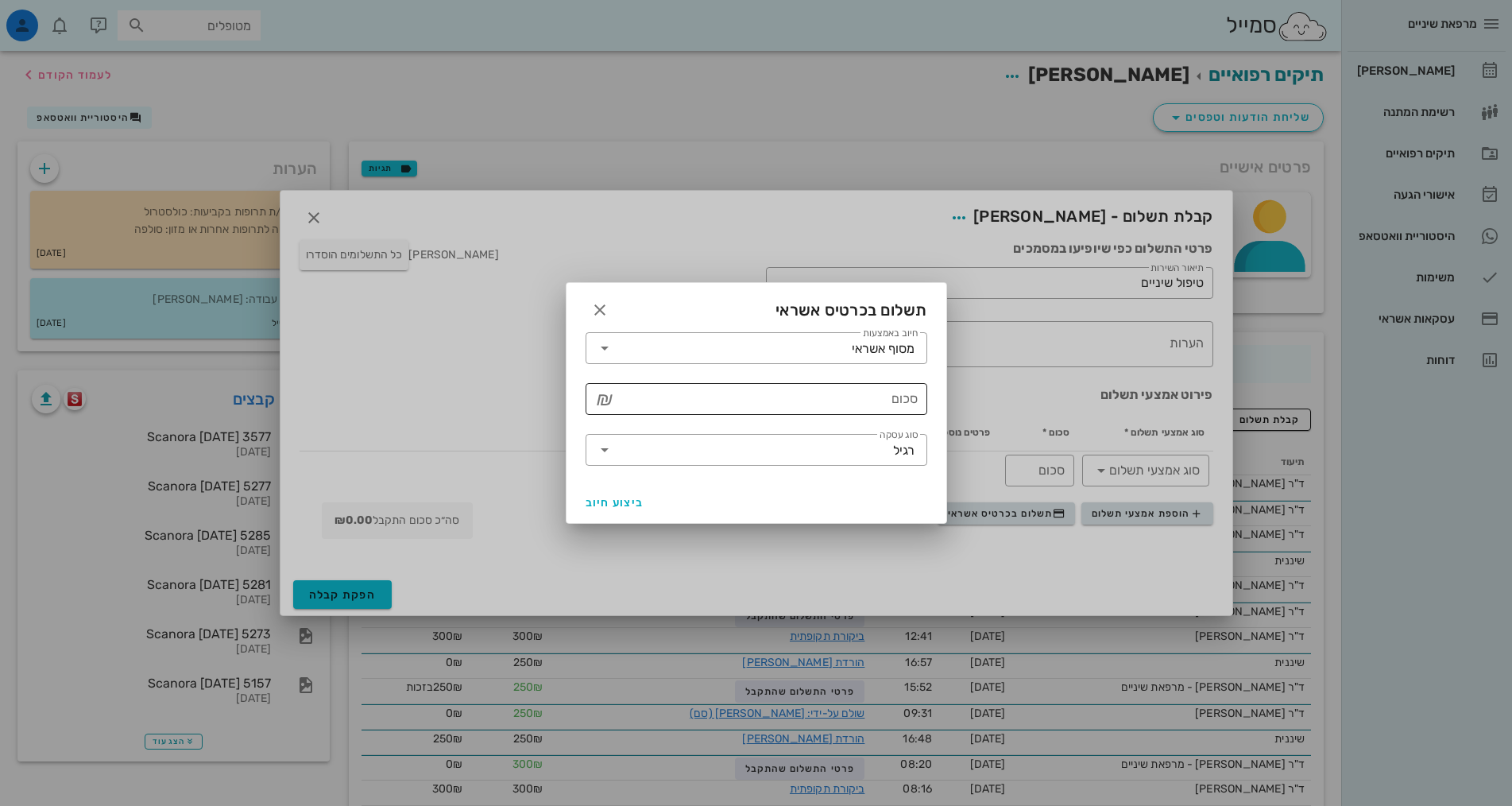
click at [901, 403] on input "סכום" at bounding box center [767, 399] width 300 height 26
type input "250"
click at [613, 505] on span "ביצוע חיוב" at bounding box center [615, 502] width 59 height 14
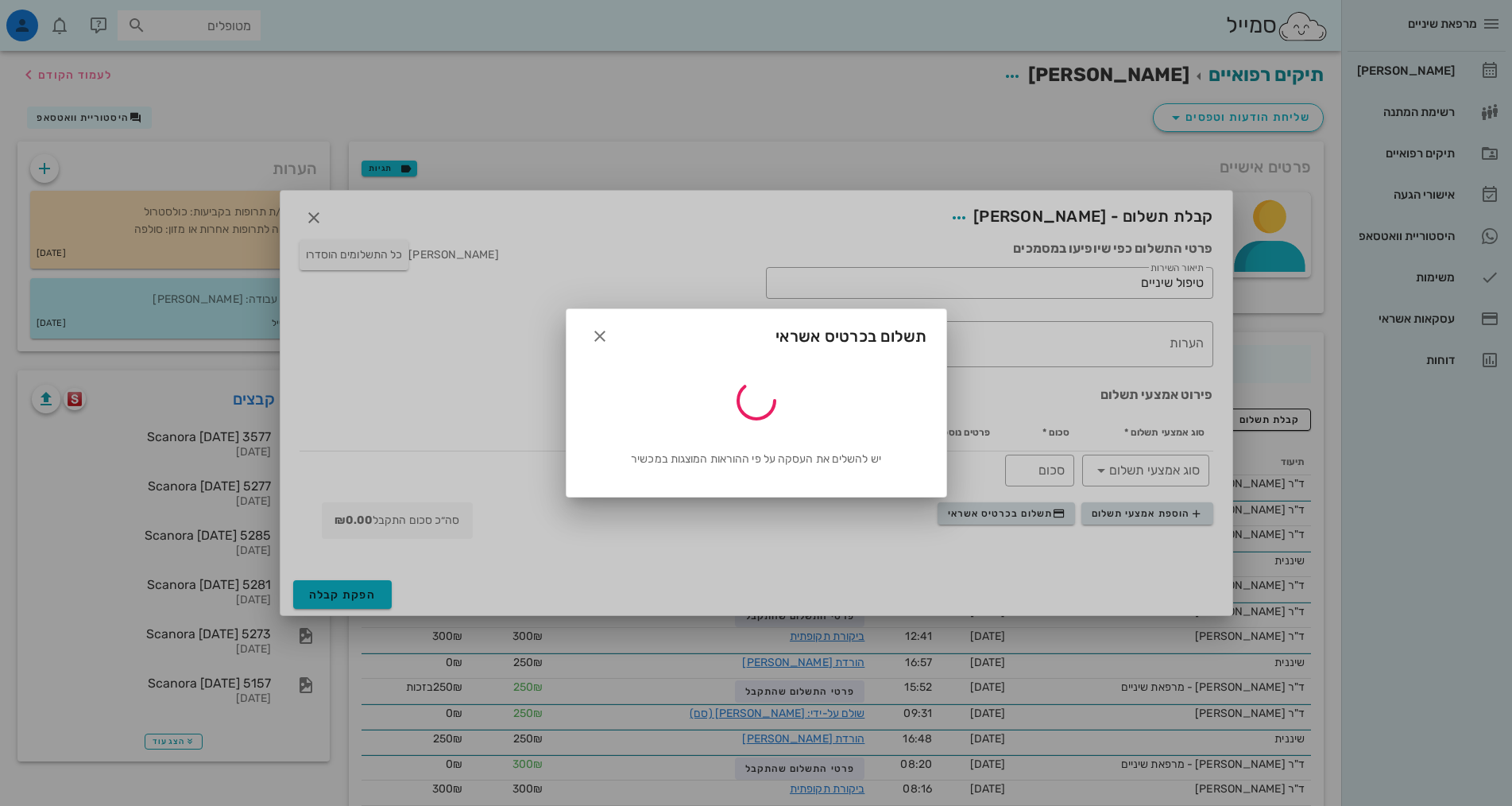
type input "250"
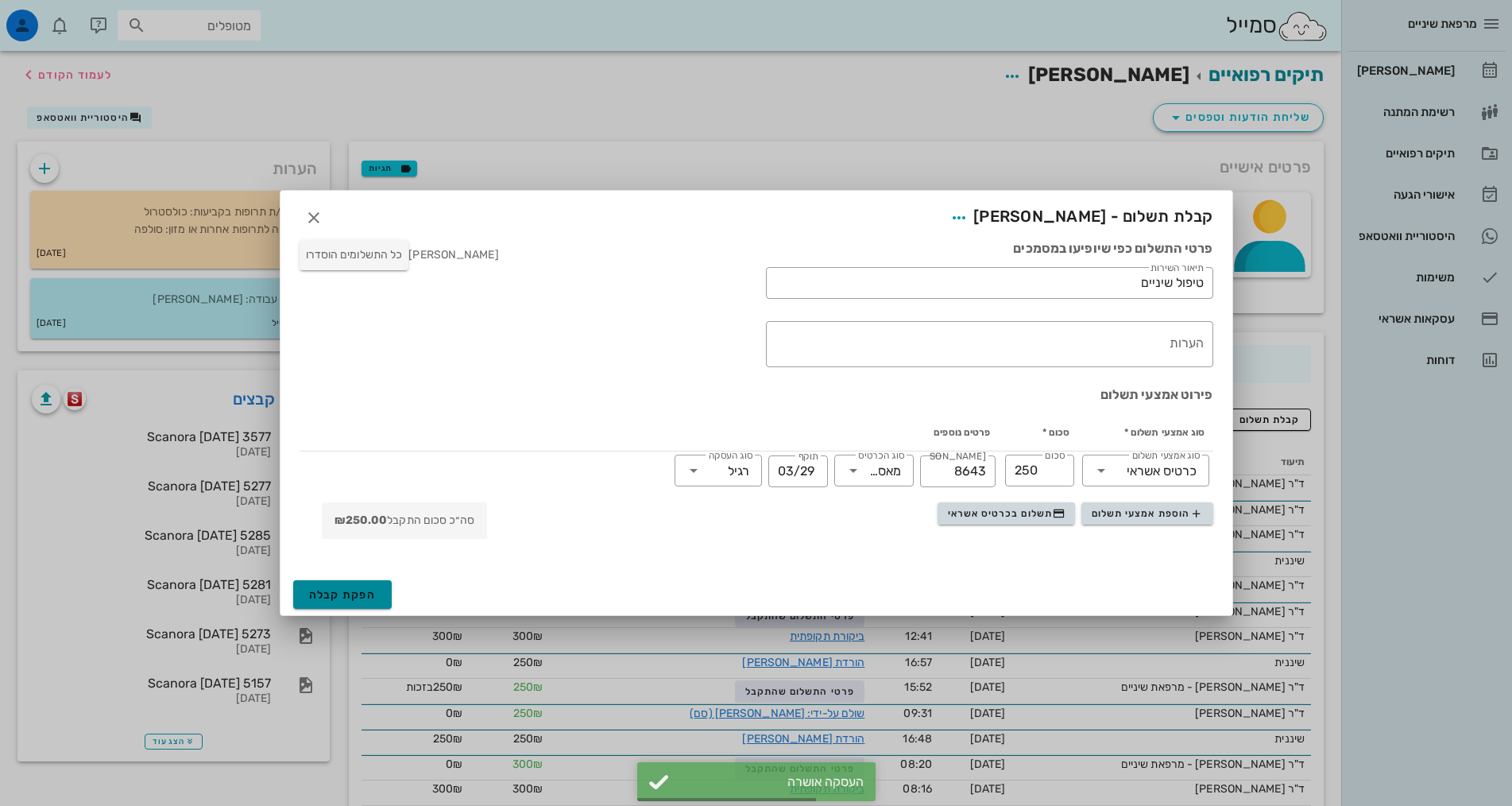
click at [341, 589] on span "הפקת קבלה" at bounding box center [343, 595] width 68 height 14
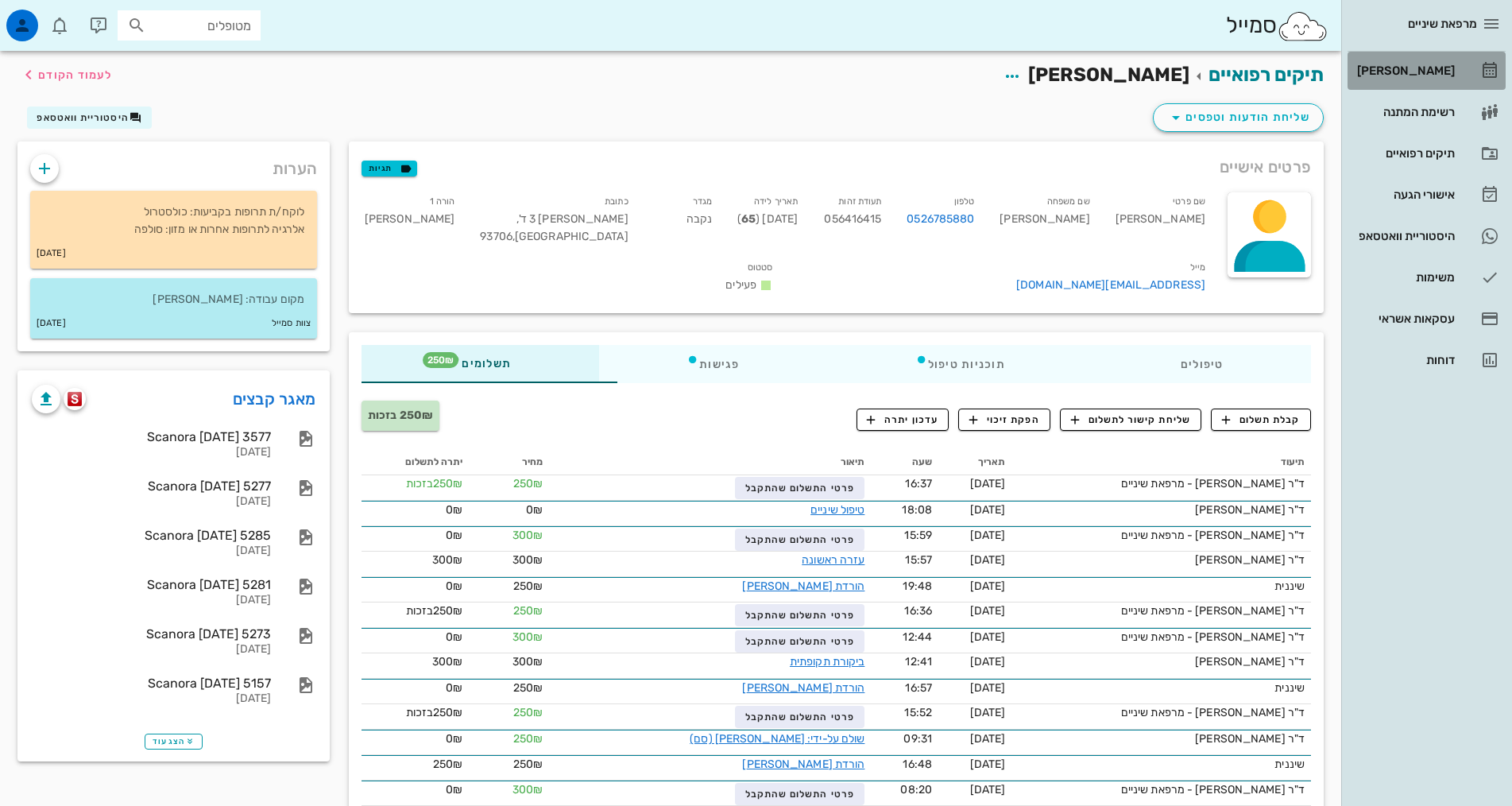
click at [1422, 77] on div "[PERSON_NAME]" at bounding box center [1404, 70] width 101 height 26
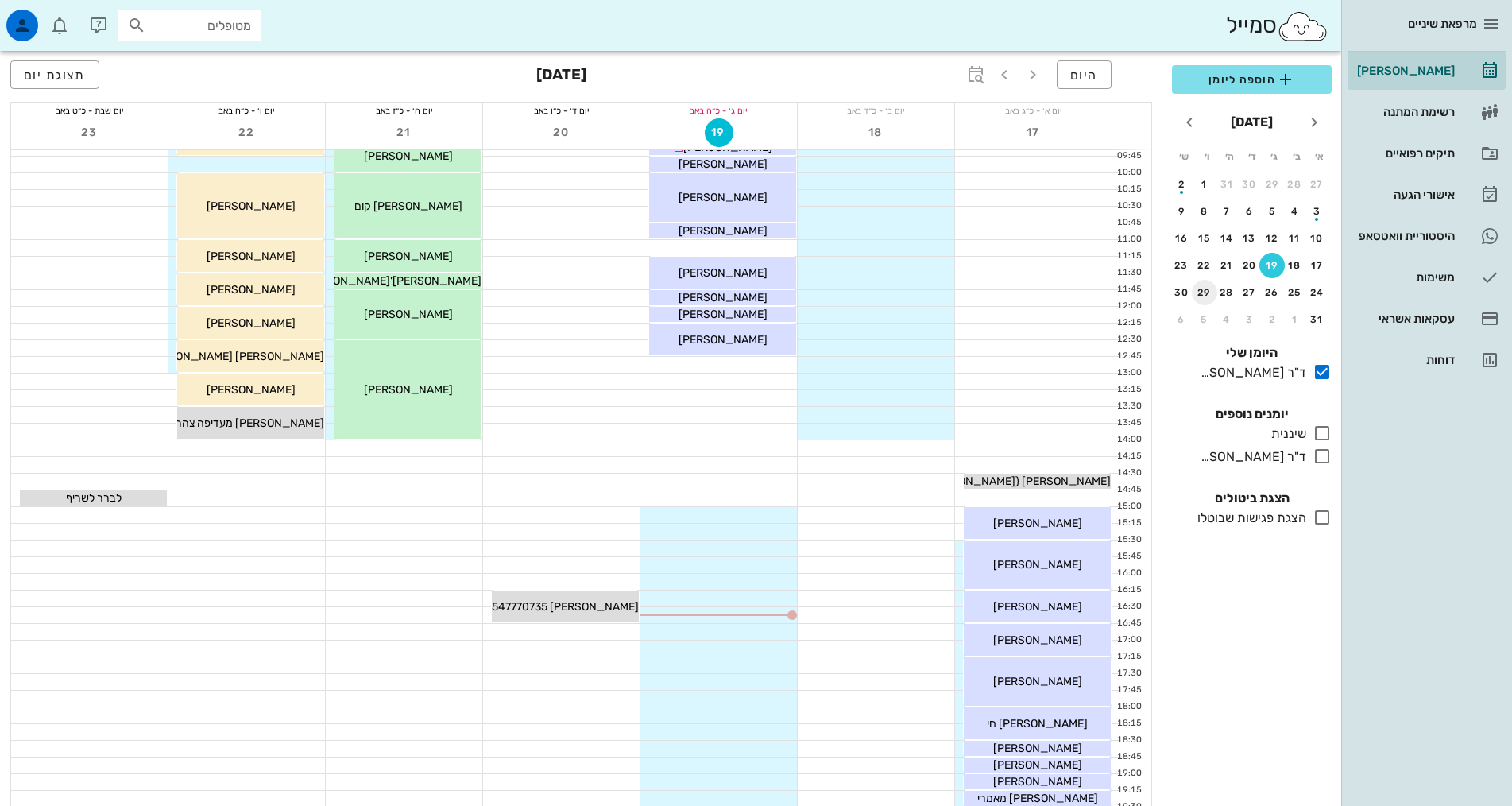
scroll to position [397, 0]
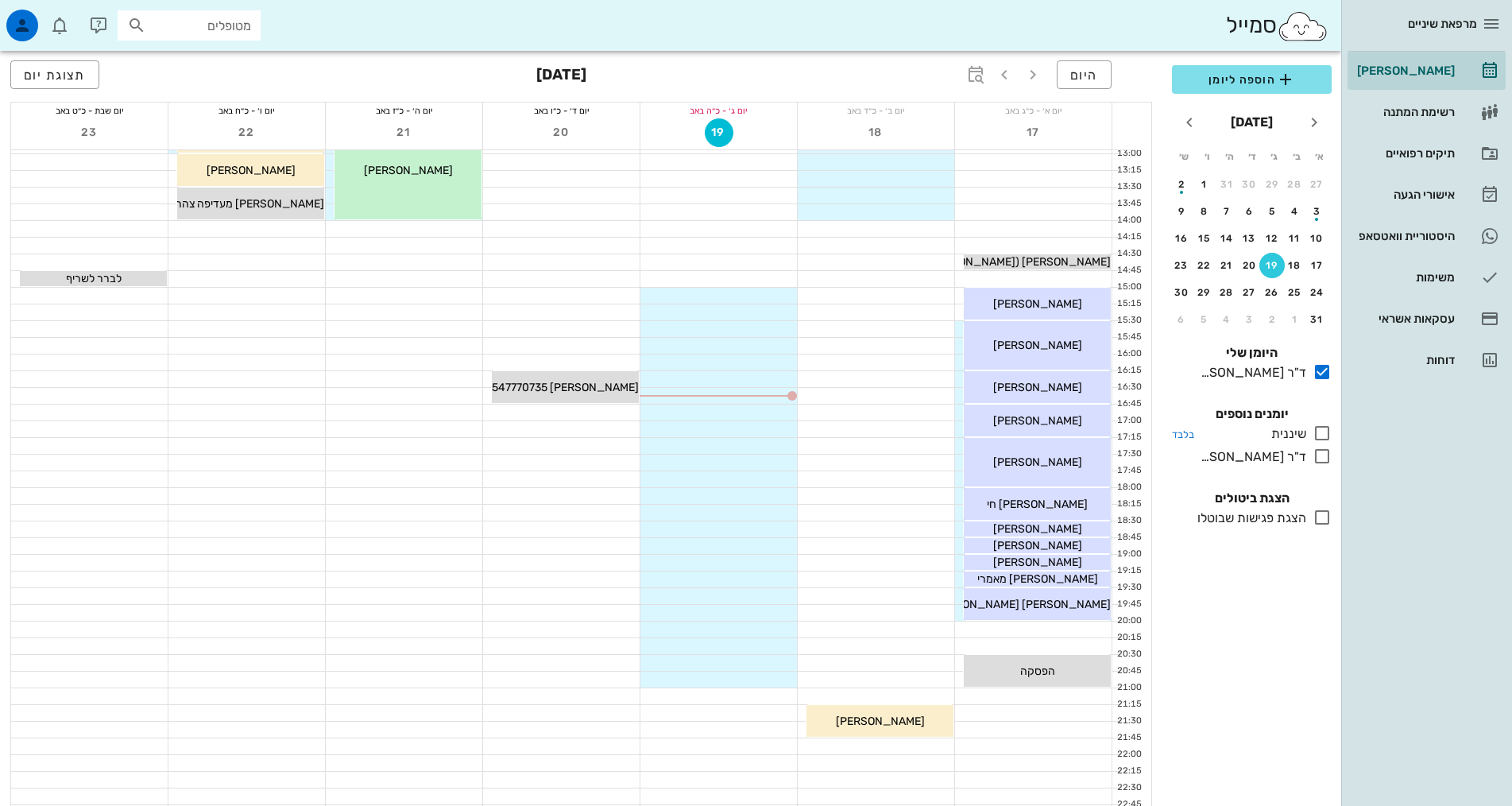
click at [1315, 429] on icon at bounding box center [1322, 433] width 19 height 19
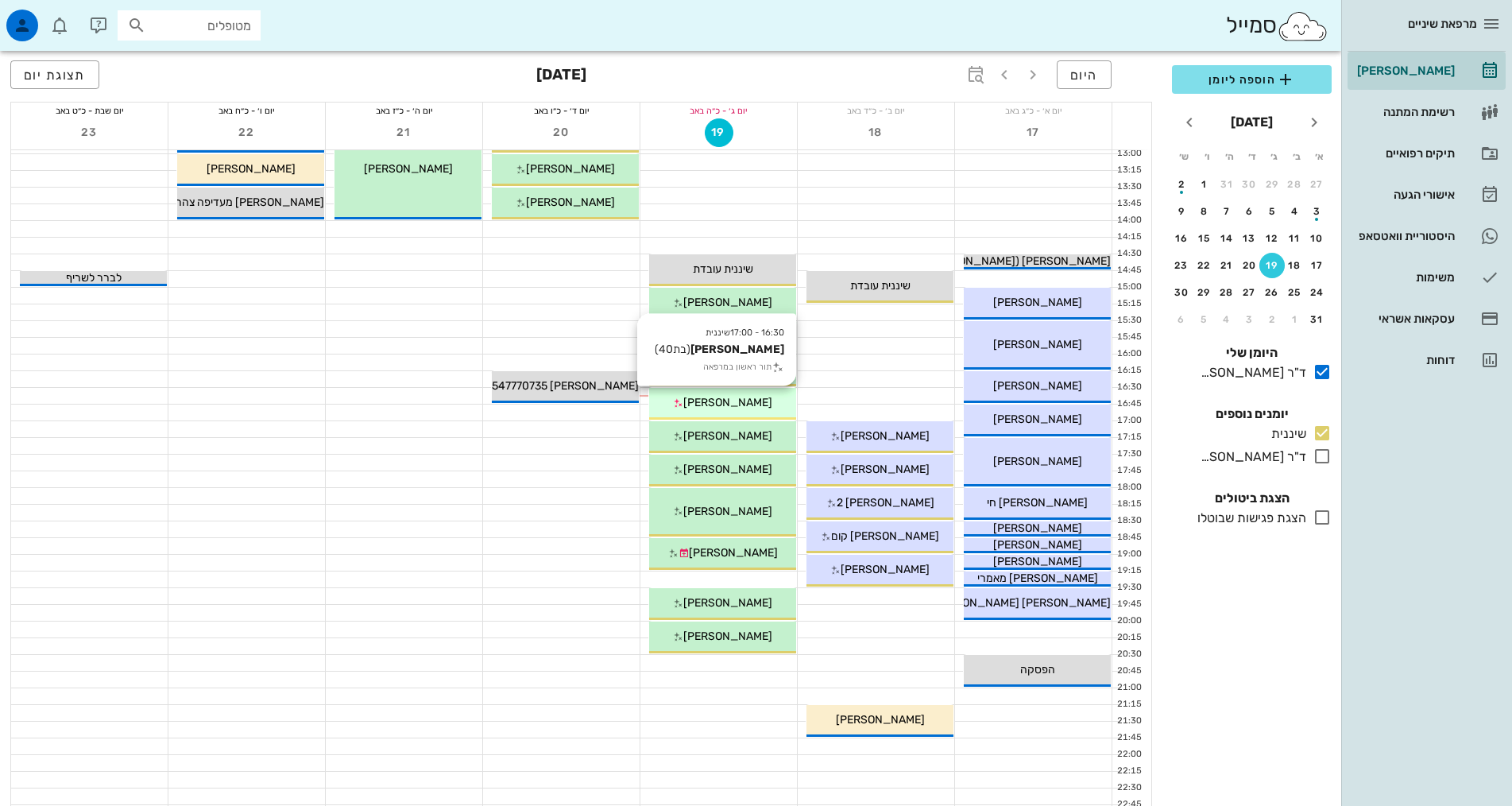
click at [737, 409] on div "[PERSON_NAME]" at bounding box center [723, 403] width 147 height 16
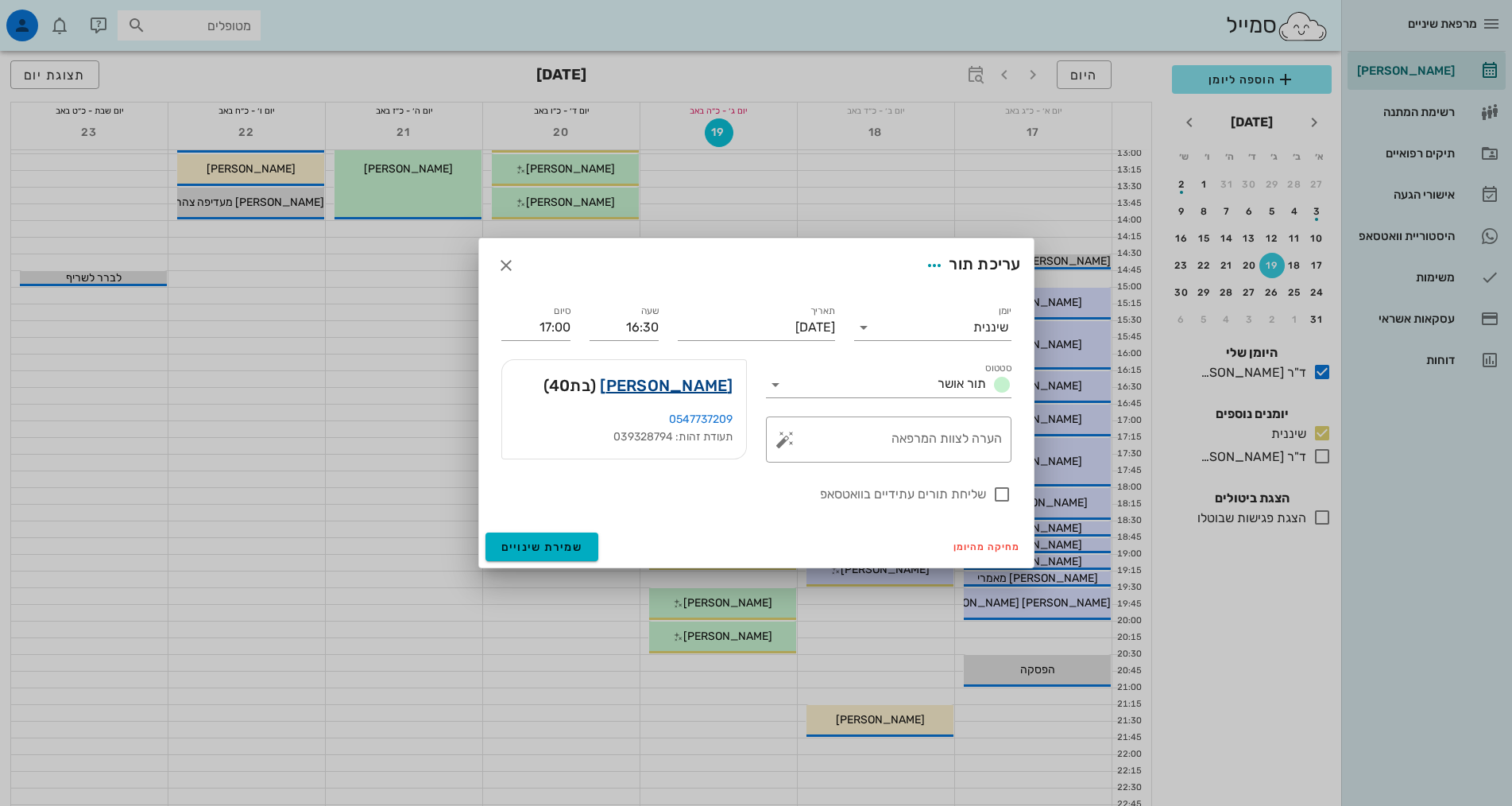
click at [681, 387] on link "[PERSON_NAME]" at bounding box center [666, 385] width 133 height 26
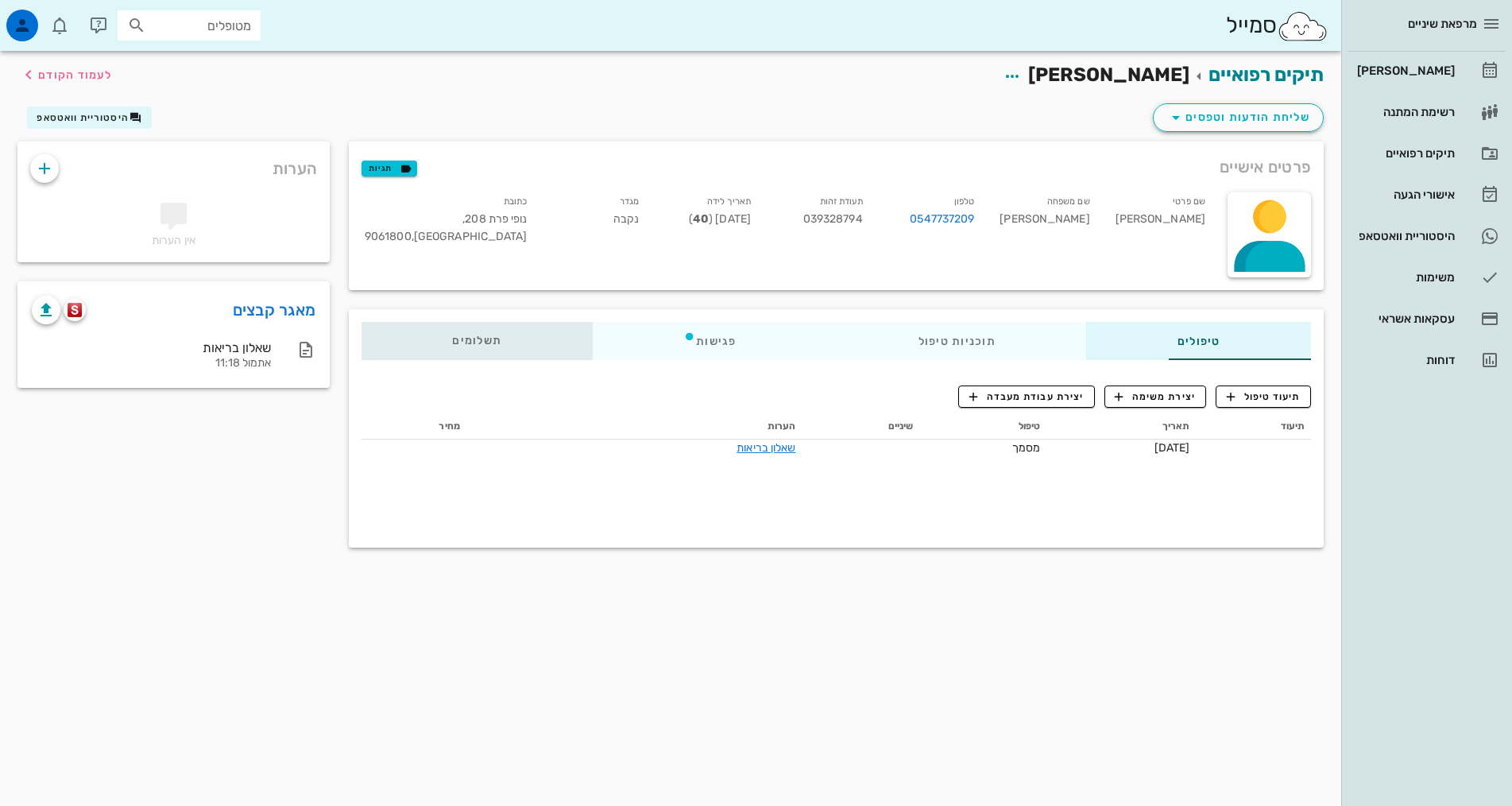
click at [452, 339] on span "תשלומים 0₪" at bounding box center [477, 341] width 49 height 11
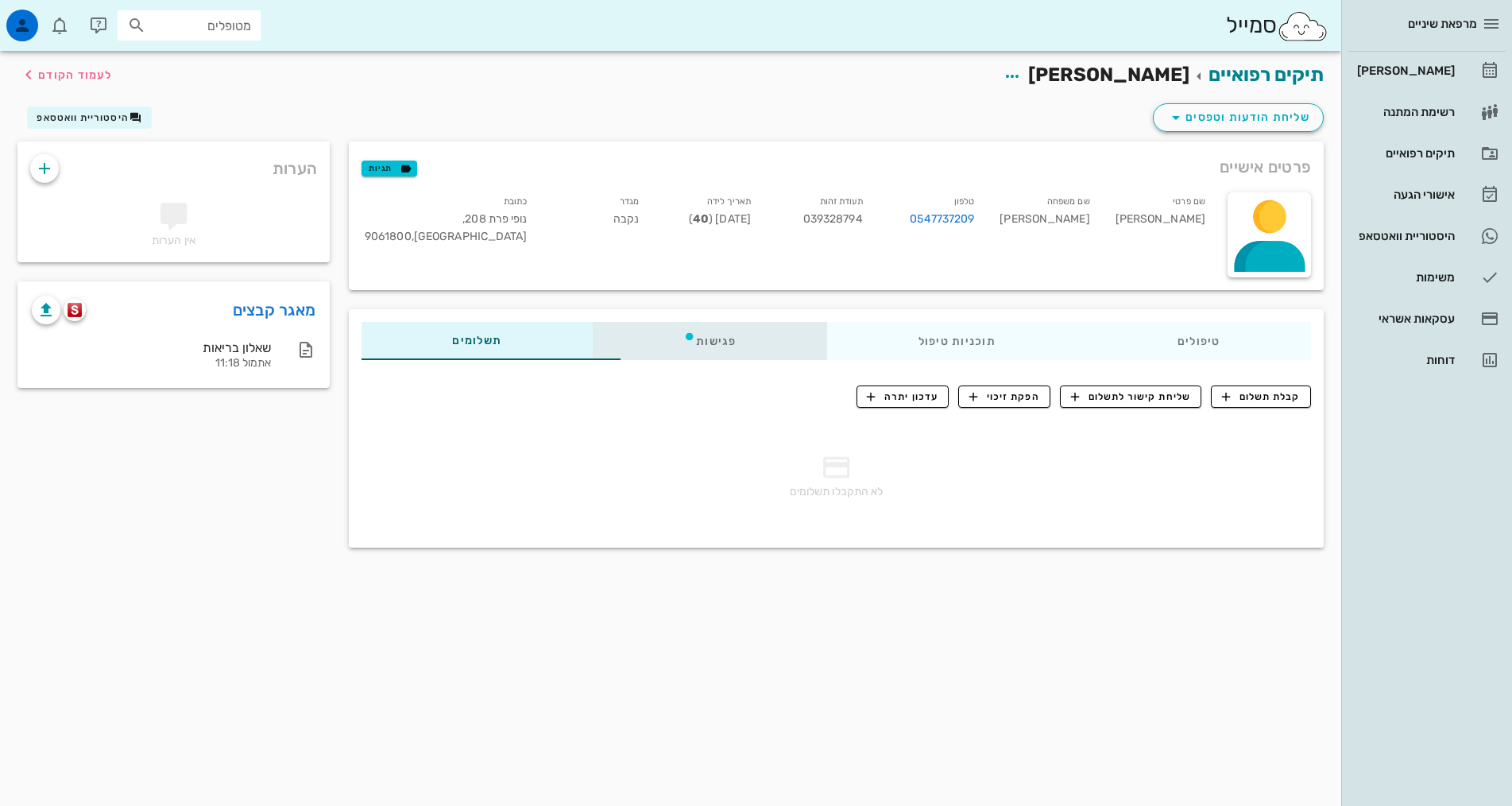
click at [646, 351] on div "פגישות" at bounding box center [710, 341] width 234 height 38
